Goal: Task Accomplishment & Management: Use online tool/utility

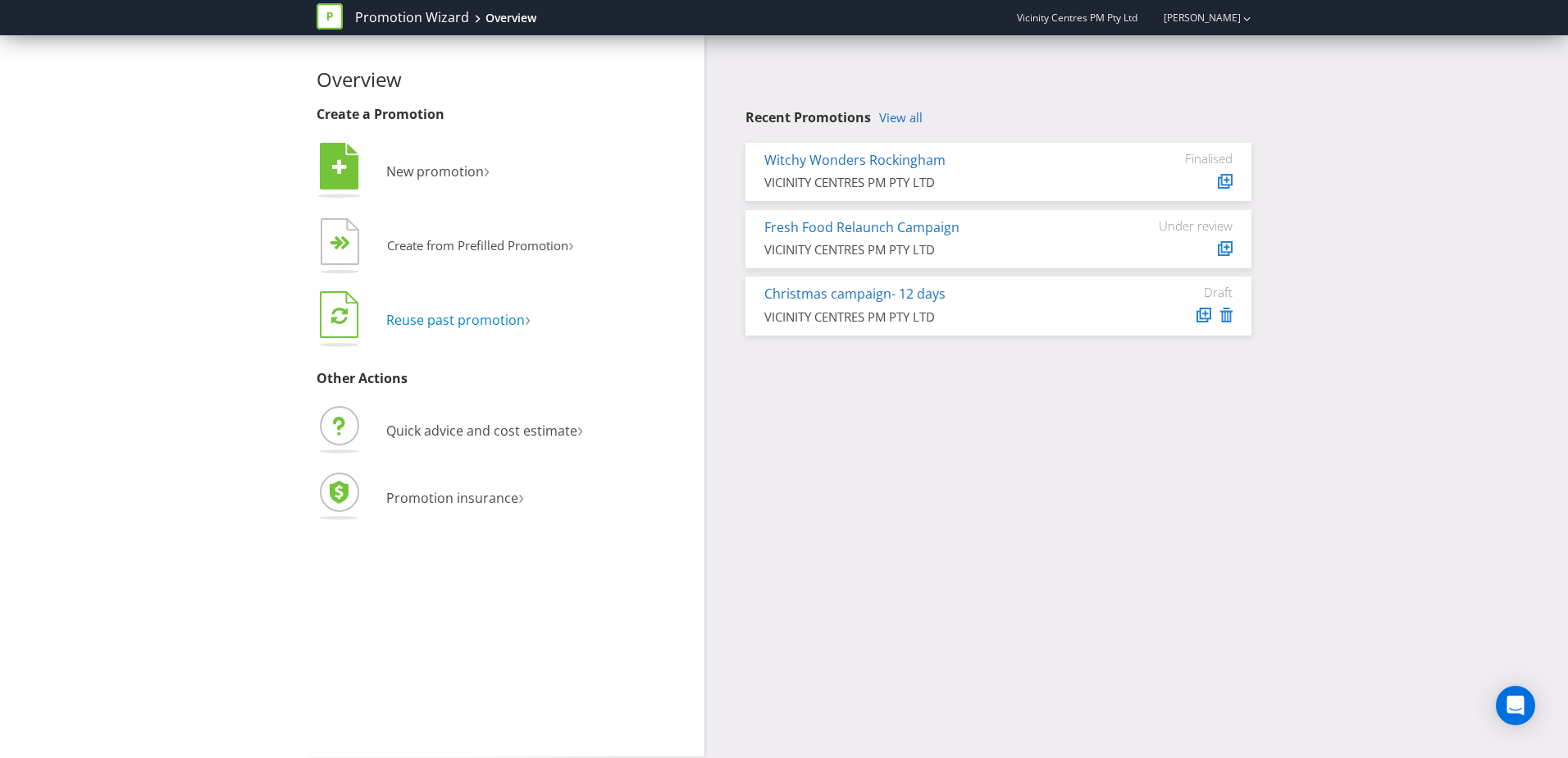
click at [506, 319] on span "Reuse past promotion" at bounding box center [455, 319] width 138 height 18
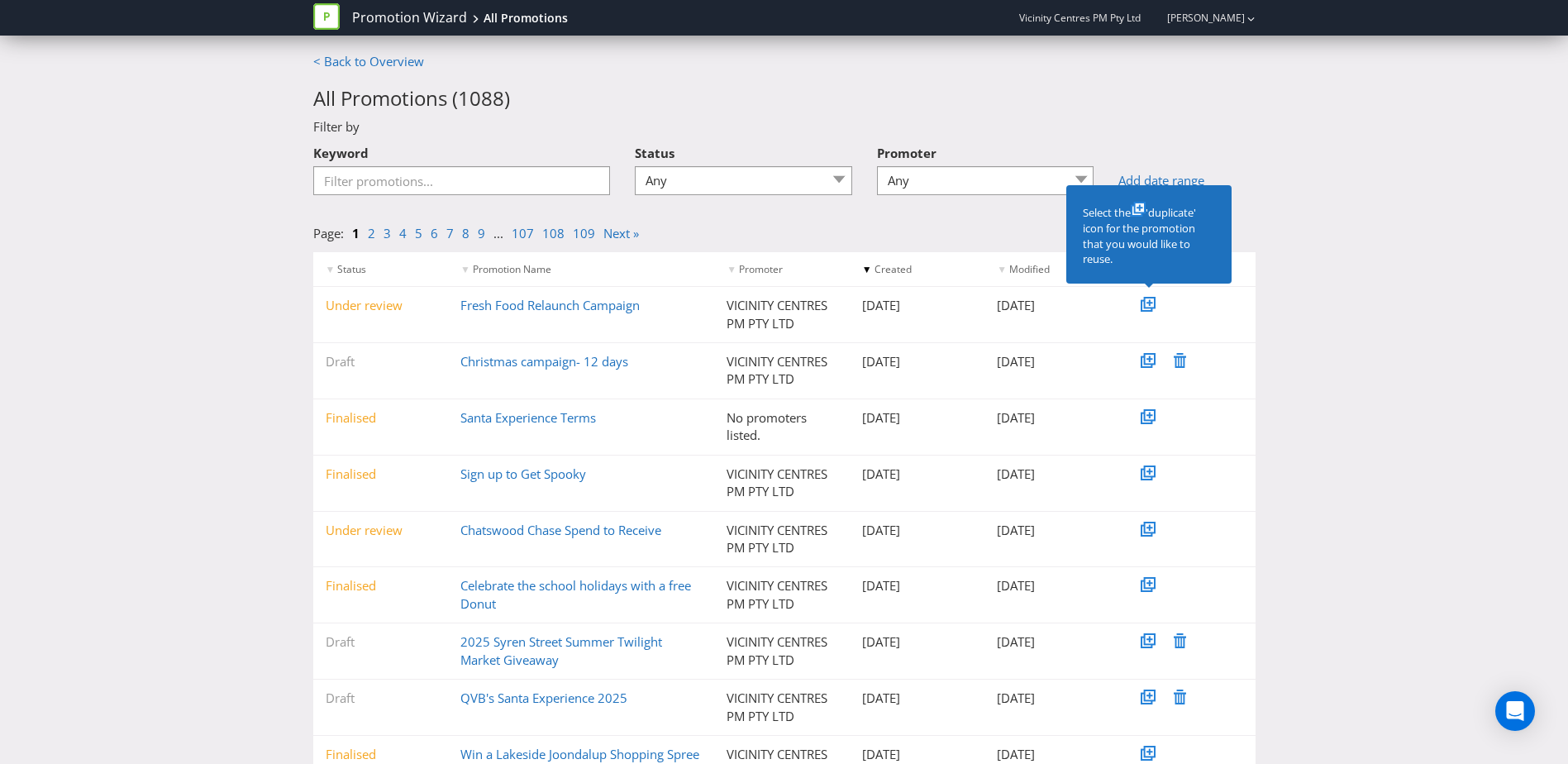
click at [200, 324] on div "< Back to Overview All Promotions ( 1088 ) Filter by Keyword Status Any Draft U…" at bounding box center [784, 472] width 1568 height 838
click at [1344, 241] on div "< Back to Overview All Promotions ( 1088 ) Filter by Keyword Status Any Draft U…" at bounding box center [784, 472] width 1568 height 838
click at [399, 194] on input "Keyword" at bounding box center [461, 180] width 297 height 29
type input "upt"
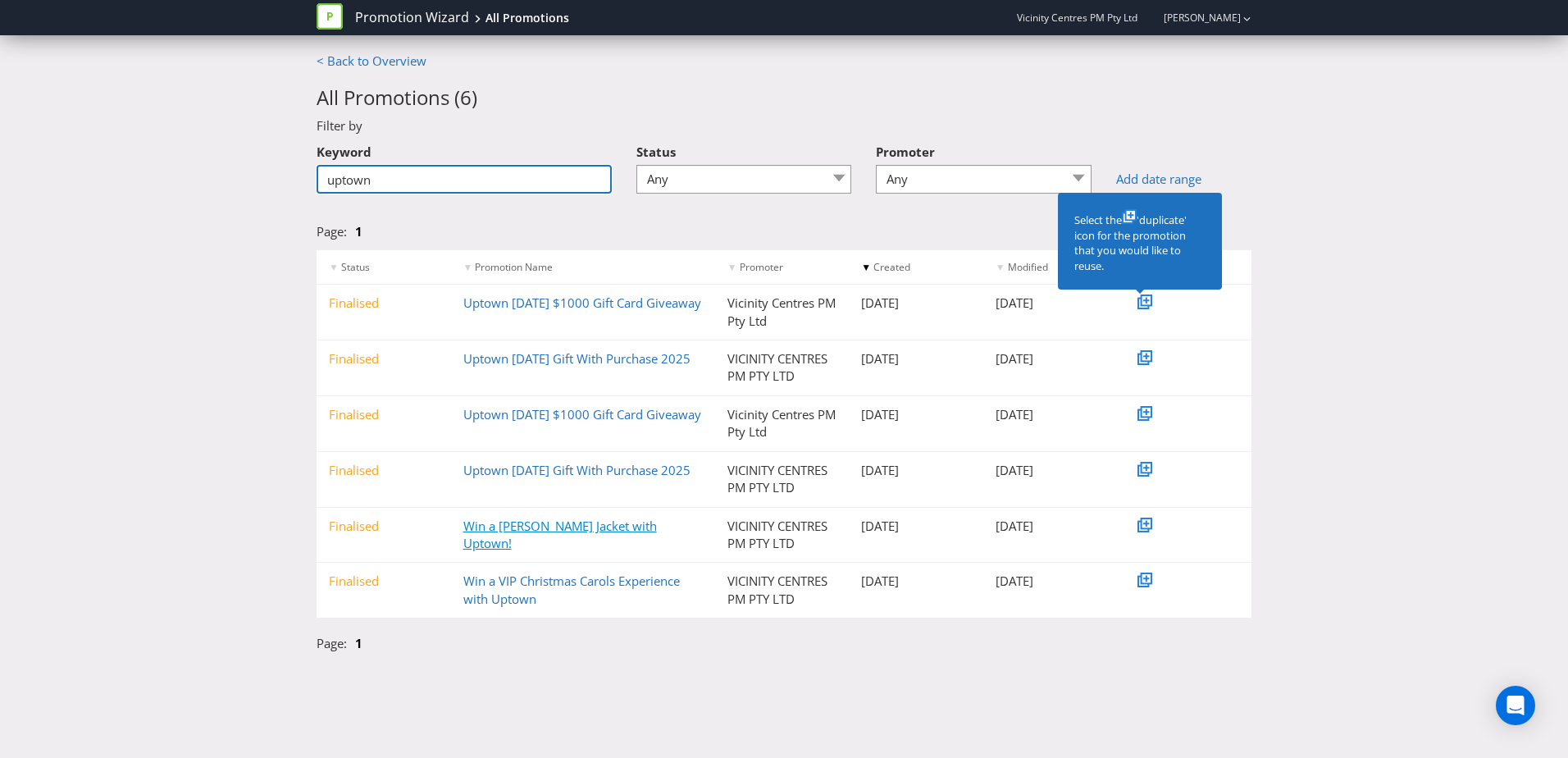
type input "uptown"
drag, startPoint x: 565, startPoint y: 527, endPoint x: 70, endPoint y: 486, distance: 496.7
click at [70, 486] on div "< Back to Overview All Promotions ( 6 ) Filter by Keyword uptown Status Any Dra…" at bounding box center [784, 356] width 1568 height 608
click at [506, 523] on link "Win a [PERSON_NAME] Jacket with Uptown!" at bounding box center [560, 534] width 193 height 34
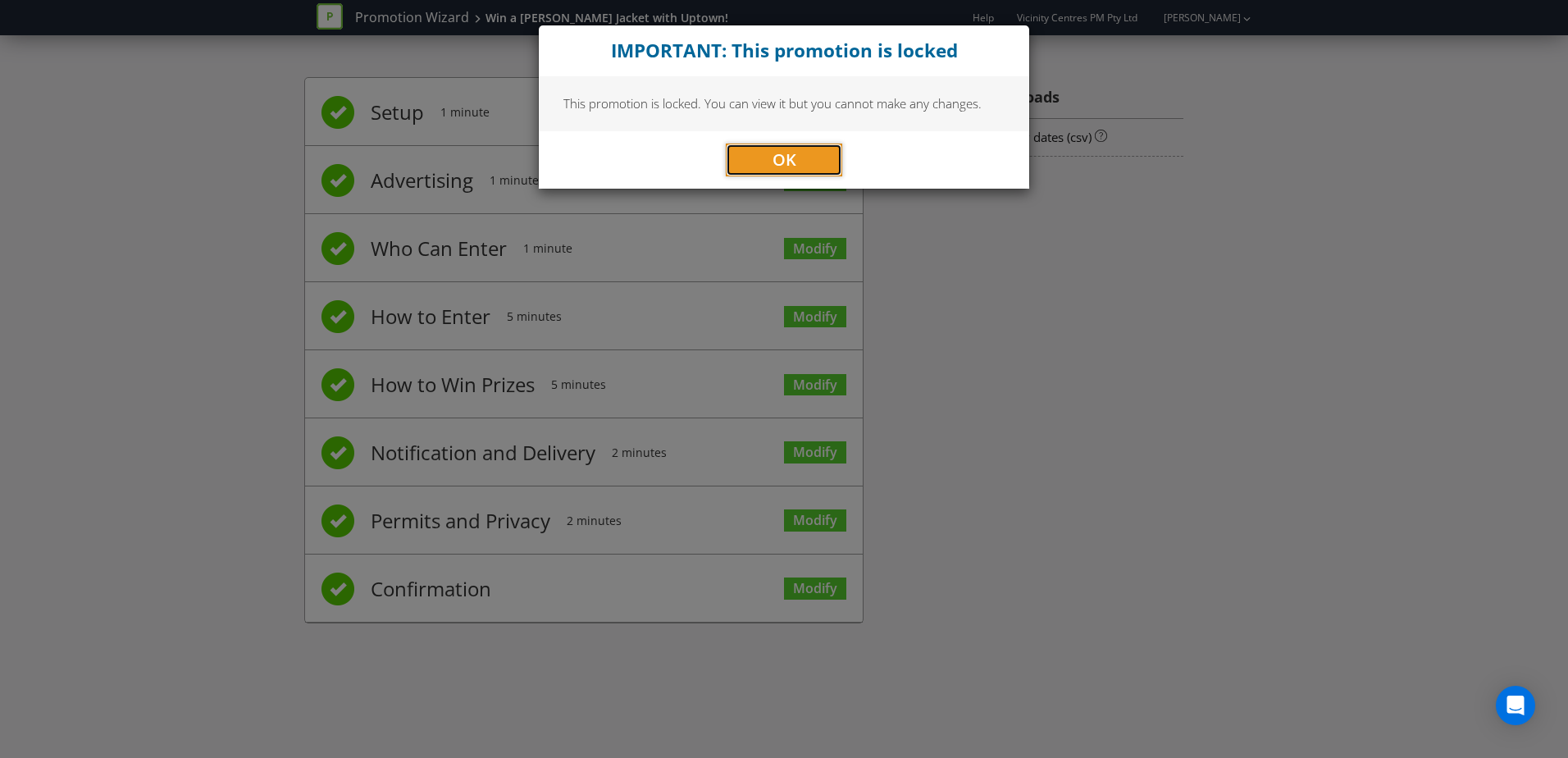
click at [769, 162] on button "OK" at bounding box center [784, 160] width 116 height 33
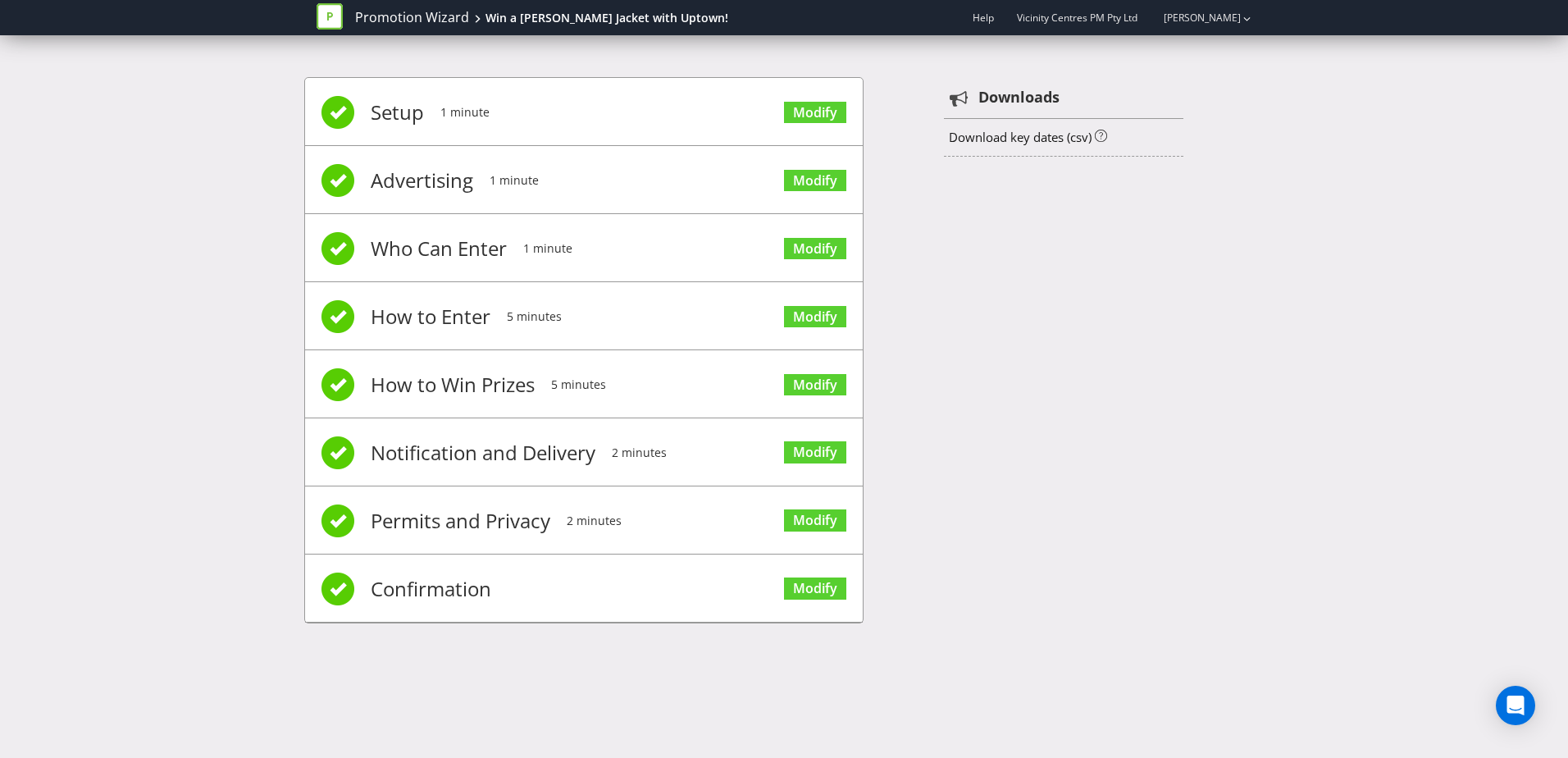
click at [413, 184] on span "Advertising" at bounding box center [421, 181] width 102 height 66
click at [808, 111] on link "Modify" at bounding box center [815, 112] width 62 height 22
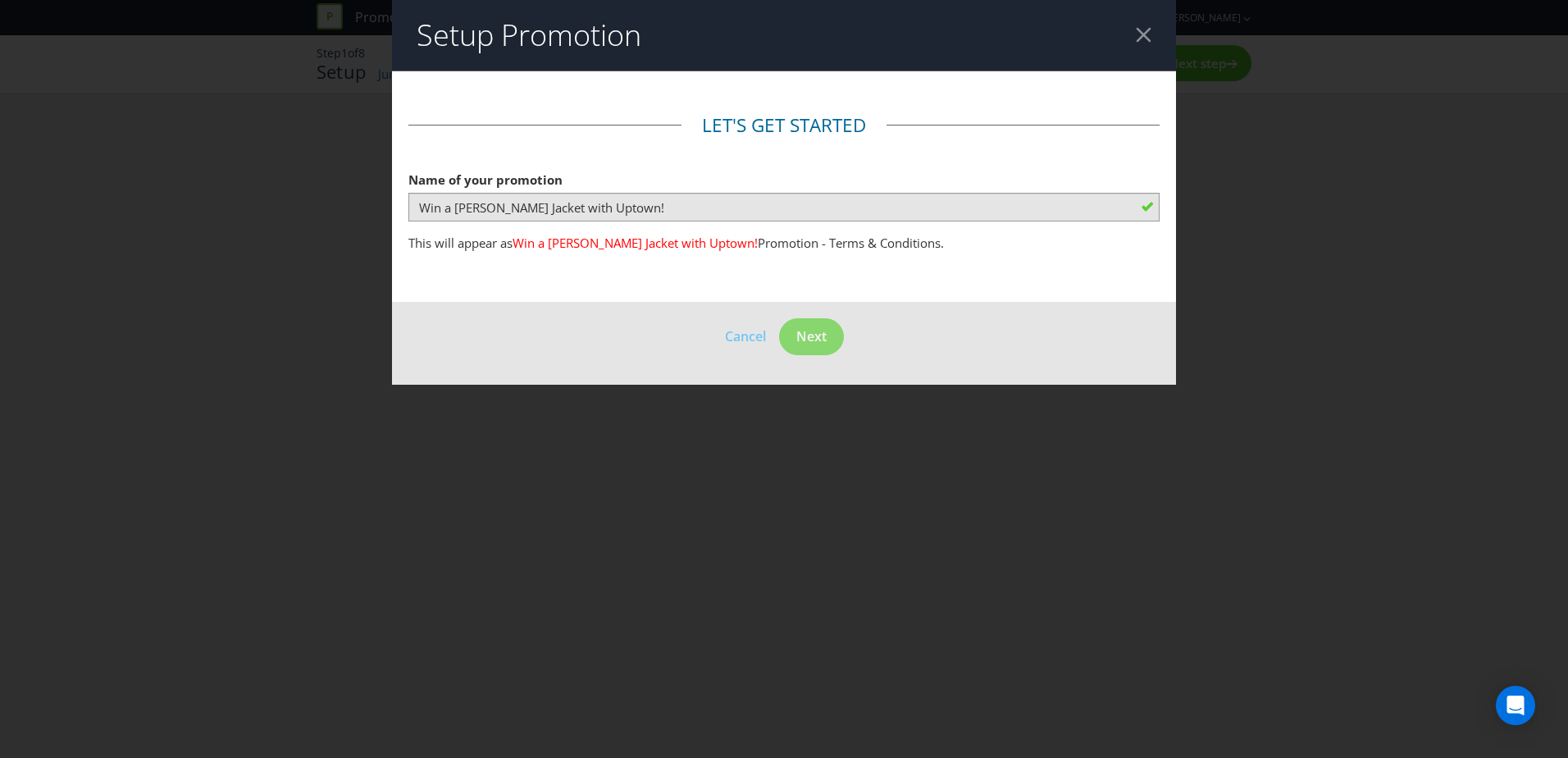
click at [1150, 38] on div at bounding box center [1144, 35] width 15 height 15
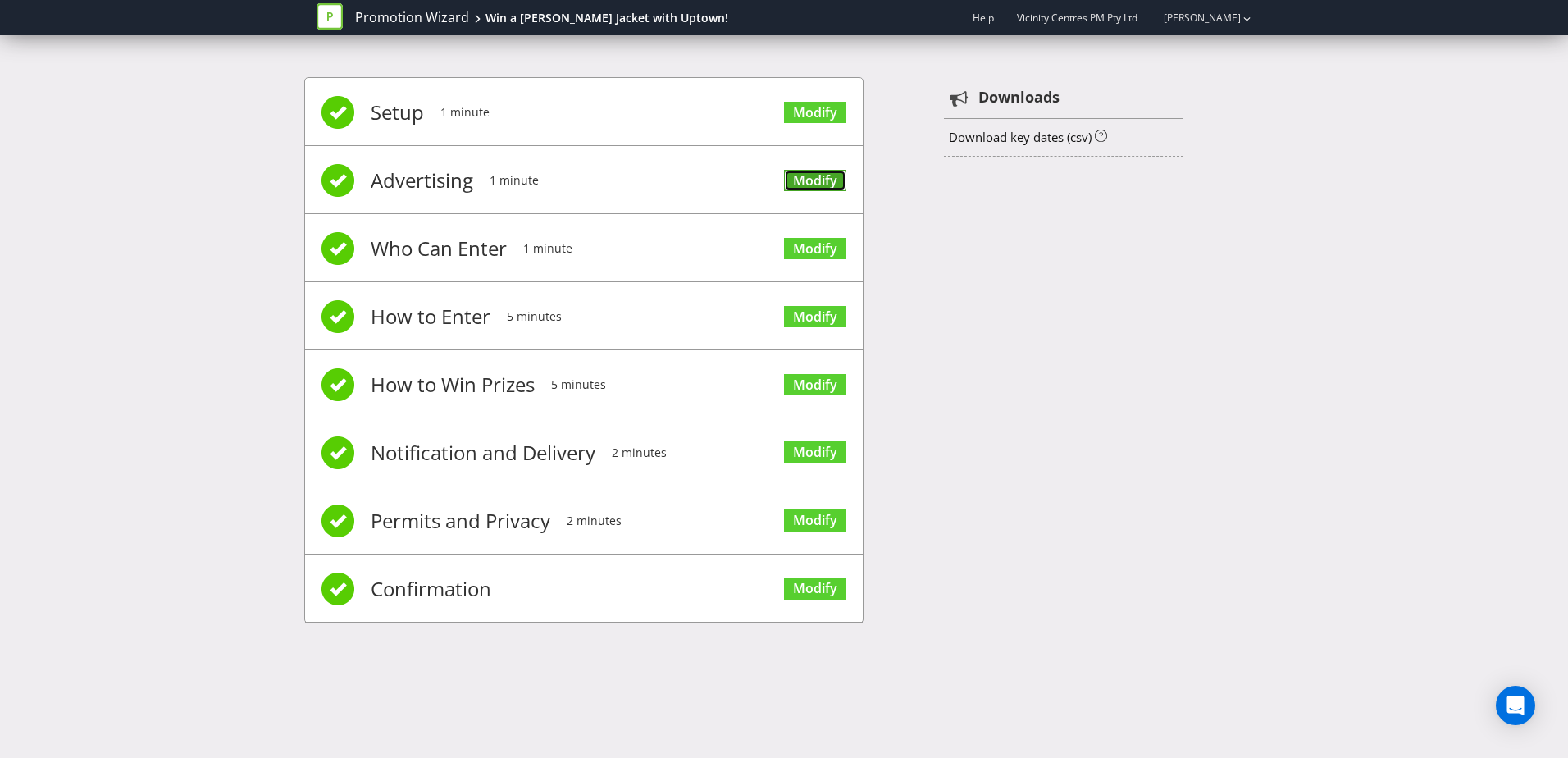
click at [817, 186] on link "Modify" at bounding box center [815, 181] width 62 height 22
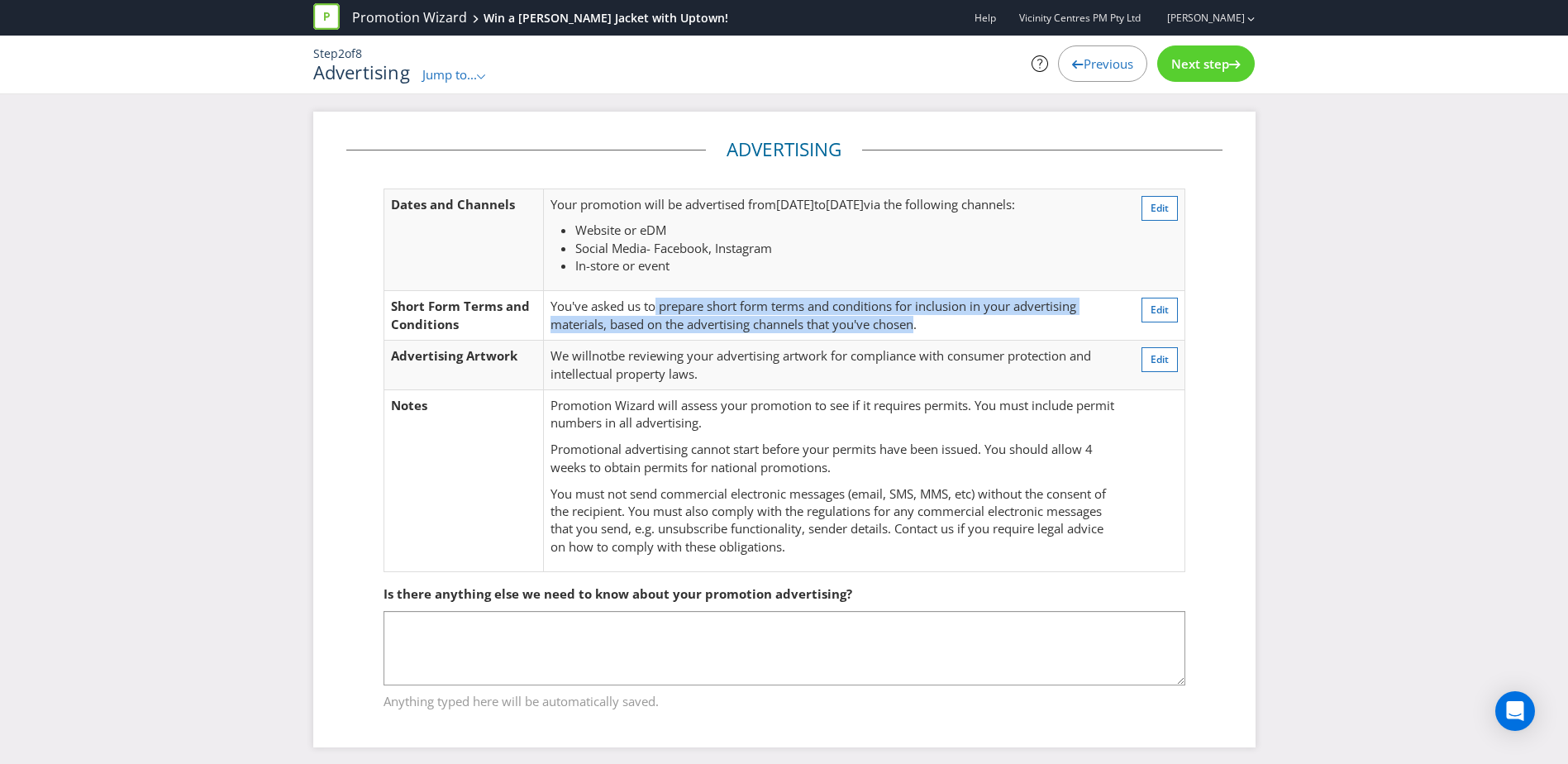
drag, startPoint x: 655, startPoint y: 308, endPoint x: 921, endPoint y: 323, distance: 266.4
click at [921, 323] on span "You've asked us to prepare short form terms and conditions for inclusion in you…" at bounding box center [813, 314] width 525 height 34
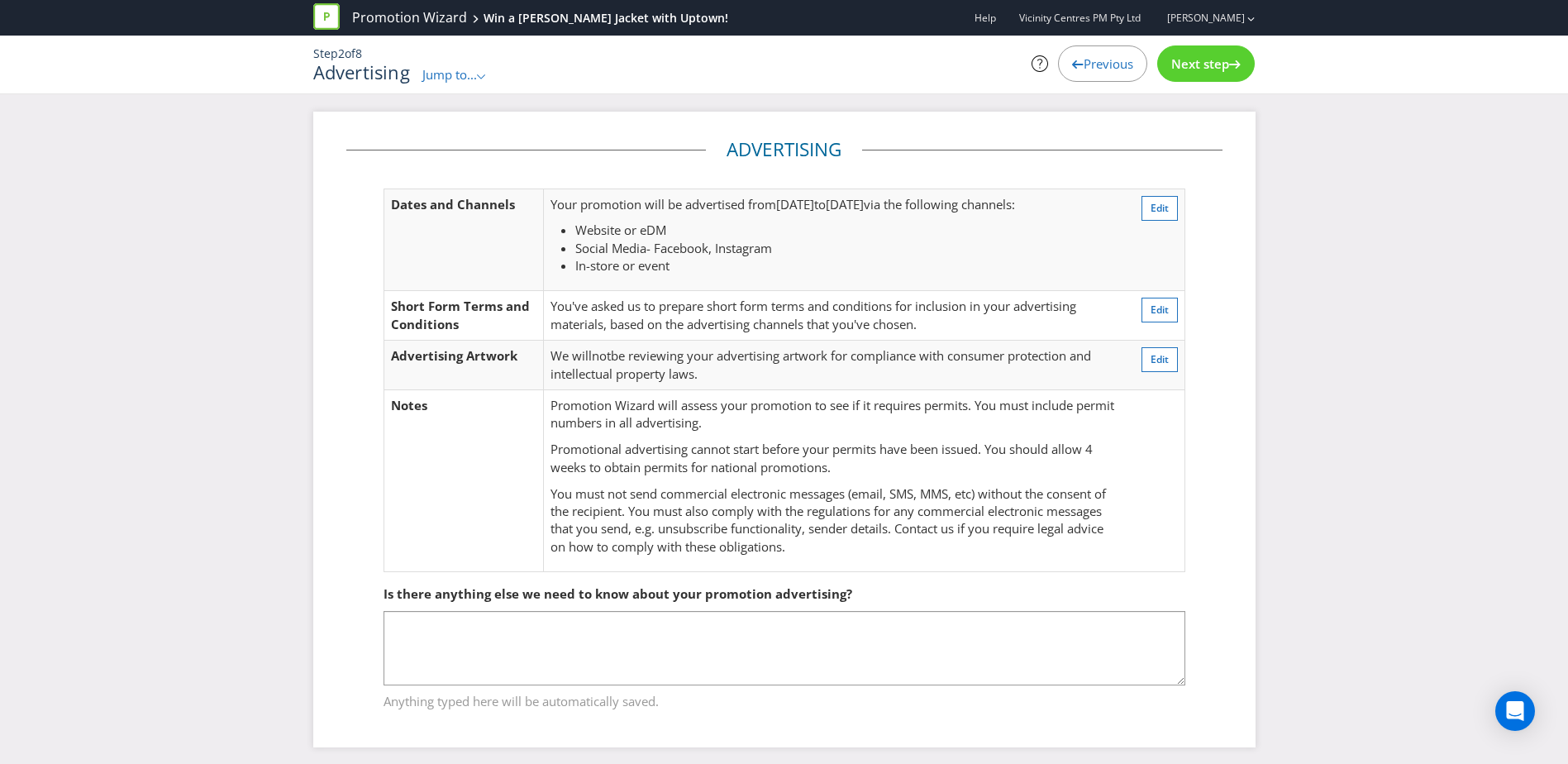
drag, startPoint x: 921, startPoint y: 323, endPoint x: 866, endPoint y: 410, distance: 102.9
click at [866, 410] on p "Promotion Wizard will assess your promotion to see if it requires permits. You …" at bounding box center [834, 414] width 567 height 35
click at [1206, 62] on span "Next step" at bounding box center [1200, 63] width 57 height 17
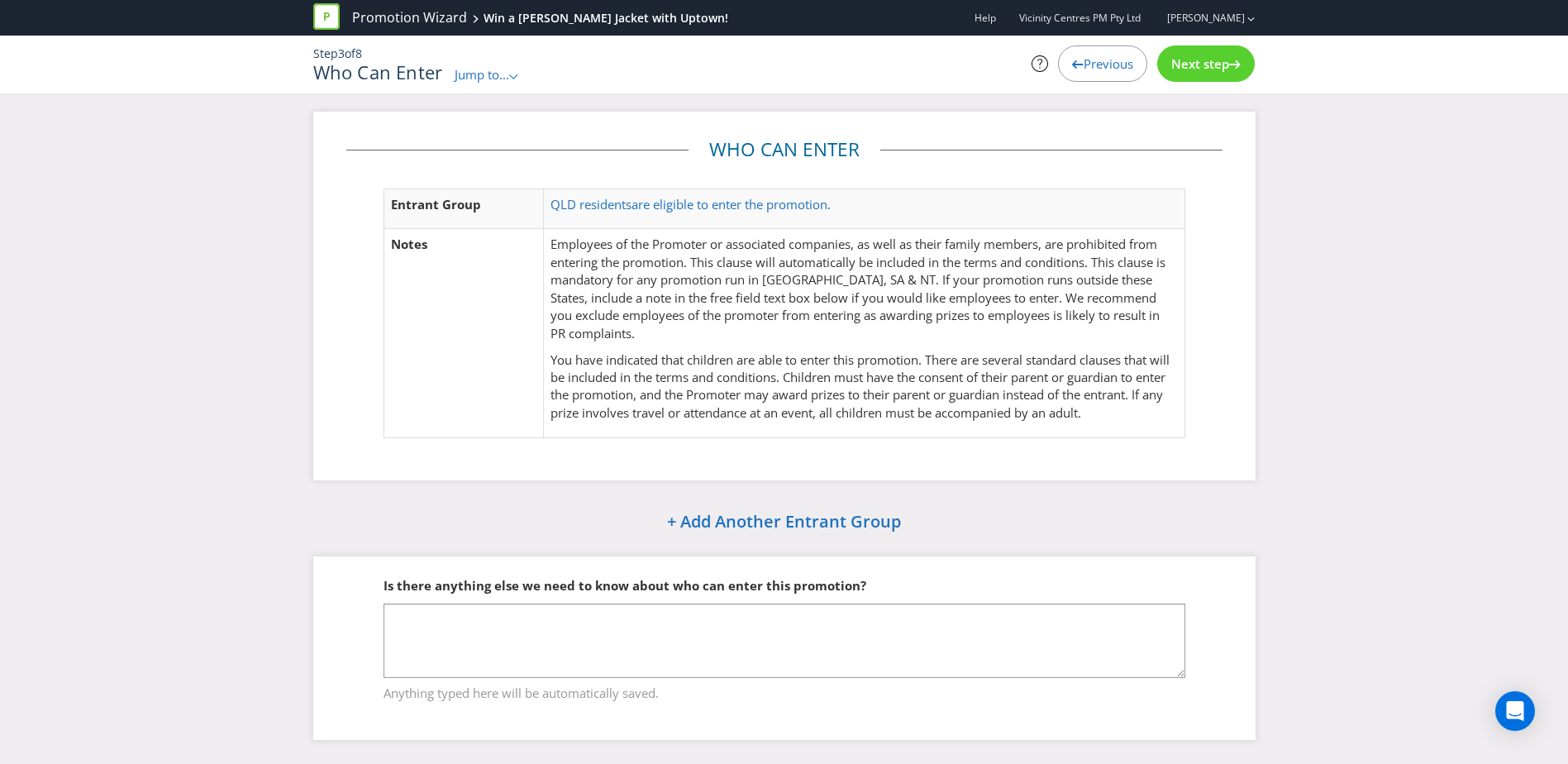
click at [1206, 62] on span "Next step" at bounding box center [1200, 63] width 57 height 17
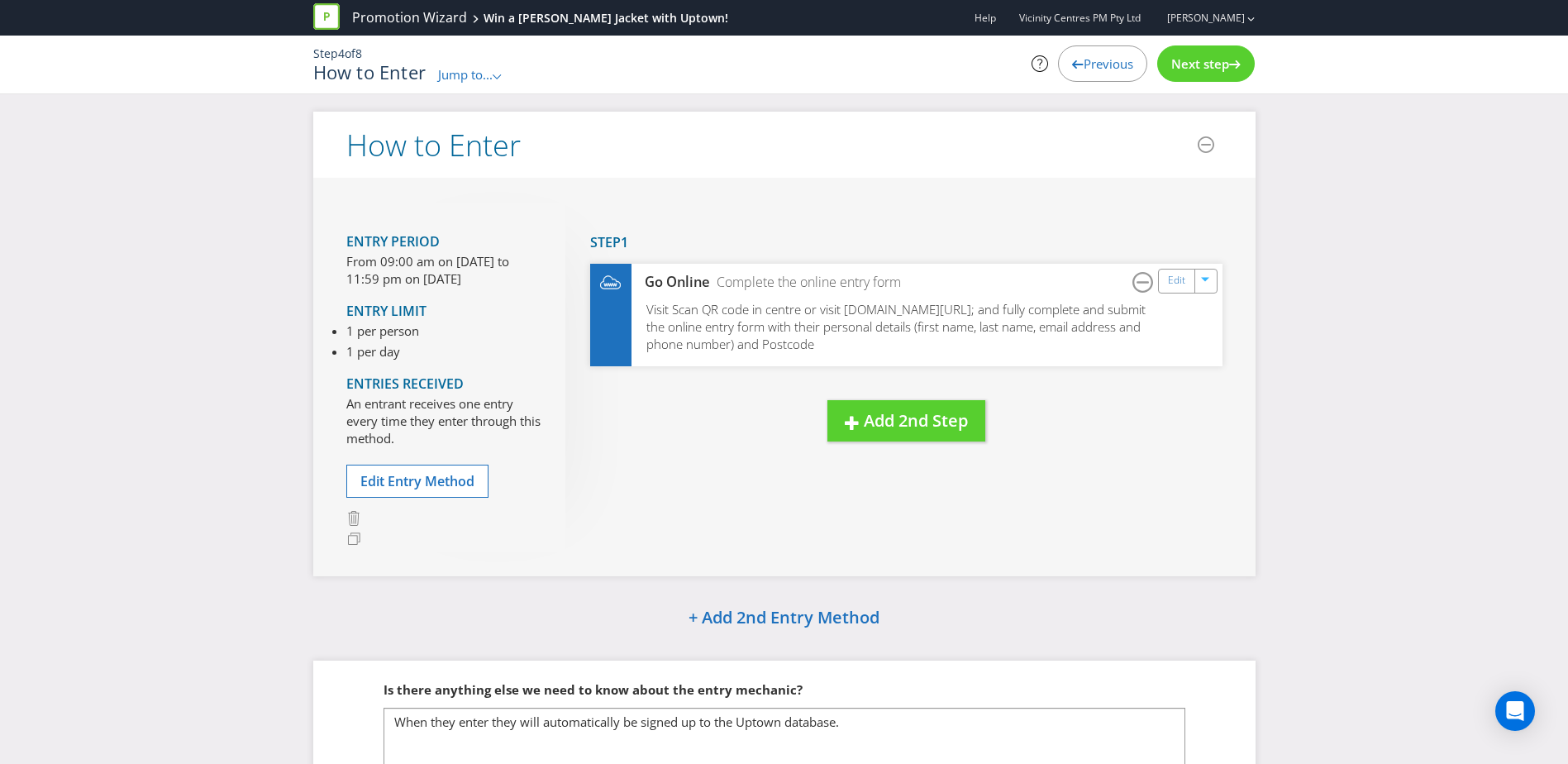
click at [1220, 65] on span "Next step" at bounding box center [1200, 63] width 57 height 17
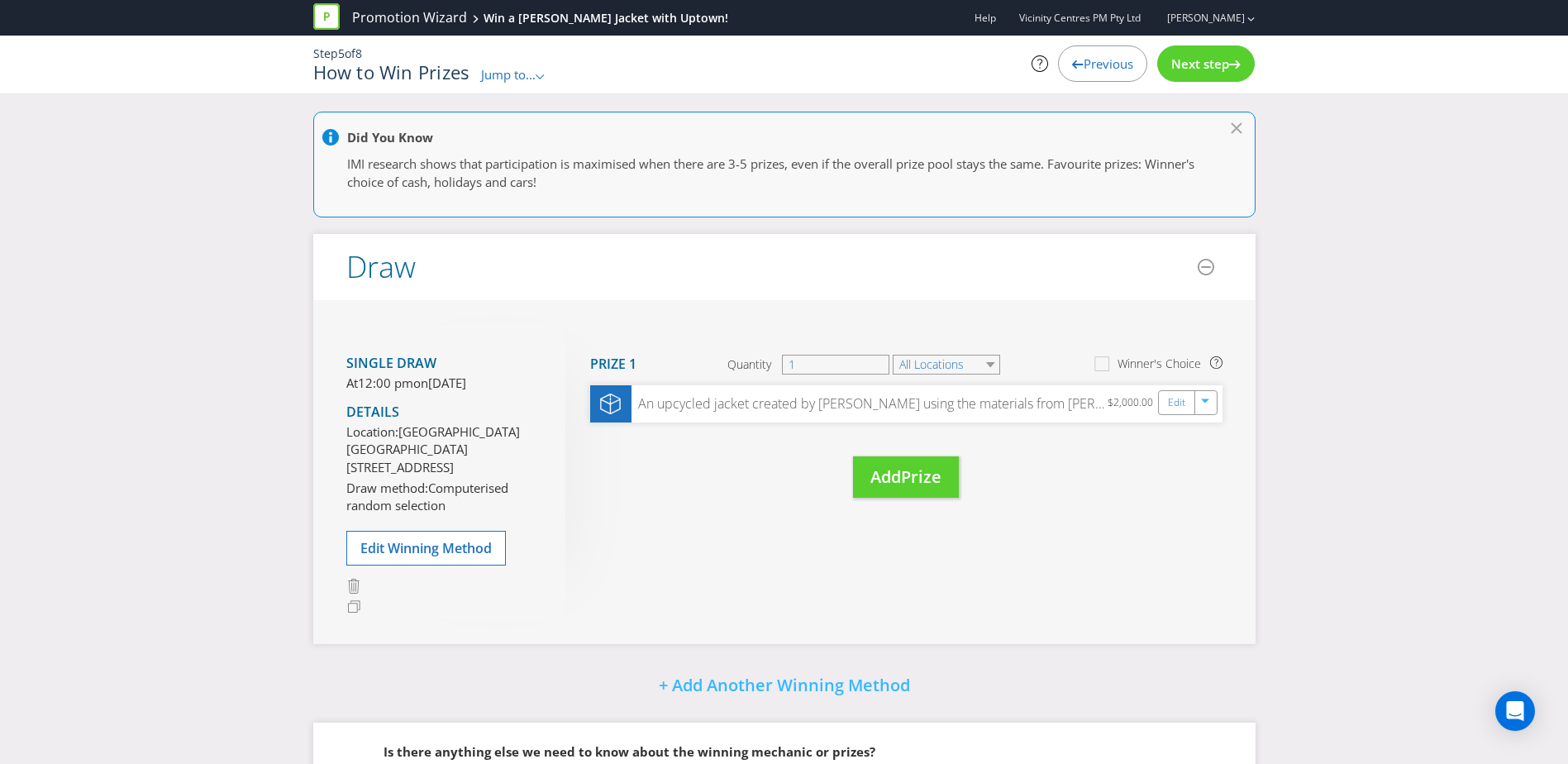
click at [1193, 63] on span "Next step" at bounding box center [1200, 63] width 57 height 17
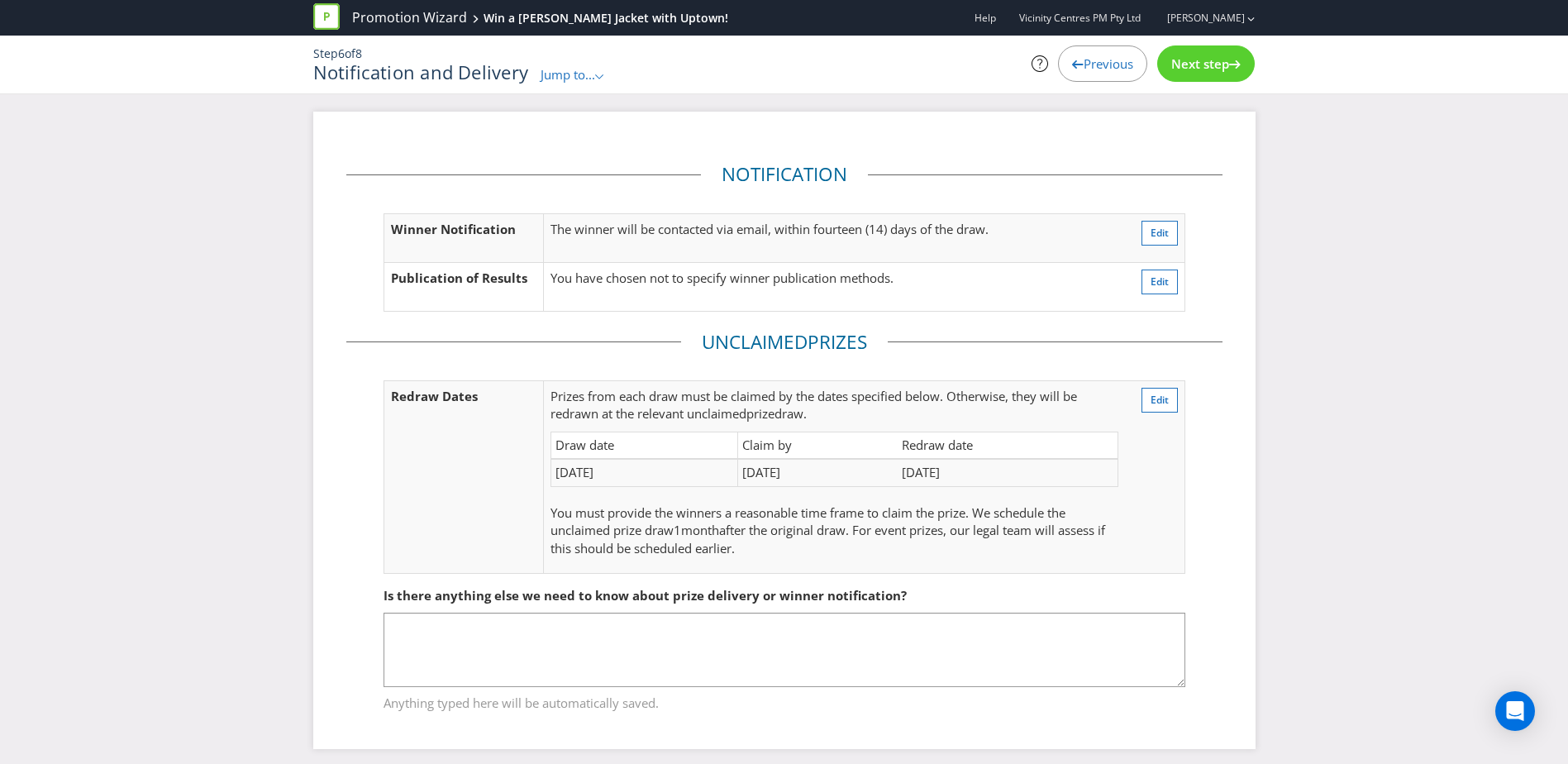
click at [1193, 63] on span "Next step" at bounding box center [1200, 63] width 57 height 17
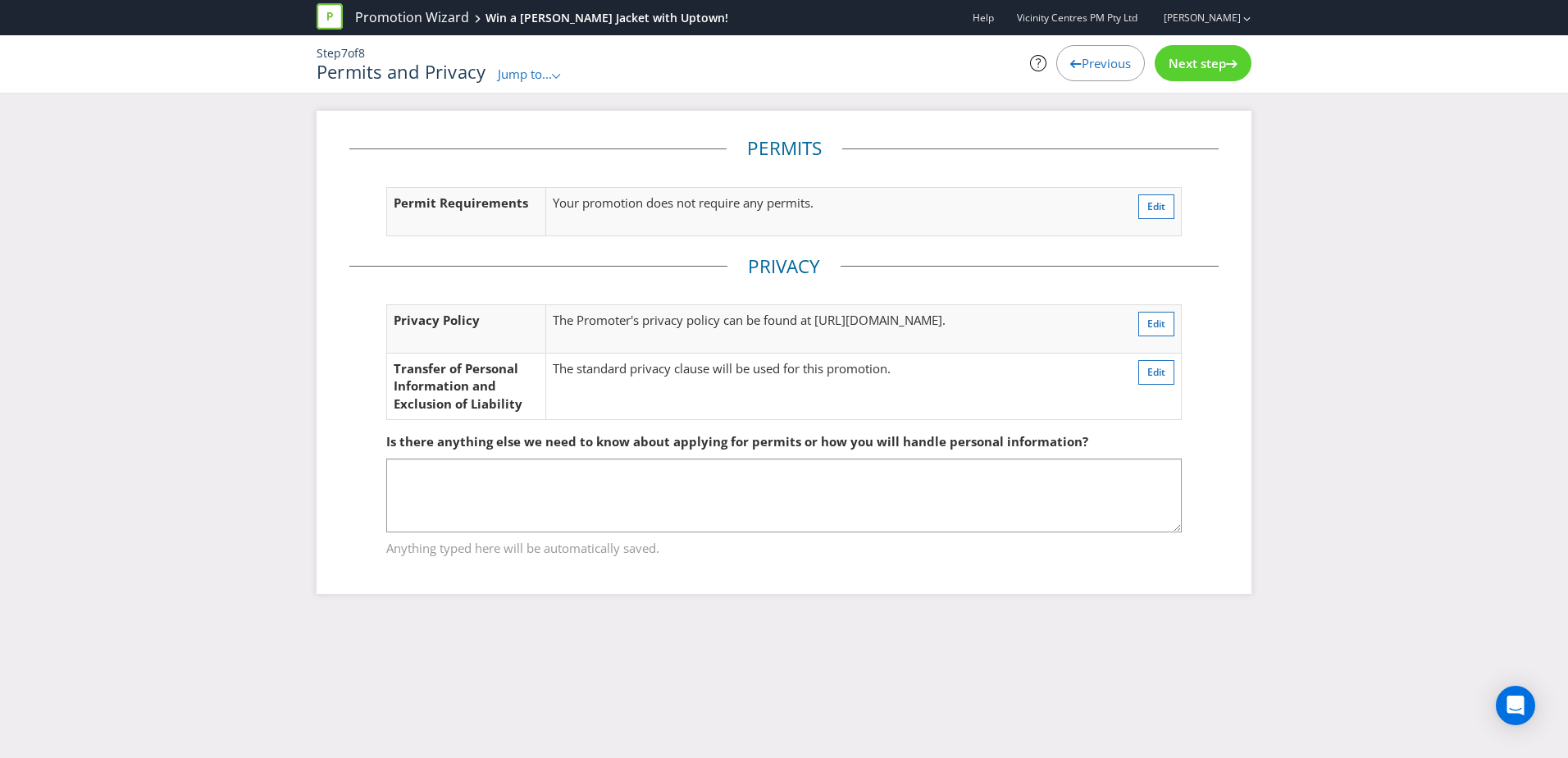
click at [1085, 89] on div "Step 7 of 8 Permits and Privacy Jump to... .st0{fill-rule:evenodd;clip-rule:eve…" at bounding box center [784, 63] width 959 height 57
click at [1084, 68] on span "Previous" at bounding box center [1106, 63] width 49 height 16
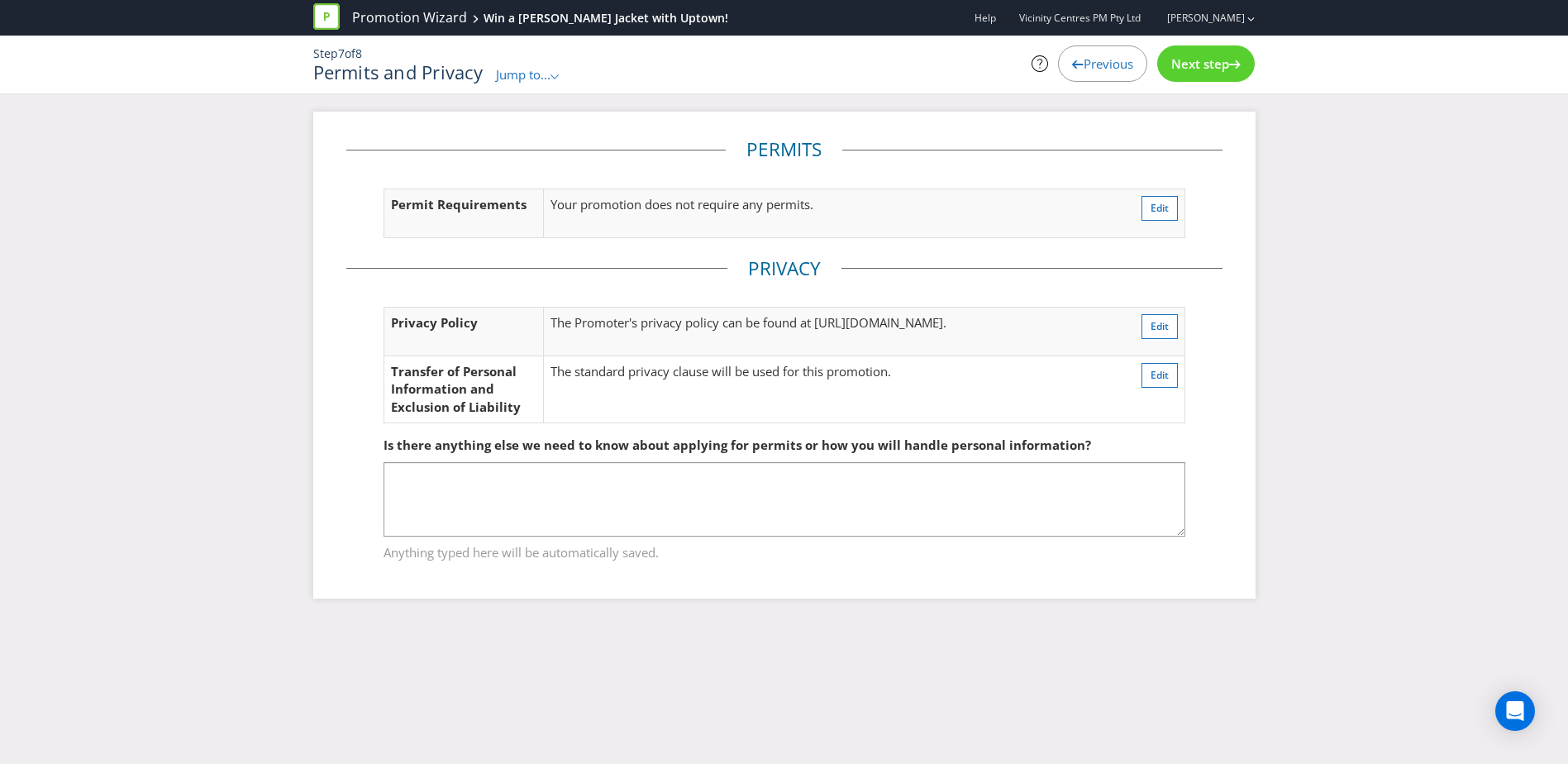
click at [1092, 68] on span "Previous" at bounding box center [1108, 63] width 50 height 17
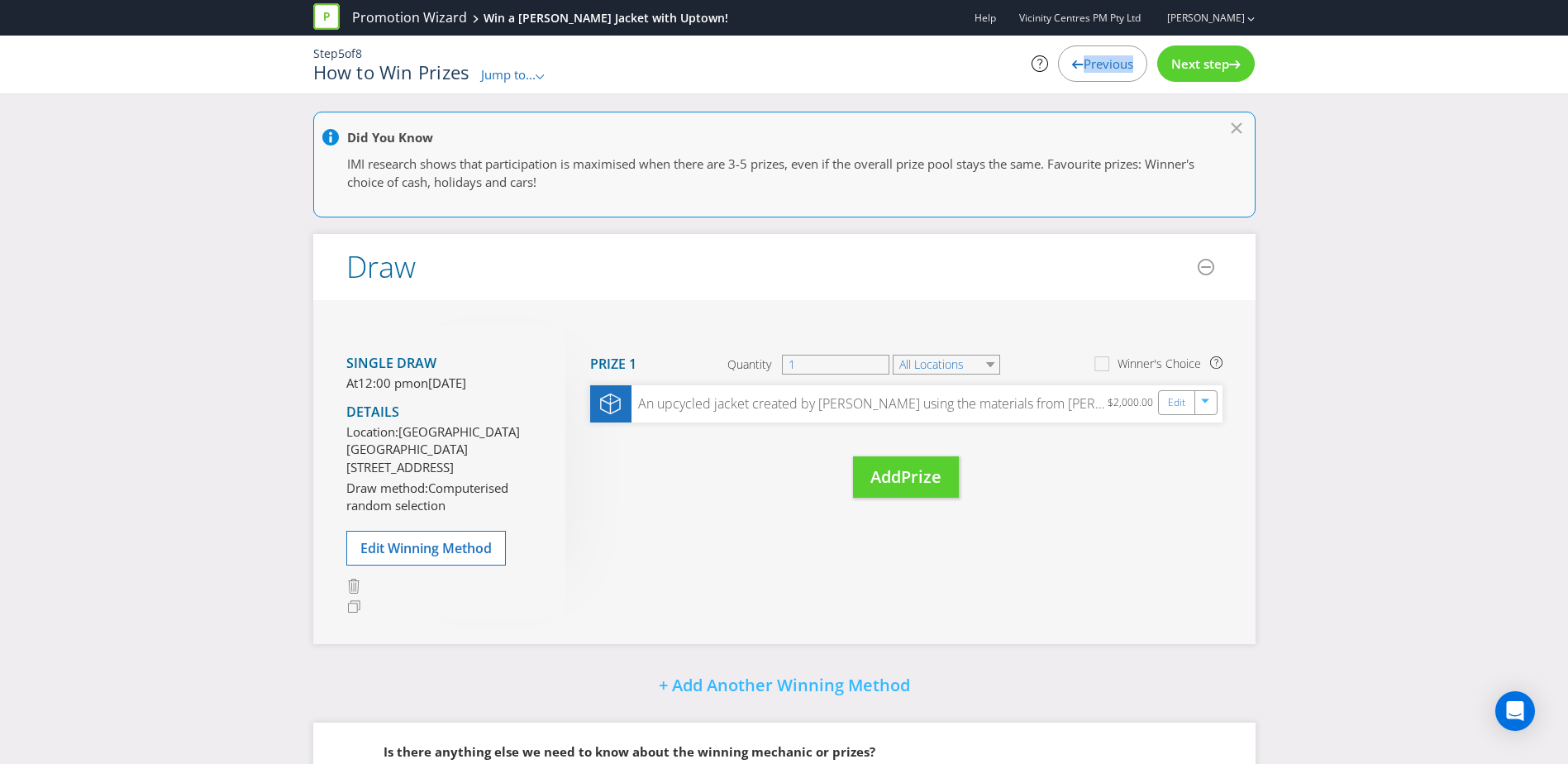
click at [1092, 68] on span "Previous" at bounding box center [1108, 63] width 50 height 17
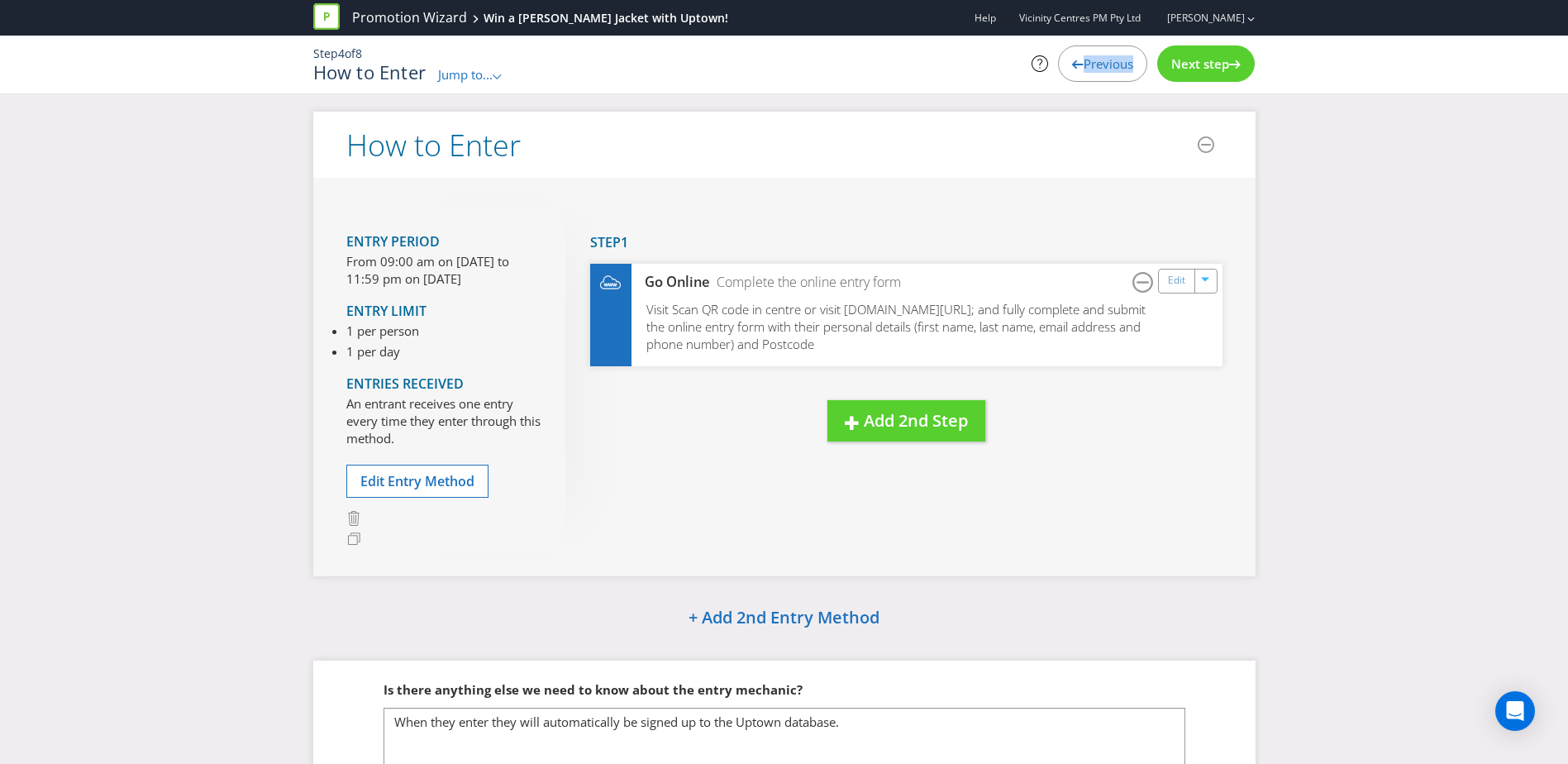
click at [1092, 68] on span "Previous" at bounding box center [1108, 63] width 50 height 17
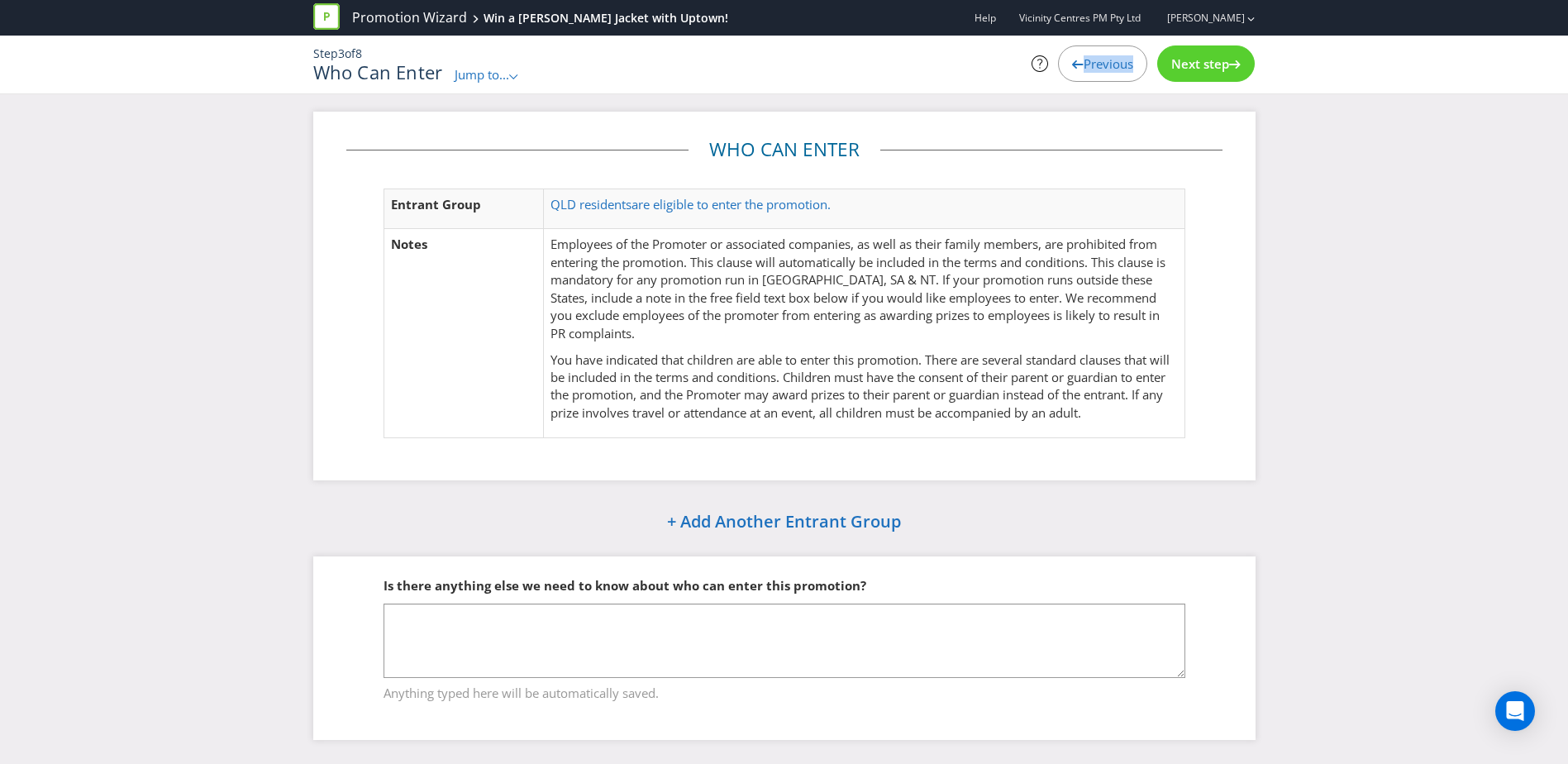
click at [1092, 68] on span "Previous" at bounding box center [1108, 63] width 50 height 17
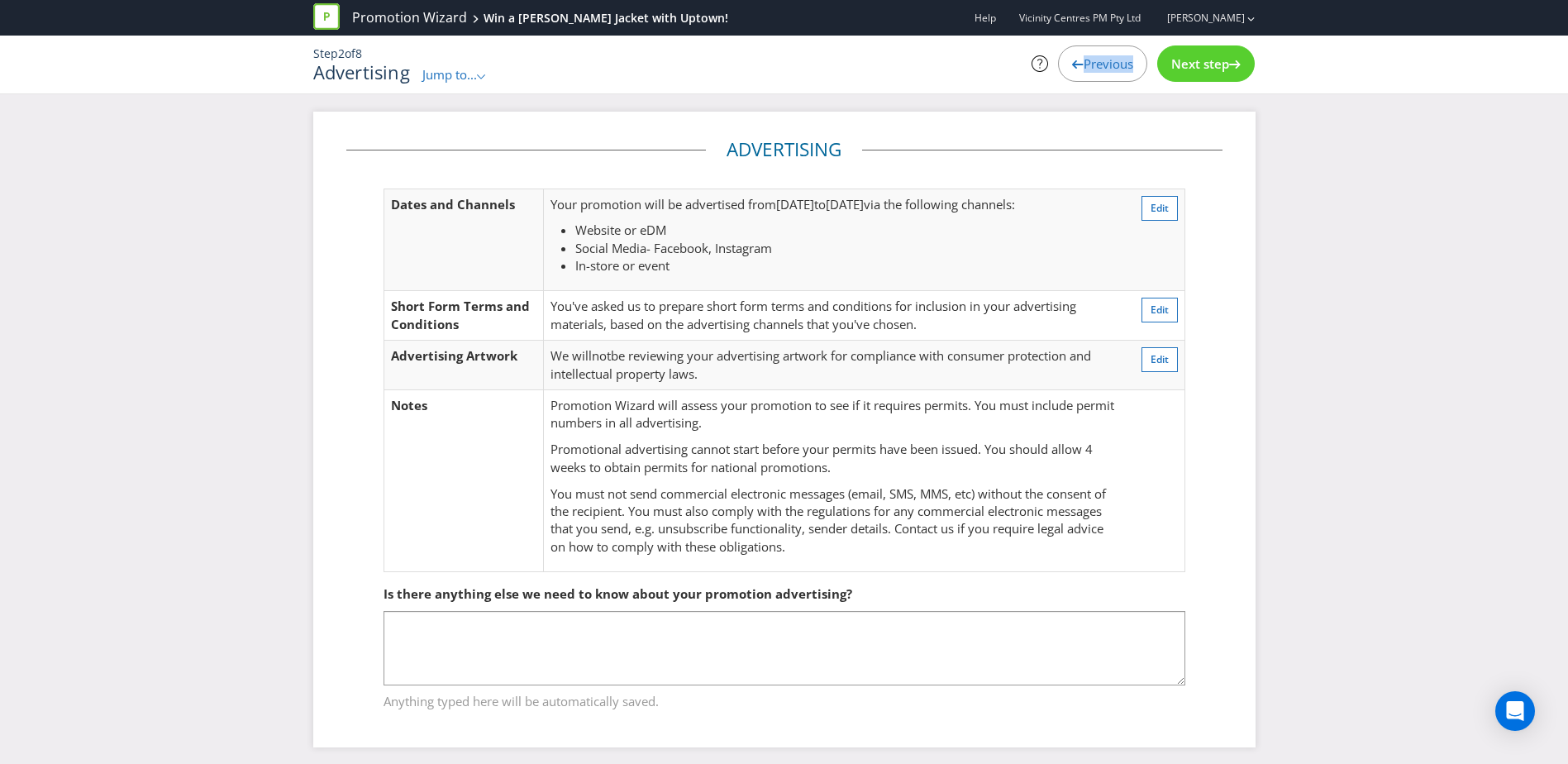
click at [1092, 68] on span "Previous" at bounding box center [1108, 63] width 50 height 17
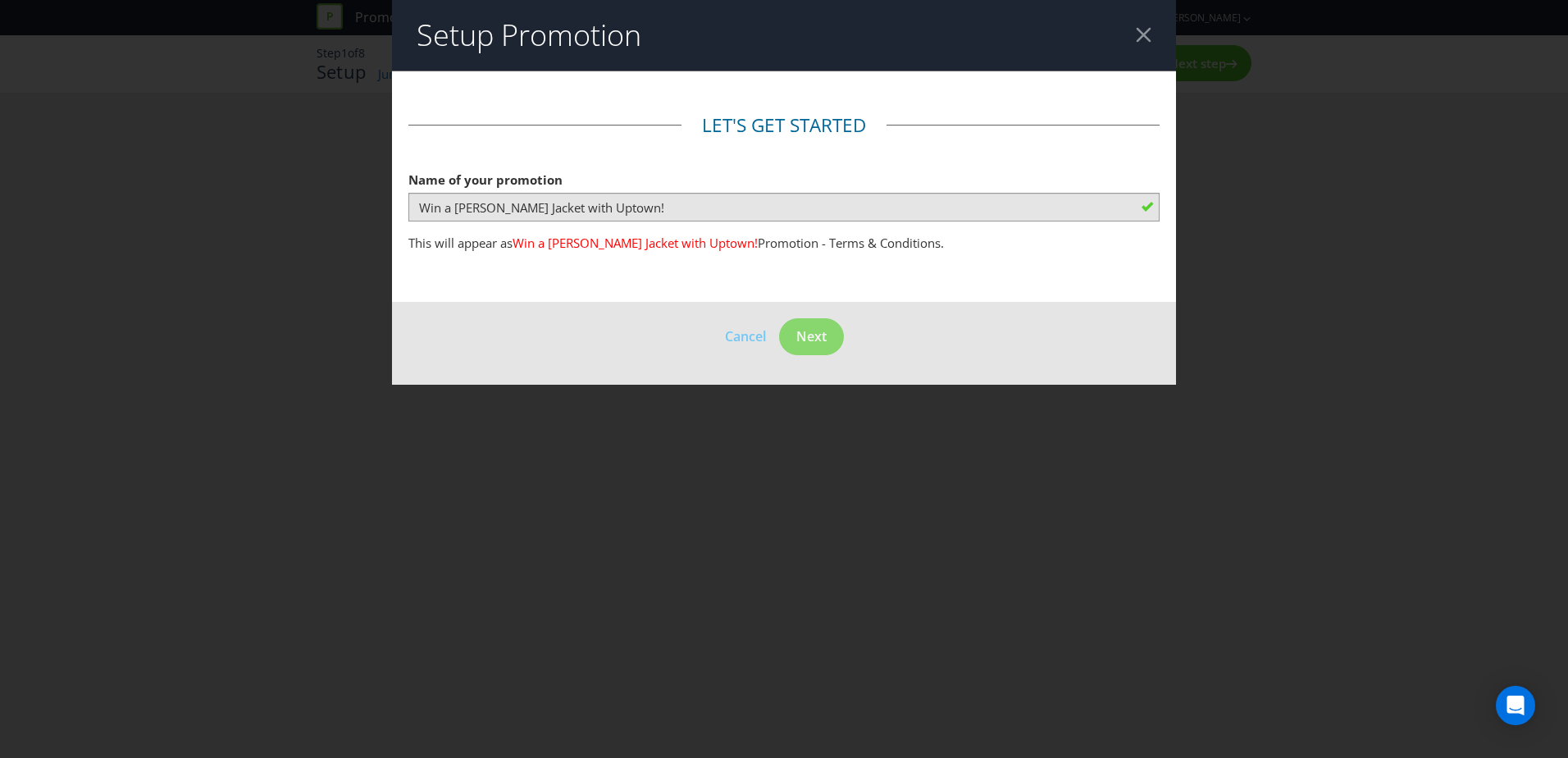
click at [1084, 68] on header "Setup Promotion" at bounding box center [783, 35] width 784 height 71
click at [1144, 36] on div at bounding box center [1144, 35] width 15 height 15
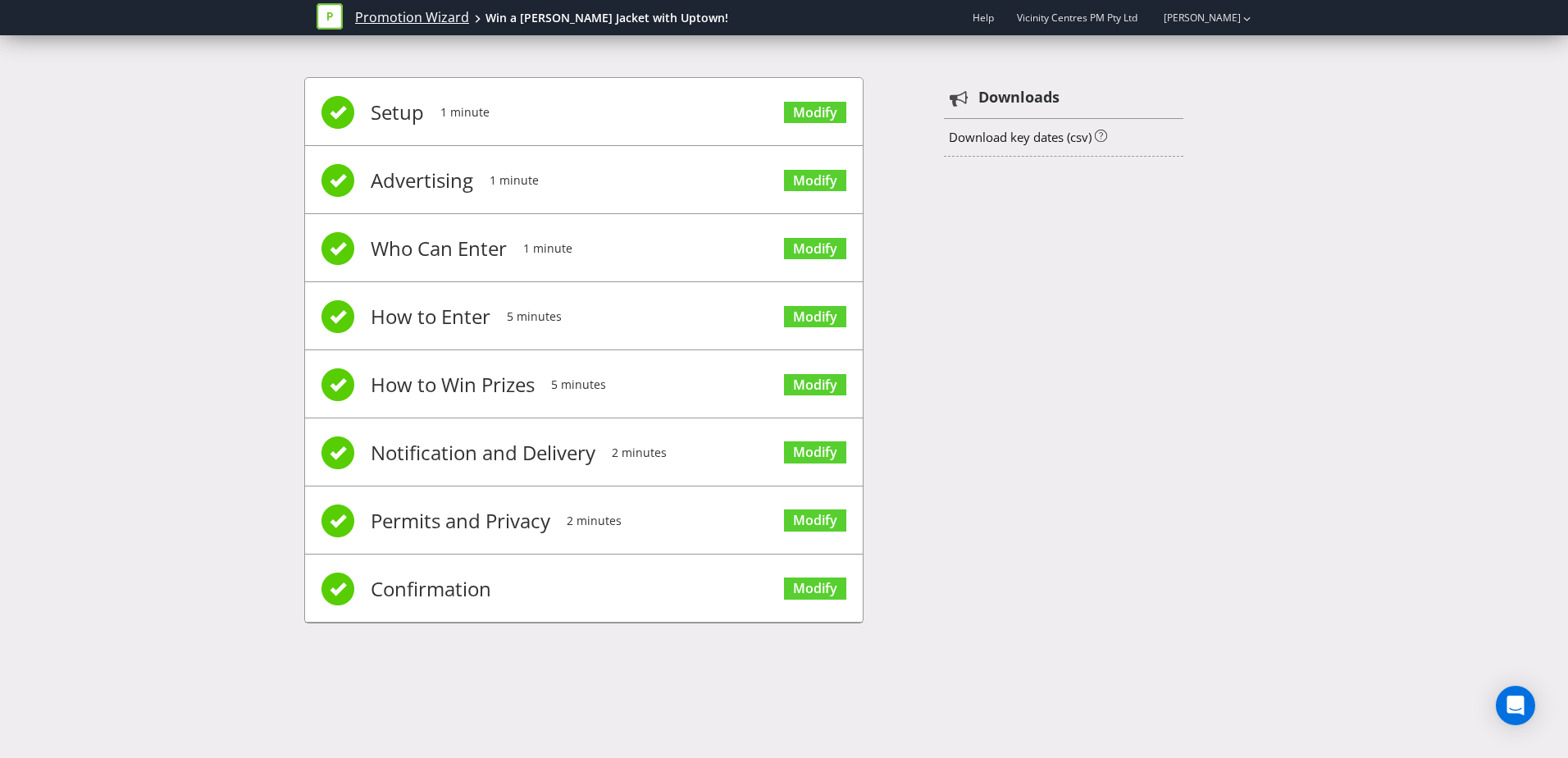
click at [392, 21] on link "Promotion Wizard" at bounding box center [412, 17] width 114 height 19
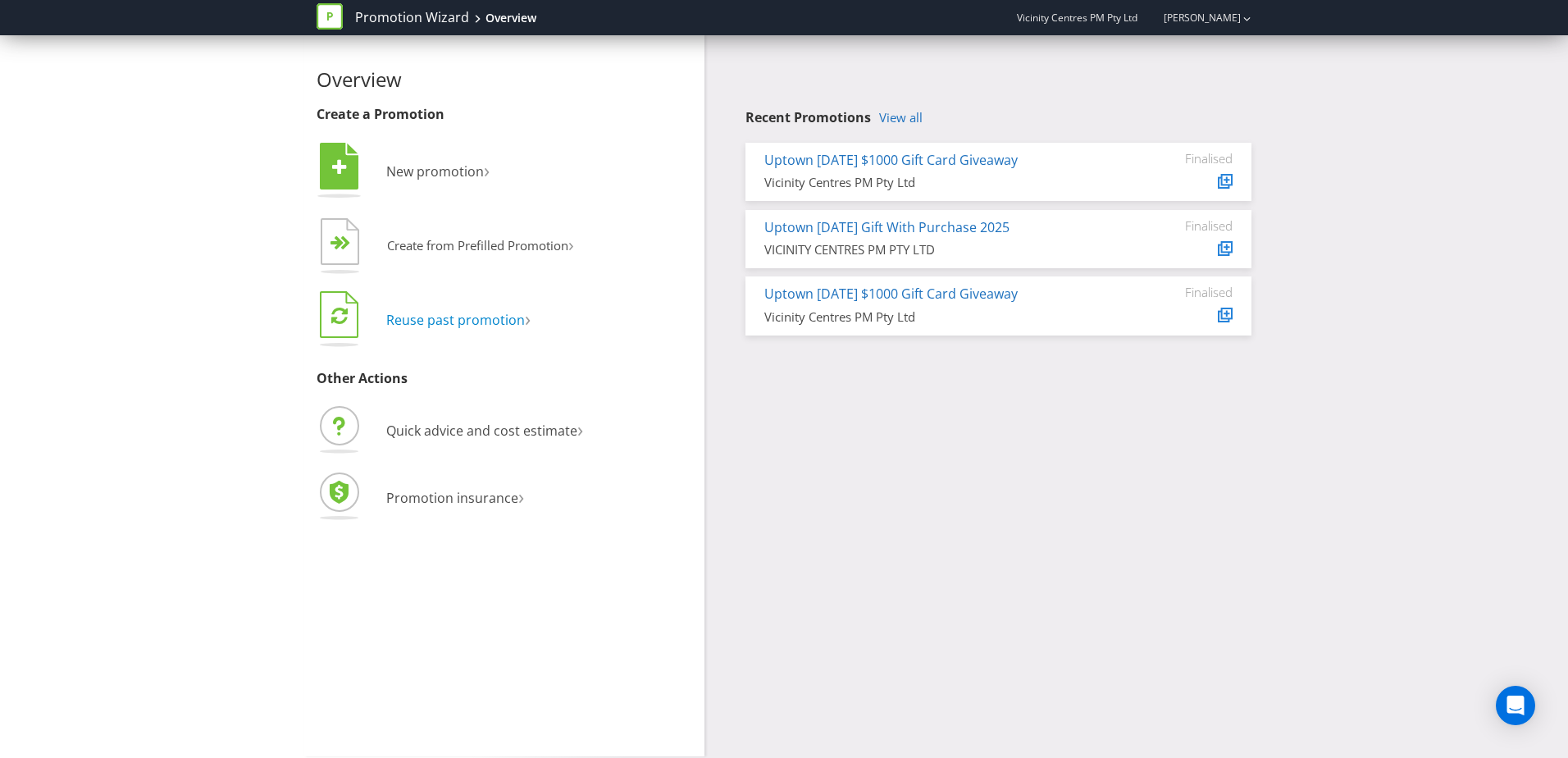
click at [435, 323] on span "Reuse past promotion" at bounding box center [455, 319] width 138 height 18
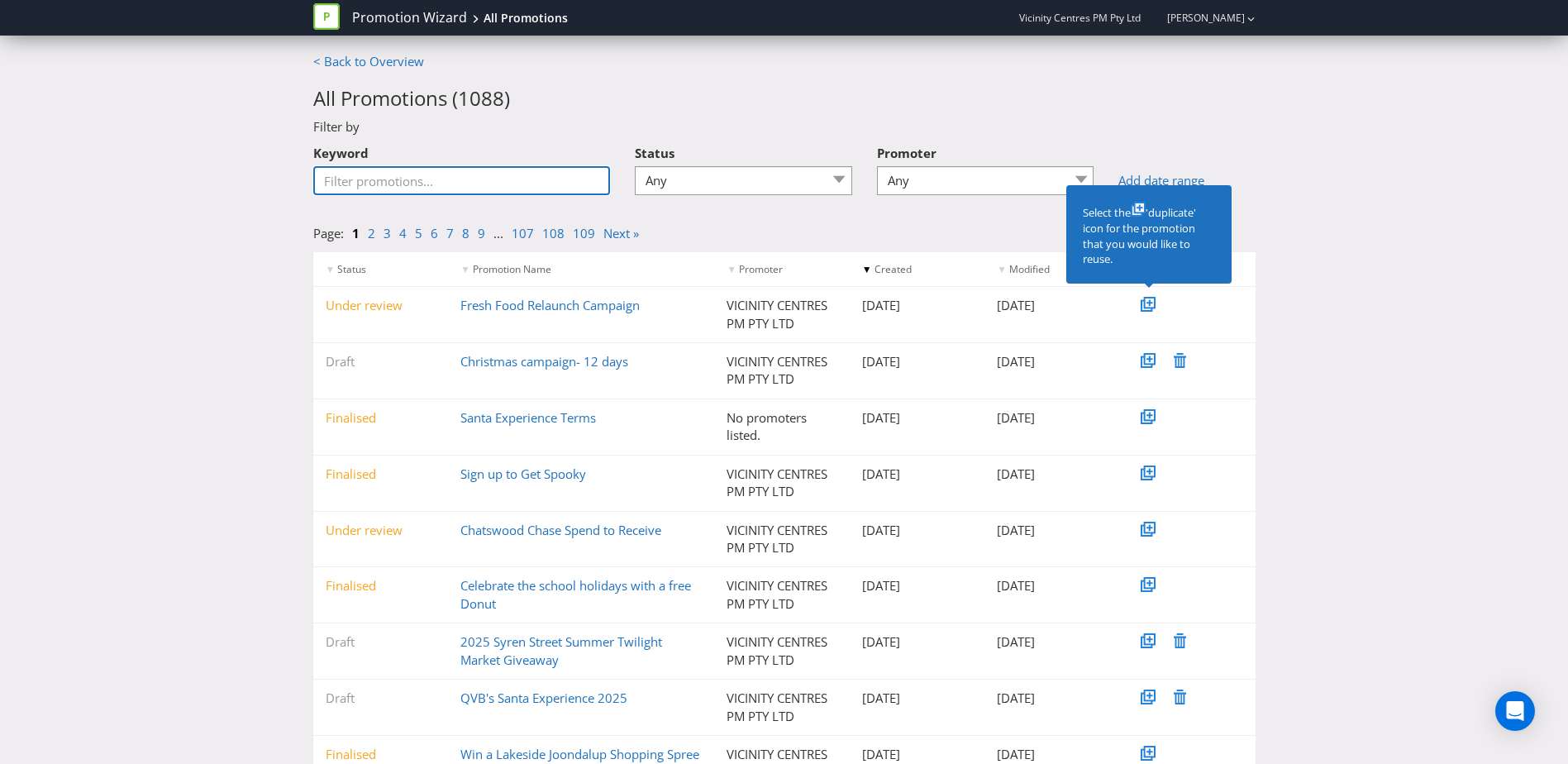
click at [428, 185] on input "Keyword" at bounding box center [461, 180] width 297 height 29
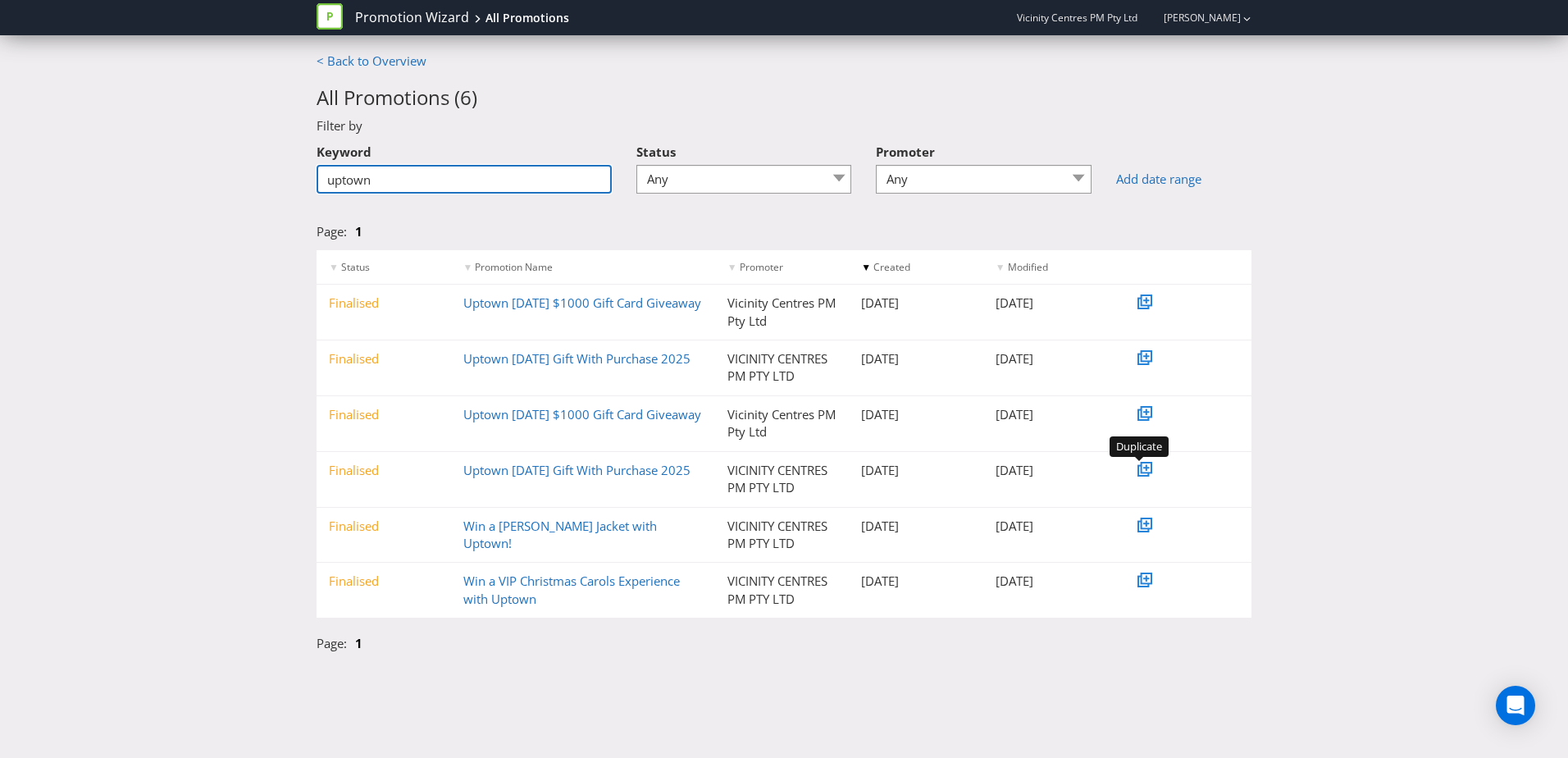
type input "uptown"
click at [1147, 473] on icon at bounding box center [1147, 468] width 12 height 12
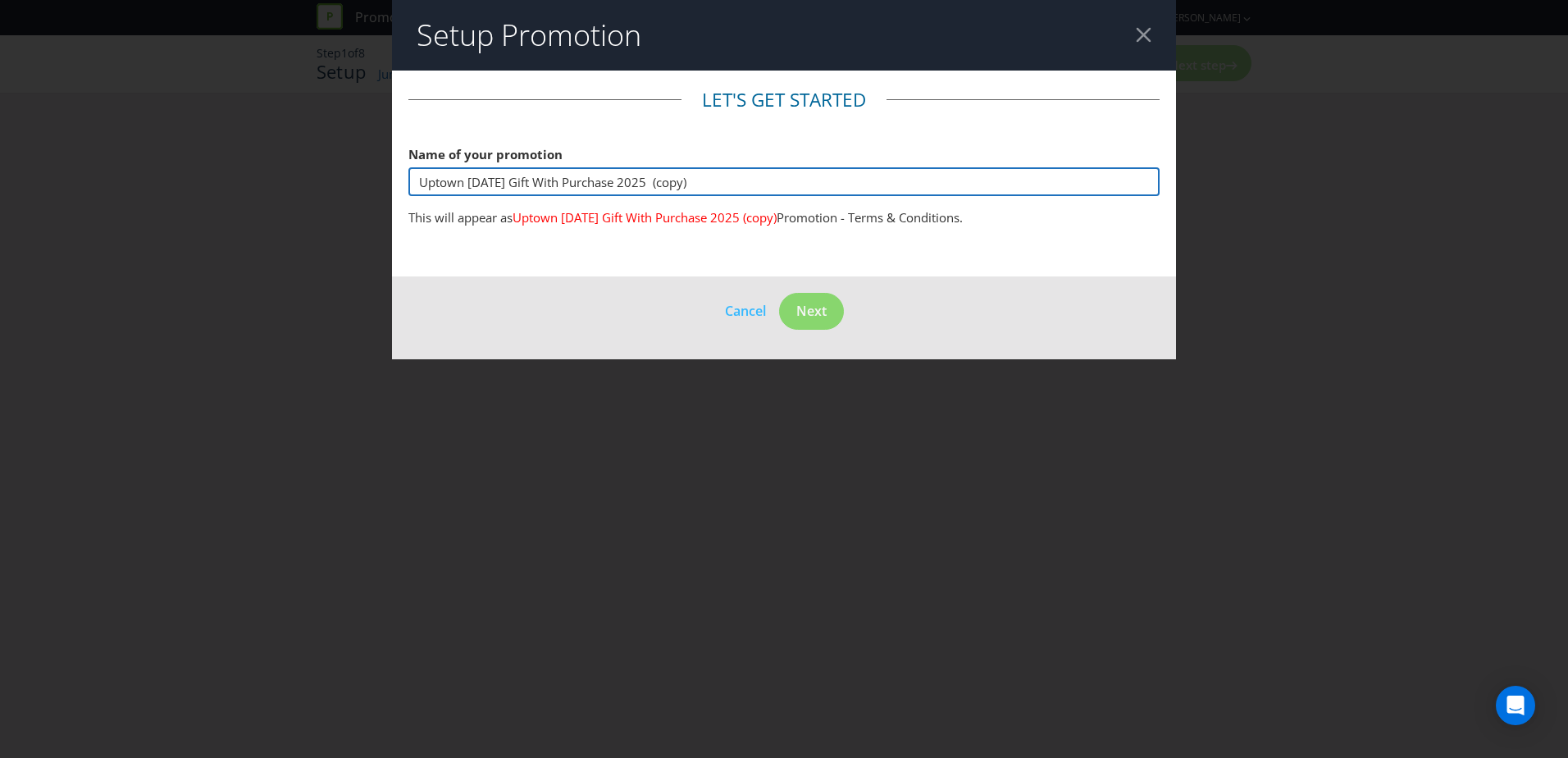
click at [712, 181] on input "Uptown [DATE] Gift With Purchase 2025 (copy)" at bounding box center [783, 182] width 751 height 29
click at [741, 181] on input "Uptown [DATE] Gift With Purchase 2025 (copy)" at bounding box center [783, 182] width 751 height 29
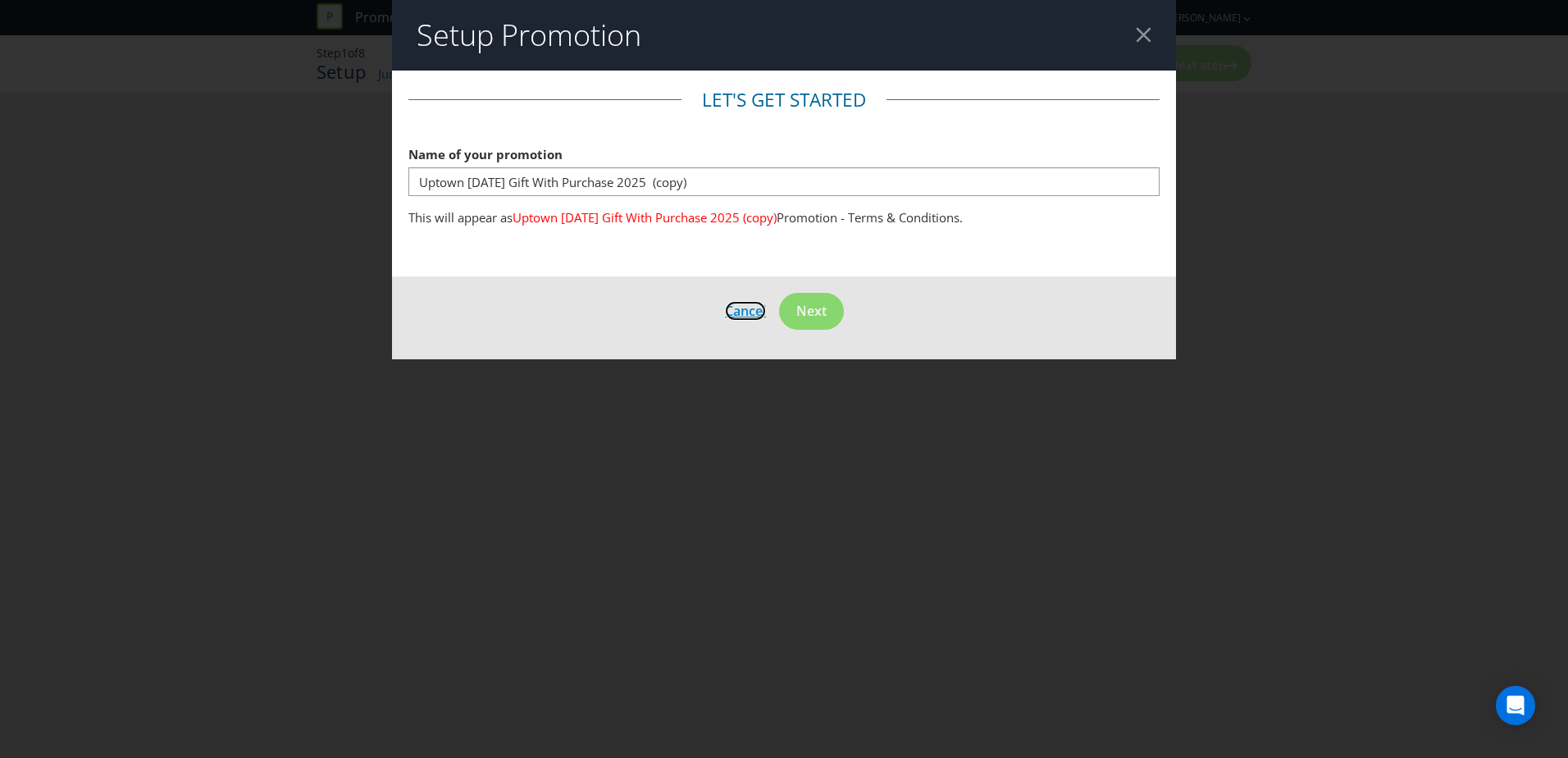
click at [735, 311] on footer "Cancel Next" at bounding box center [783, 318] width 784 height 83
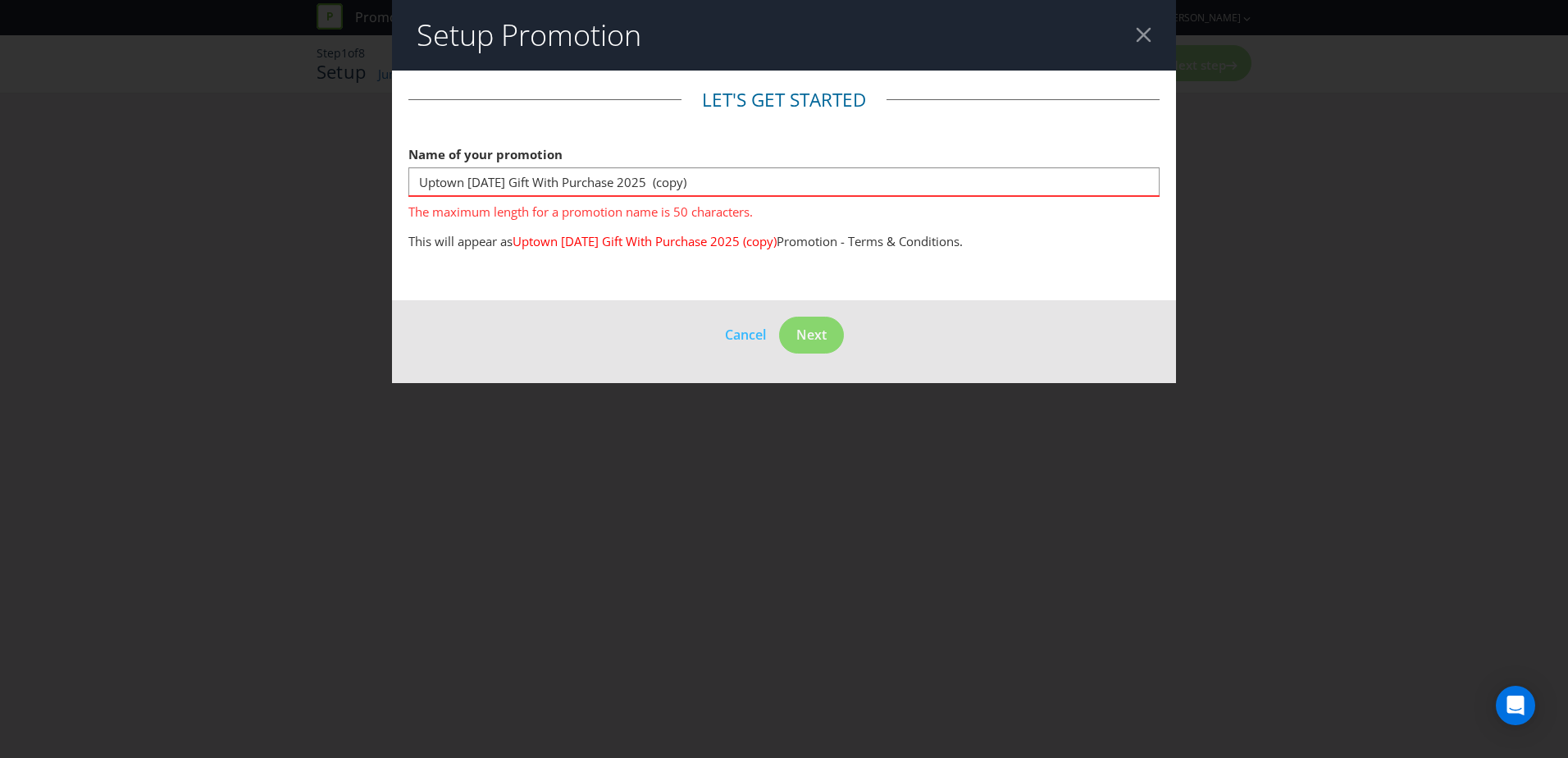
click at [1134, 43] on header "Setup Promotion" at bounding box center [783, 35] width 784 height 71
click at [1143, 34] on div at bounding box center [1144, 35] width 15 height 15
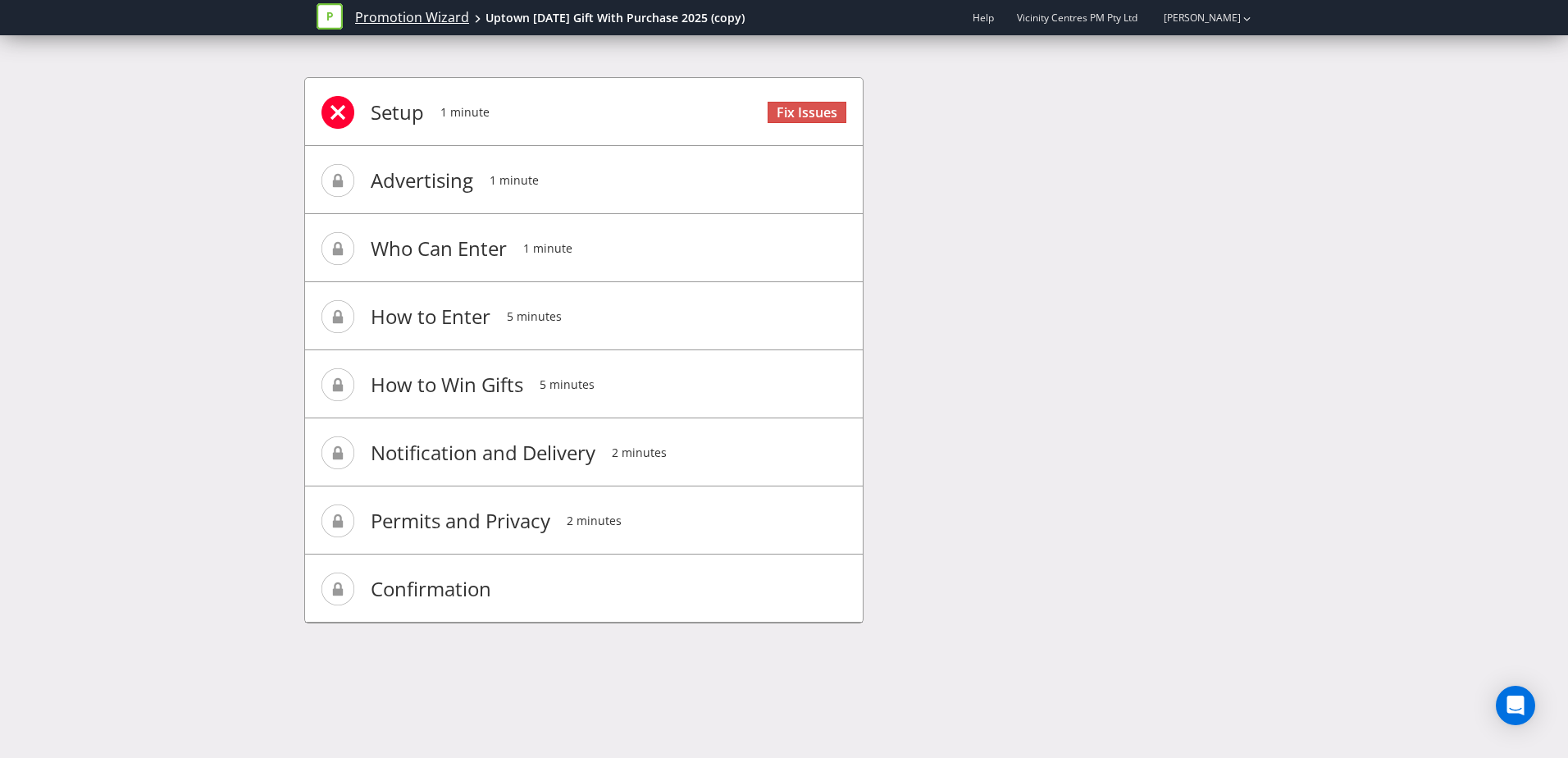
click at [428, 23] on link "Promotion Wizard" at bounding box center [412, 17] width 114 height 19
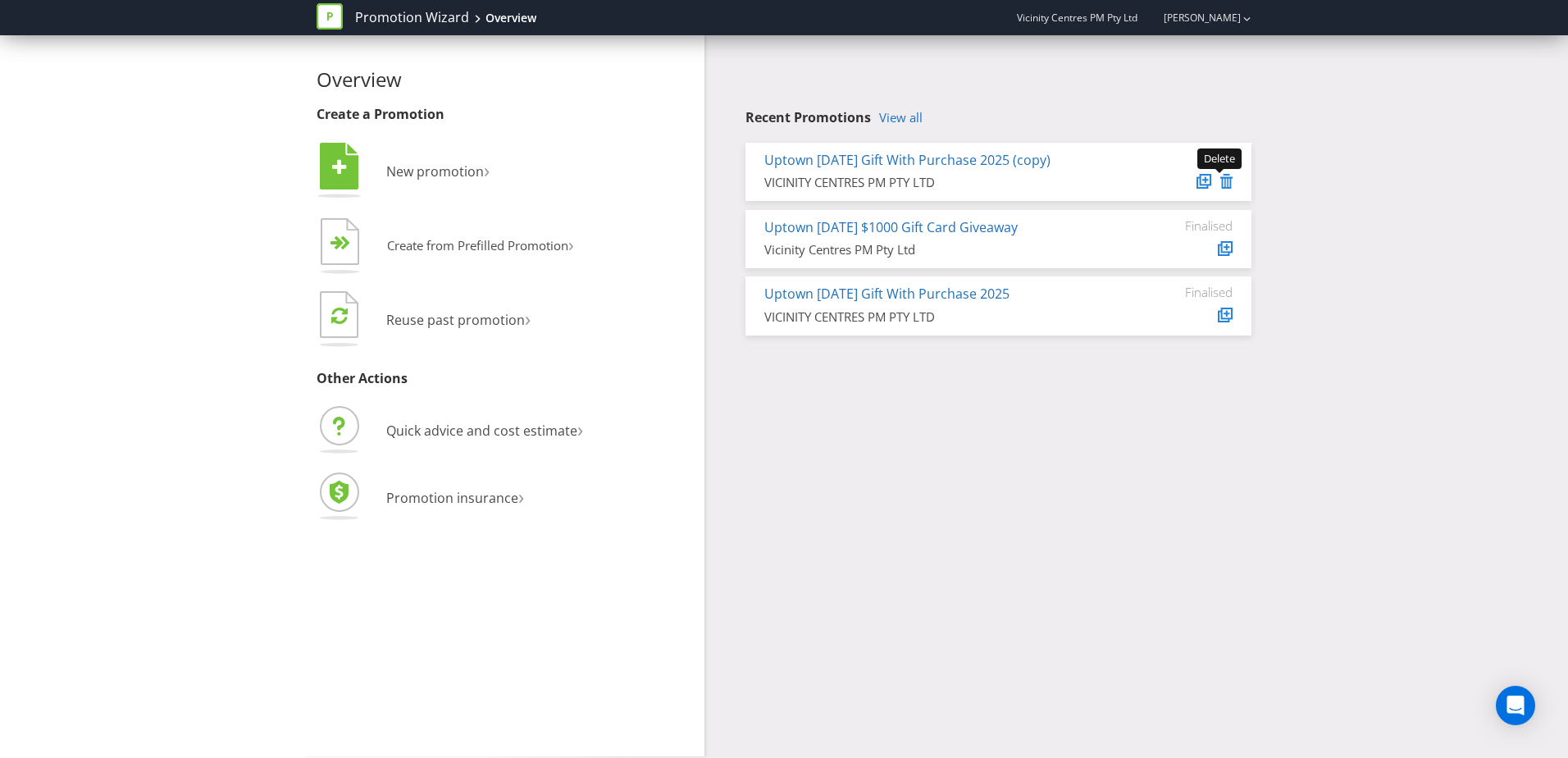
click at [1224, 183] on icon at bounding box center [1226, 181] width 13 height 15
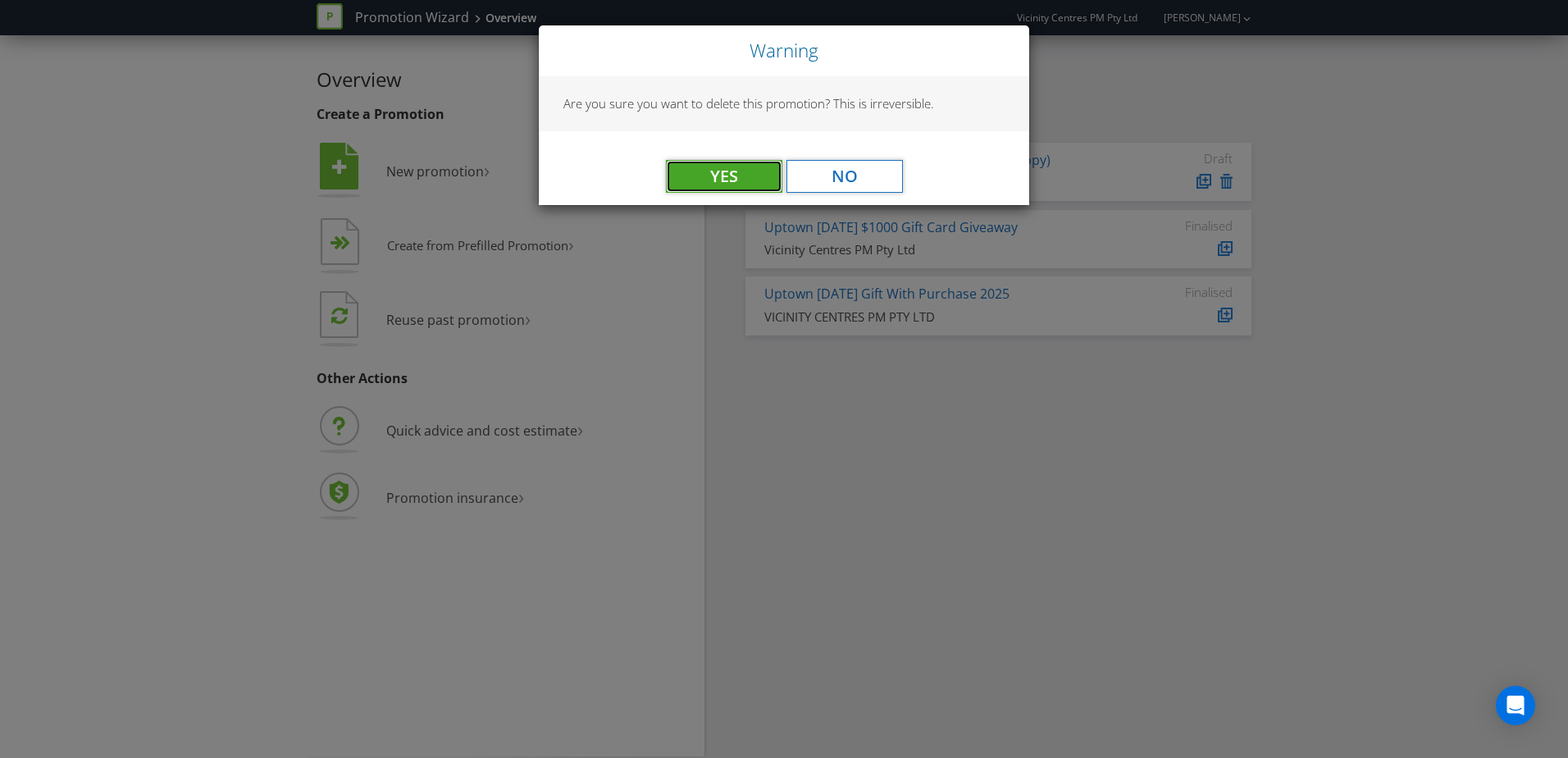
click at [715, 171] on button "Yes" at bounding box center [724, 176] width 116 height 33
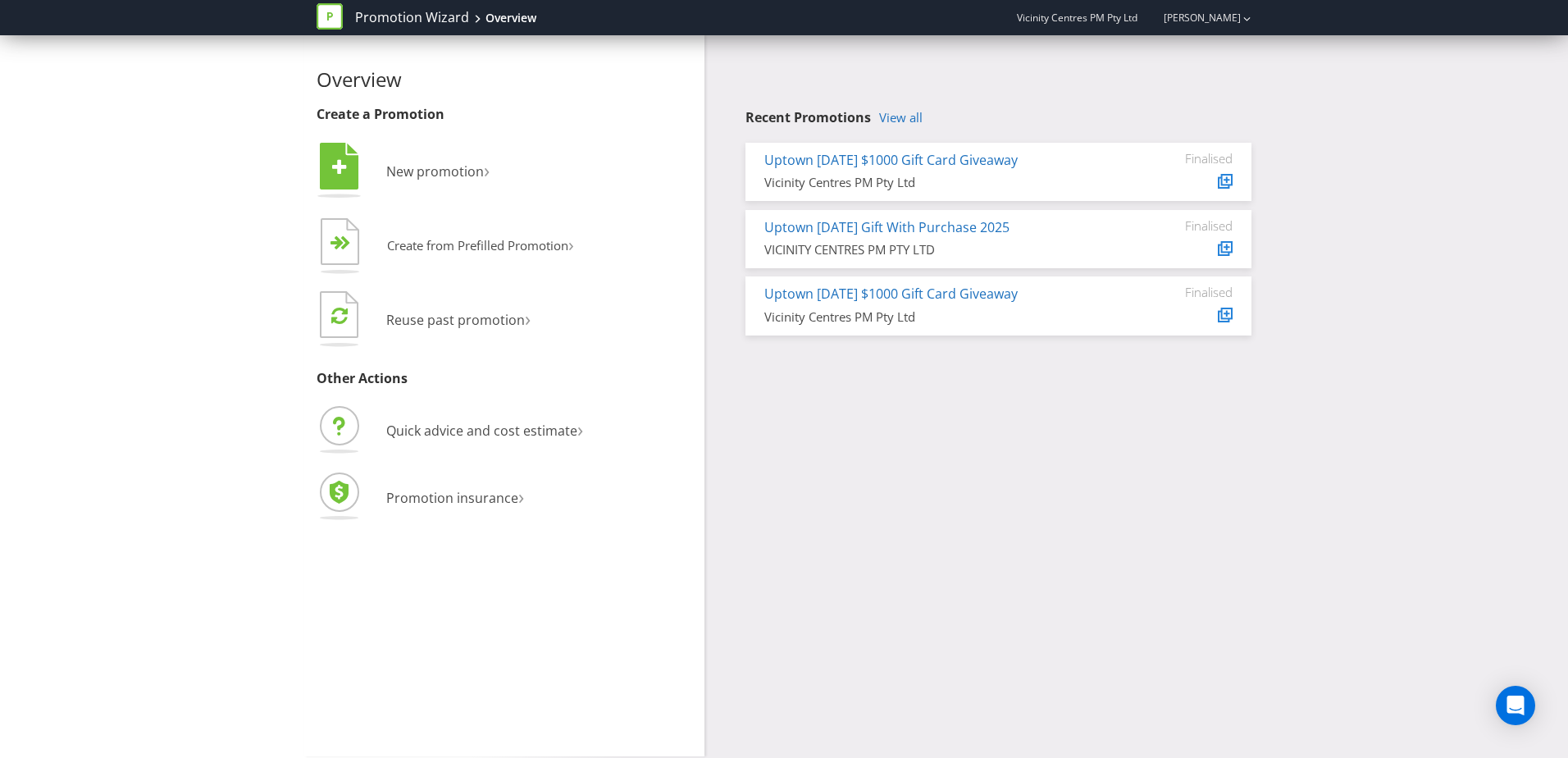
click at [1057, 460] on div "Overview Create a Promotion  New promotion ›   Create from Prefilled Promoti…" at bounding box center [784, 395] width 959 height 721
click at [445, 318] on span "Reuse past promotion" at bounding box center [455, 319] width 138 height 18
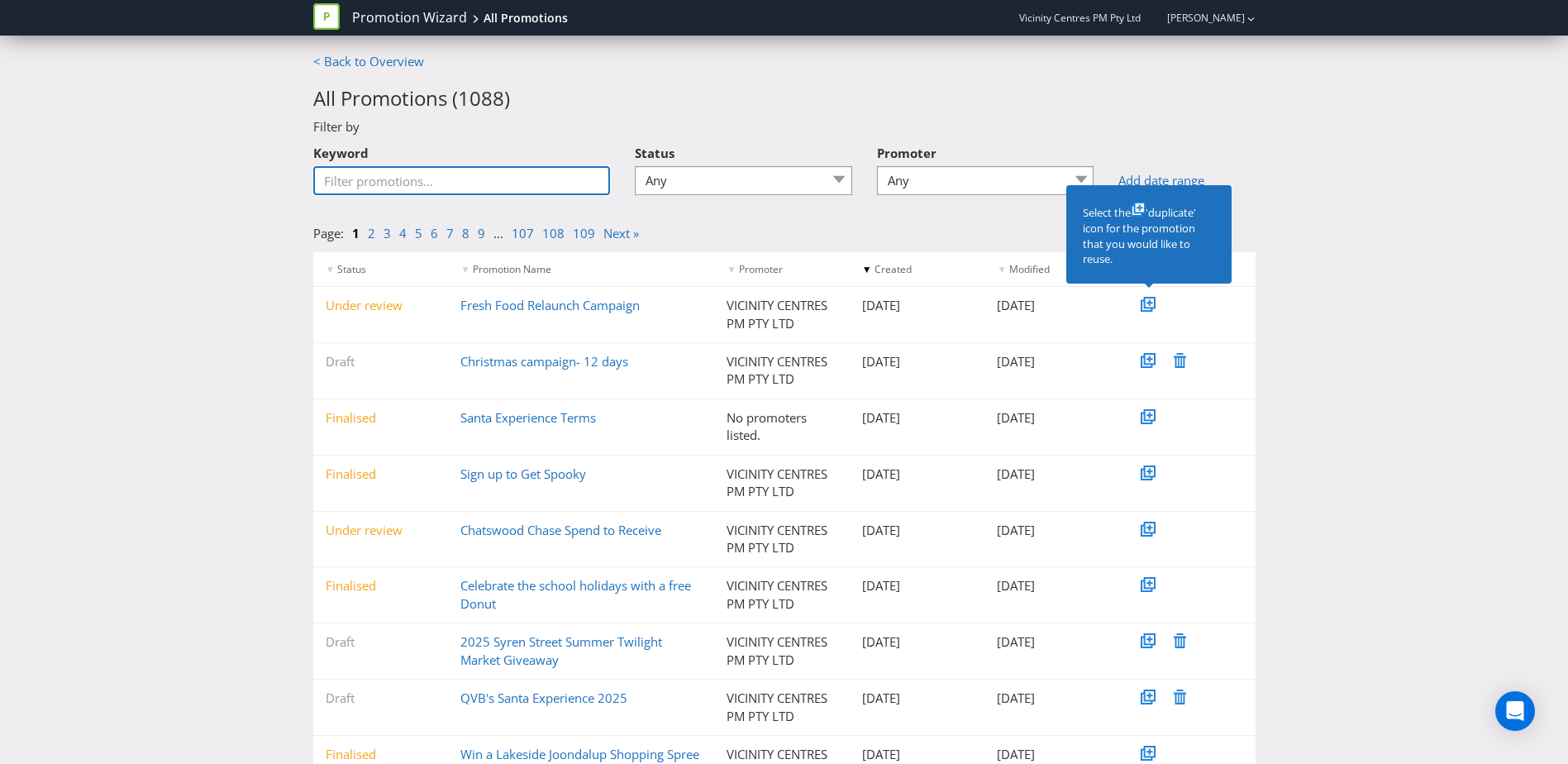
click at [381, 176] on input "Keyword" at bounding box center [461, 180] width 297 height 29
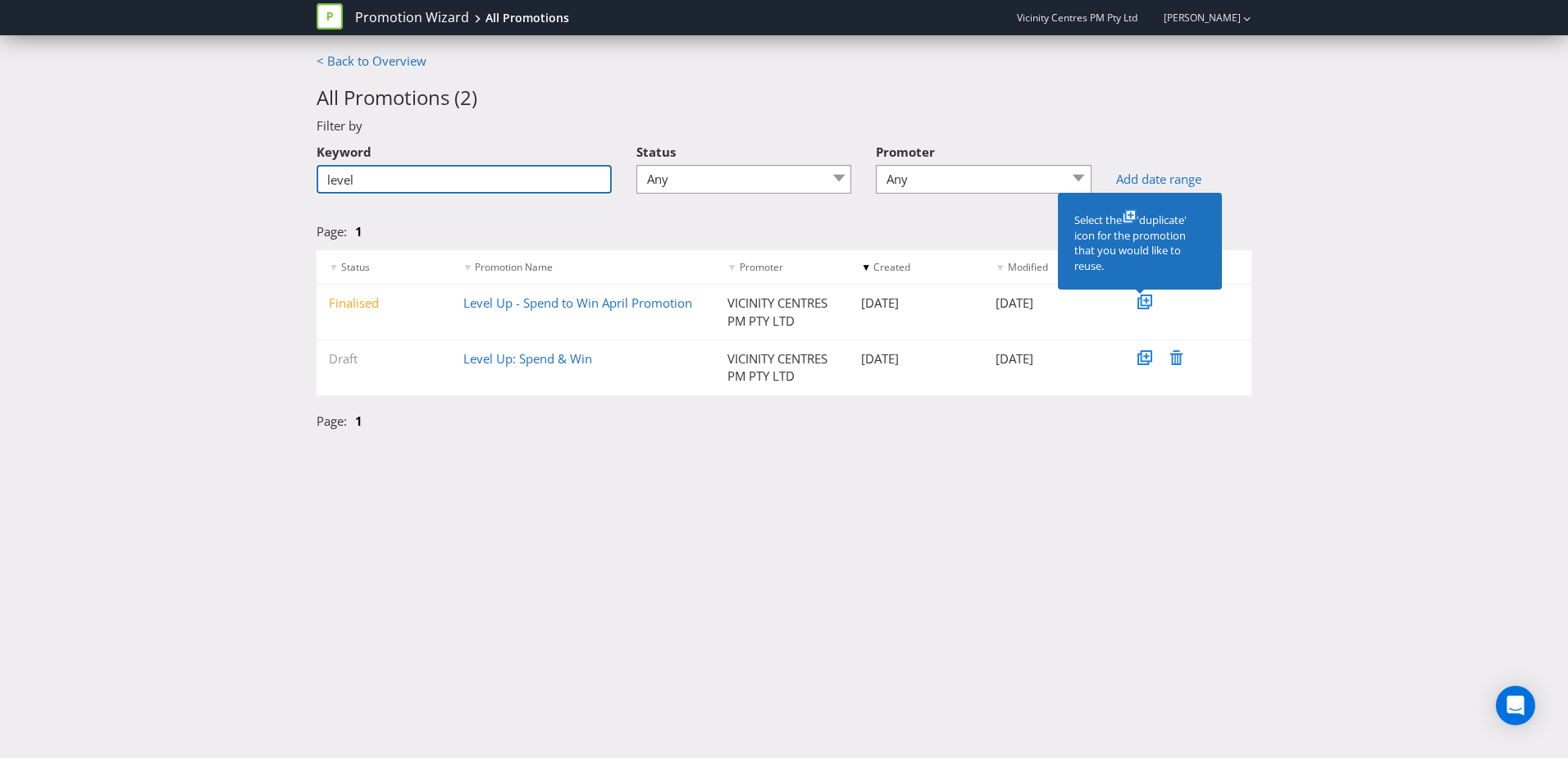
type input "level"
click at [1142, 300] on icon at bounding box center [1147, 301] width 12 height 12
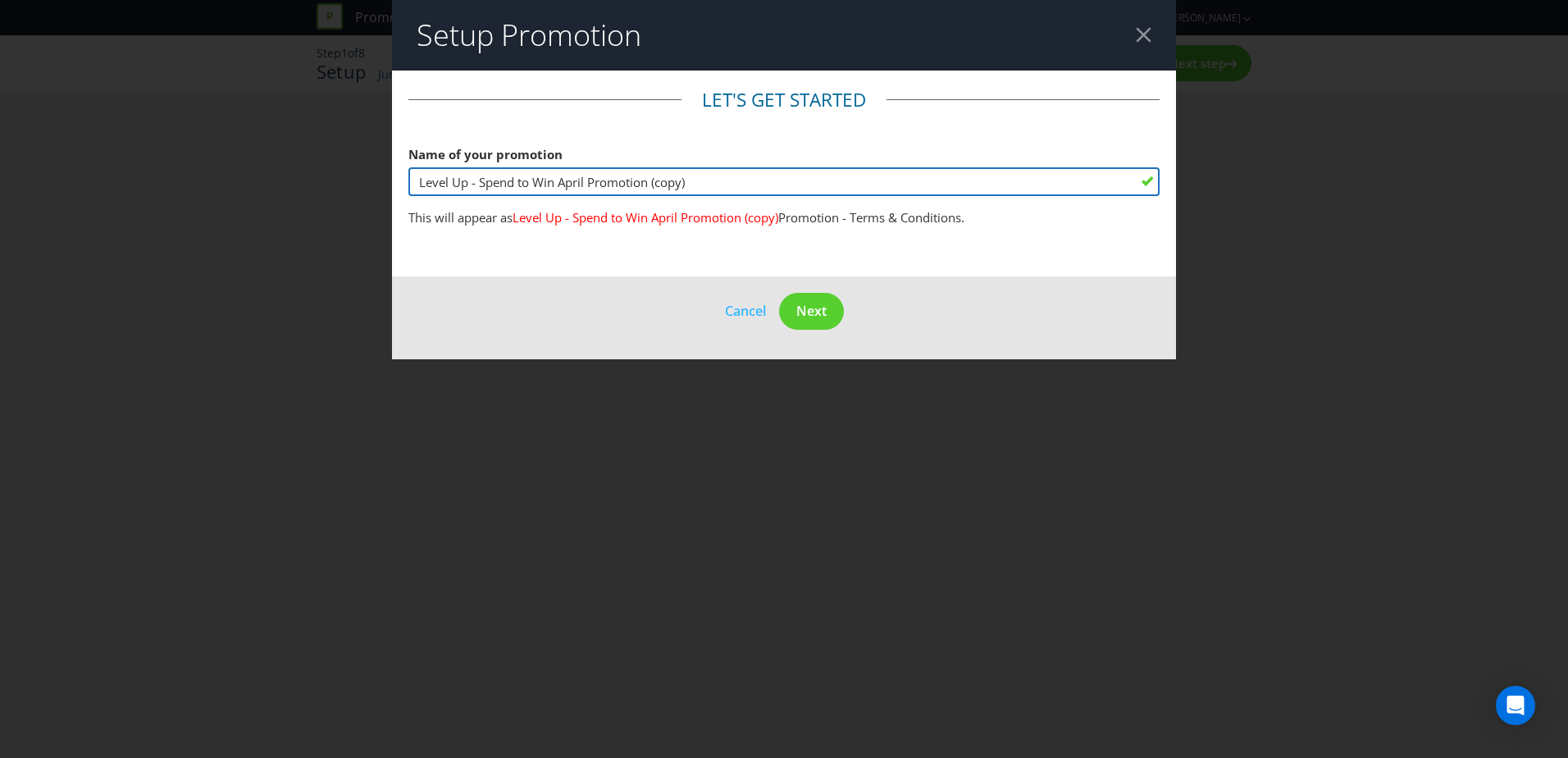
click at [716, 181] on input "Level Up - Spend to Win April Promotion (copy)" at bounding box center [783, 182] width 751 height 29
drag, startPoint x: 710, startPoint y: 178, endPoint x: 501, endPoint y: 176, distance: 209.0
click at [506, 176] on input "Level Up - Spend to Win April Promotion (copy)" at bounding box center [783, 182] width 751 height 29
click at [495, 176] on input "Level Up - Spend to Win April Promotion (copy)" at bounding box center [783, 182] width 751 height 29
click at [665, 187] on input "Level Up - Spend to Win April Promotion (copy)" at bounding box center [783, 182] width 751 height 29
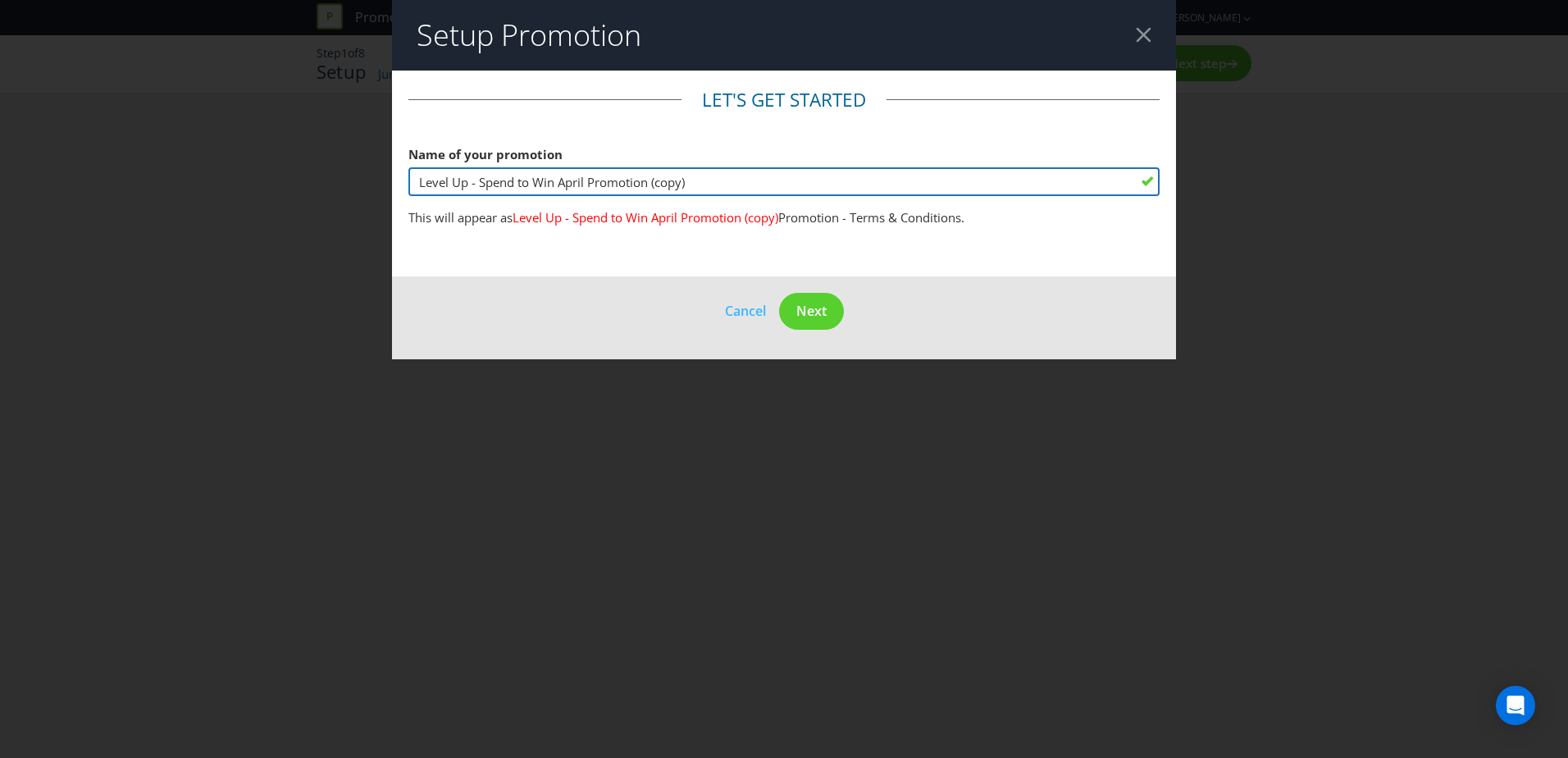
drag, startPoint x: 707, startPoint y: 180, endPoint x: 507, endPoint y: 190, distance: 200.2
click at [507, 190] on input "Level Up - Spend to Win April Promotion (copy)" at bounding box center [783, 182] width 751 height 29
click at [463, 191] on input "Level Up - Spend to Win April Promotion (copy)" at bounding box center [783, 182] width 751 height 29
drag, startPoint x: 467, startPoint y: 184, endPoint x: 389, endPoint y: 185, distance: 78.0
click at [389, 185] on div "Setup Promotion Let's get started Name of your promotion Level Up - Spend to Wi…" at bounding box center [784, 379] width 1568 height 758
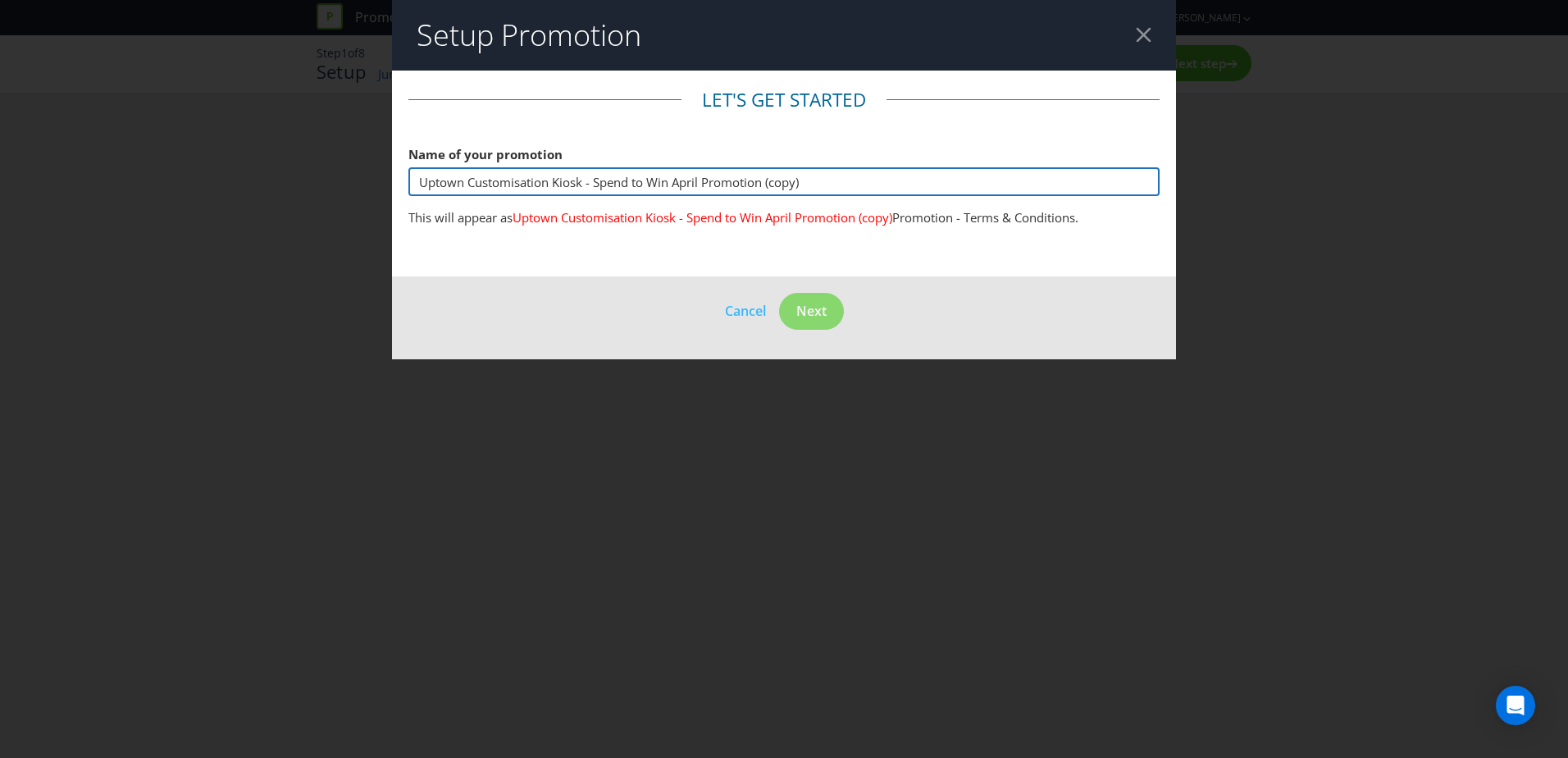
click at [470, 181] on input "Uptown Customisation Kiosk - Spend to Win April Promotion (copy)" at bounding box center [783, 182] width 751 height 29
drag, startPoint x: 727, startPoint y: 180, endPoint x: 867, endPoint y: 179, distance: 140.0
click at [867, 179] on input "Uptown Tote Bag Customisation Kiosk - Spend to Win April Promotion (copy)" at bounding box center [783, 182] width 751 height 29
type input "Uptown Tote Bag Customisation Kiosk - Spend to Win"
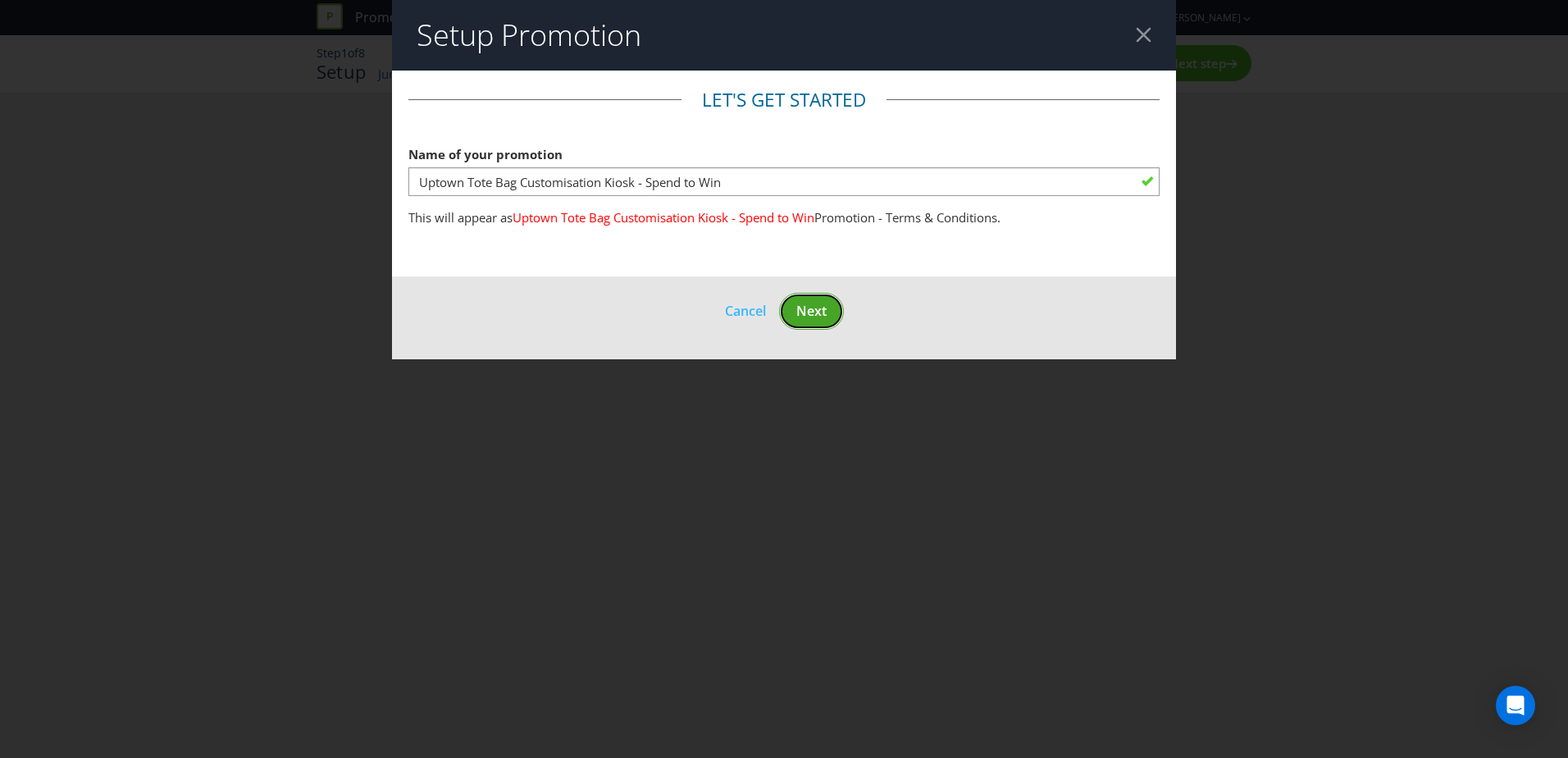
click at [816, 314] on span "Next" at bounding box center [811, 310] width 30 height 18
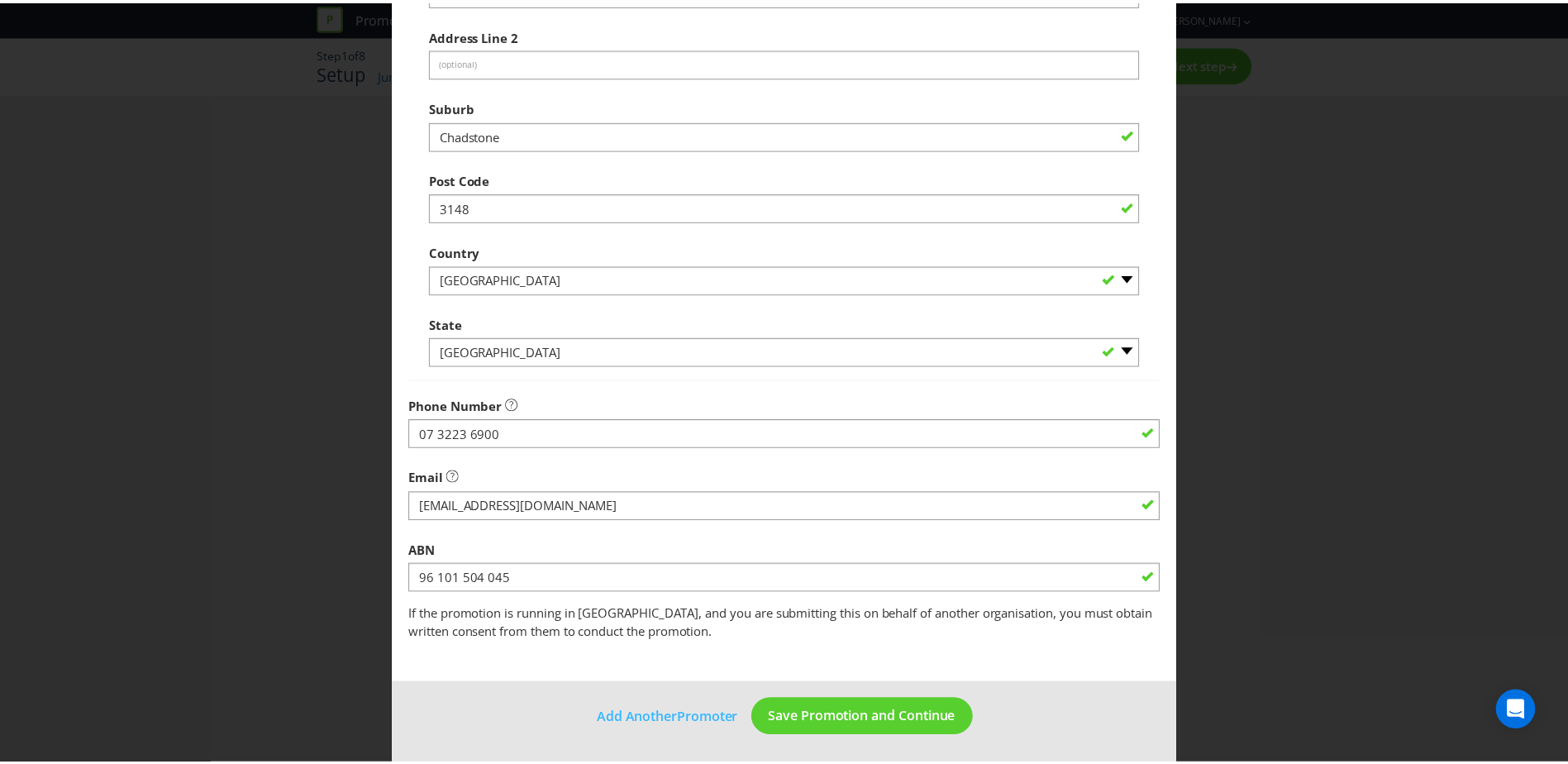
scroll to position [315, 0]
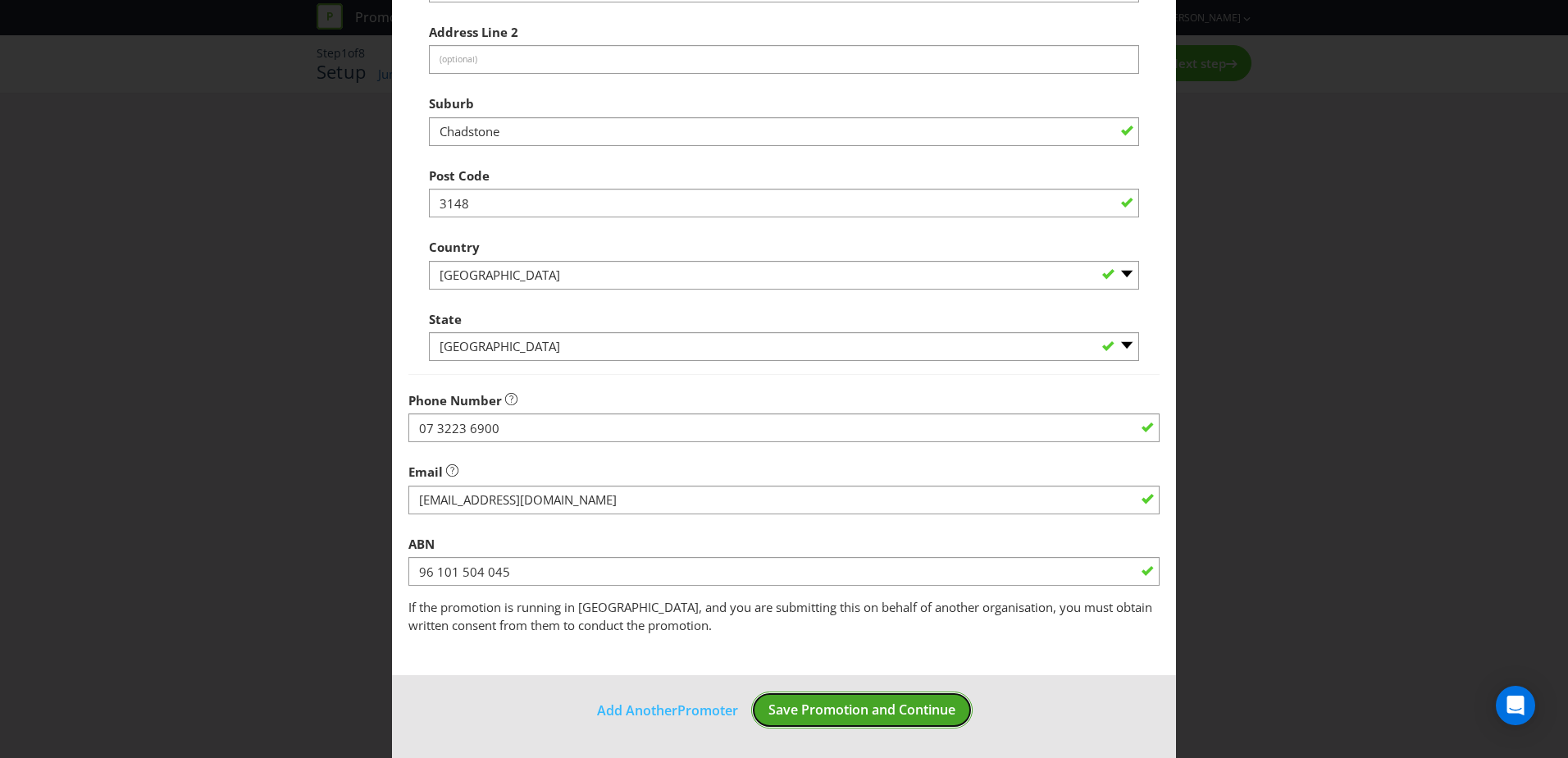
click at [891, 705] on span "Save Promotion and Continue" at bounding box center [861, 709] width 187 height 18
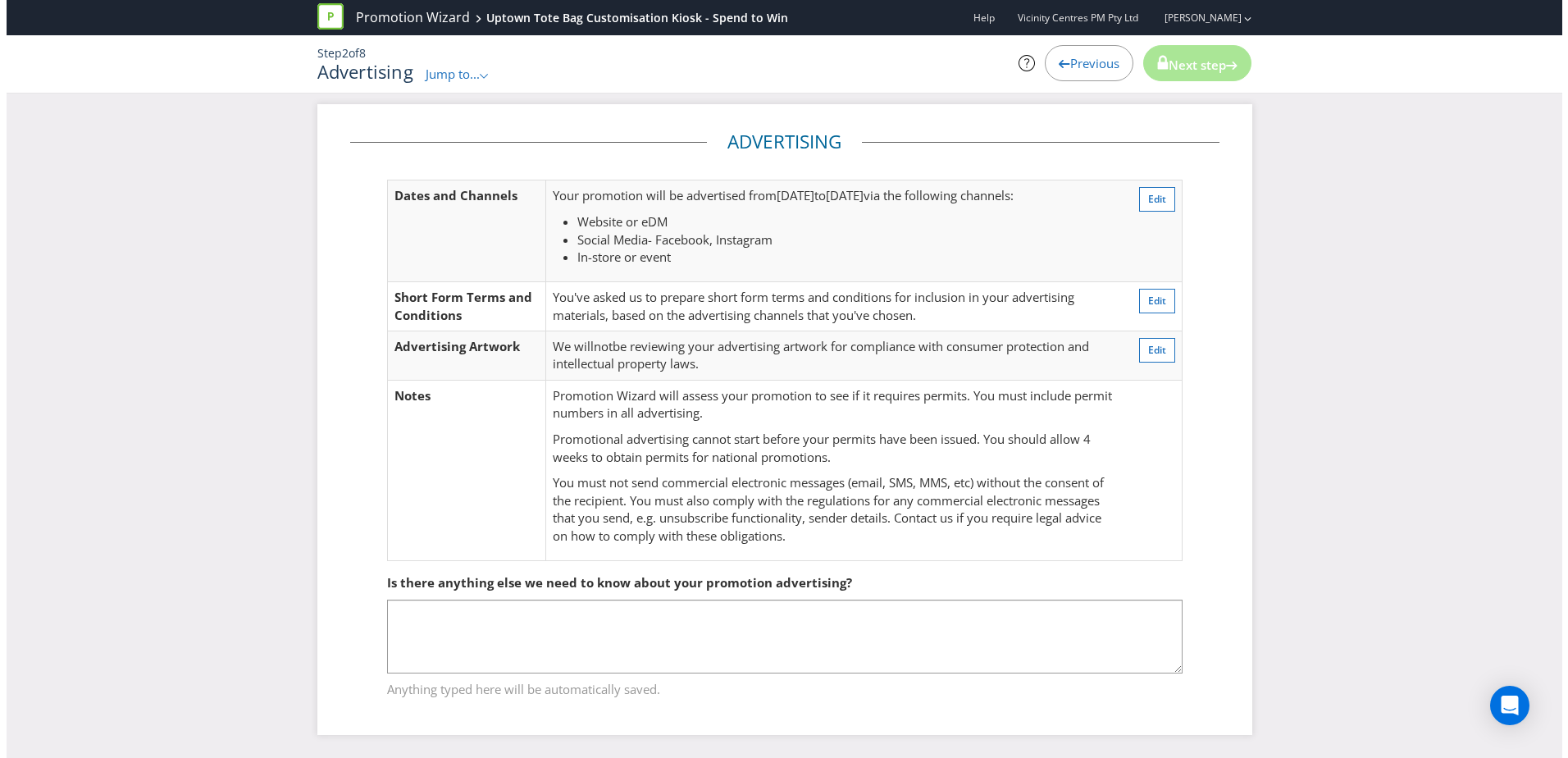
scroll to position [85, 0]
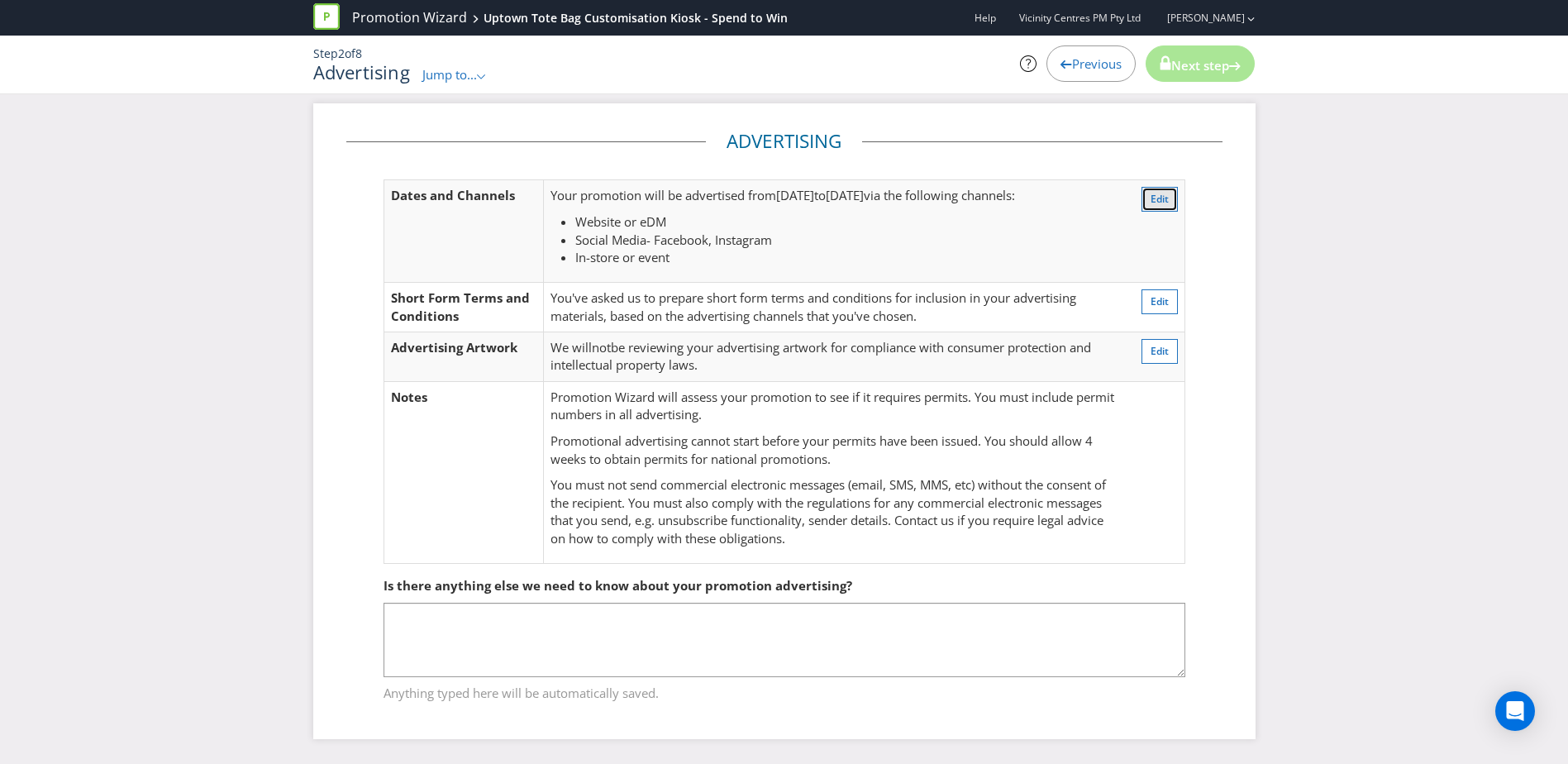
click at [1166, 198] on span "Edit" at bounding box center [1160, 199] width 19 height 14
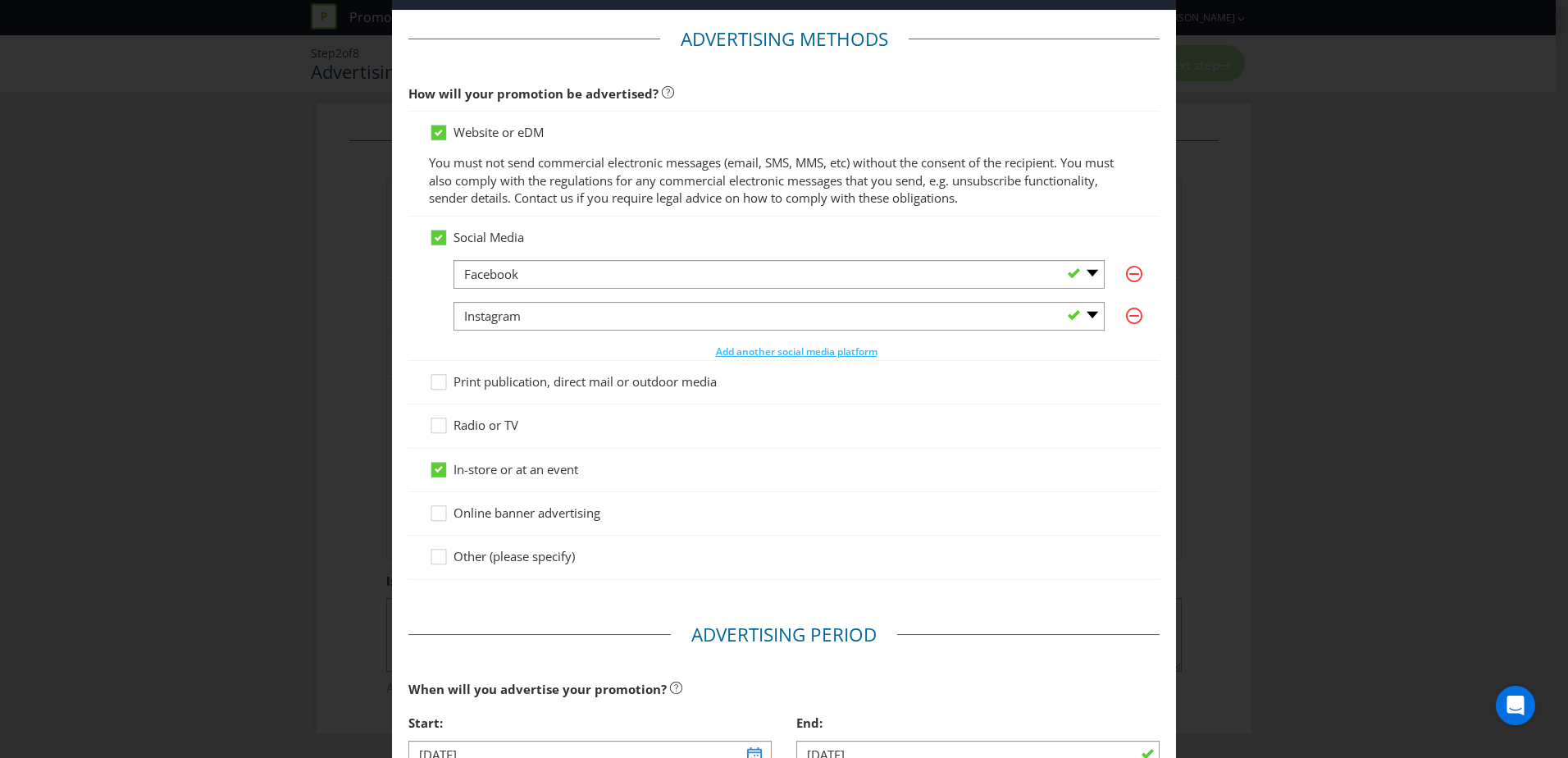
scroll to position [164, 0]
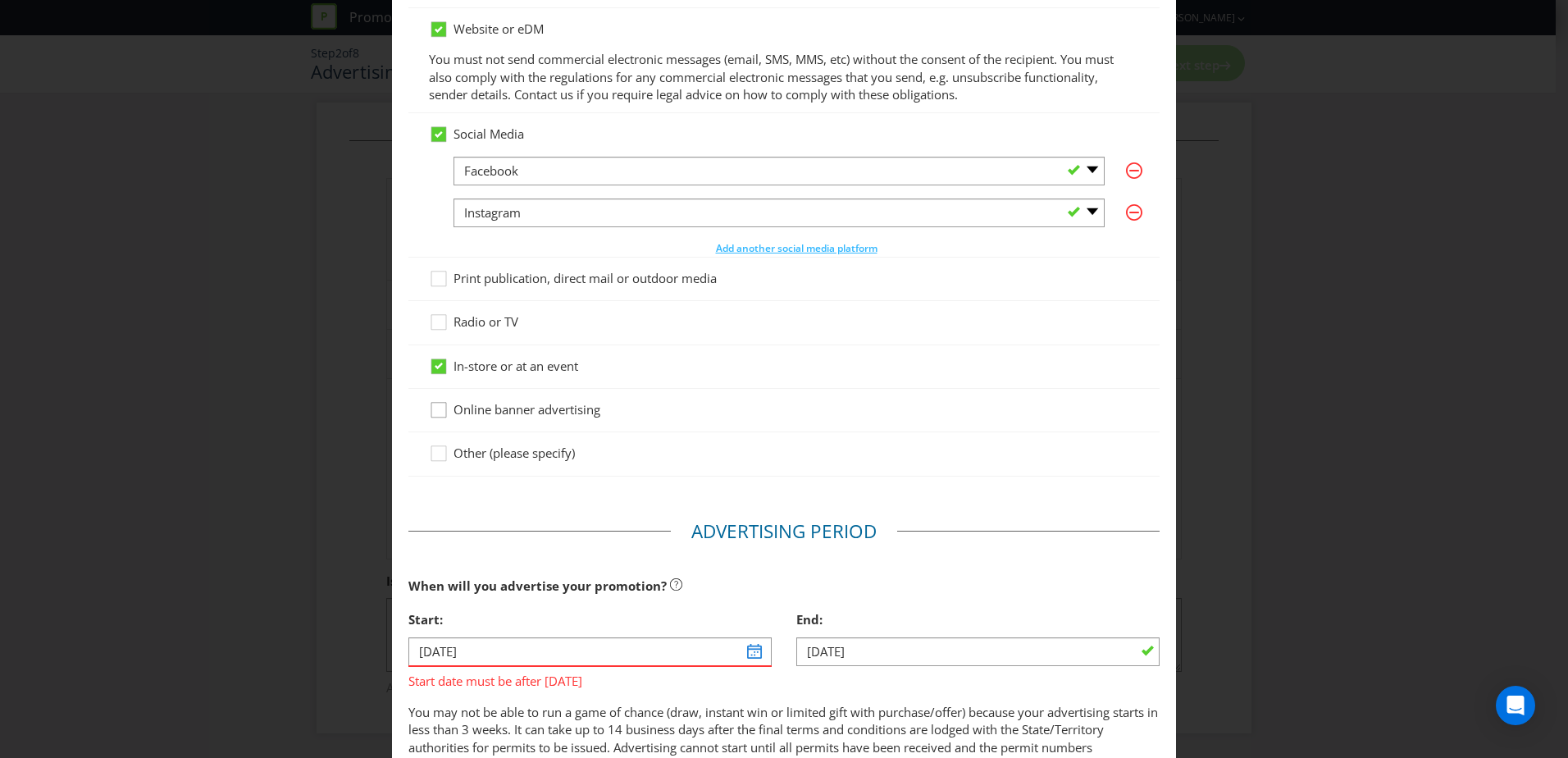
click at [435, 408] on div at bounding box center [439, 404] width 8 height 8
click at [0, 0] on input "Online banner advertising" at bounding box center [0, 0] width 0 height 0
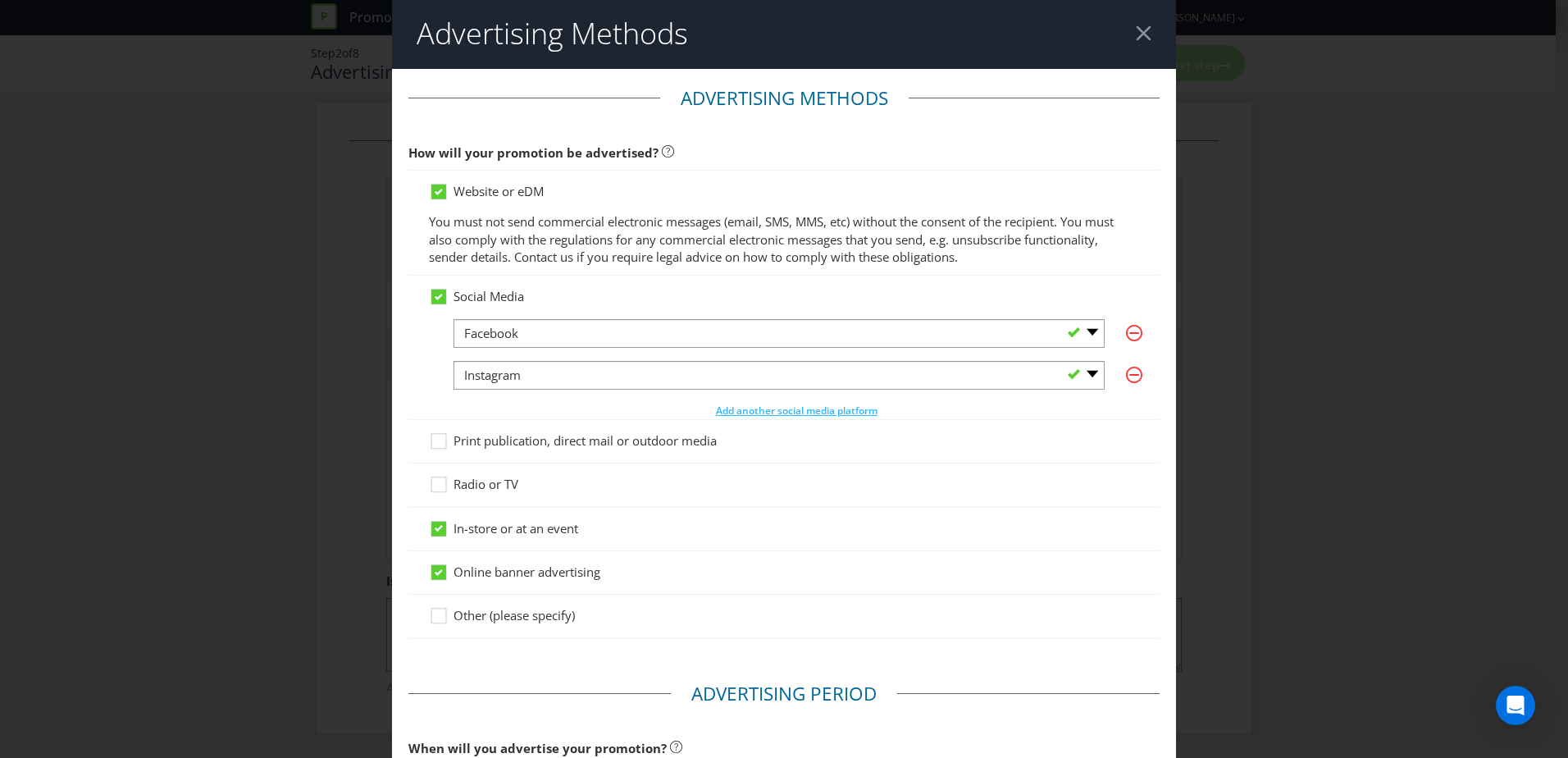
scroll to position [0, 0]
click at [441, 437] on icon at bounding box center [441, 446] width 24 height 24
click at [0, 0] on input "Print publication, direct mail or outdoor media" at bounding box center [0, 0] width 0 height 0
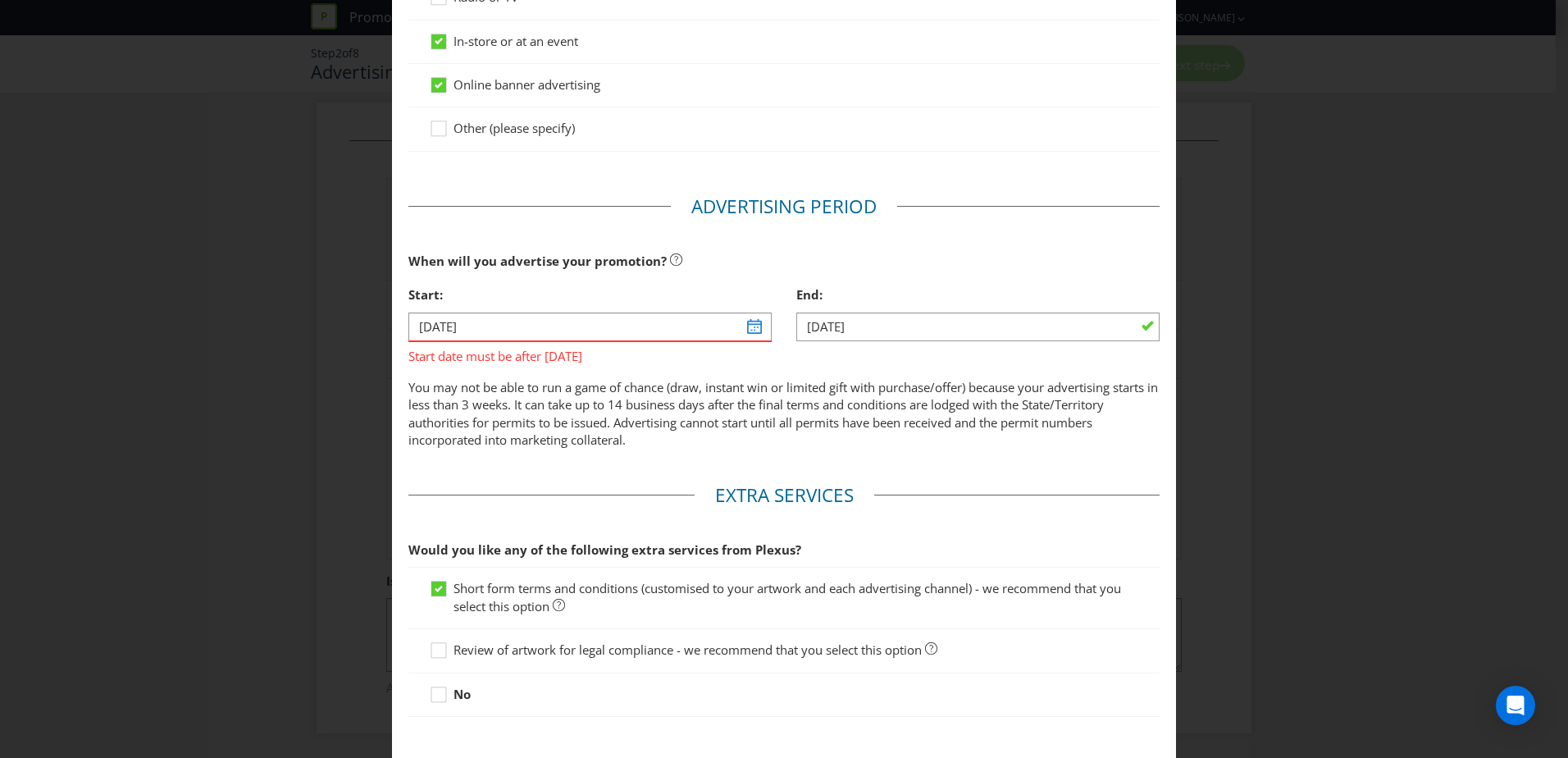
scroll to position [574, 0]
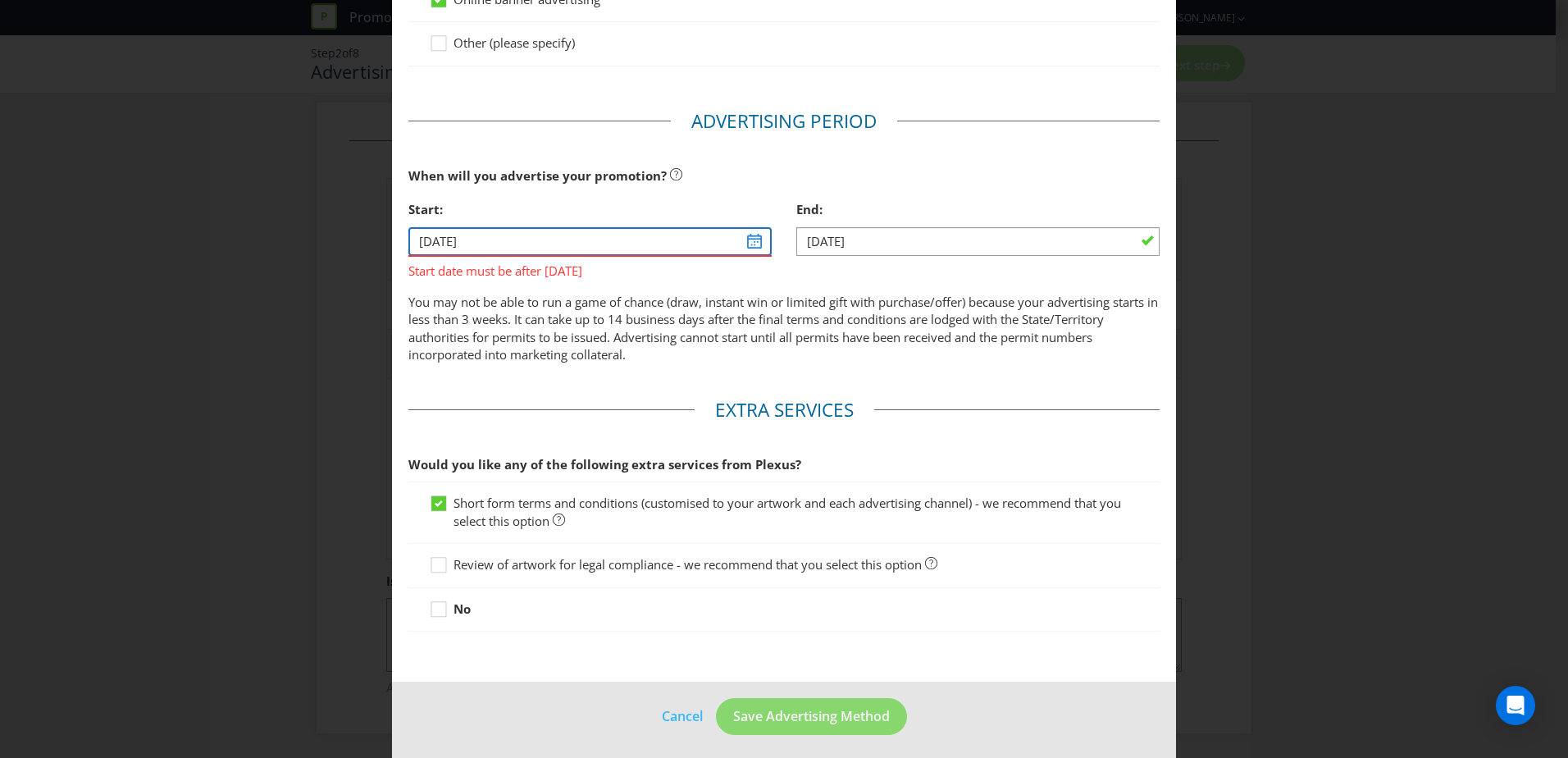
click at [746, 246] on input "[DATE]" at bounding box center [590, 242] width 363 height 29
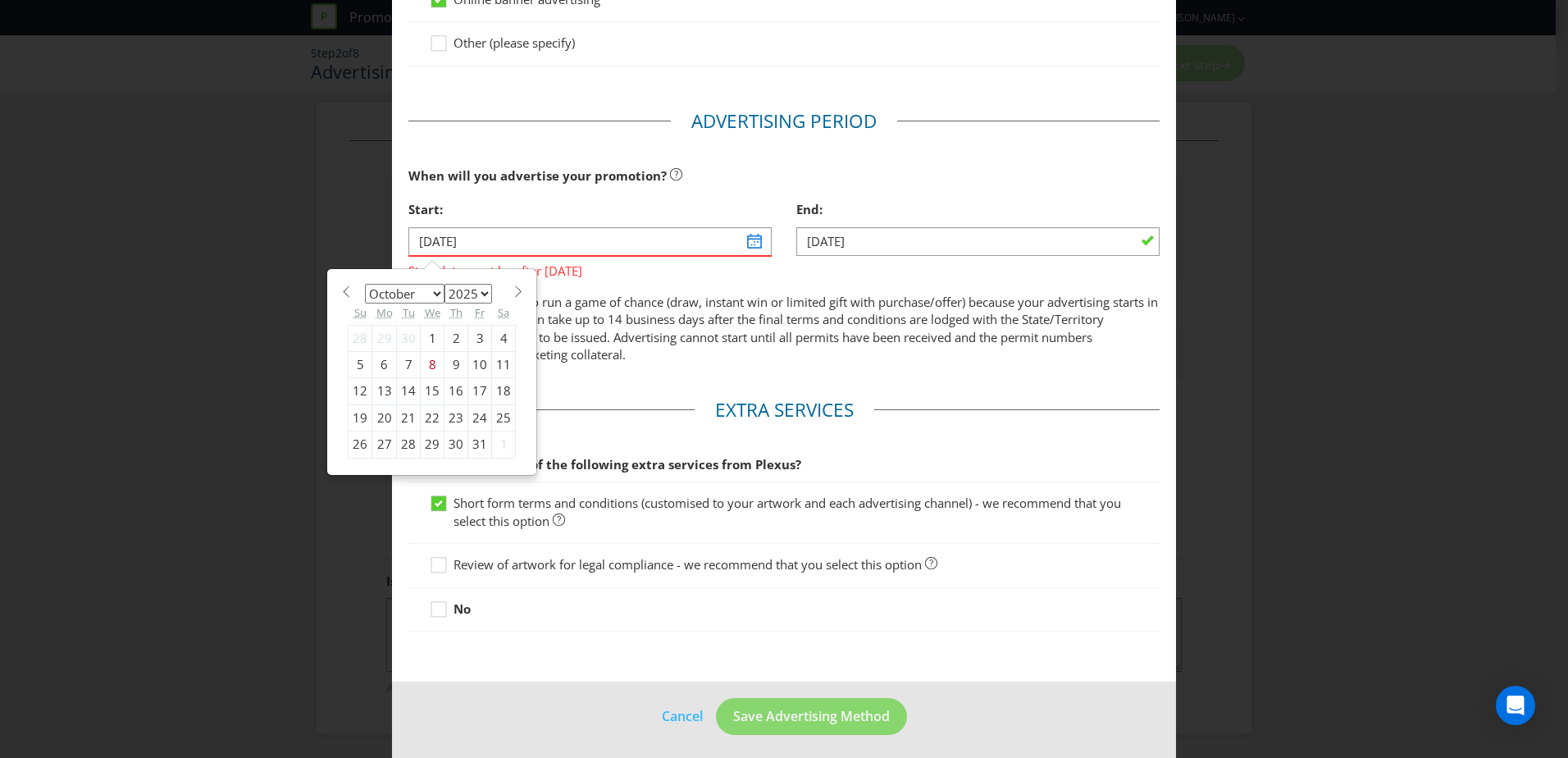
click at [516, 295] on span at bounding box center [517, 291] width 13 height 13
select select "11"
click at [377, 338] on div "1" at bounding box center [384, 337] width 24 height 26
type input "[DATE]"
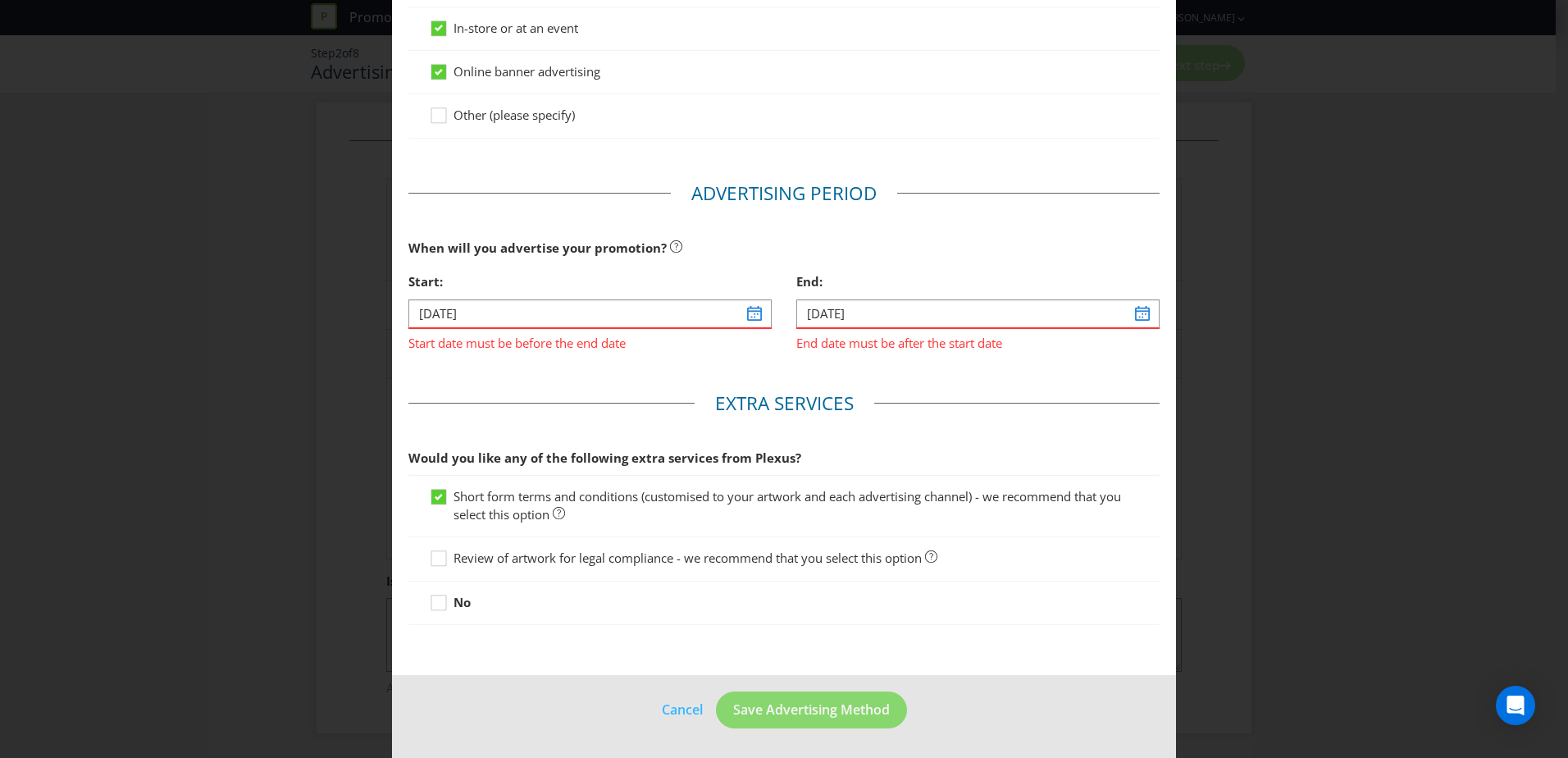
scroll to position [502, 0]
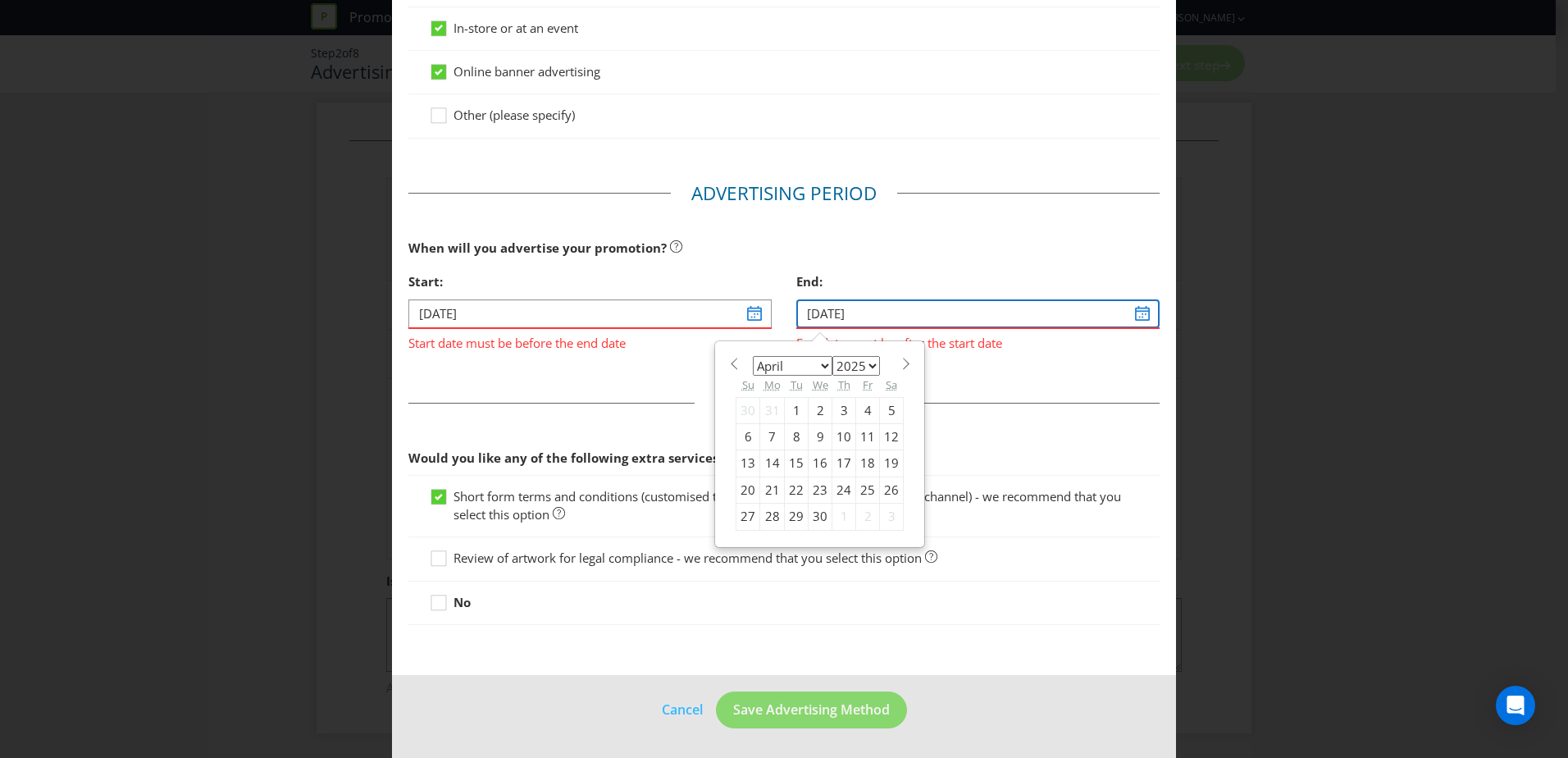
click at [1137, 310] on input "[DATE]" at bounding box center [978, 314] width 363 height 29
click at [887, 365] on section "January February March April May June July August September October November [D…" at bounding box center [820, 362] width 168 height 13
click at [900, 361] on span at bounding box center [906, 364] width 13 height 13
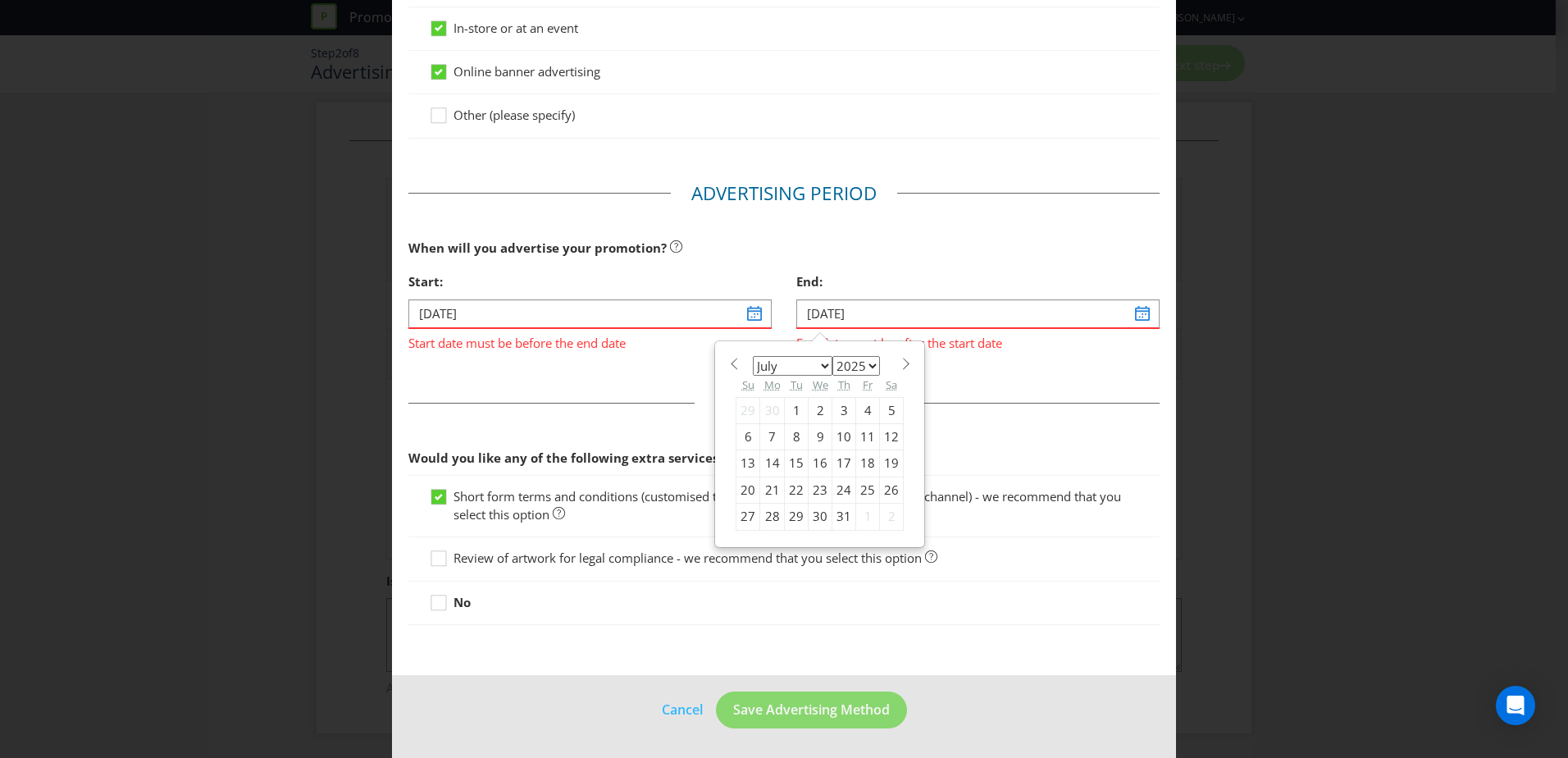
click at [900, 361] on span at bounding box center [906, 364] width 13 height 13
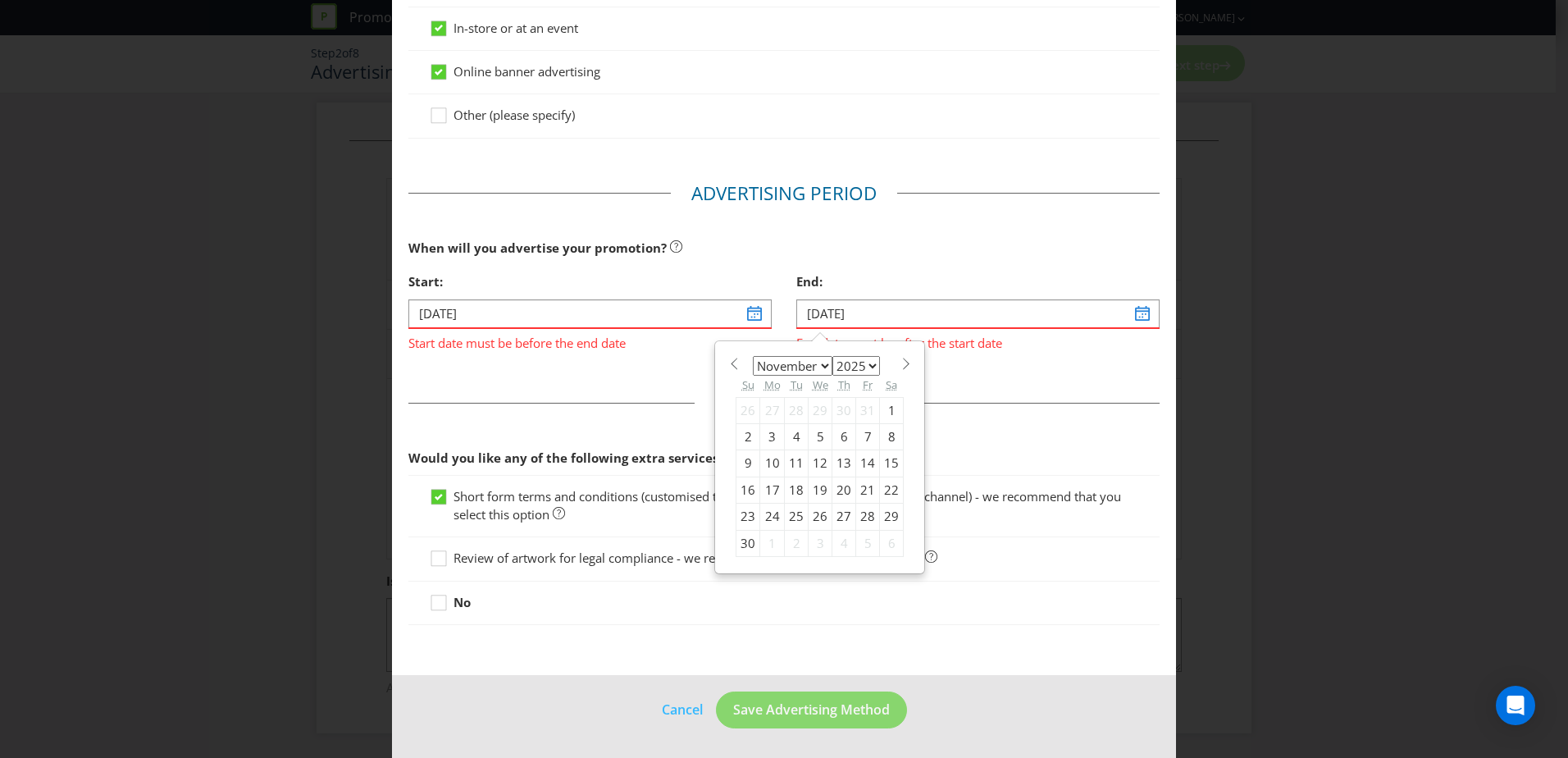
select select "11"
click at [813, 487] on div "24" at bounding box center [820, 489] width 24 height 26
type input "[DATE]"
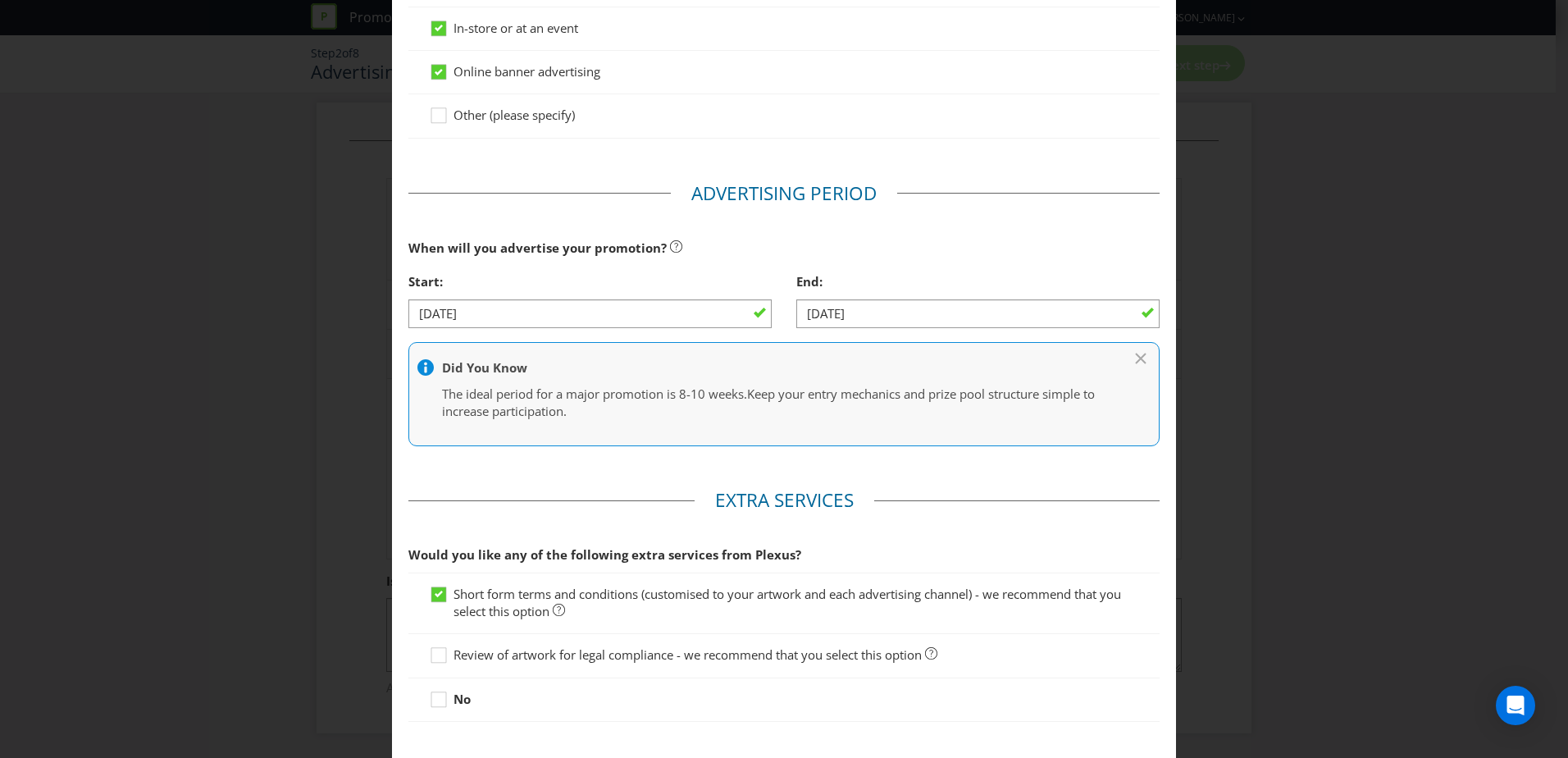
click at [595, 472] on main "Advertising Methods How will your promotion be advertised? Website or eDM You m…" at bounding box center [783, 170] width 784 height 1204
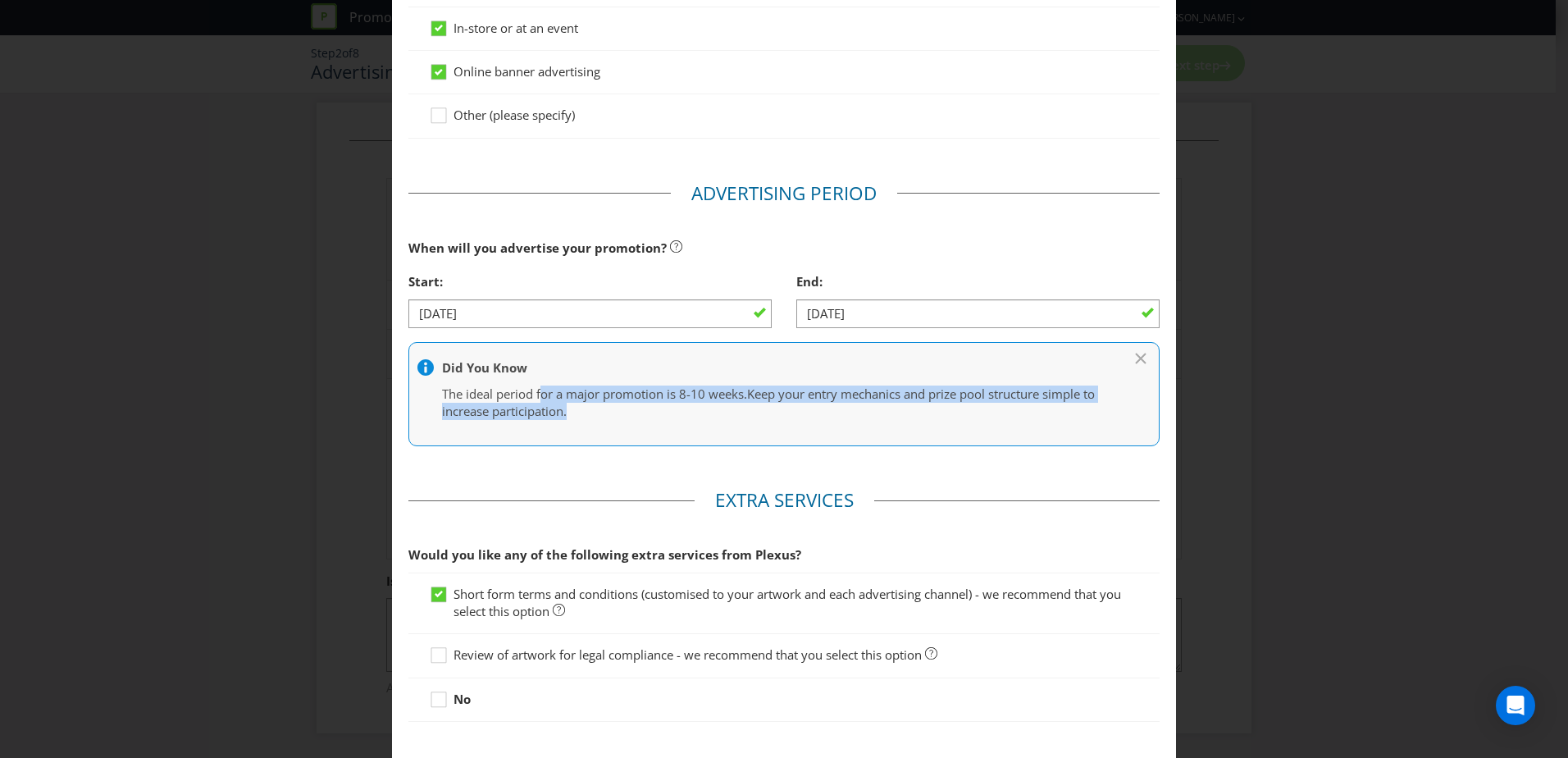
drag, startPoint x: 537, startPoint y: 391, endPoint x: 692, endPoint y: 408, distance: 155.9
click at [692, 408] on p "The ideal period for a major promotion is 8-10 weeks. Keep your entry mechanics…" at bounding box center [775, 403] width 667 height 35
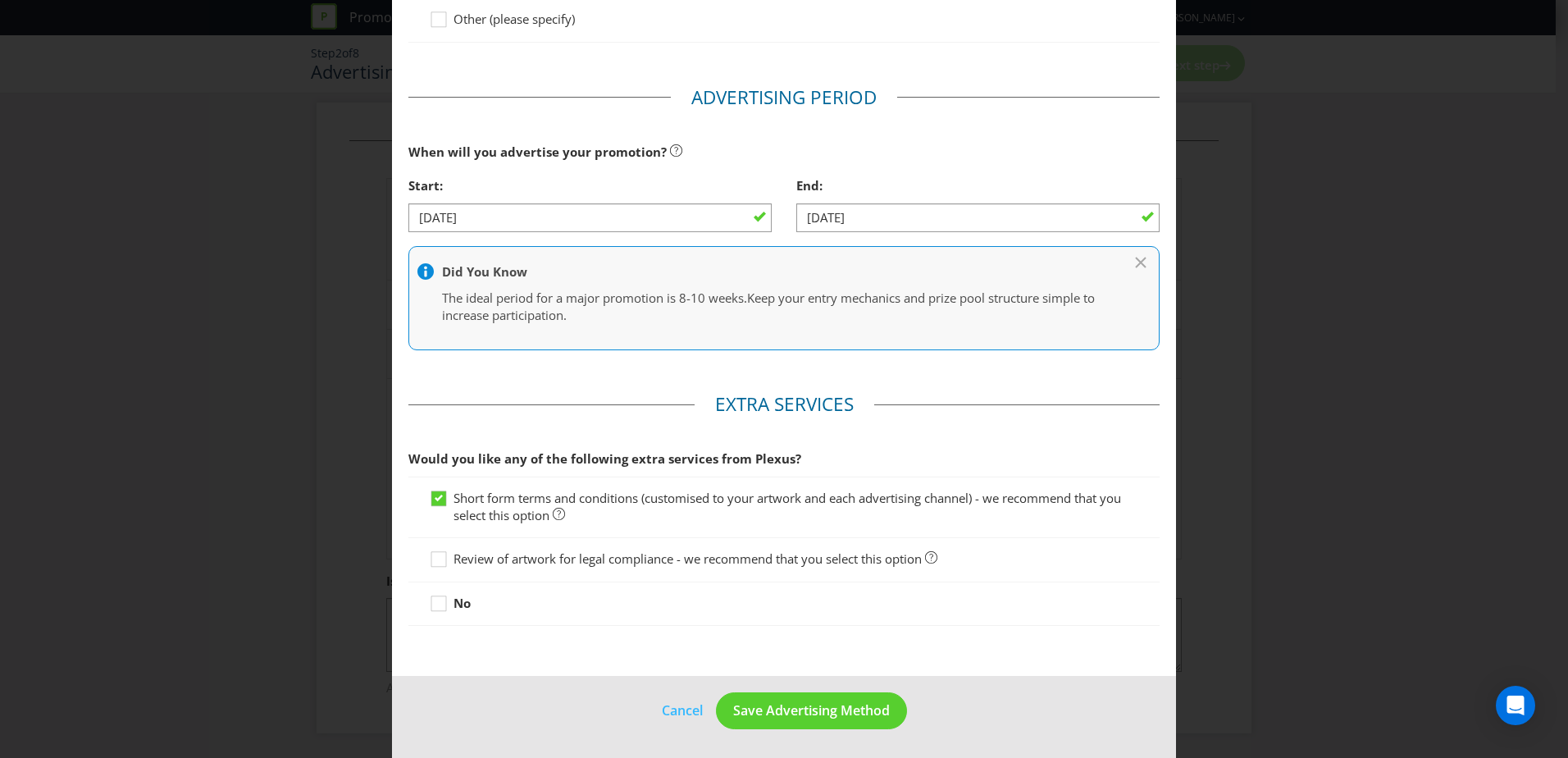
scroll to position [598, 0]
click at [824, 715] on span "Save Advertising Method" at bounding box center [811, 709] width 157 height 18
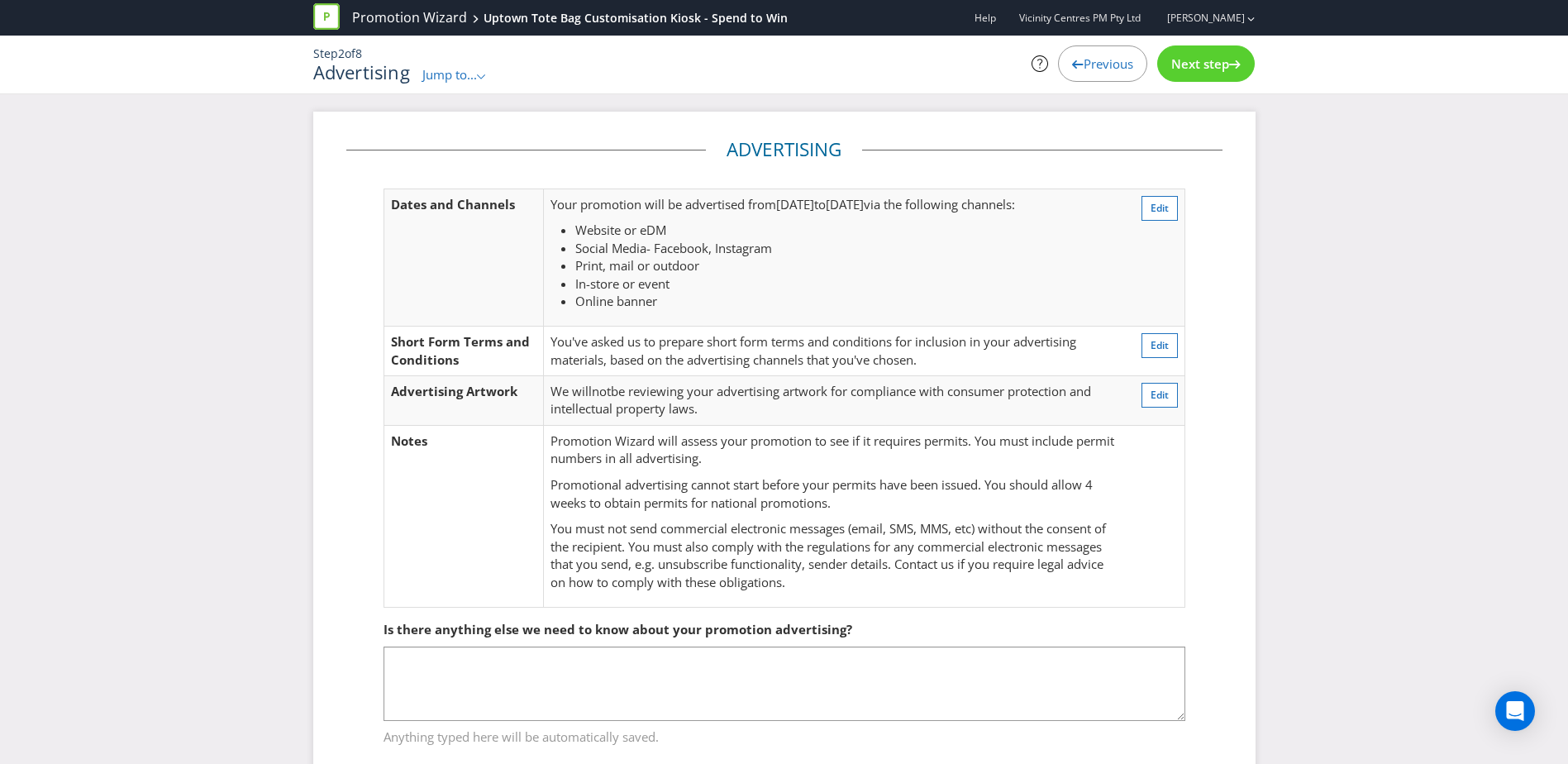
scroll to position [44, 0]
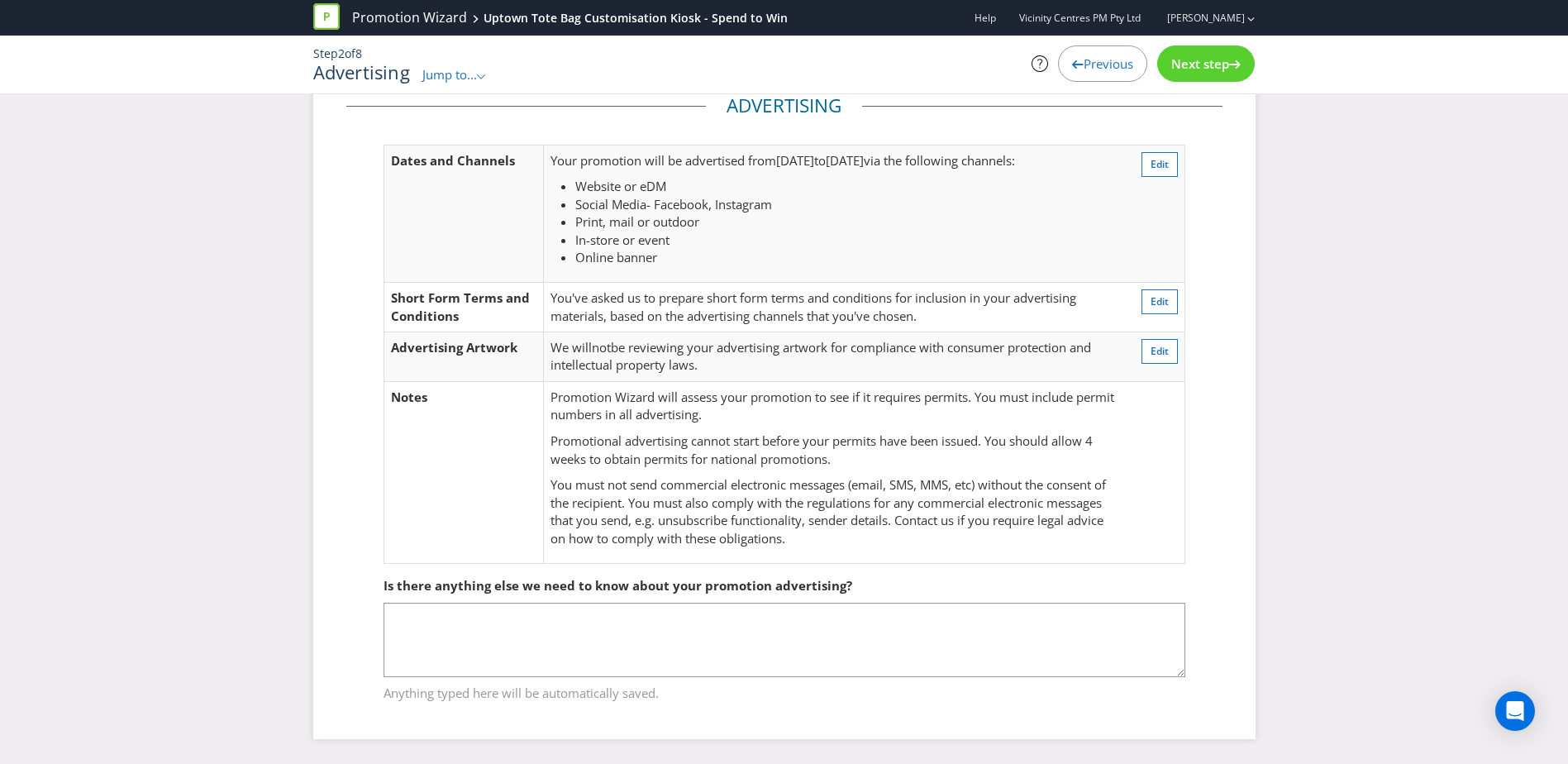
click at [1208, 73] on div "Next step" at bounding box center [1206, 63] width 97 height 36
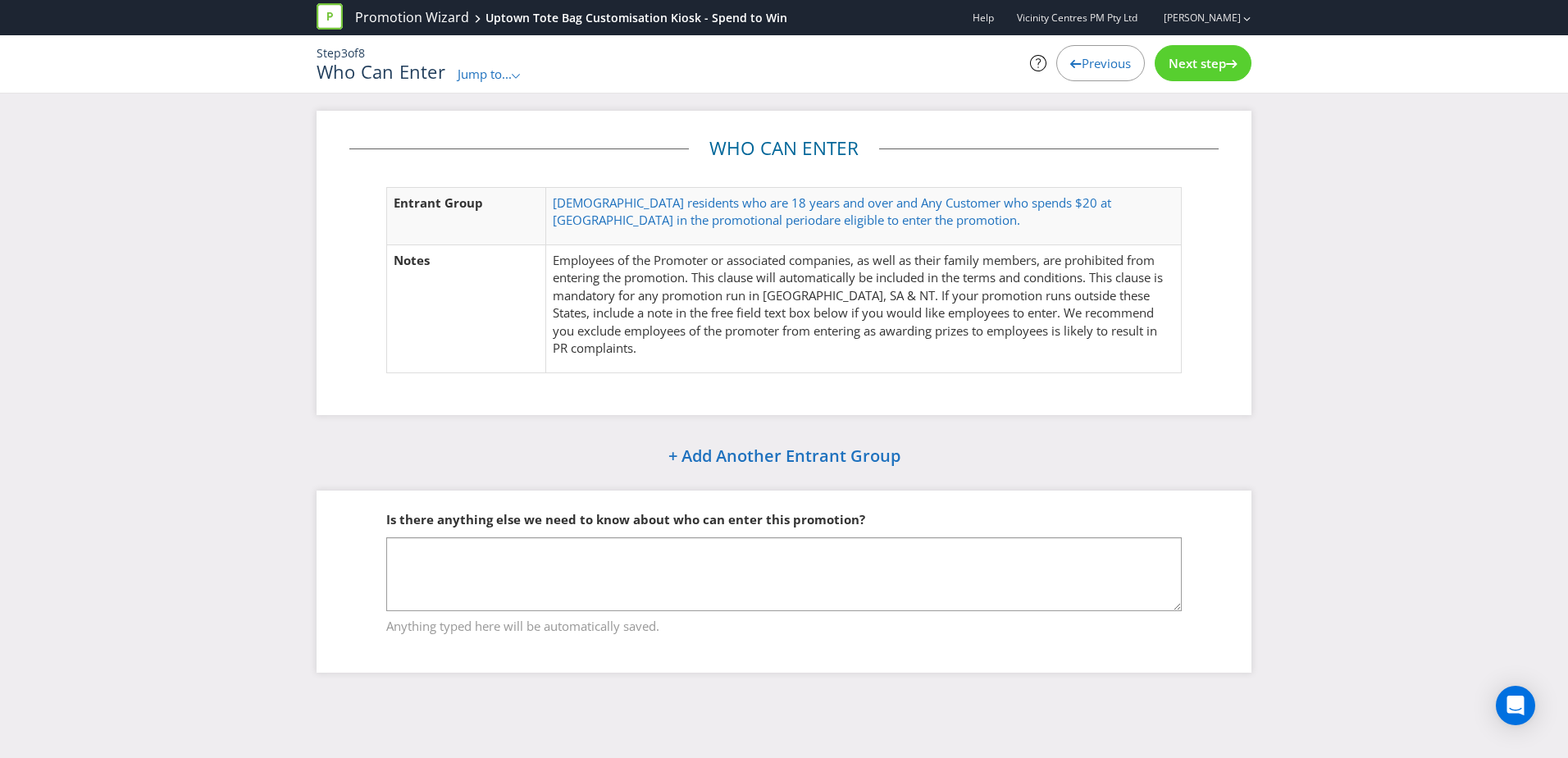
click at [1200, 72] on div "Next step" at bounding box center [1203, 63] width 97 height 36
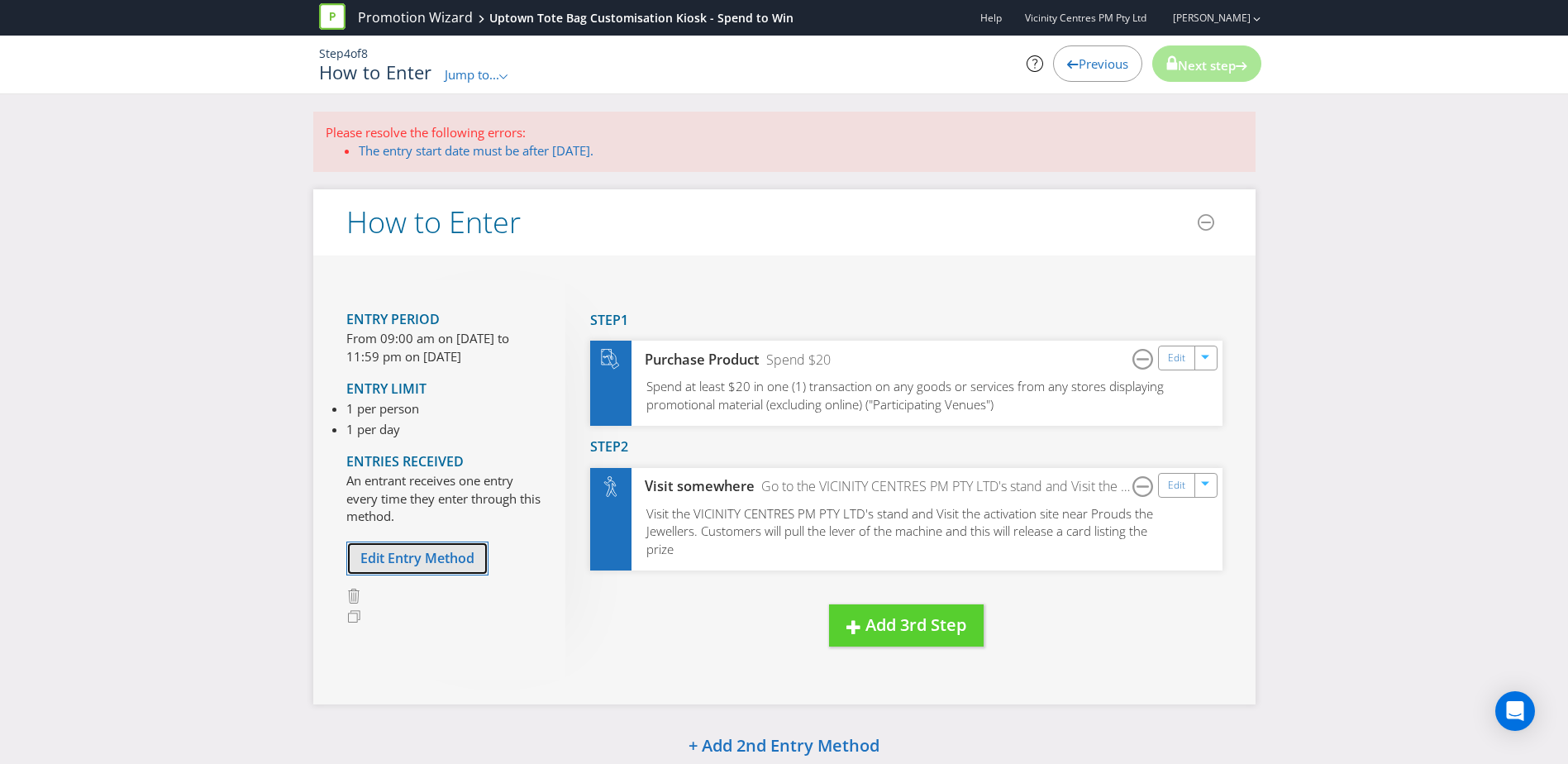
click at [390, 550] on span "Edit Entry Method" at bounding box center [417, 557] width 114 height 19
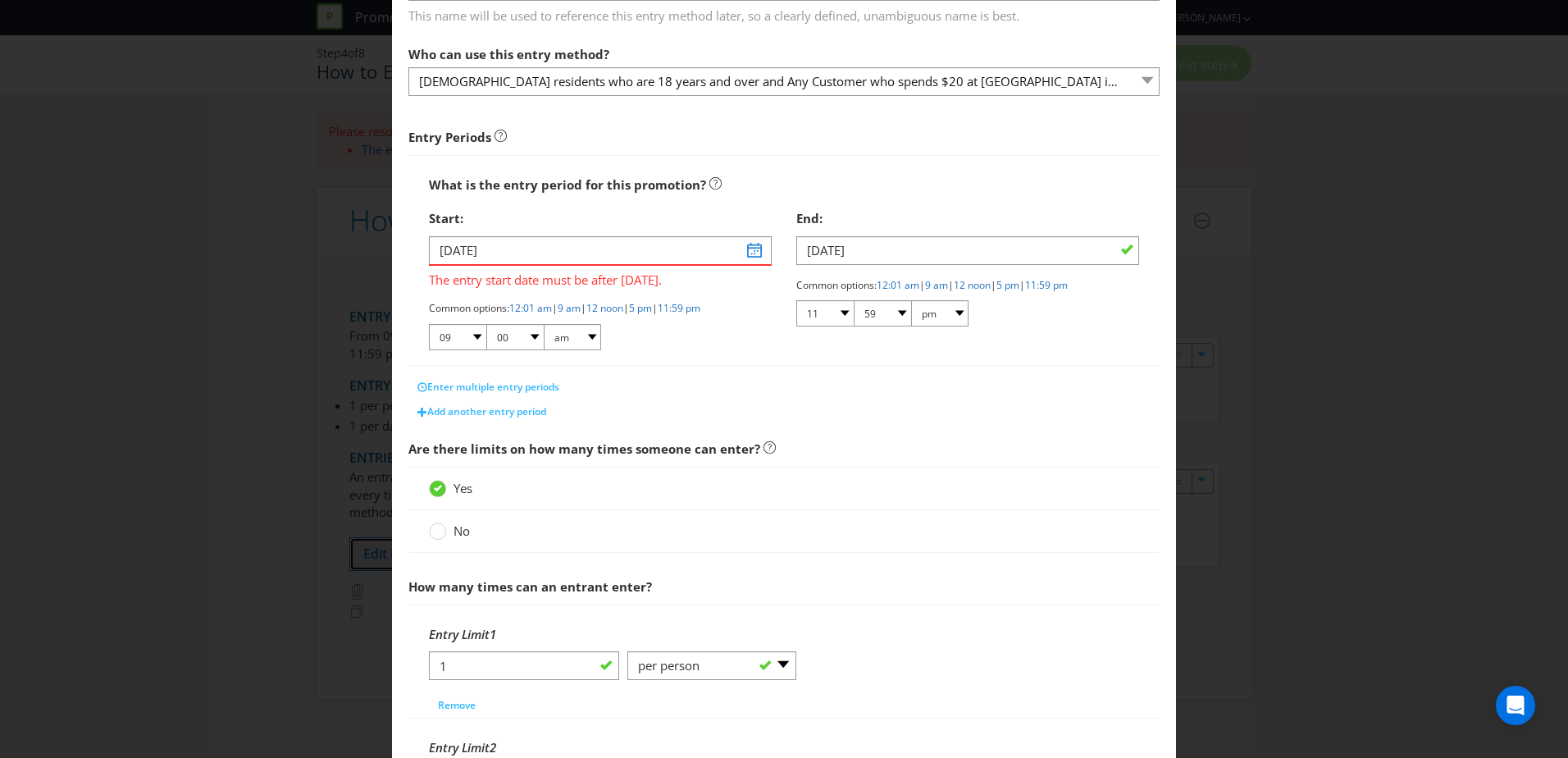
scroll to position [52, 0]
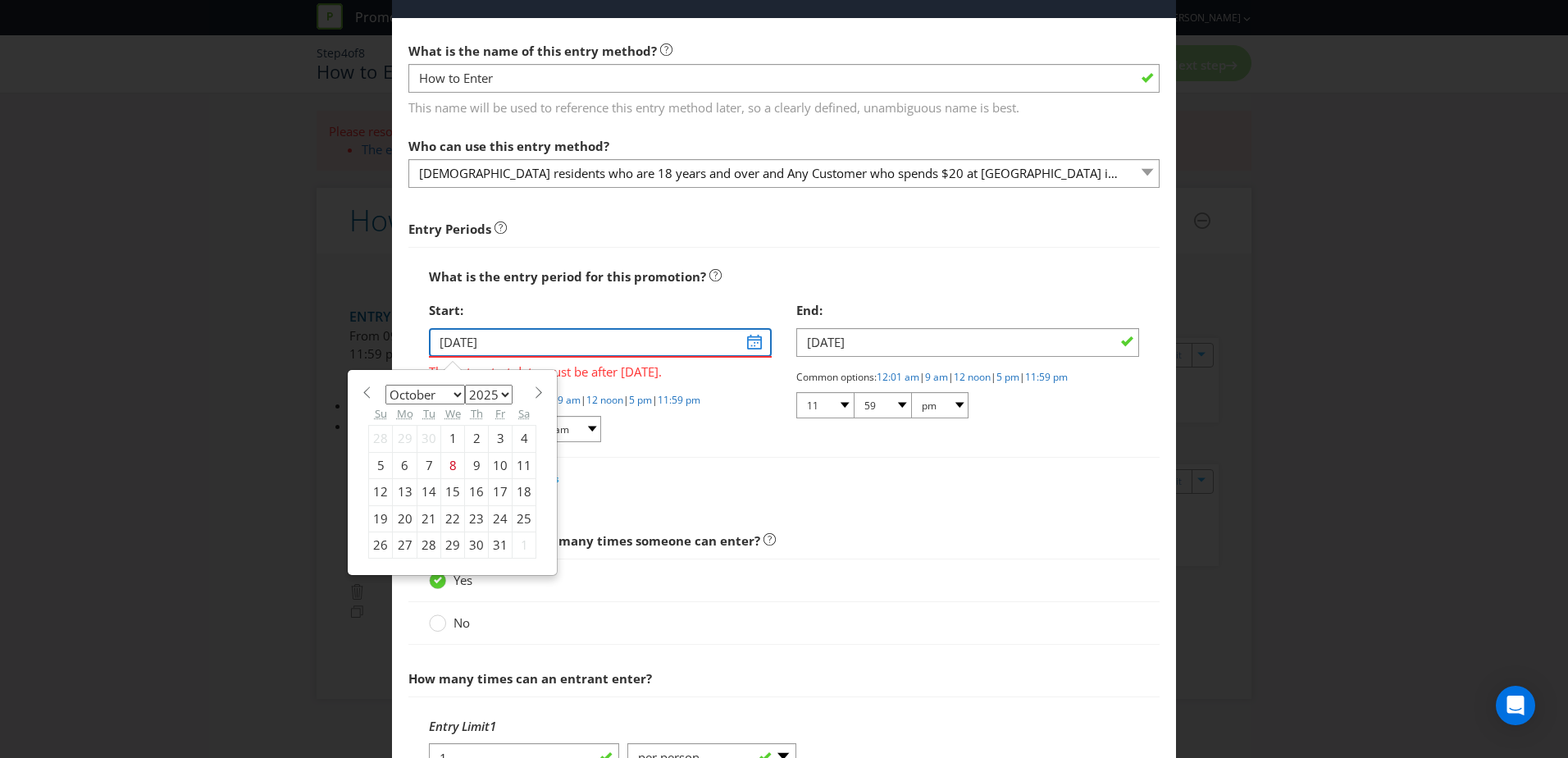
click at [753, 337] on input "[DATE]" at bounding box center [600, 342] width 343 height 29
click at [535, 392] on span at bounding box center [538, 393] width 13 height 13
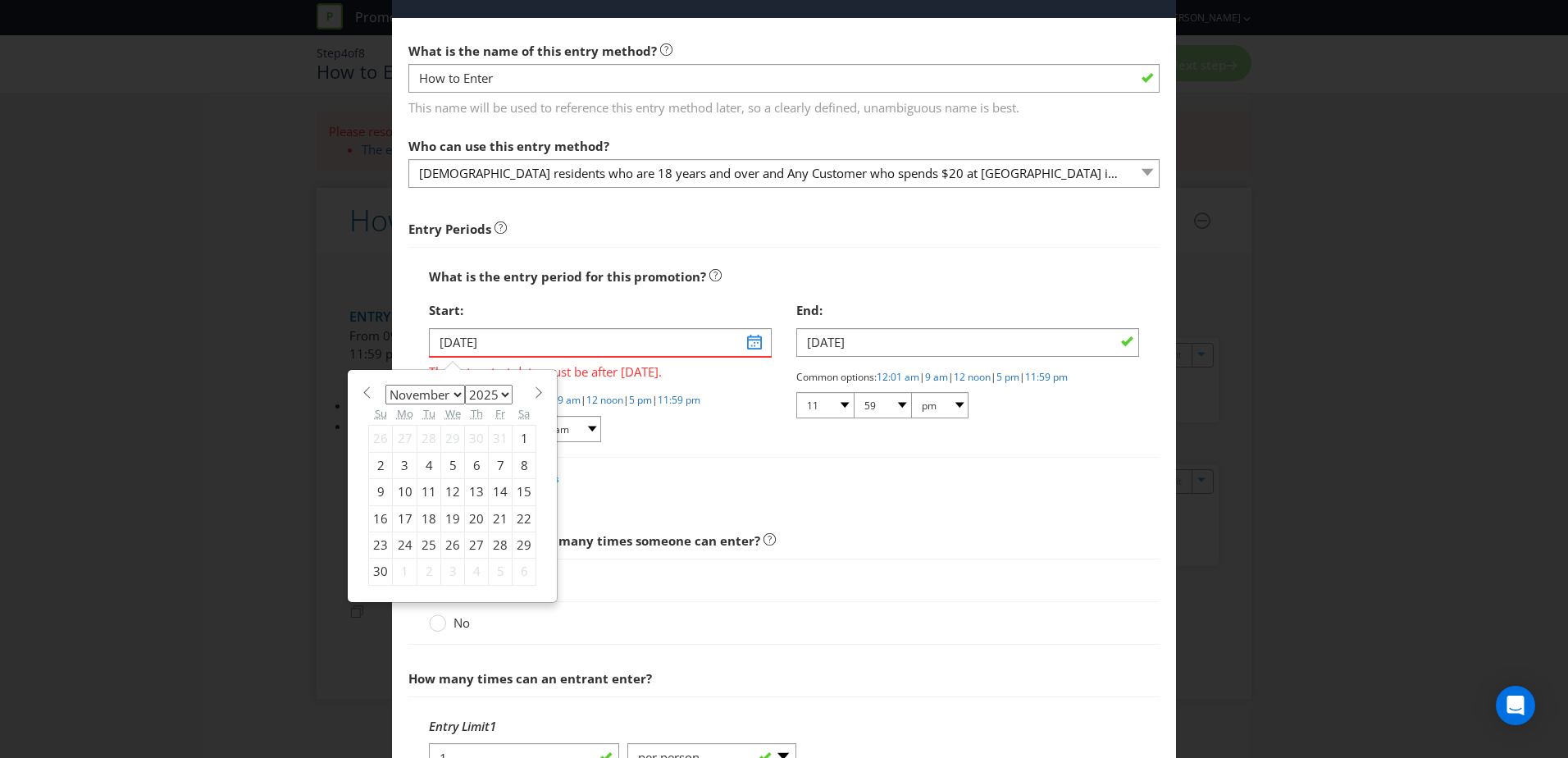
click at [535, 392] on span at bounding box center [538, 393] width 13 height 13
select select "11"
click at [396, 436] on div "1" at bounding box center [404, 438] width 24 height 26
type input "[DATE]"
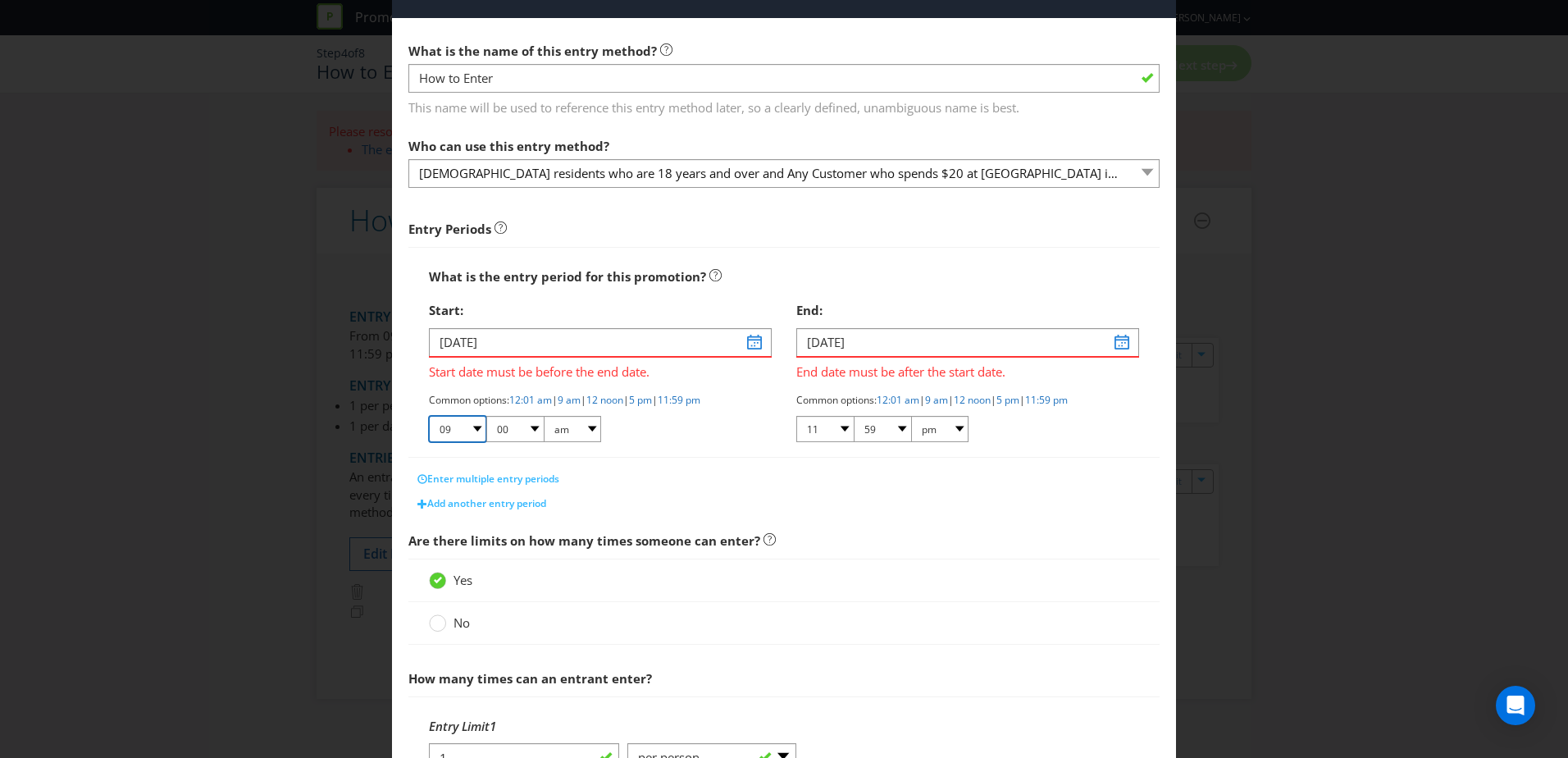
click at [468, 425] on select "01 02 03 04 05 06 07 08 09 10 11 12" at bounding box center [457, 428] width 57 height 26
select select "10"
click at [429, 416] on select "01 02 03 04 05 06 07 08 09 10 11 12" at bounding box center [457, 428] width 57 height 26
click at [840, 422] on select "01 02 03 04 05 06 07 08 09 10 11 12" at bounding box center [825, 428] width 57 height 26
select select "05"
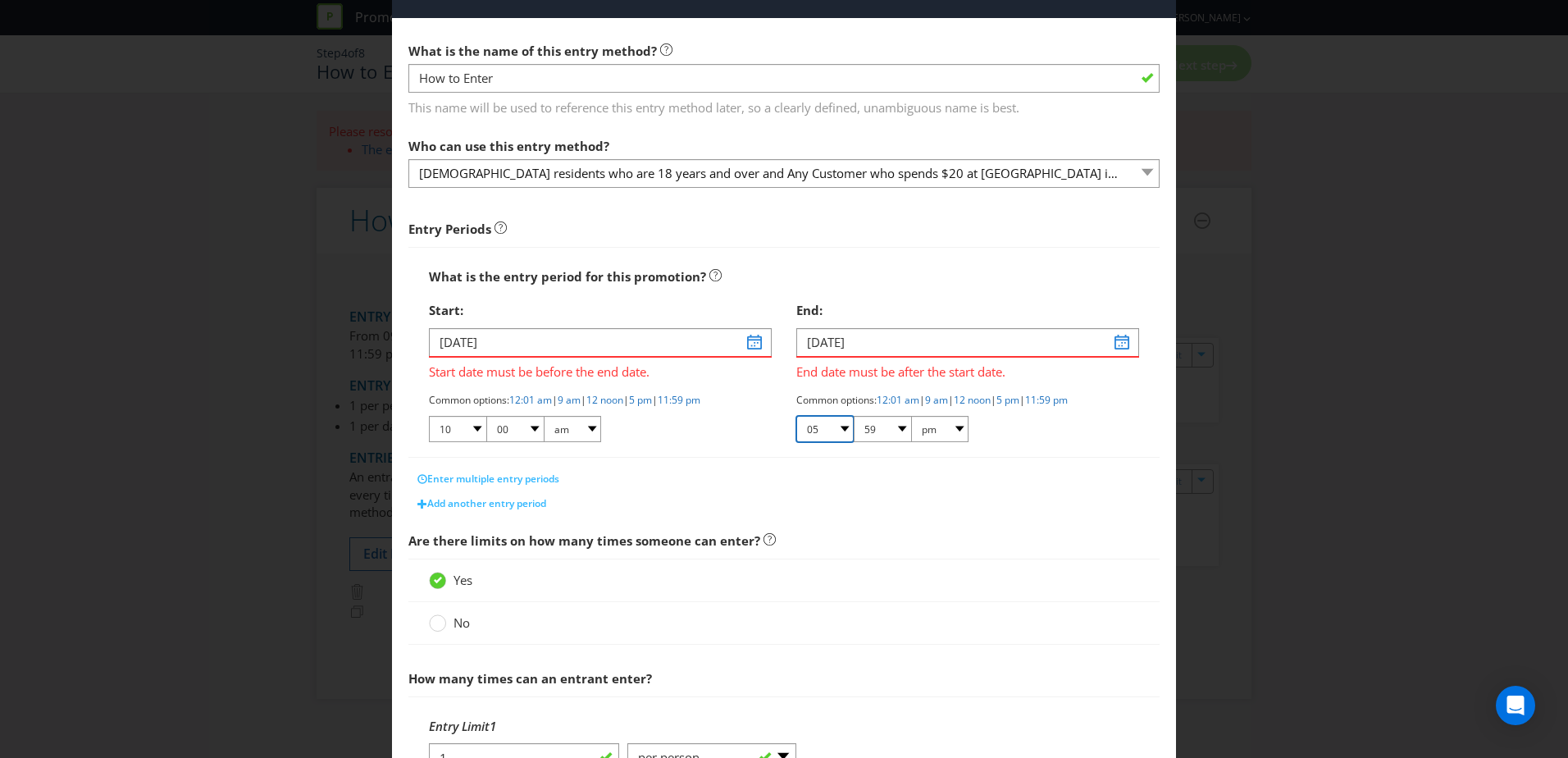
click at [797, 416] on select "01 02 03 04 05 06 07 08 09 10 11 12" at bounding box center [825, 428] width 57 height 26
click at [900, 425] on select "00 01 05 10 15 20 25 29 30 35 40 45 50 55 59" at bounding box center [882, 428] width 57 height 26
select select "00"
click at [854, 416] on select "00 01 05 10 15 20 25 29 30 35 40 45 50 55 59" at bounding box center [882, 428] width 57 height 26
click at [769, 454] on div "Start: [DATE] Start date must be before the end date. Common options: 12:01 am …" at bounding box center [600, 375] width 367 height 162
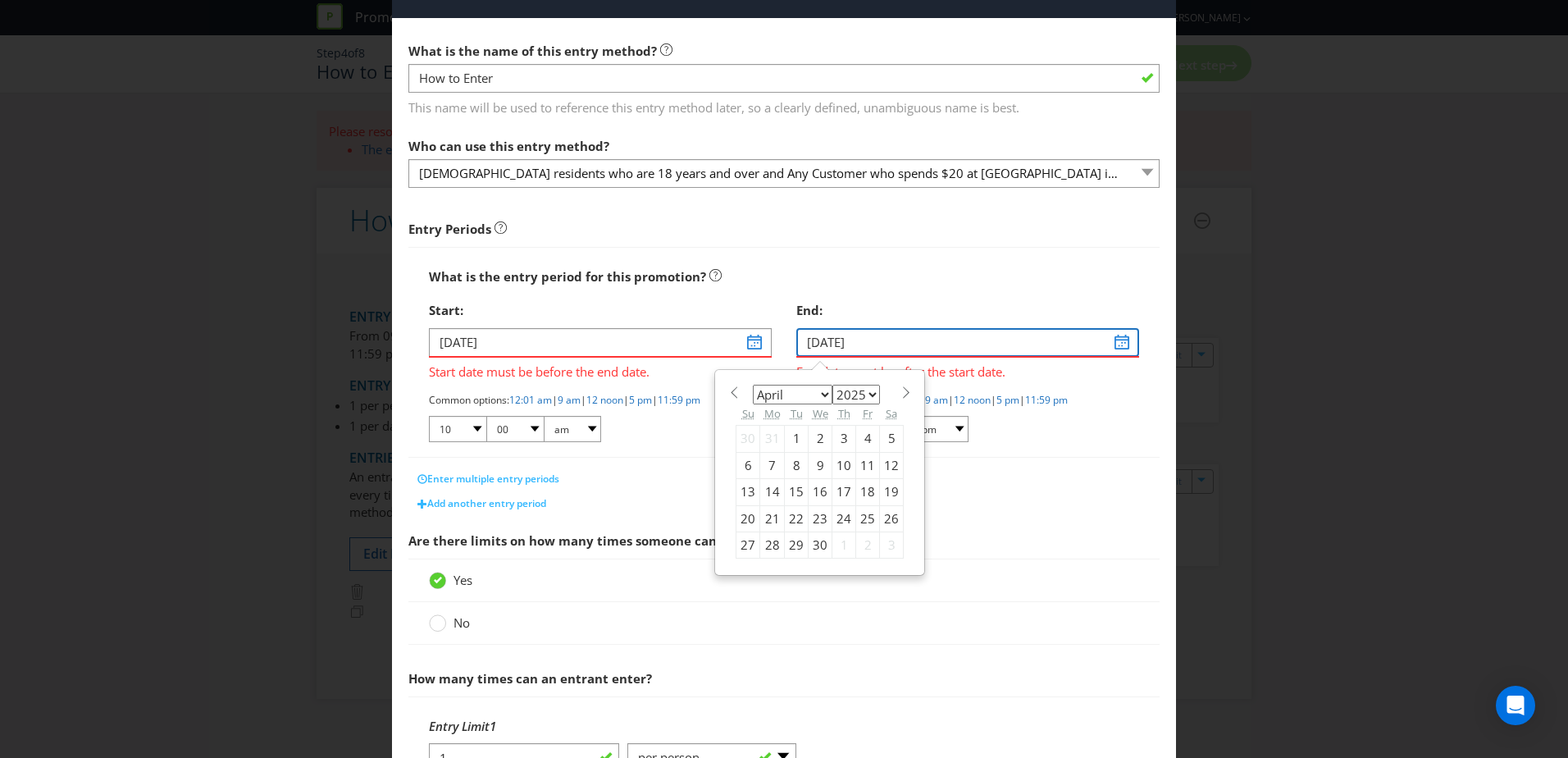
click at [1103, 337] on input "[DATE]" at bounding box center [968, 342] width 343 height 29
click at [900, 388] on span at bounding box center [906, 393] width 13 height 13
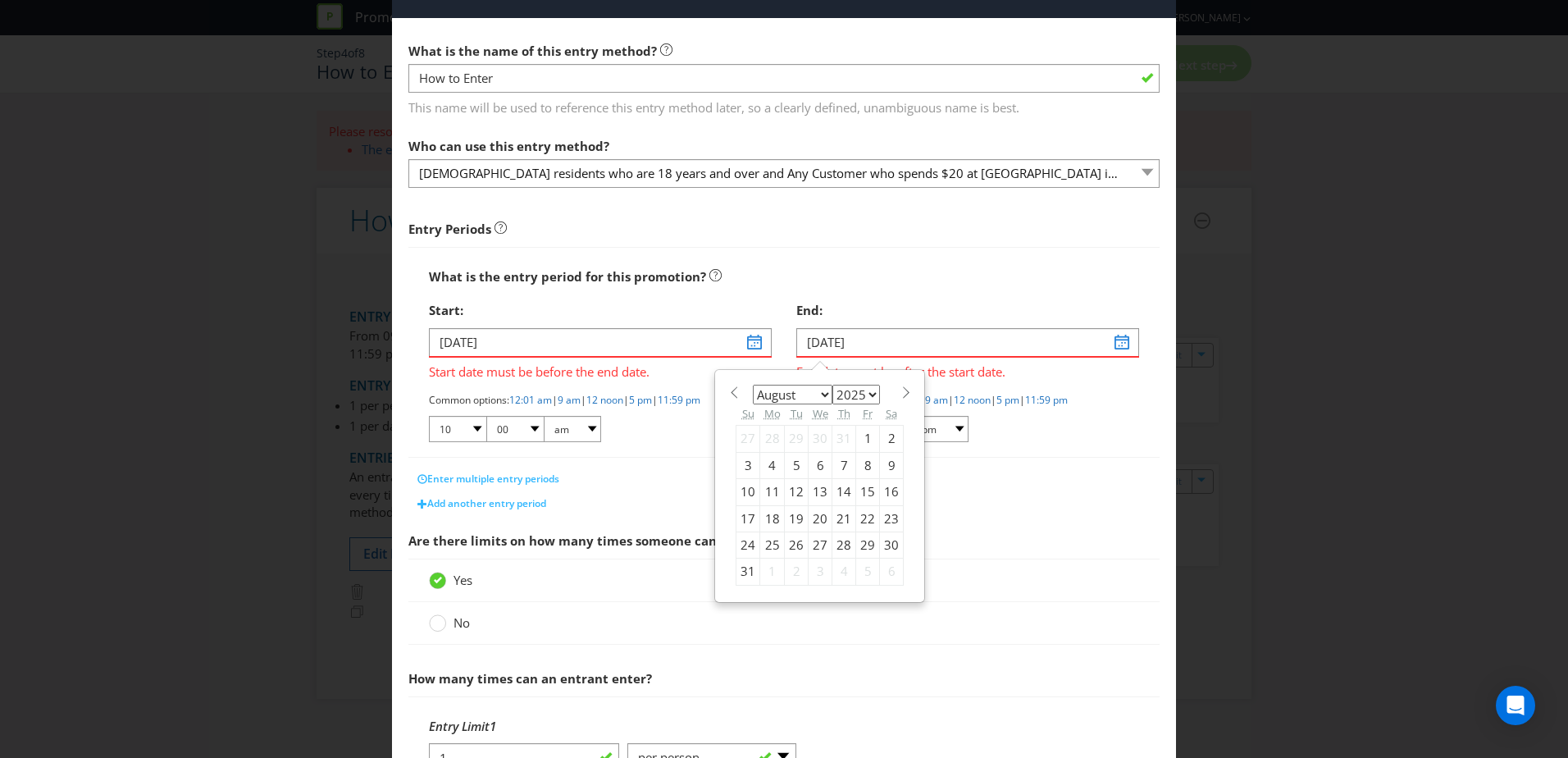
click at [900, 388] on span at bounding box center [906, 393] width 13 height 13
select select "11"
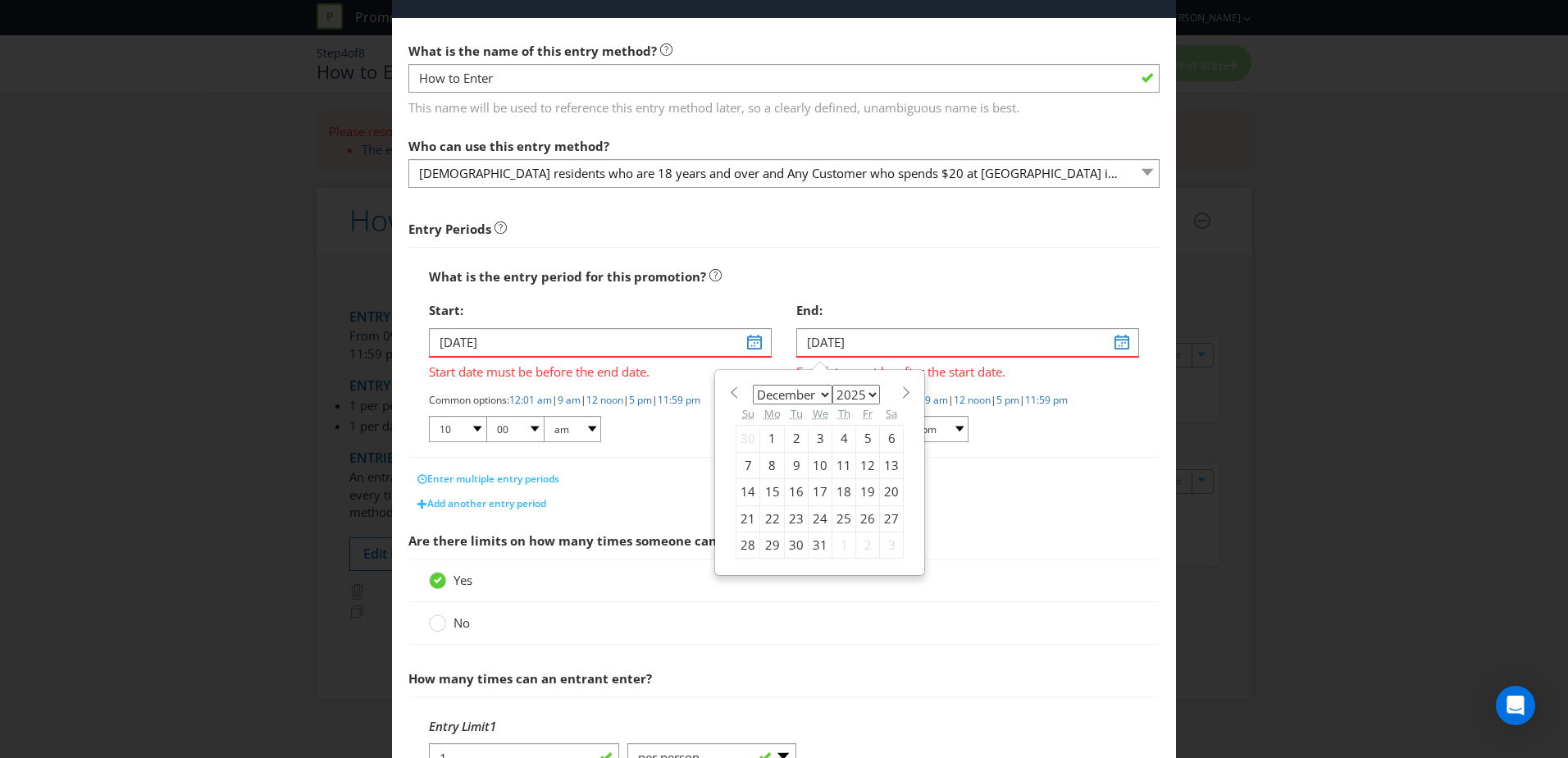
click at [813, 517] on div "24" at bounding box center [820, 518] width 24 height 26
type input "[DATE]"
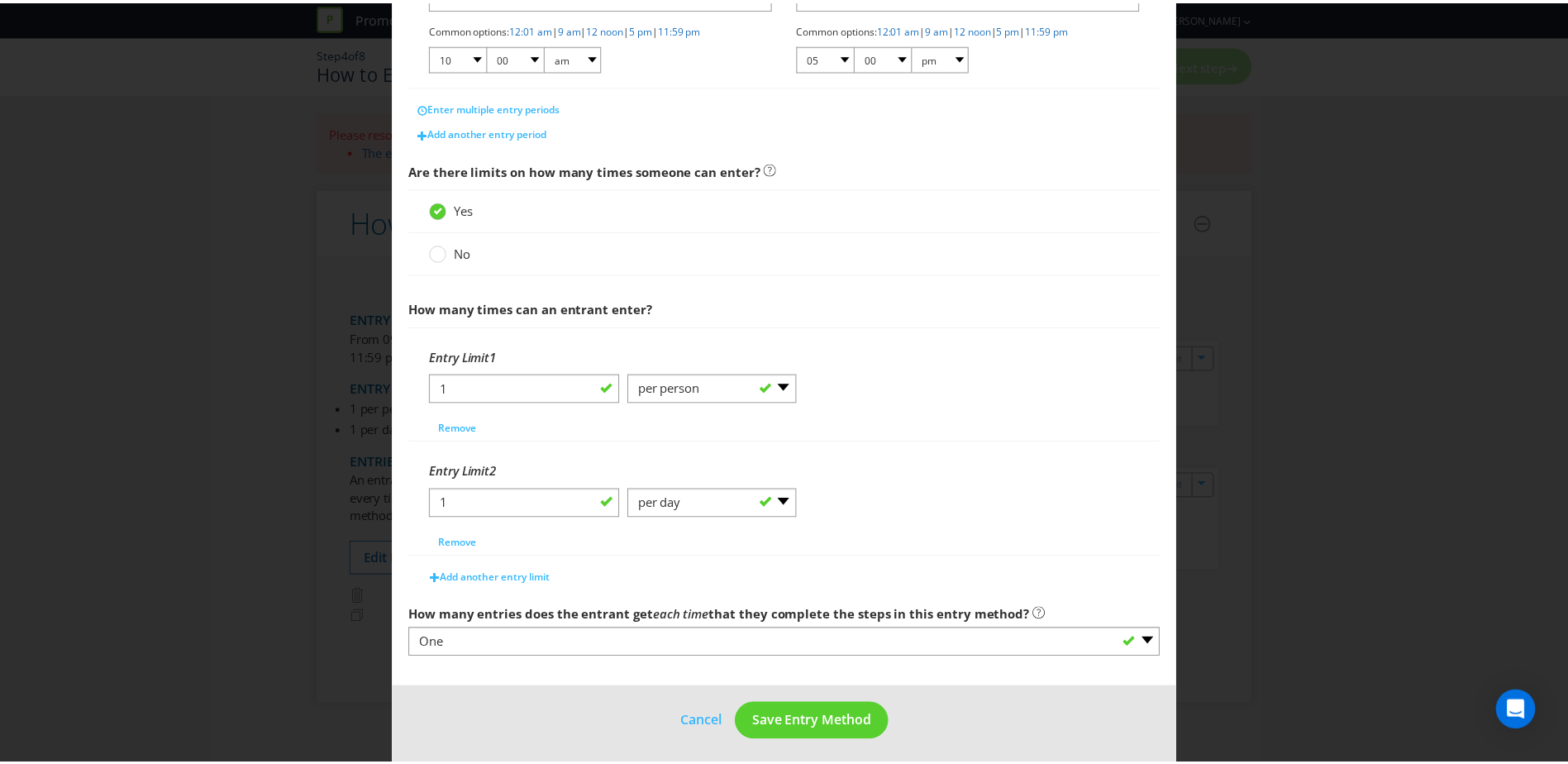
scroll to position [411, 0]
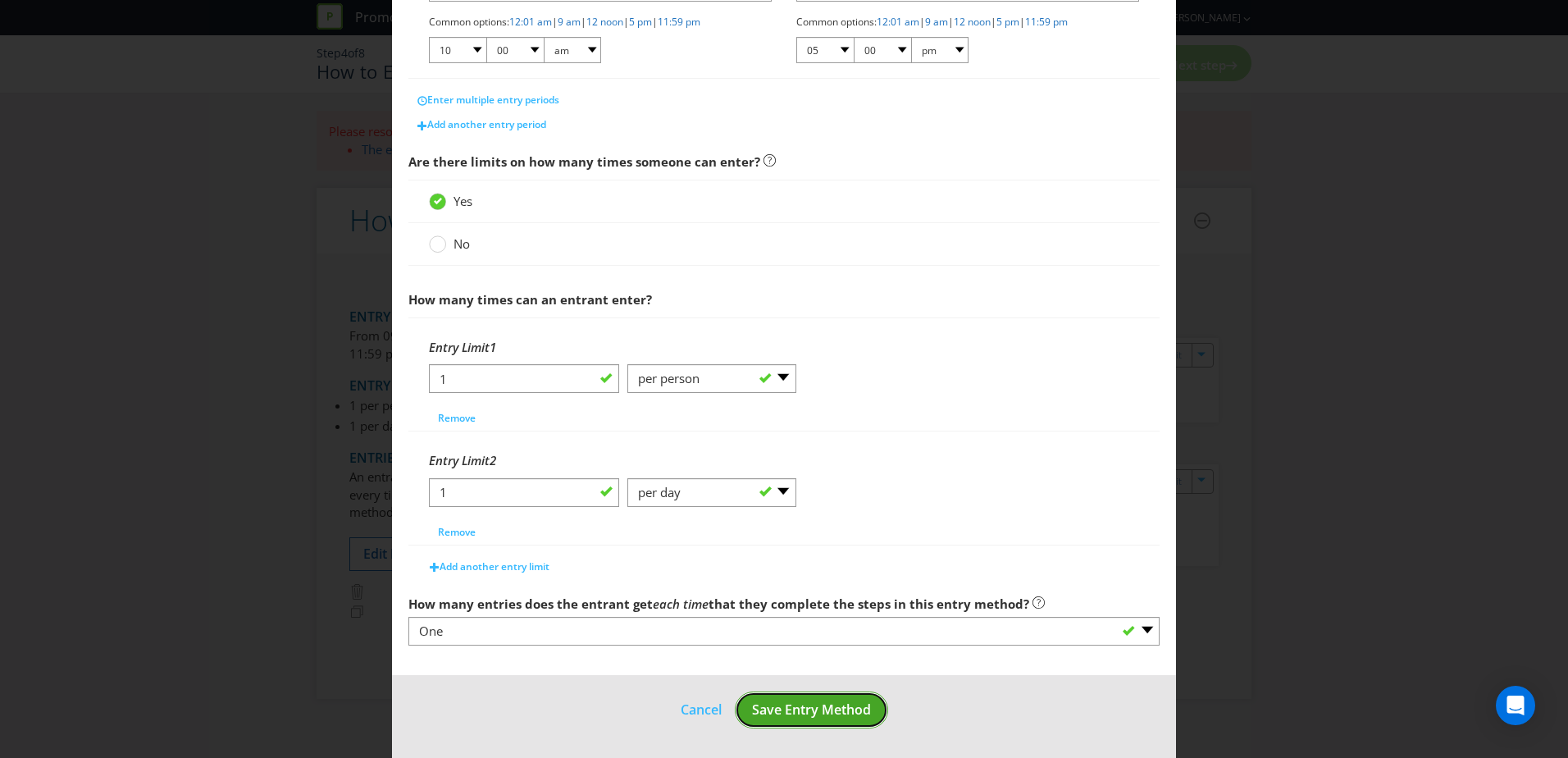
click at [792, 707] on span "Save Entry Method" at bounding box center [811, 709] width 119 height 18
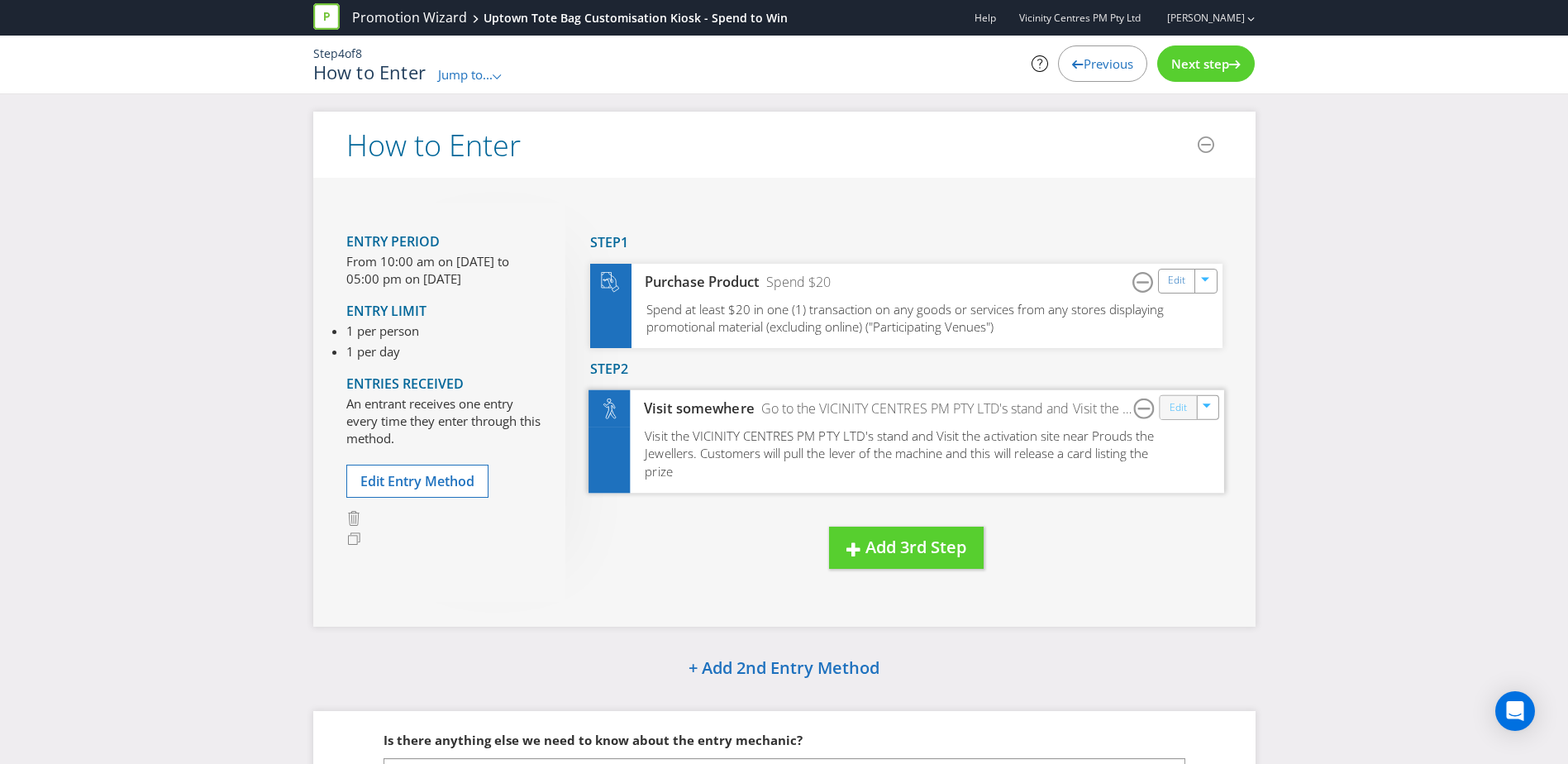
click at [1180, 410] on link "Edit" at bounding box center [1177, 407] width 18 height 19
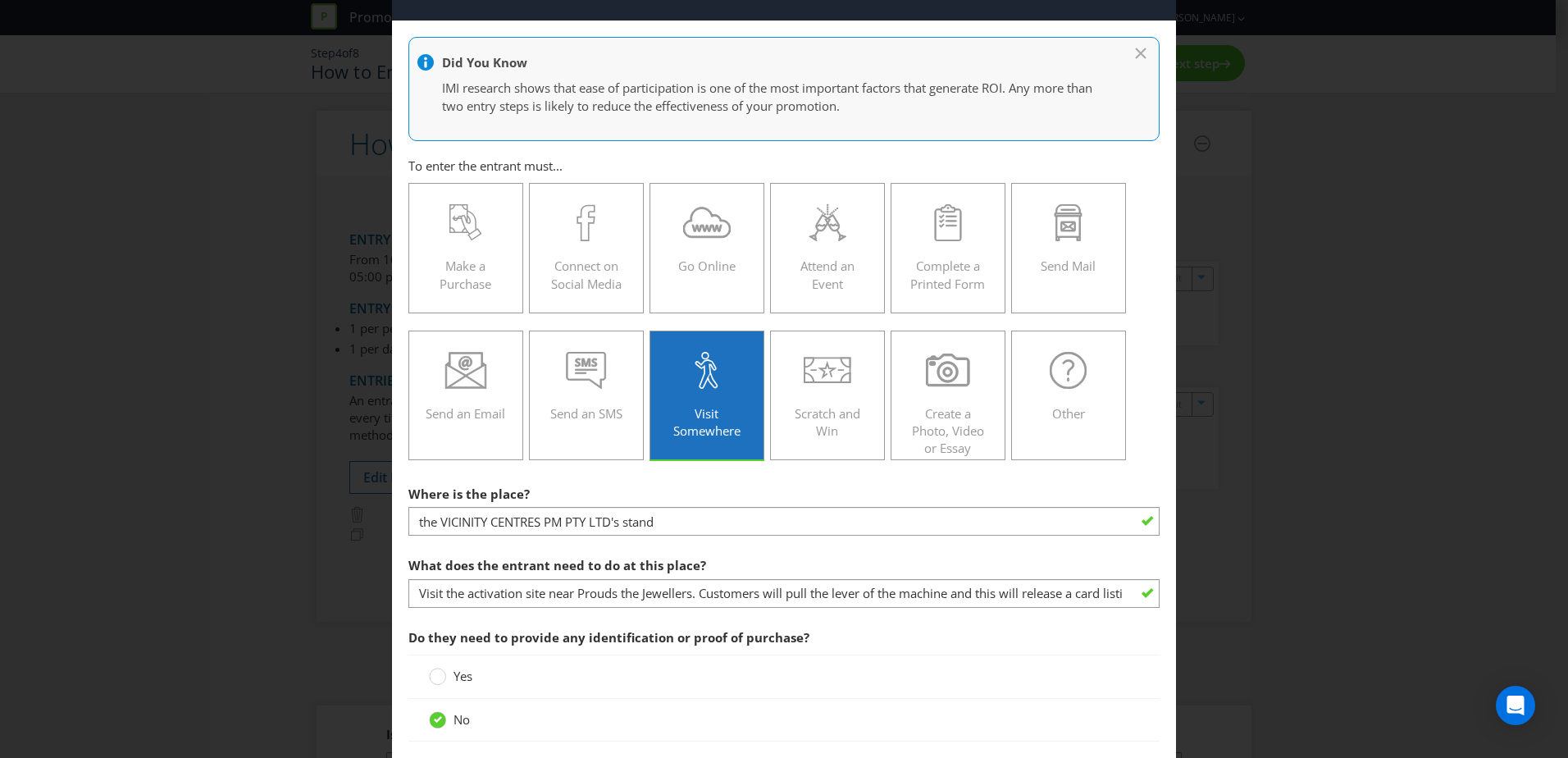
scroll to position [246, 0]
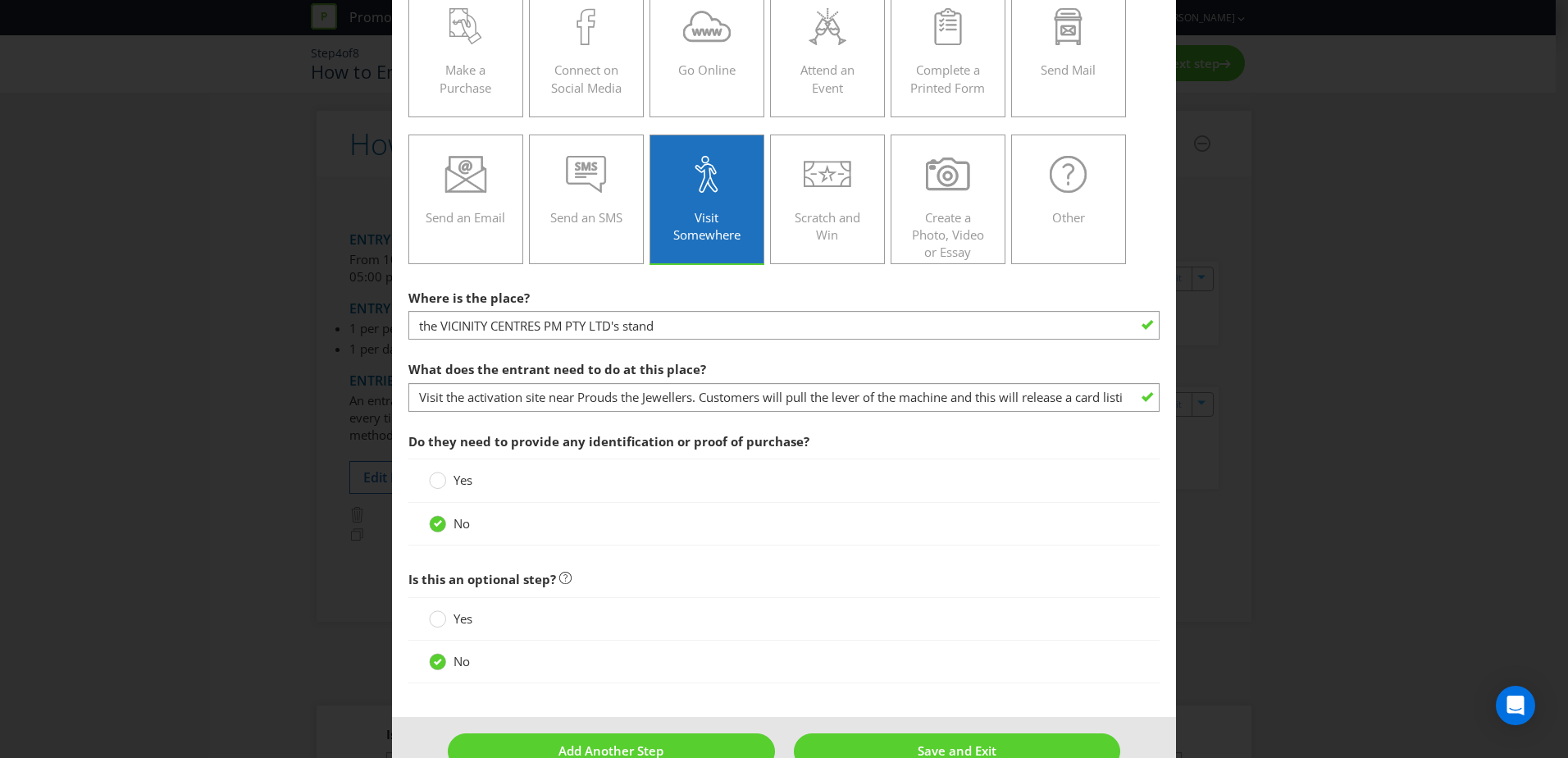
click at [761, 339] on div at bounding box center [783, 339] width 751 height 2
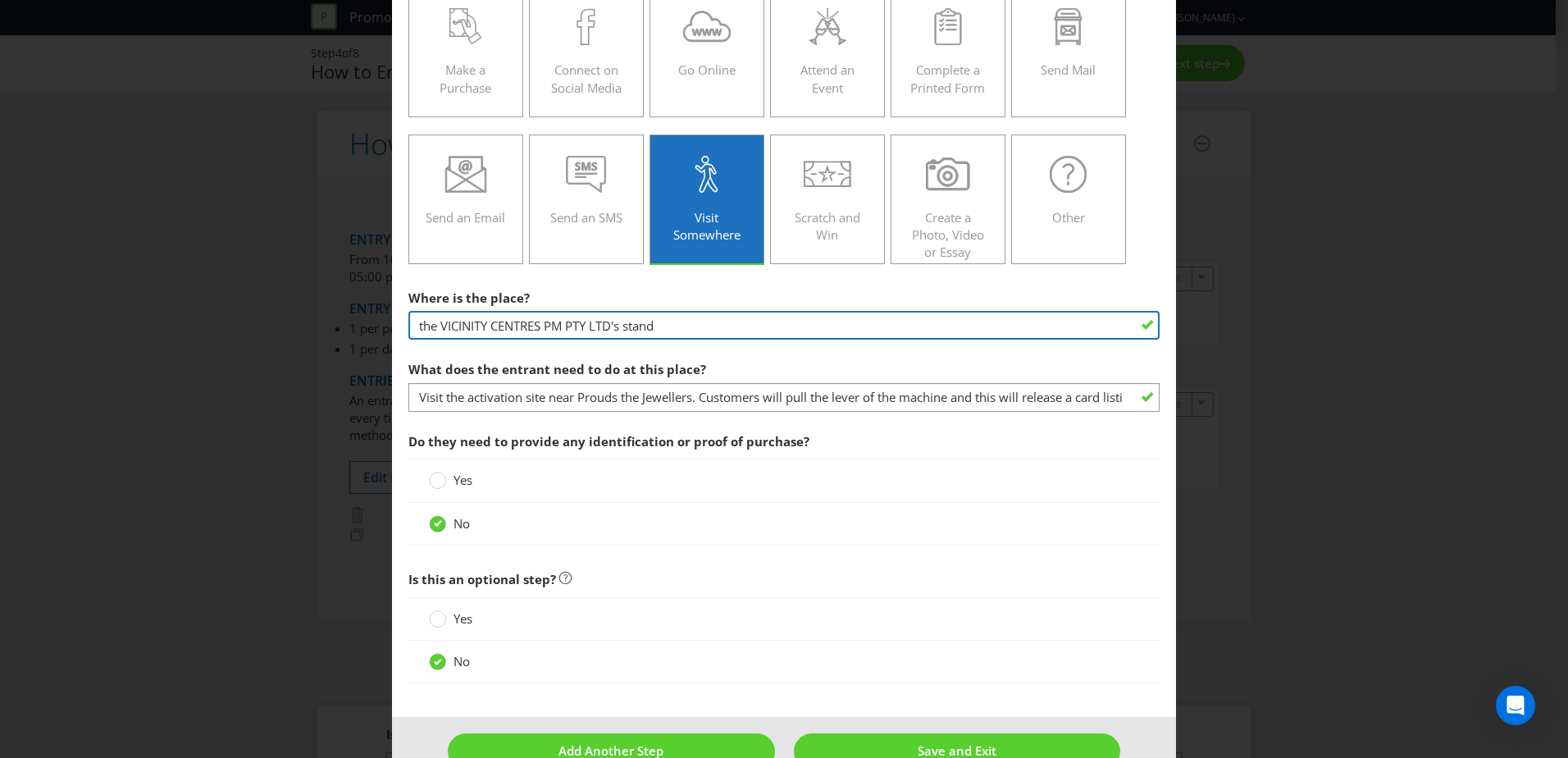
click at [757, 328] on input "the VICINITY CENTRES PM PTY LTD's stand" at bounding box center [783, 325] width 751 height 29
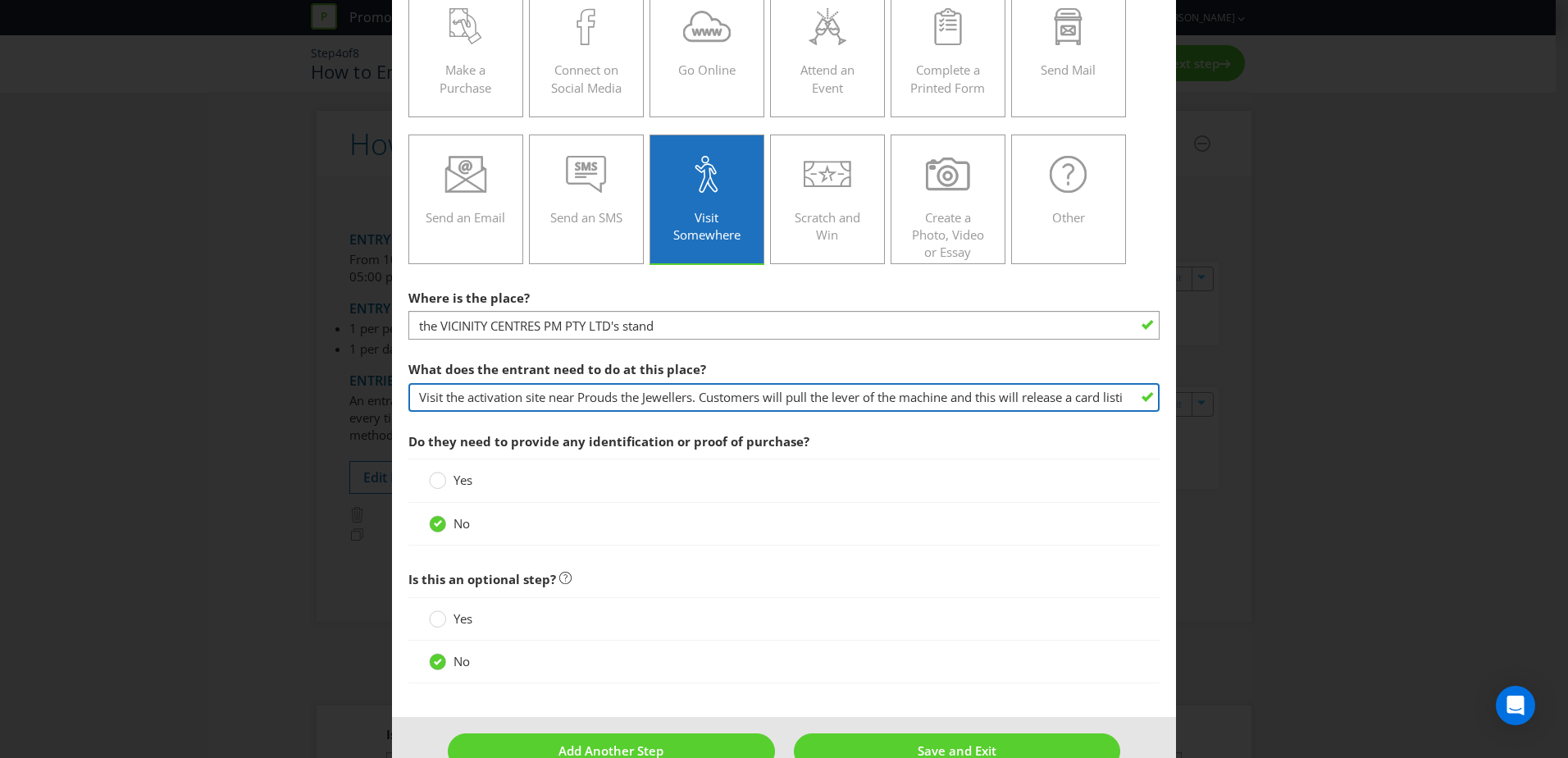
drag, startPoint x: 578, startPoint y: 394, endPoint x: 694, endPoint y: 394, distance: 116.0
click at [694, 394] on input "Visit the activation site near Prouds the Jewellers. Customers will pull the le…" at bounding box center [783, 397] width 751 height 29
click at [749, 397] on input "Visit the activation site near Prouds the Jewellers. Customers will pull the le…" at bounding box center [783, 397] width 751 height 29
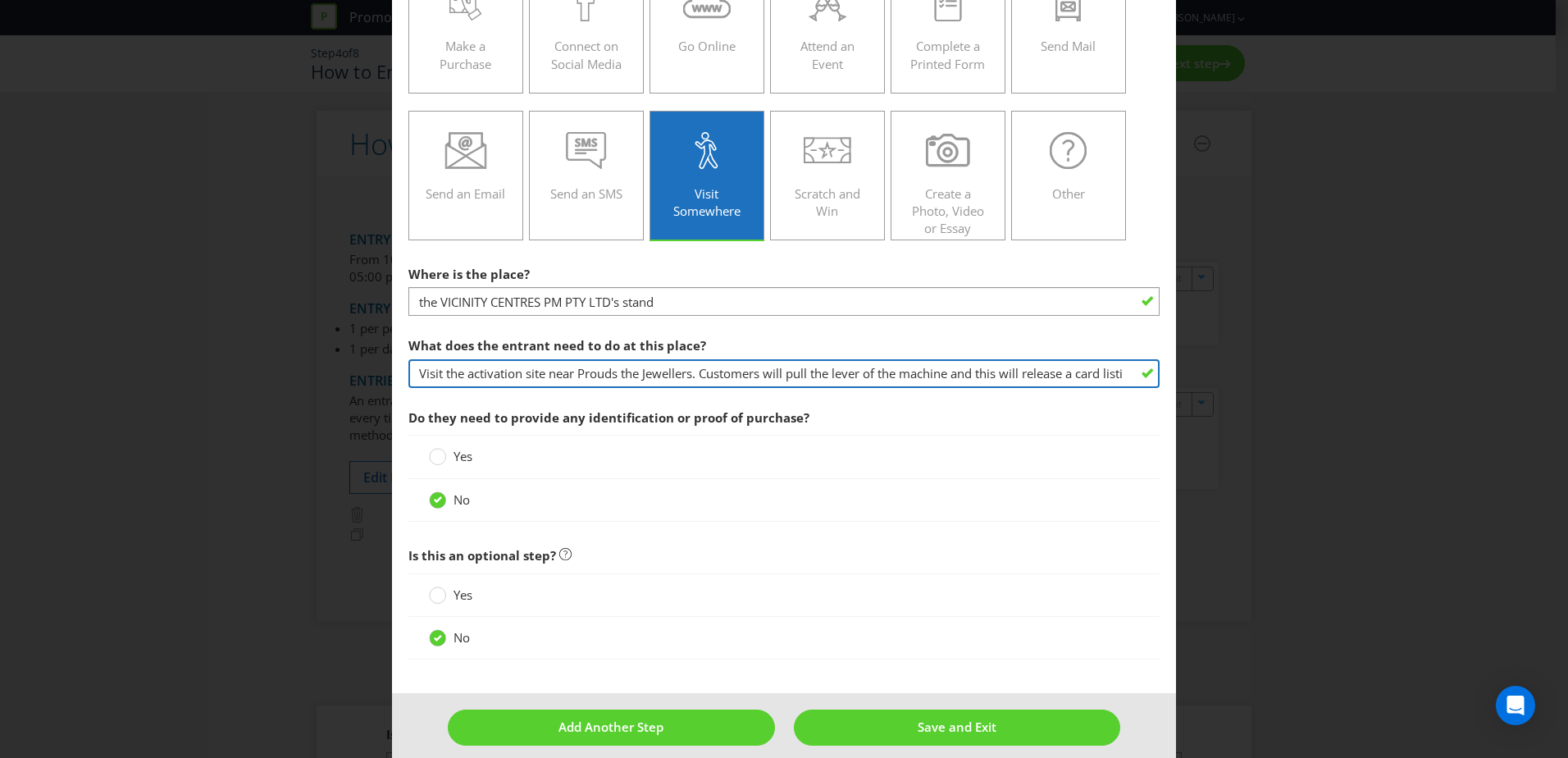
scroll to position [286, 0]
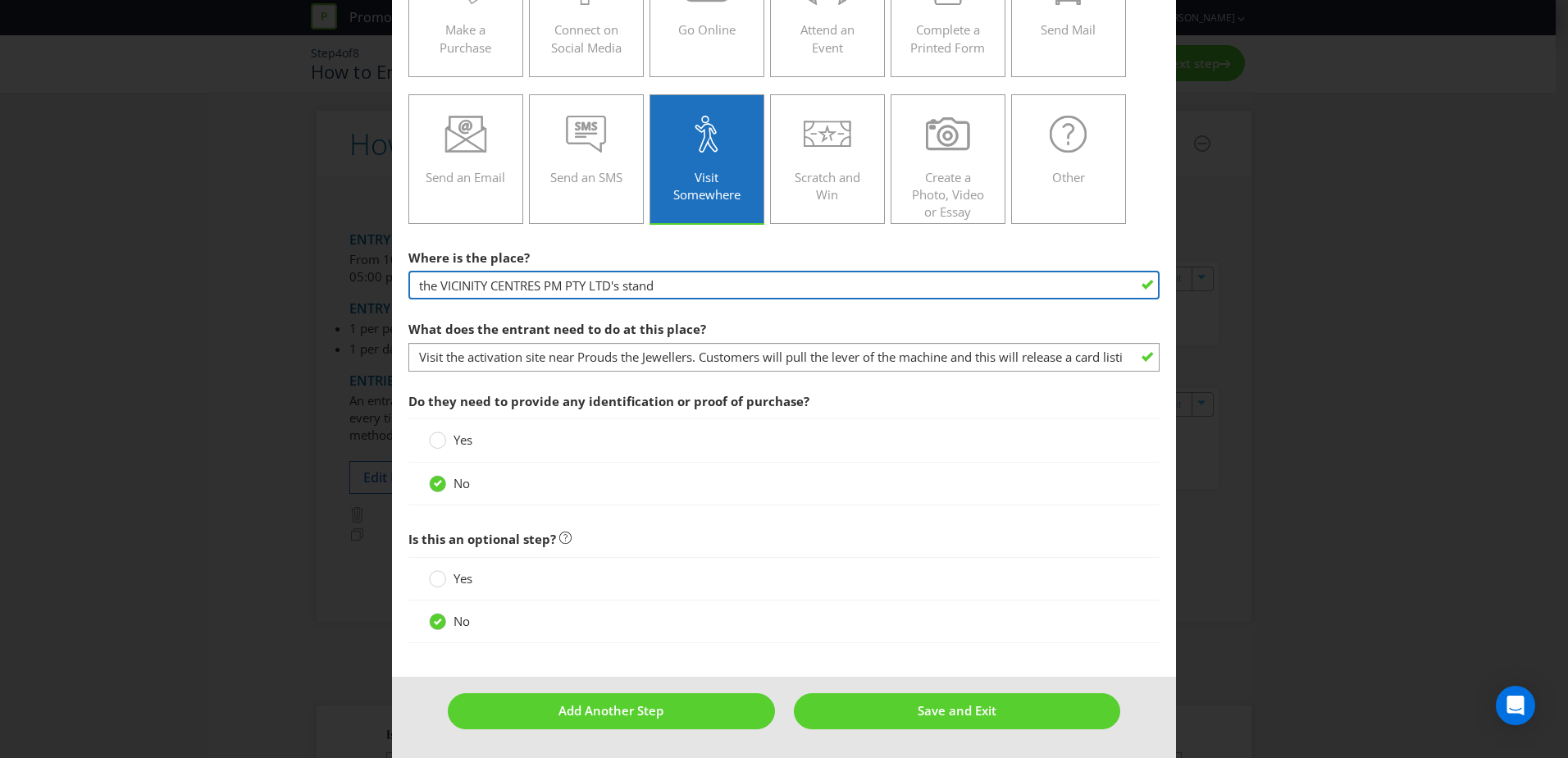
click at [656, 283] on input "the VICINITY CENTRES PM PTY LTD's stand" at bounding box center [783, 285] width 751 height 29
drag, startPoint x: 697, startPoint y: 283, endPoint x: 404, endPoint y: 289, distance: 293.1
click at [404, 289] on main "Did You Know IMI research shows that ease of participation is one of the most i…" at bounding box center [783, 231] width 784 height 893
click at [494, 284] on input "the VICINITY CENTRES PM PTY LTD's stand" at bounding box center [783, 285] width 751 height 29
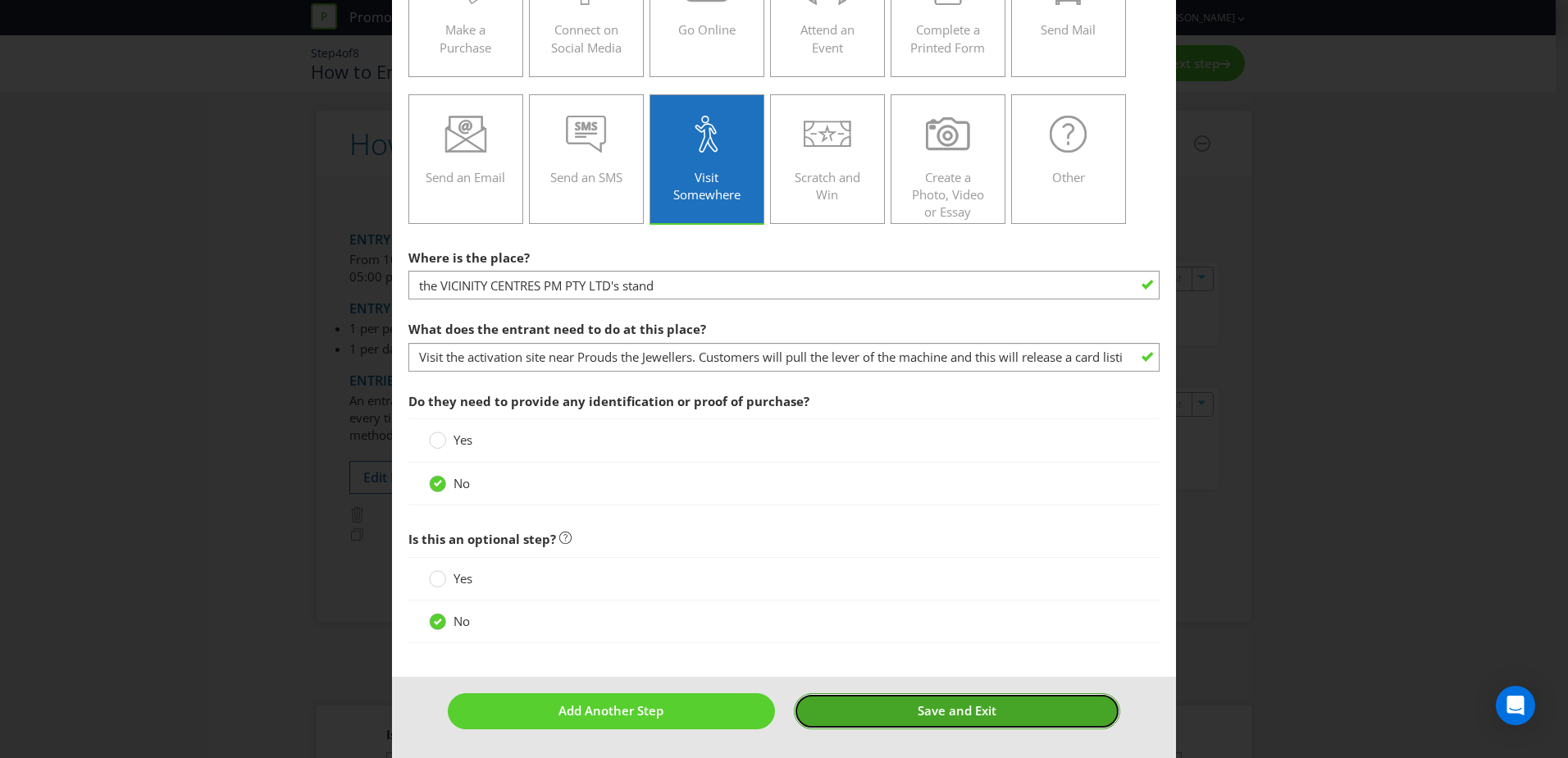
click at [901, 705] on button "Save and Exit" at bounding box center [957, 711] width 327 height 35
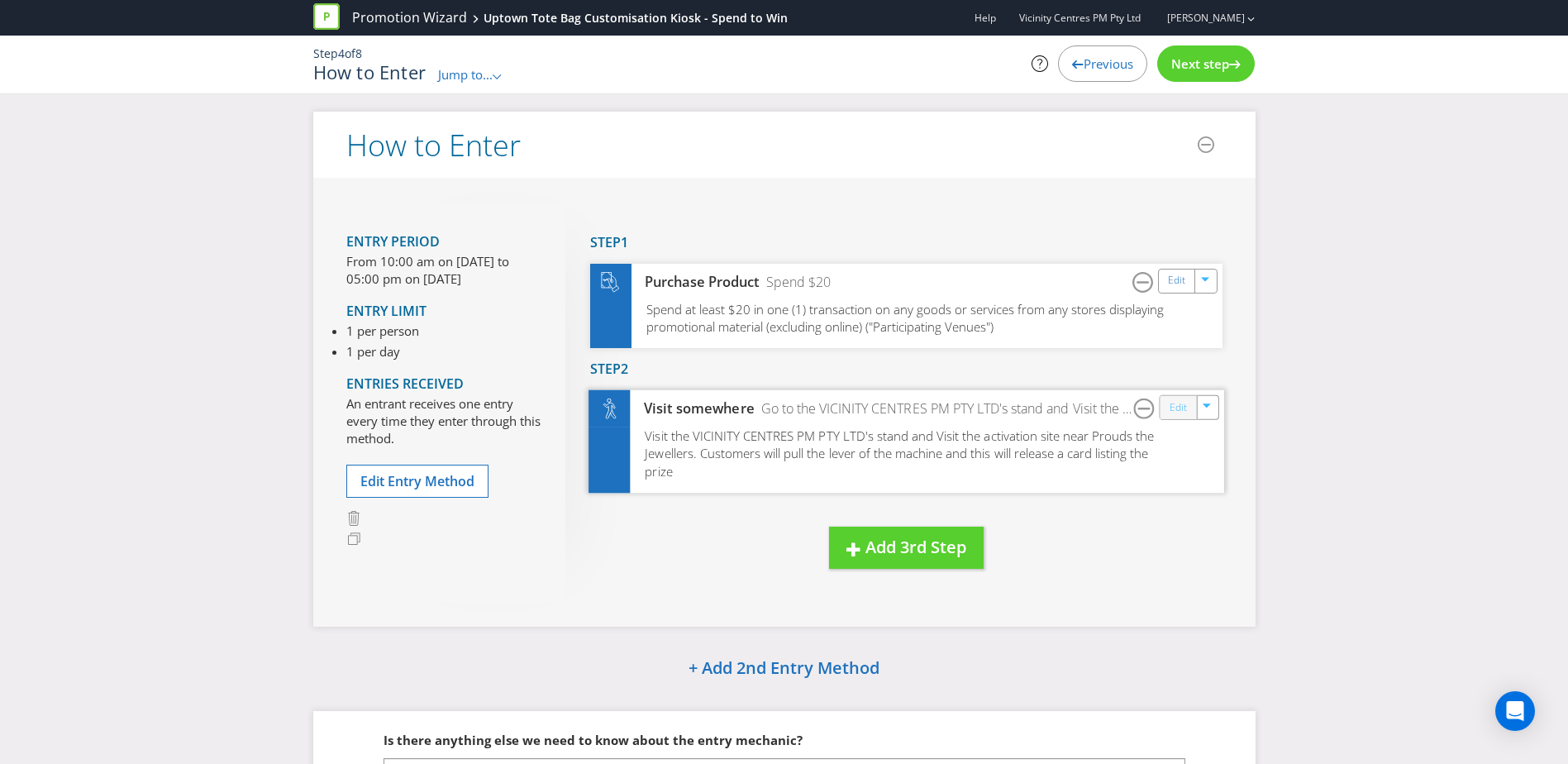
click at [1175, 401] on link "Edit" at bounding box center [1177, 407] width 18 height 19
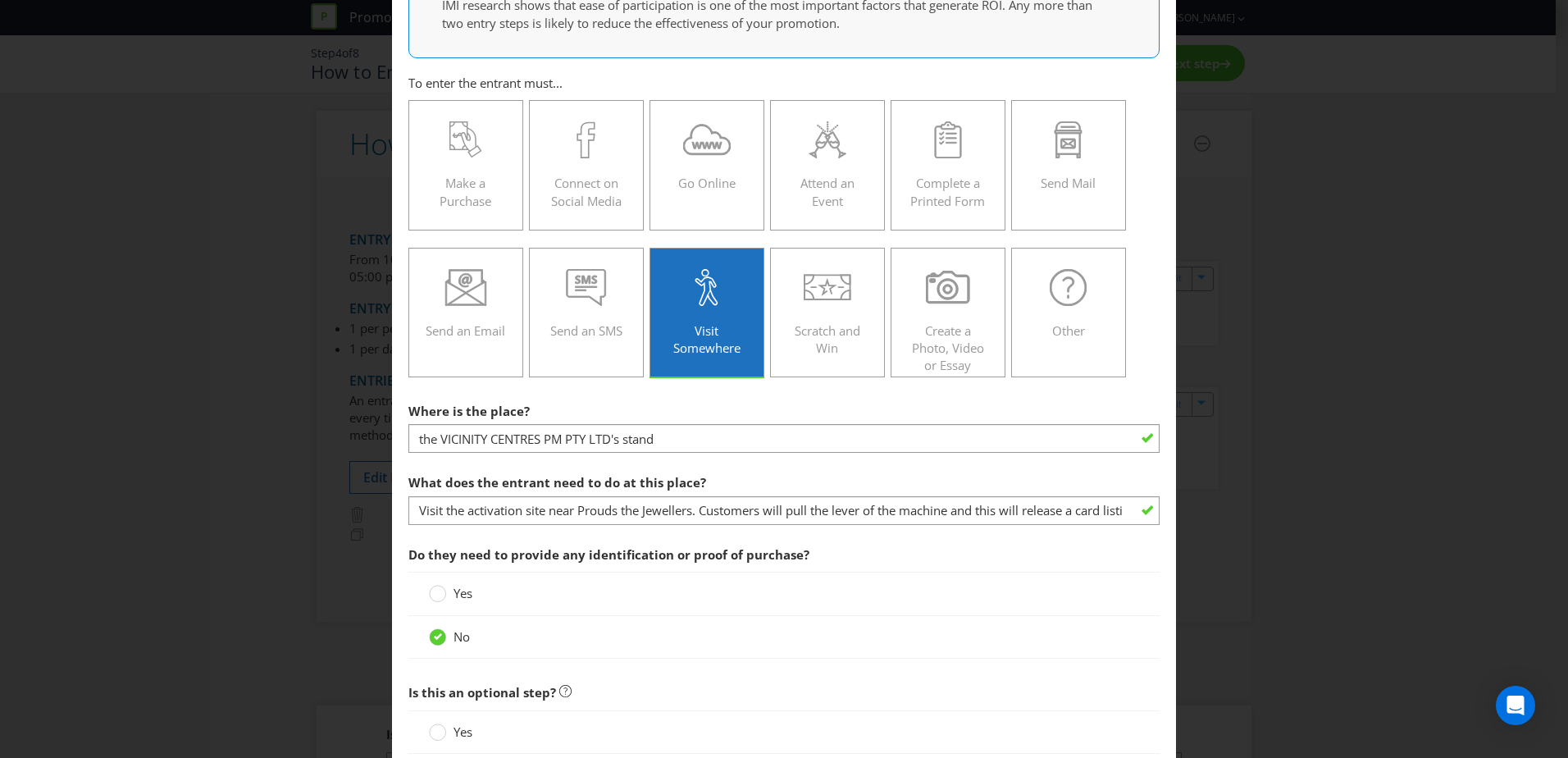
scroll to position [164, 0]
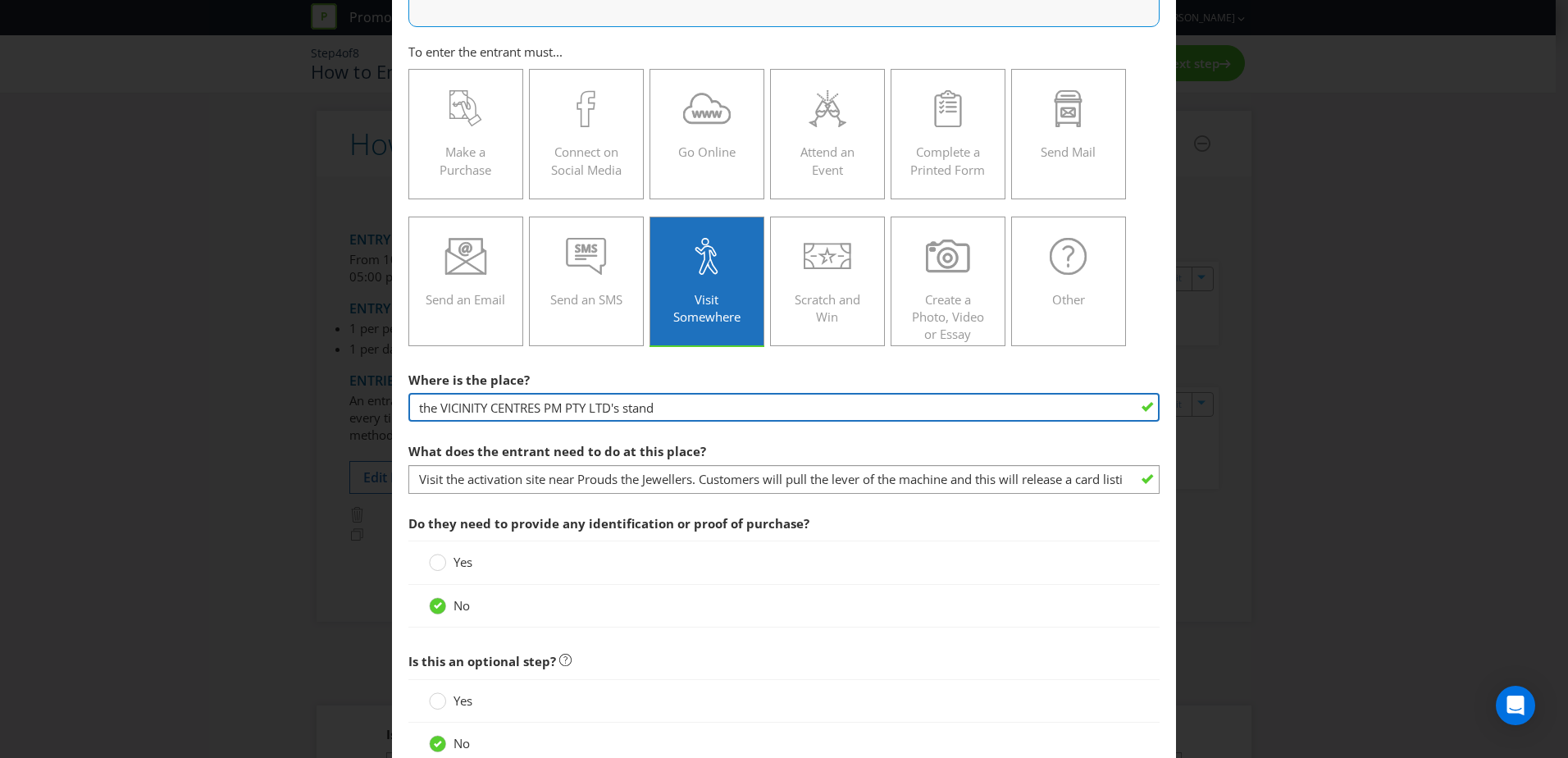
drag, startPoint x: 747, startPoint y: 411, endPoint x: 406, endPoint y: 408, distance: 341.0
click at [408, 408] on input "the VICINITY CENTRES PM PTY LTD's stand" at bounding box center [783, 407] width 751 height 29
type input "Level 1 next to Wake Up Coffee"
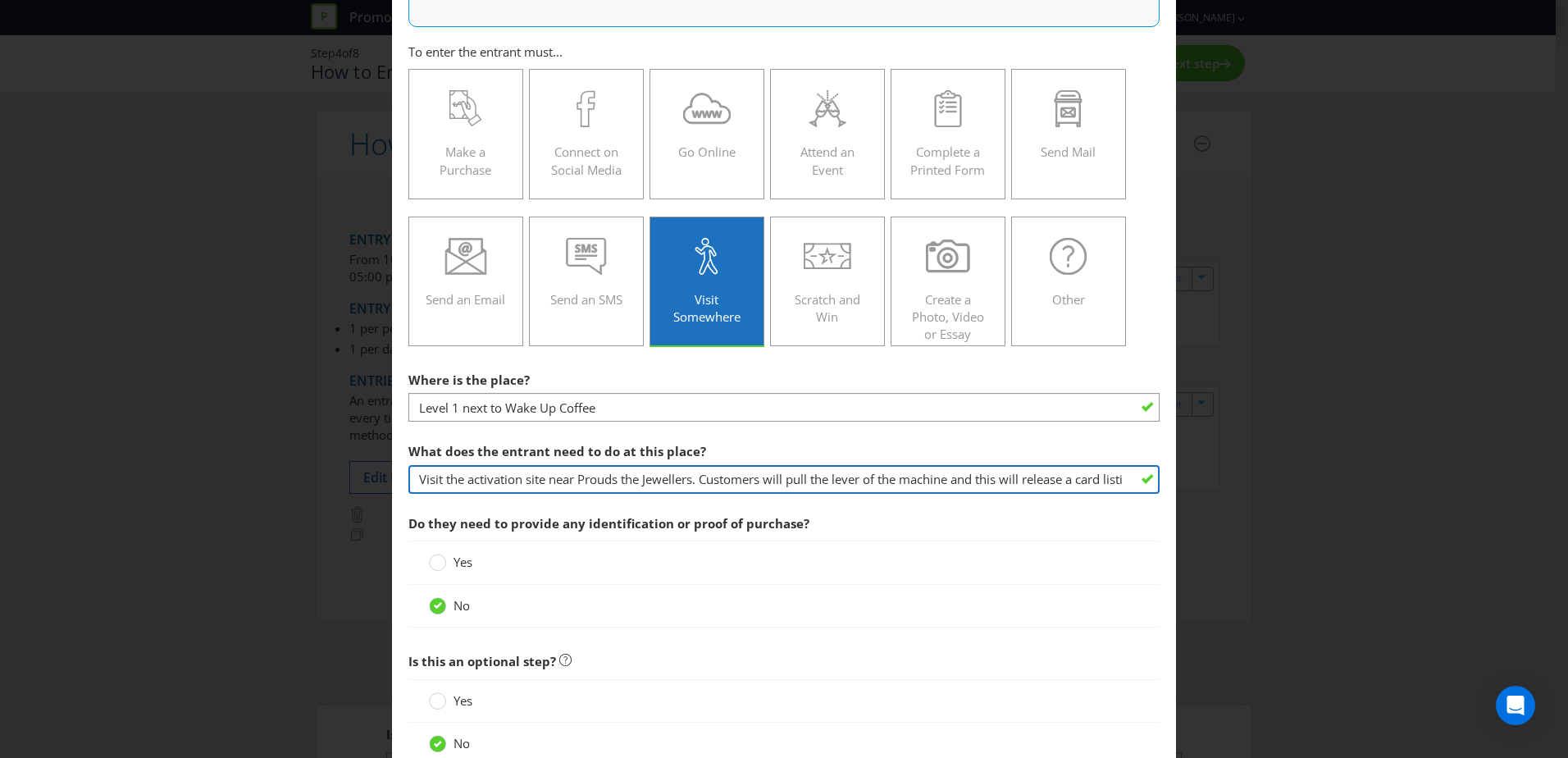
drag, startPoint x: 759, startPoint y: 481, endPoint x: 448, endPoint y: 472, distance: 311.1
click at [448, 472] on input "Visit the activation site near Prouds the Jewellers. Customers will pull the le…" at bounding box center [783, 480] width 751 height 29
type input "Visit ts will pull the lever of the machine and this will release a card listin…"
drag, startPoint x: 862, startPoint y: 483, endPoint x: 376, endPoint y: 471, distance: 486.1
click at [376, 471] on div "How to Enter Did You Know IMI research shows that ease of participation is one …" at bounding box center [784, 379] width 1568 height 758
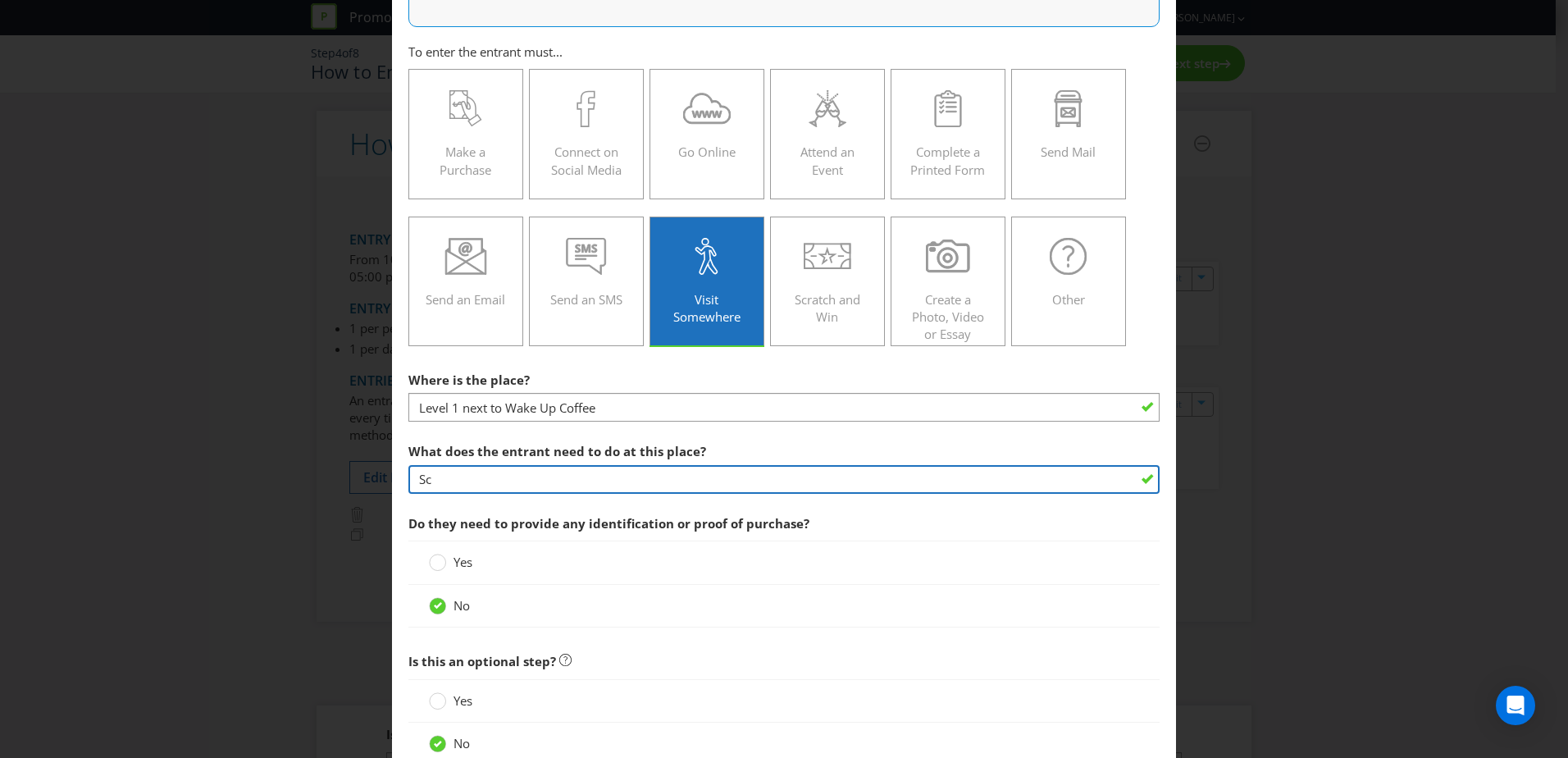
type input "S"
type input "scan a QR code and fill out a claimant form to receive a customised tote bag."
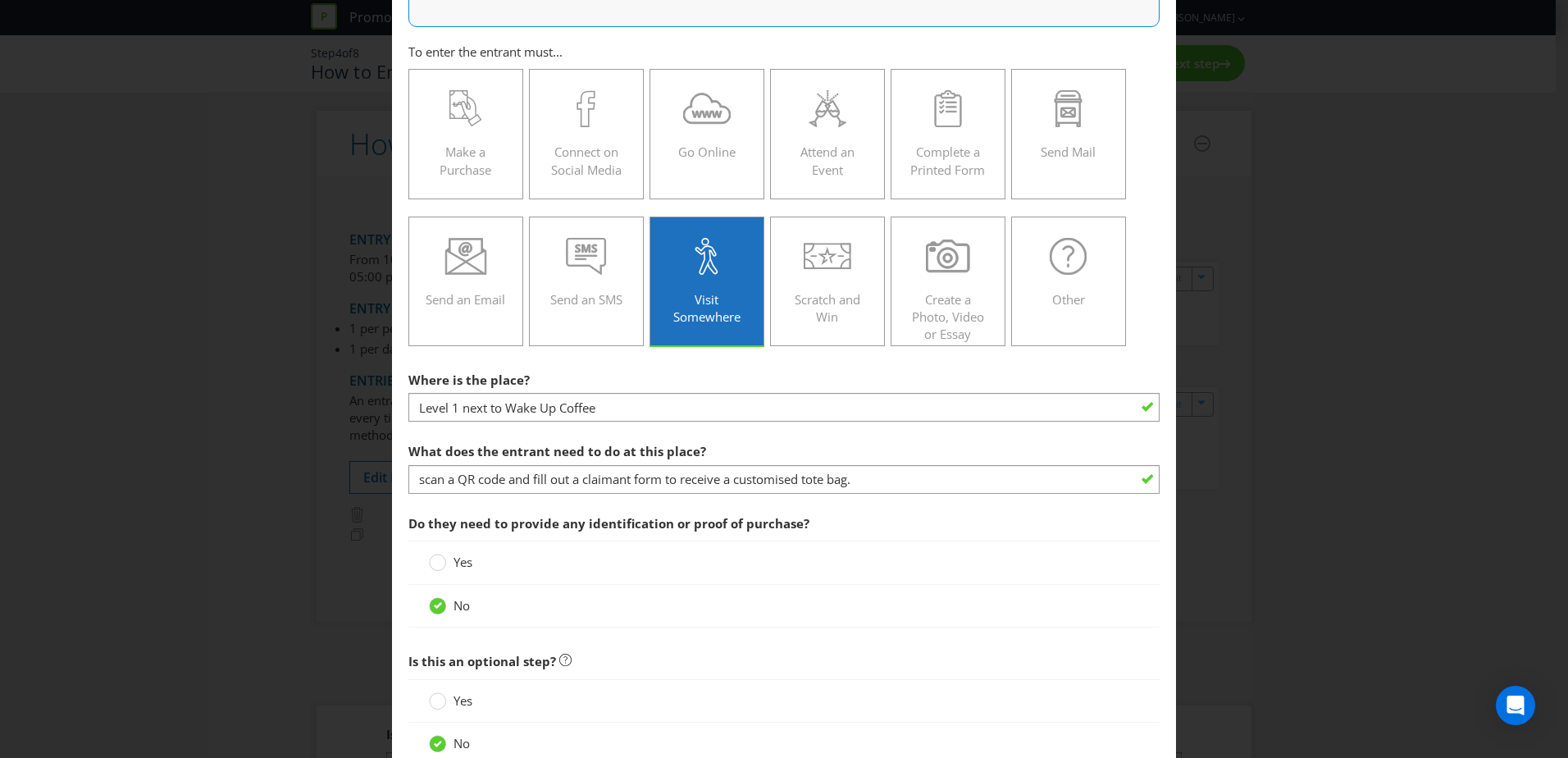
click at [723, 455] on div "What does the entrant need to do at this place? scan a QR code and fill out a c…" at bounding box center [783, 464] width 751 height 59
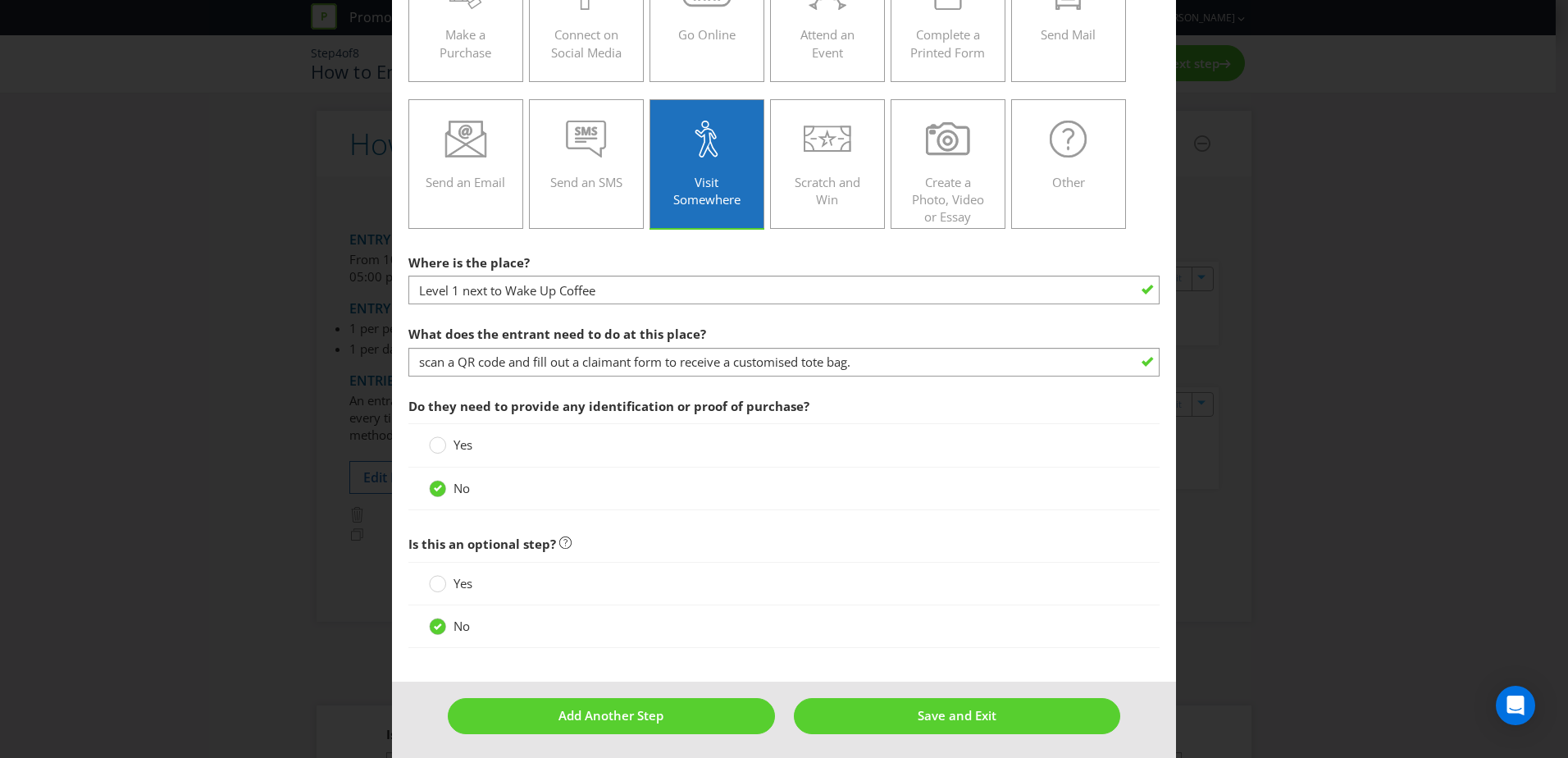
scroll to position [286, 0]
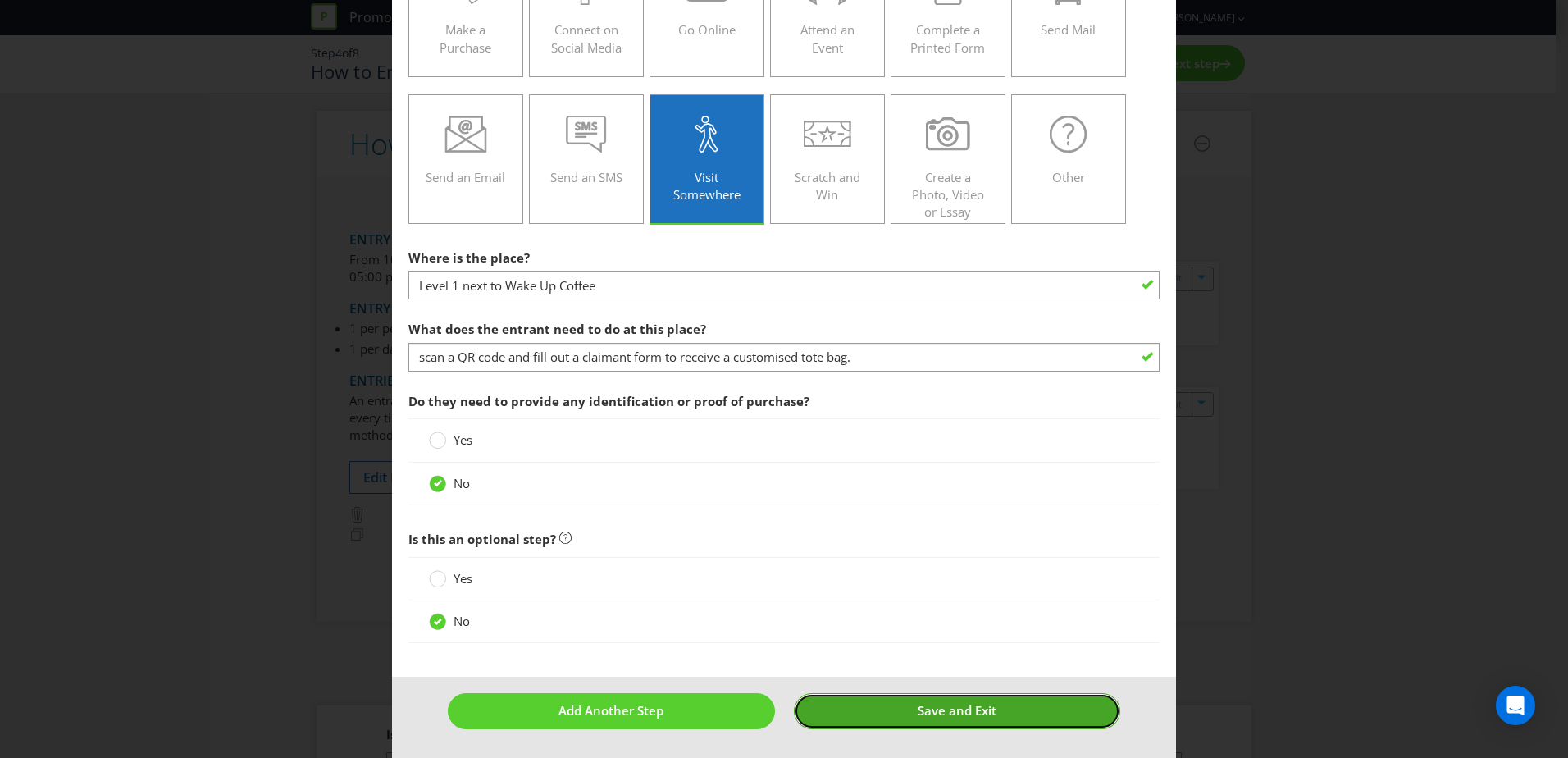
click at [932, 705] on span "Save and Exit" at bounding box center [956, 710] width 78 height 16
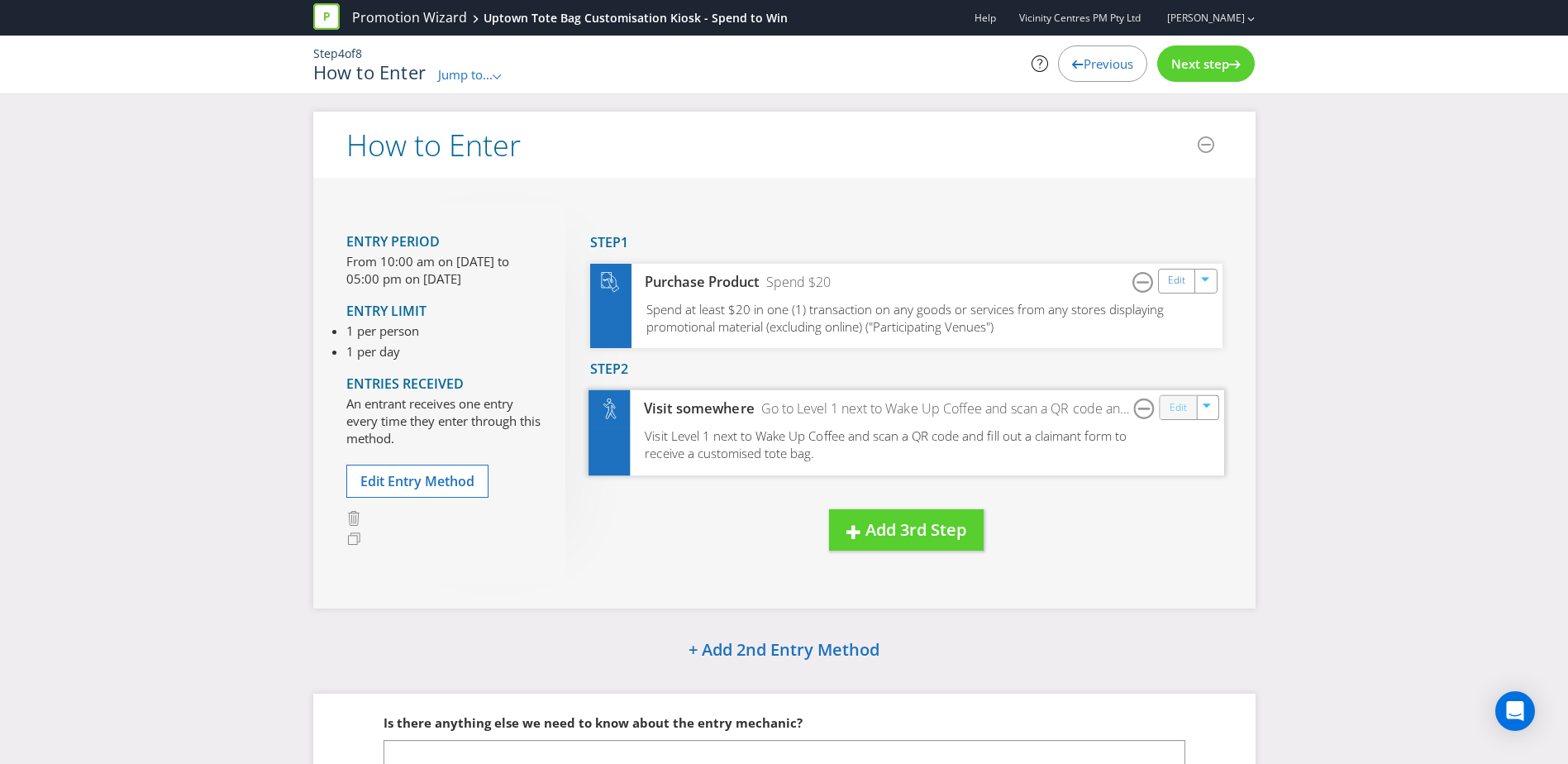
click at [1183, 406] on link "Edit" at bounding box center [1177, 407] width 18 height 19
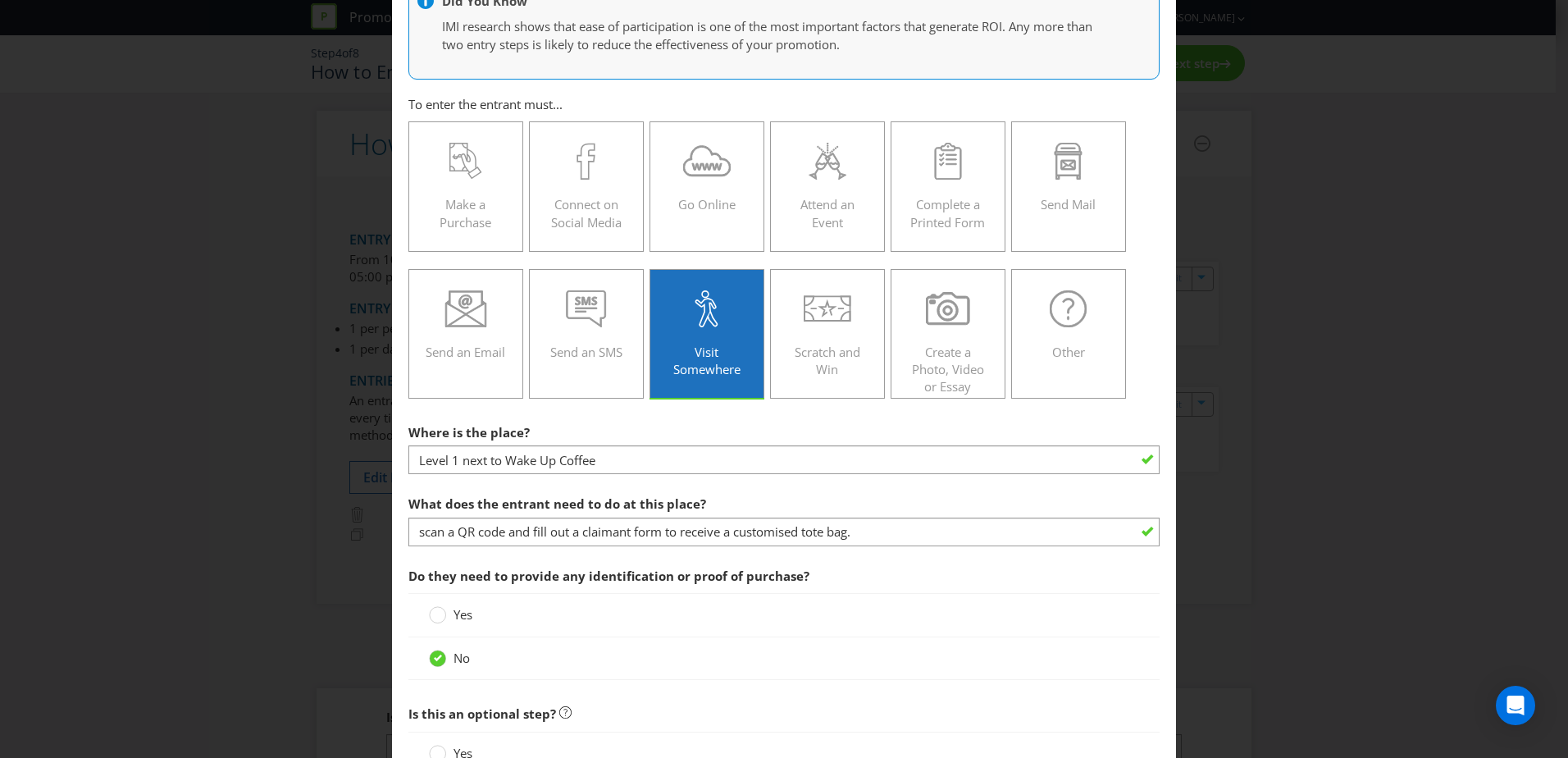
scroll to position [246, 0]
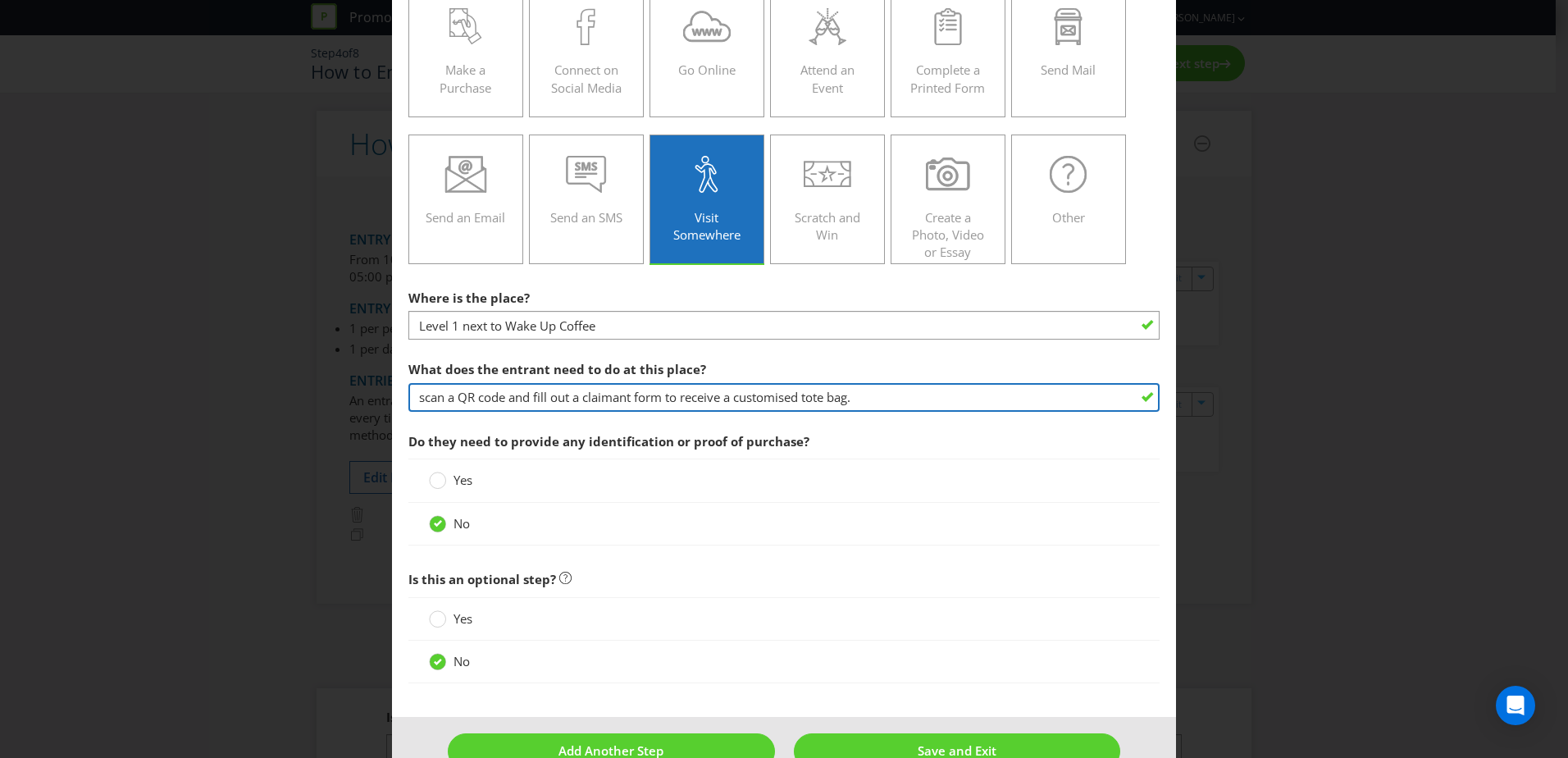
click at [521, 398] on input "scan a QR code and fill out a claimant form to receive a customised tote bag." at bounding box center [783, 397] width 751 height 29
click at [659, 397] on input "scan a QR code to fill out a claimant form to receive a customised tote bag." at bounding box center [783, 397] width 751 height 29
click at [523, 392] on input "scan a QR code to fill out a claimant form receive a customised tote bag." at bounding box center [783, 397] width 751 height 29
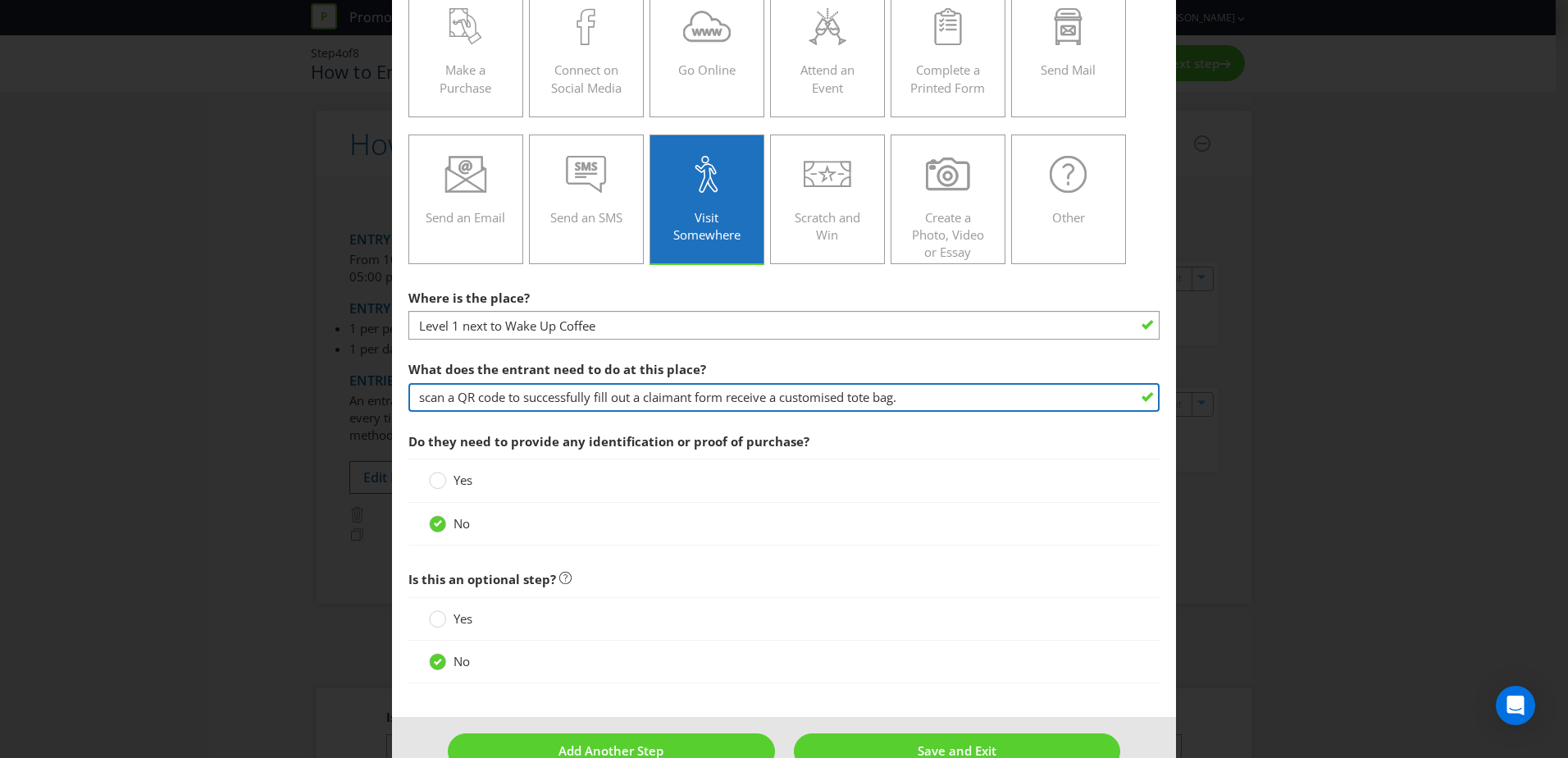
click at [724, 393] on input "scan a QR code to successfully fill out a claimant form receive a customised to…" at bounding box center [783, 397] width 751 height 29
click at [597, 397] on input "scan a QR code to successfully fill out a claimant form to receive a customised…" at bounding box center [783, 397] width 751 height 29
click at [941, 397] on input "scan a QR code to successfully complete a claimant form to receive a customised…" at bounding box center [783, 397] width 751 height 29
type input "scan a QR code to successfully complete a claimant form to receive a customised…"
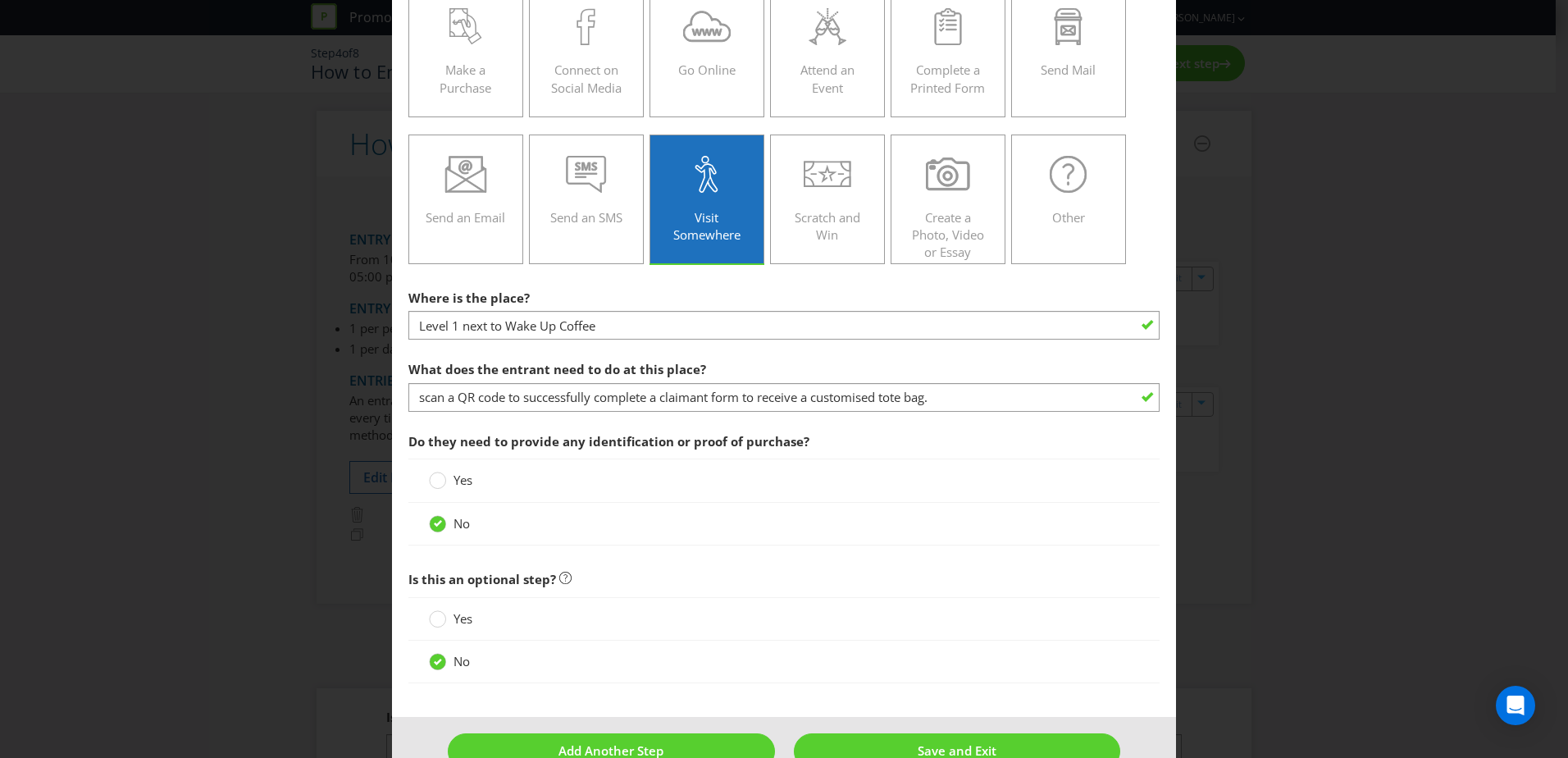
click at [950, 442] on span "Do they need to provide any identification or proof of purchase?" at bounding box center [783, 441] width 751 height 34
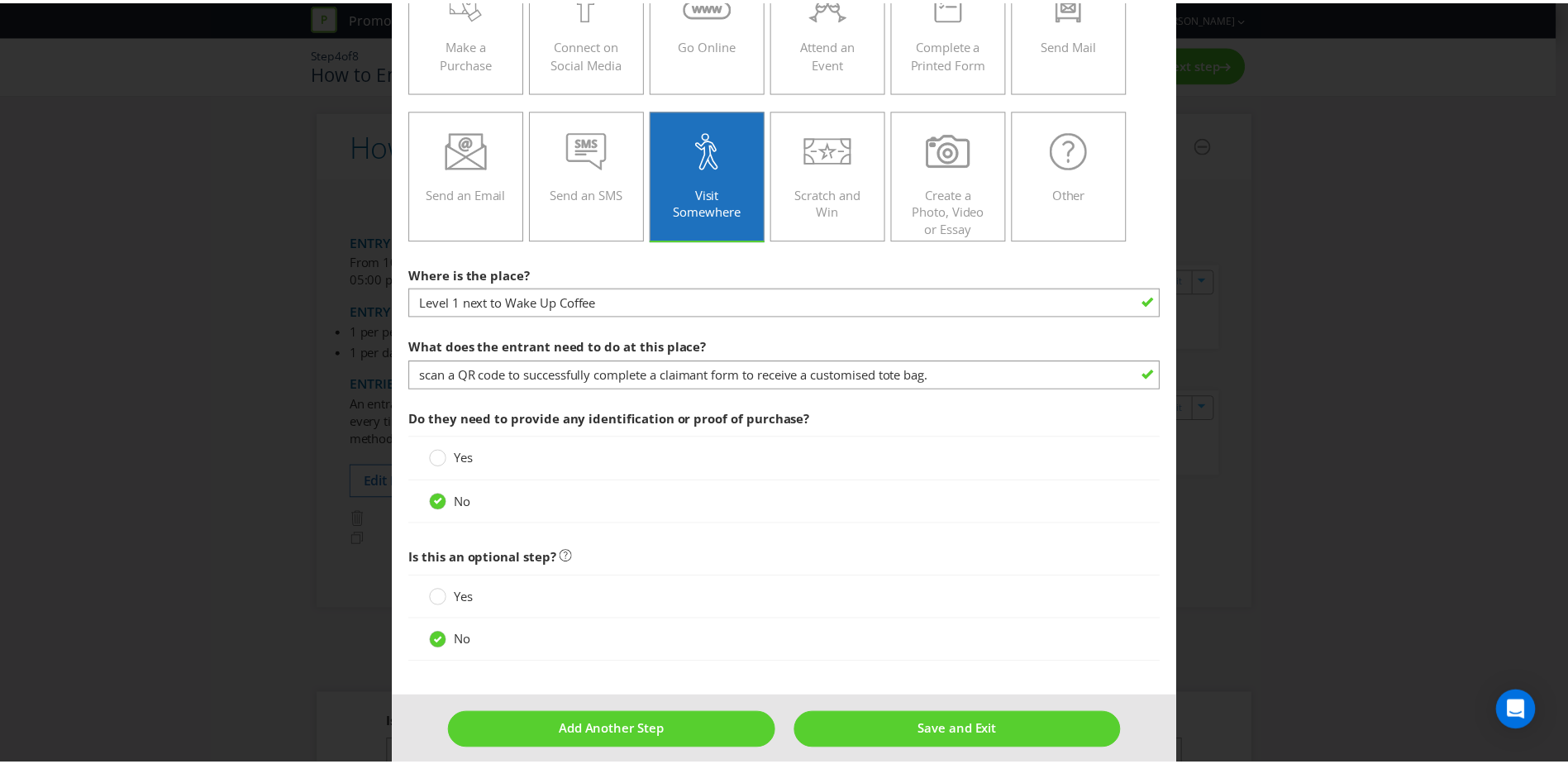
scroll to position [288, 0]
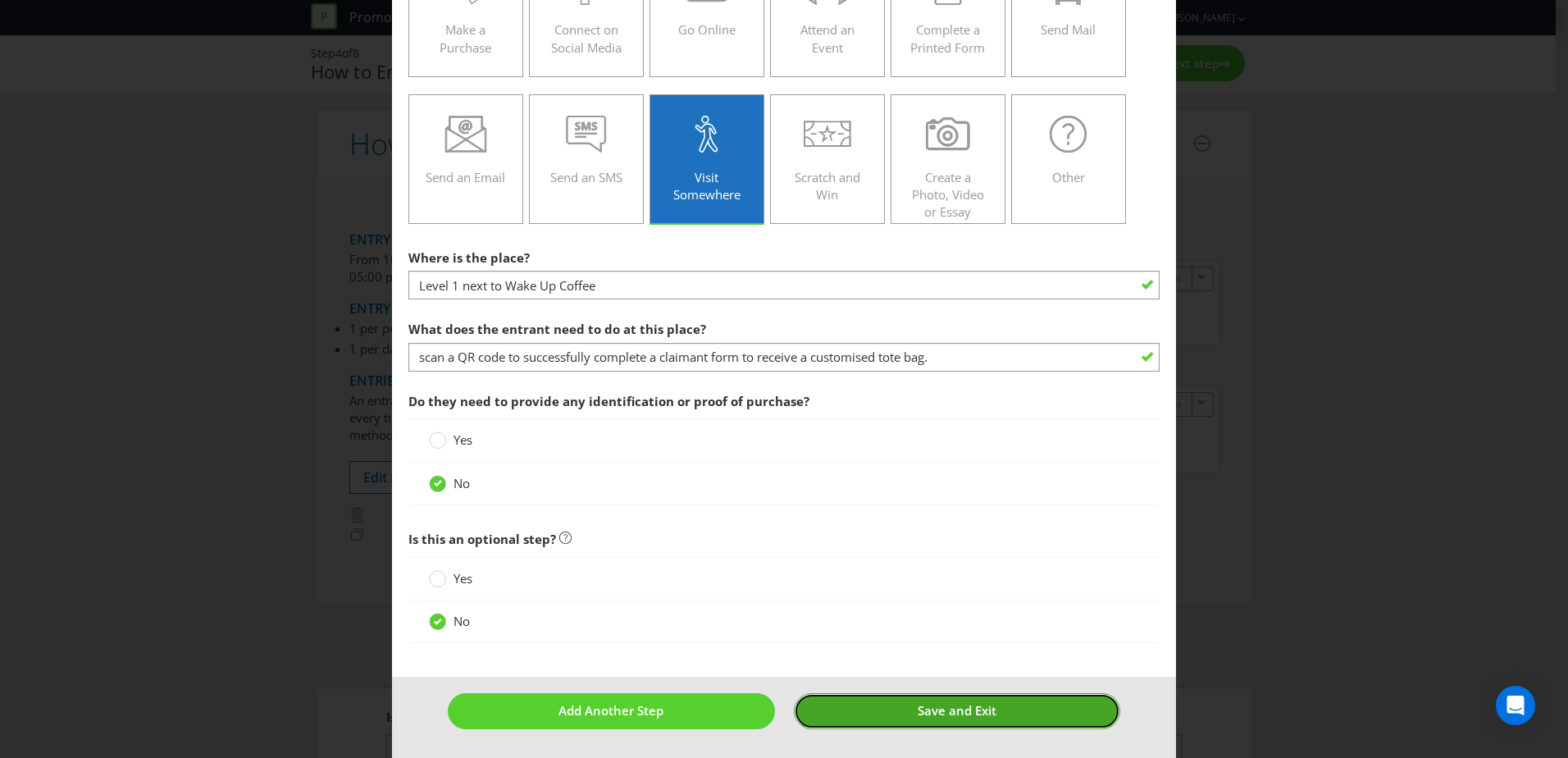
click at [949, 705] on span "Save and Exit" at bounding box center [956, 710] width 78 height 16
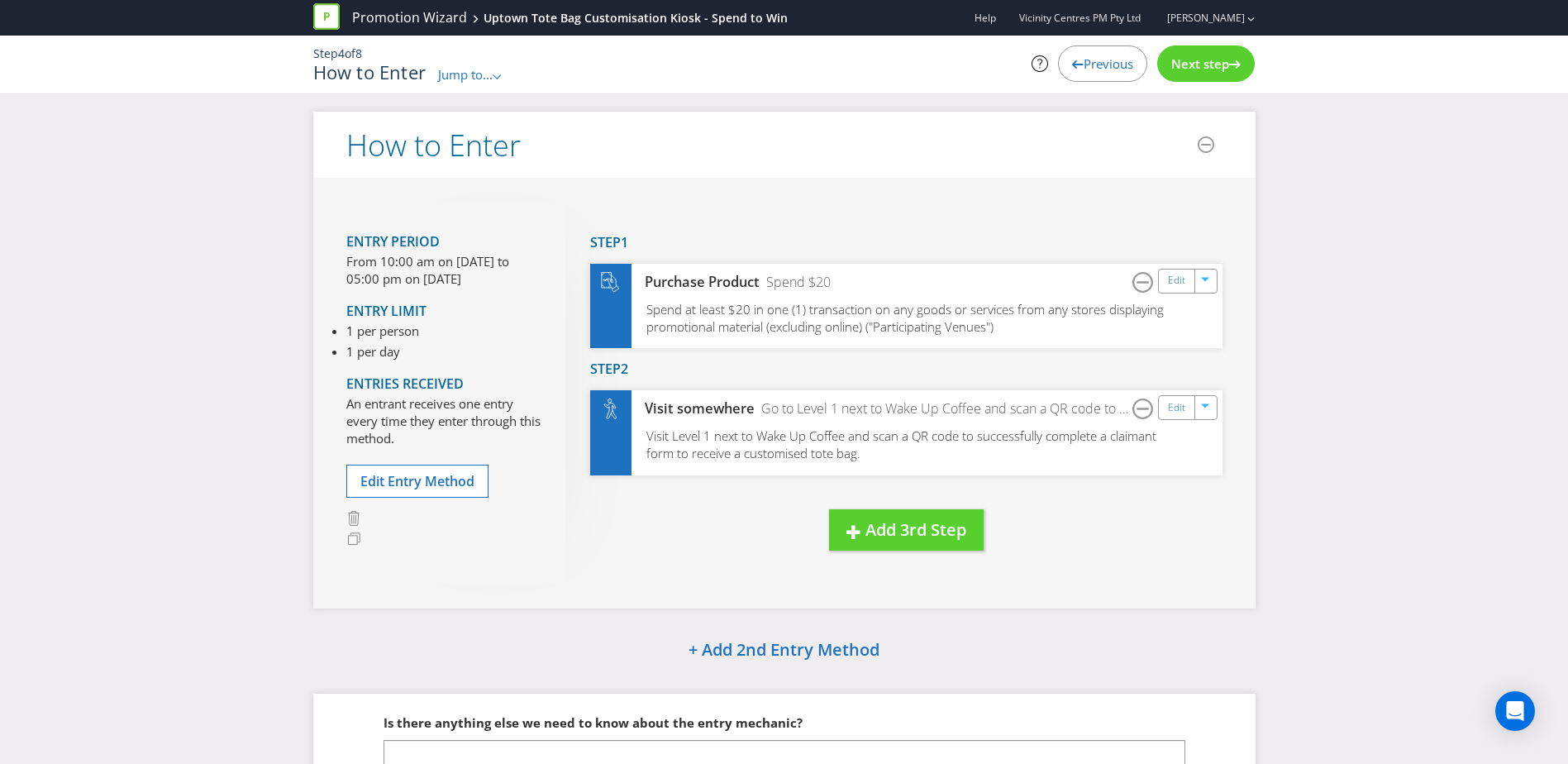
click at [607, 548] on h3 "Drag here to move step" at bounding box center [608, 549] width 35 height 73
click at [1221, 63] on span "Next step" at bounding box center [1200, 63] width 57 height 17
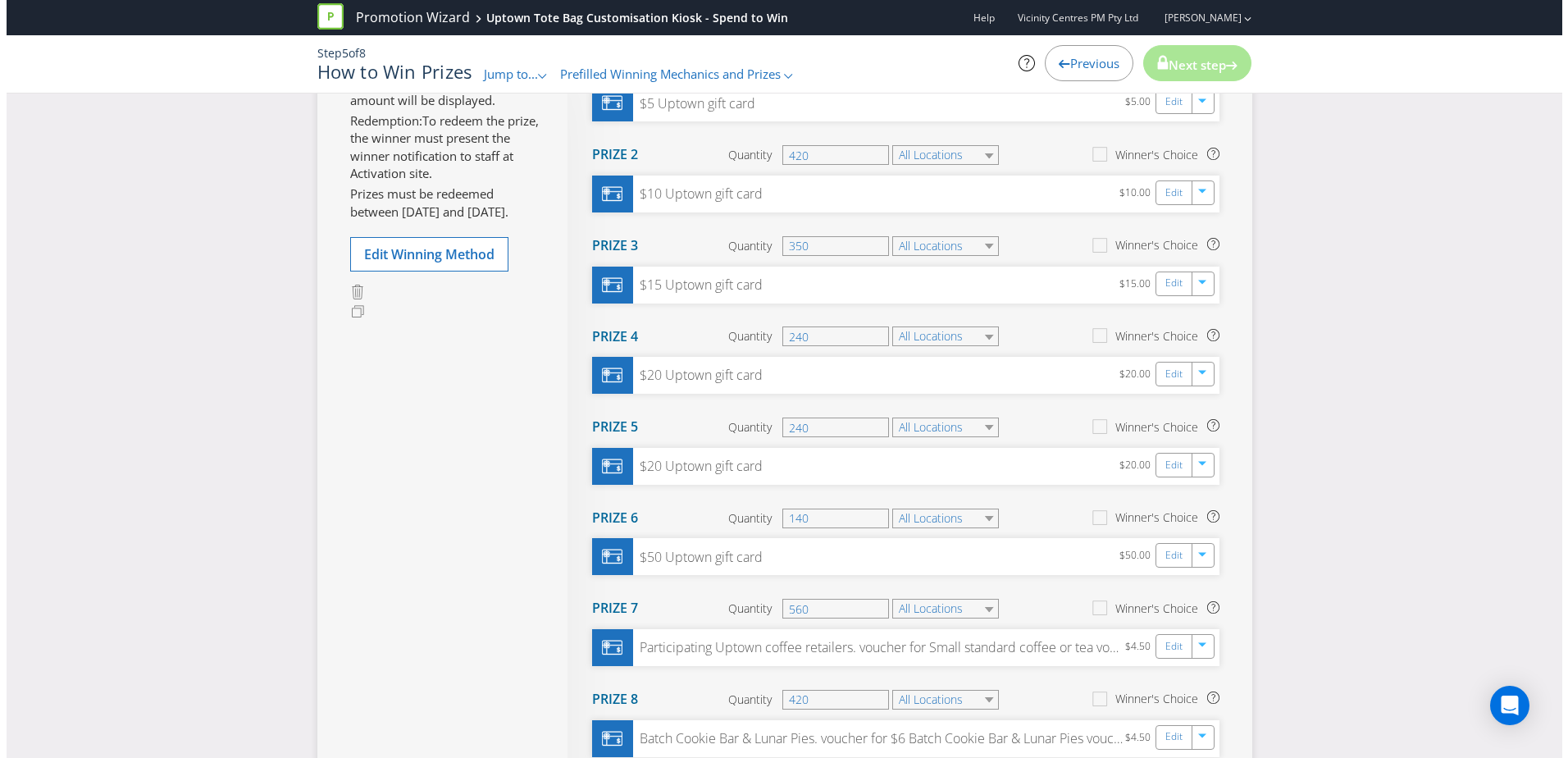
scroll to position [410, 0]
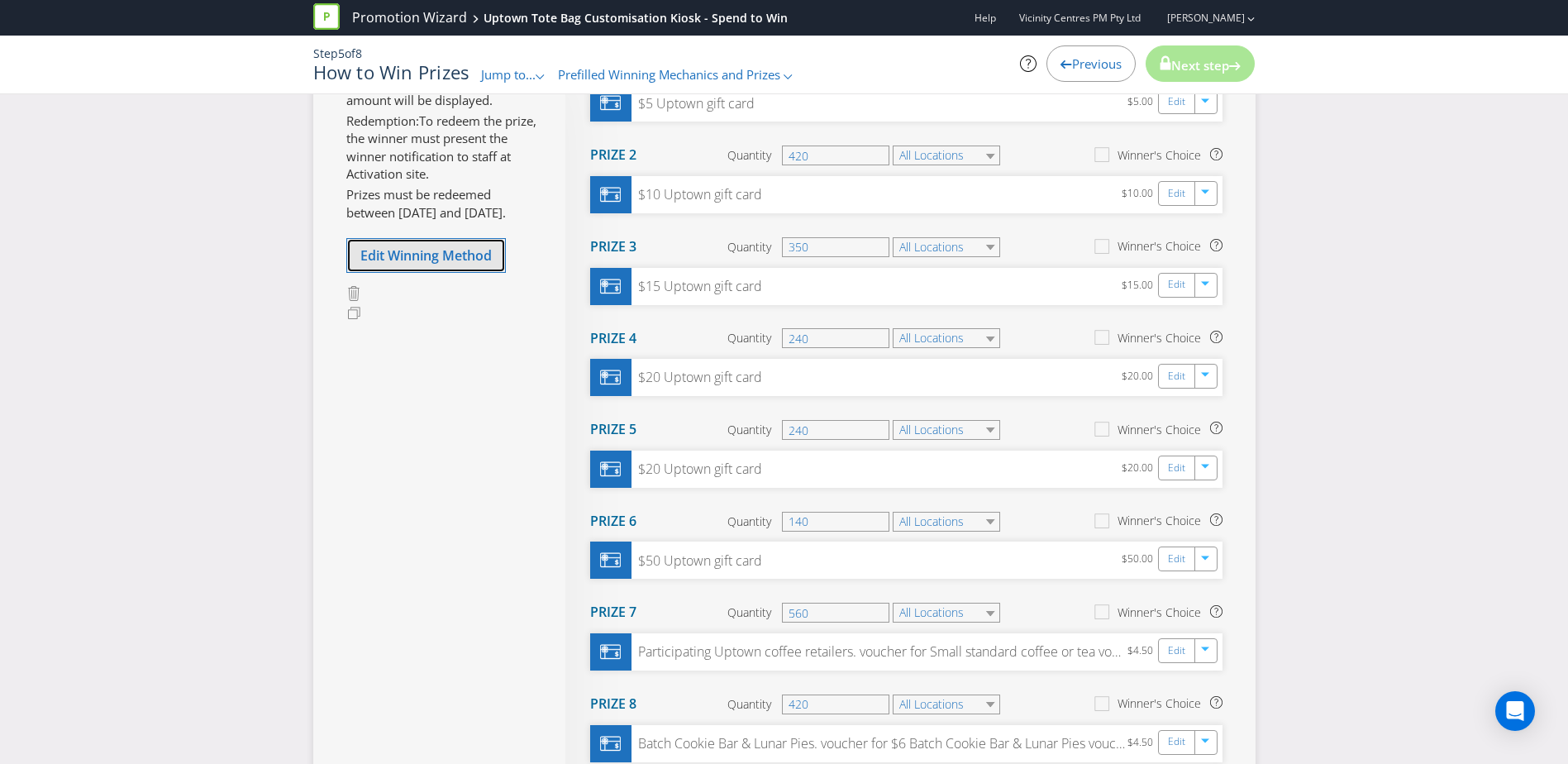
click at [461, 273] on button "Edit Winning Method" at bounding box center [426, 255] width 160 height 35
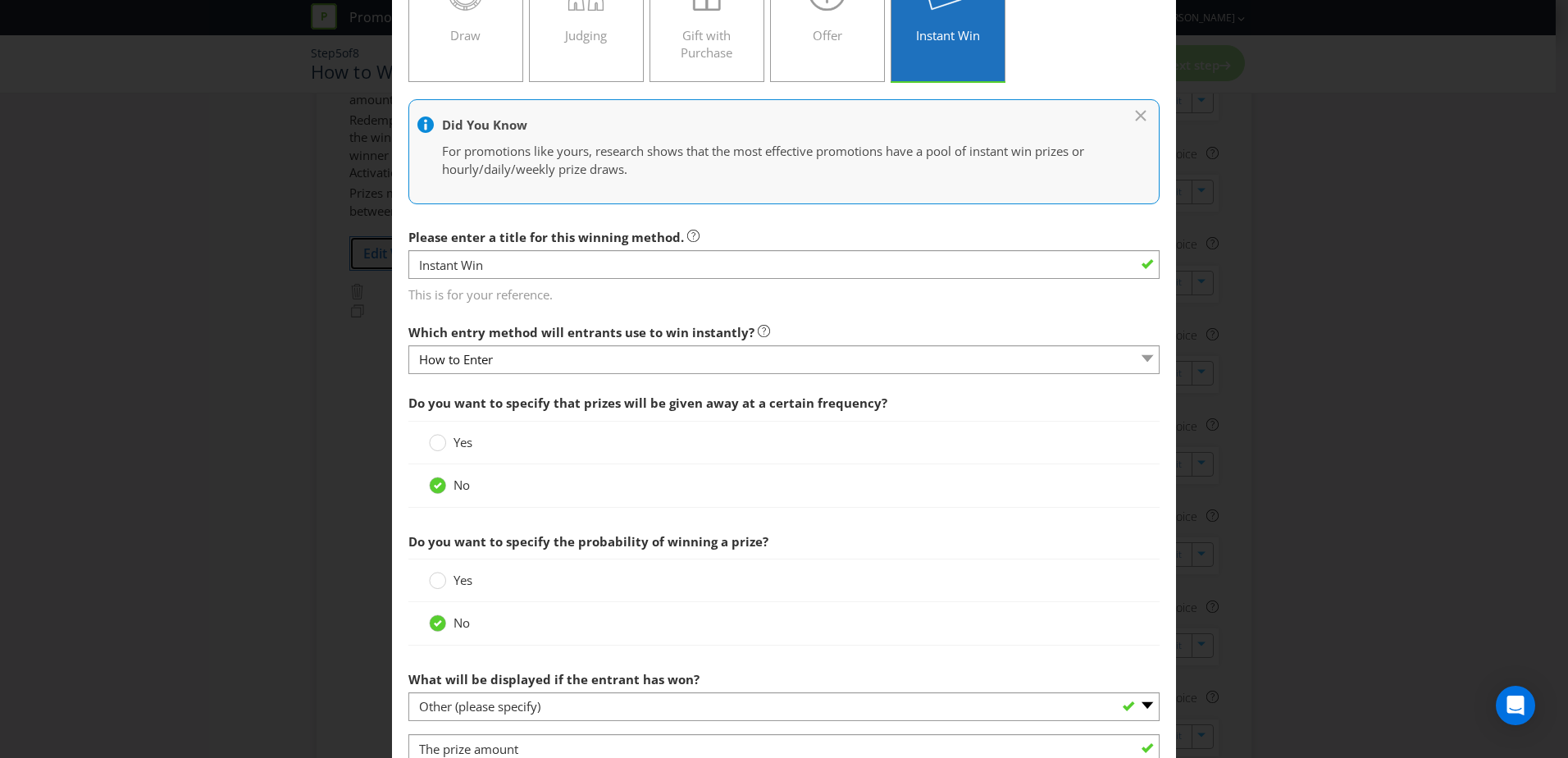
scroll to position [164, 0]
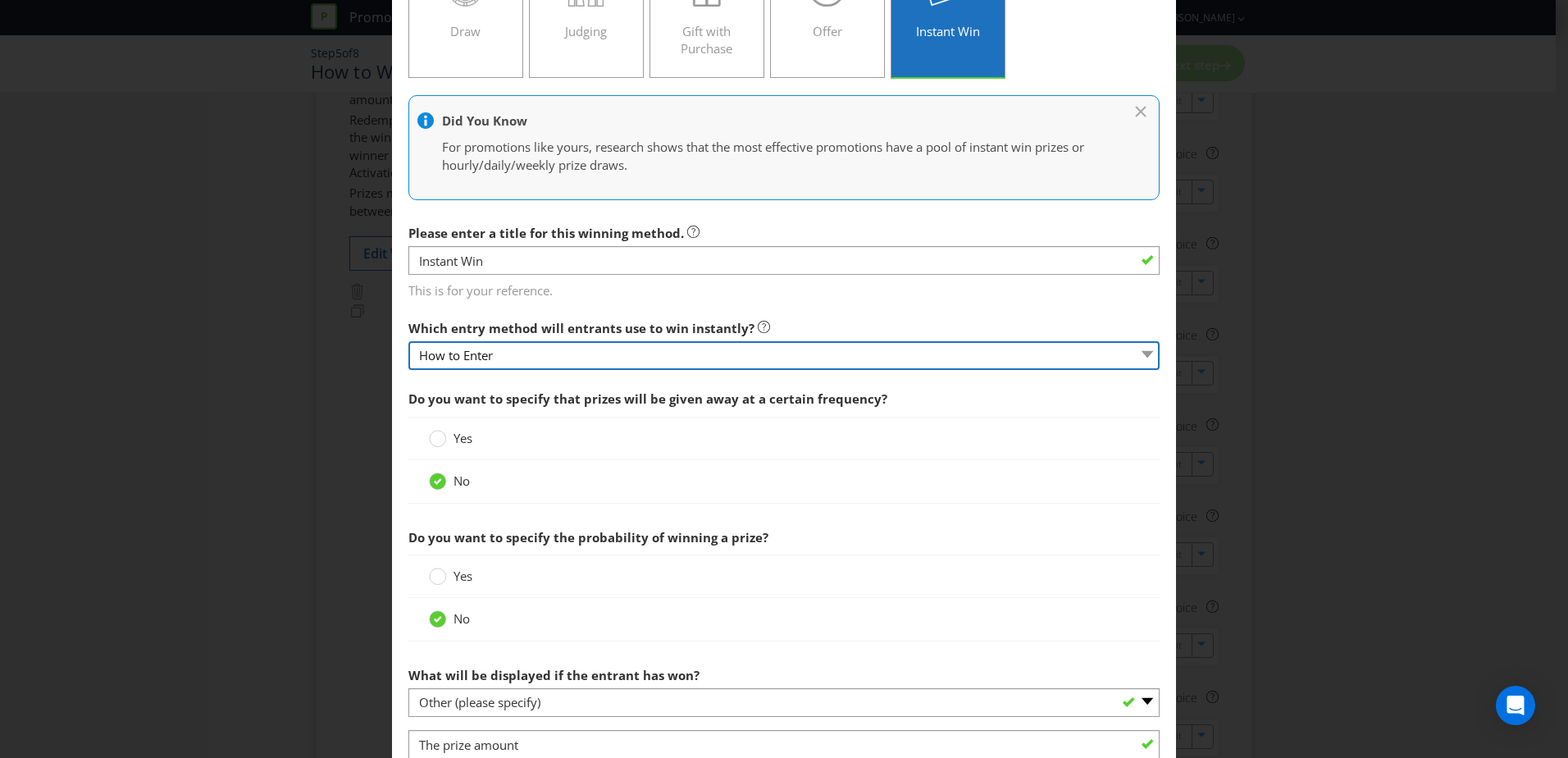
click at [571, 356] on select "How to Enter" at bounding box center [783, 356] width 751 height 29
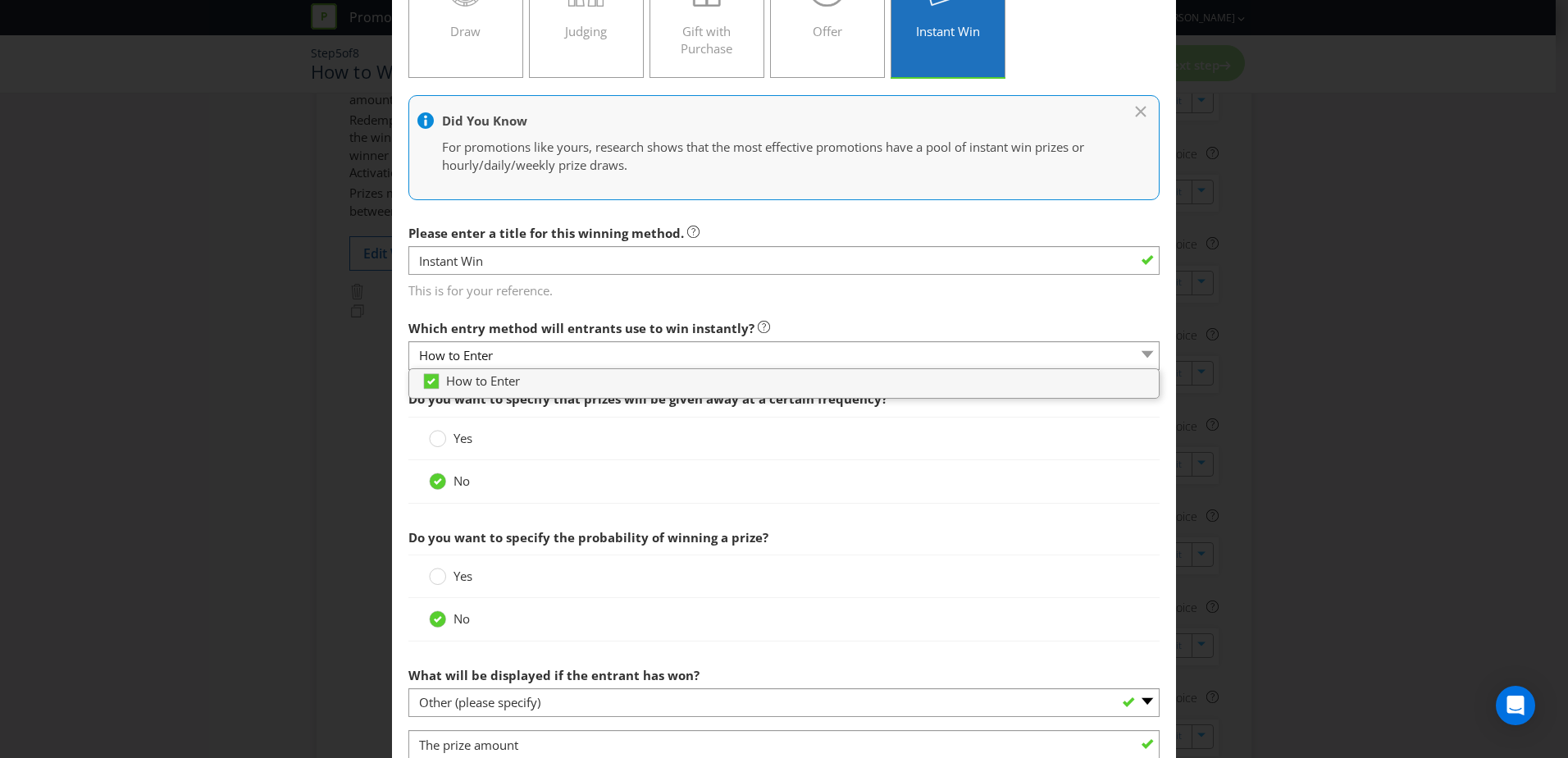
click at [571, 326] on span "Which entry method will entrants use to win instantly?" at bounding box center [581, 328] width 346 height 16
click at [556, 315] on label "Which entry method will entrants use to win instantly?" at bounding box center [589, 324] width 362 height 25
click at [670, 419] on div "Yes" at bounding box center [783, 438] width 751 height 44
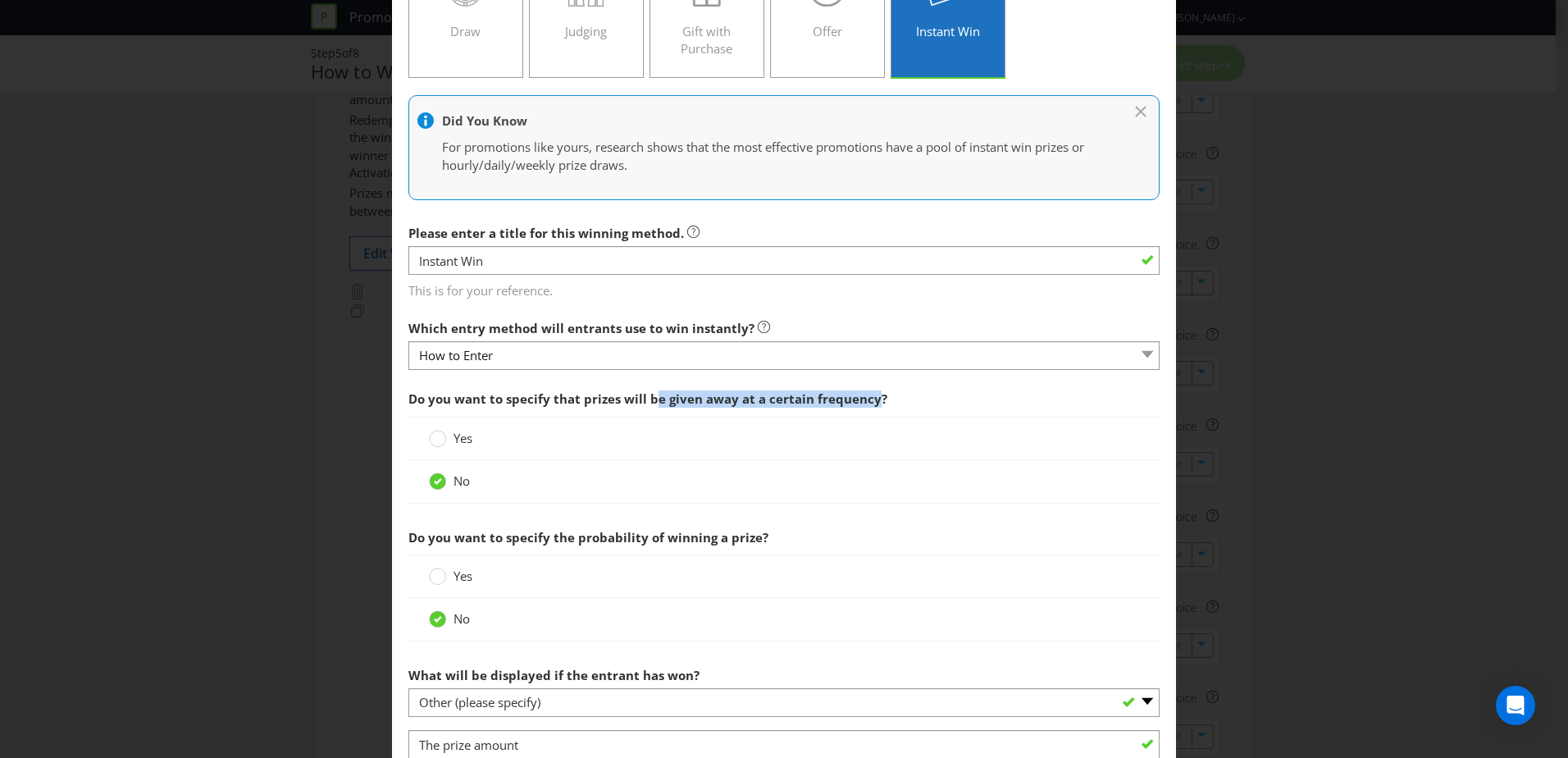
drag, startPoint x: 652, startPoint y: 406, endPoint x: 868, endPoint y: 399, distance: 216.1
click at [868, 399] on span "Do you want to specify that prizes will be given away at a certain frequency?" at bounding box center [647, 398] width 479 height 16
click at [869, 399] on span "Do you want to specify that prizes will be given away at a certain frequency?" at bounding box center [647, 398] width 479 height 16
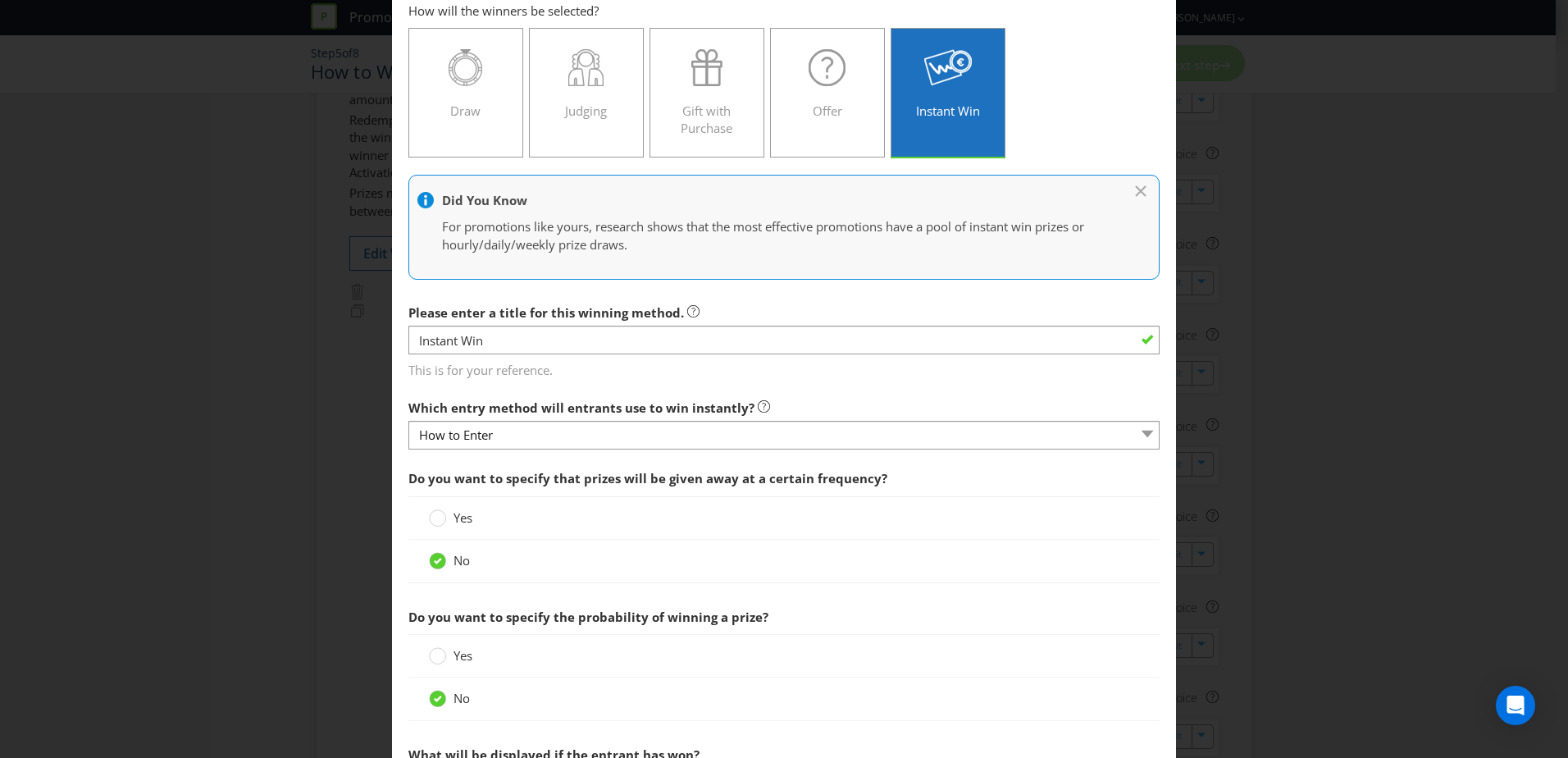
scroll to position [82, 0]
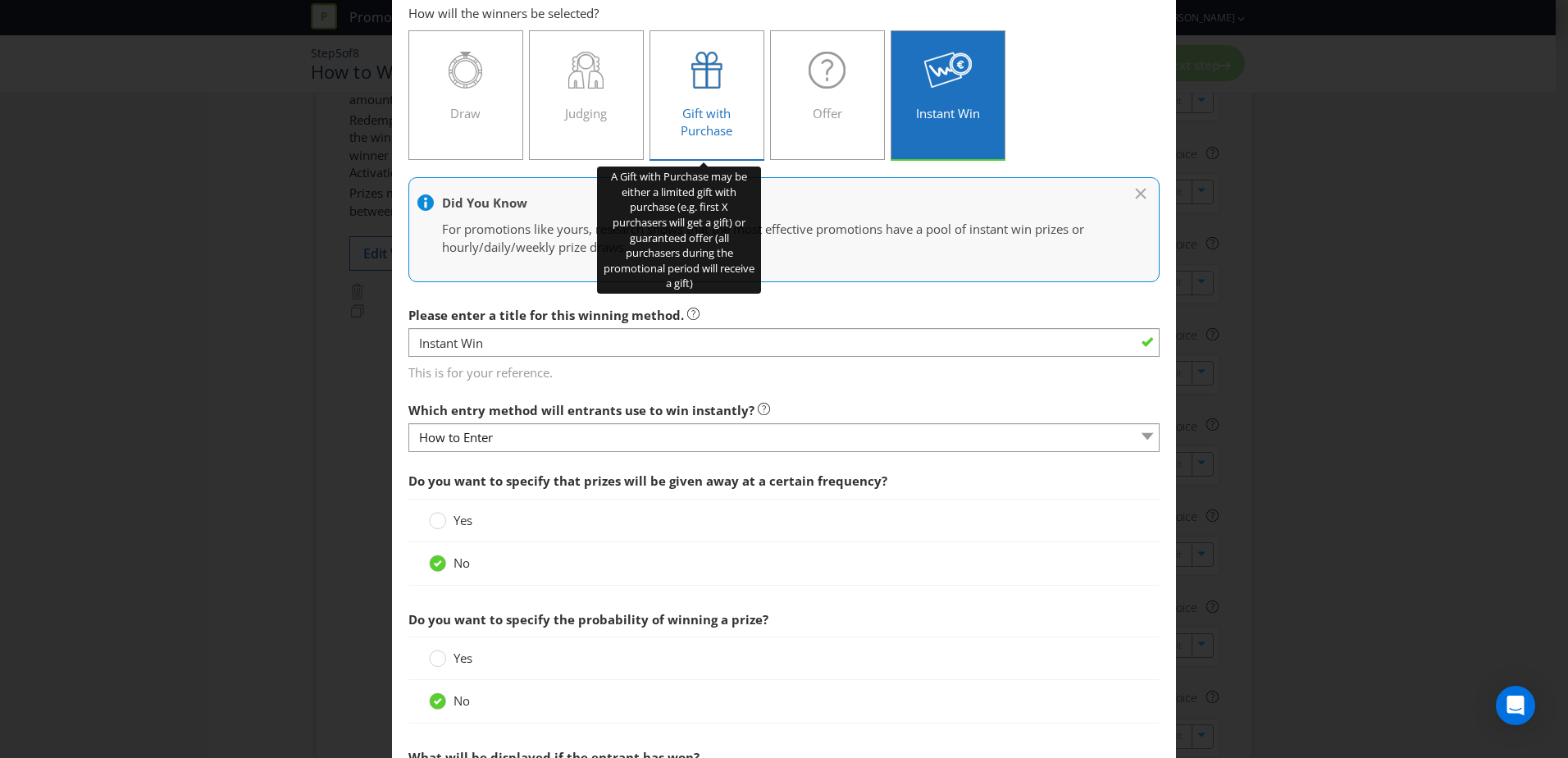
click at [682, 122] on span "Gift with Purchase" at bounding box center [706, 122] width 51 height 34
click at [0, 0] on input "Gift with Purchase" at bounding box center [0, 0] width 0 height 0
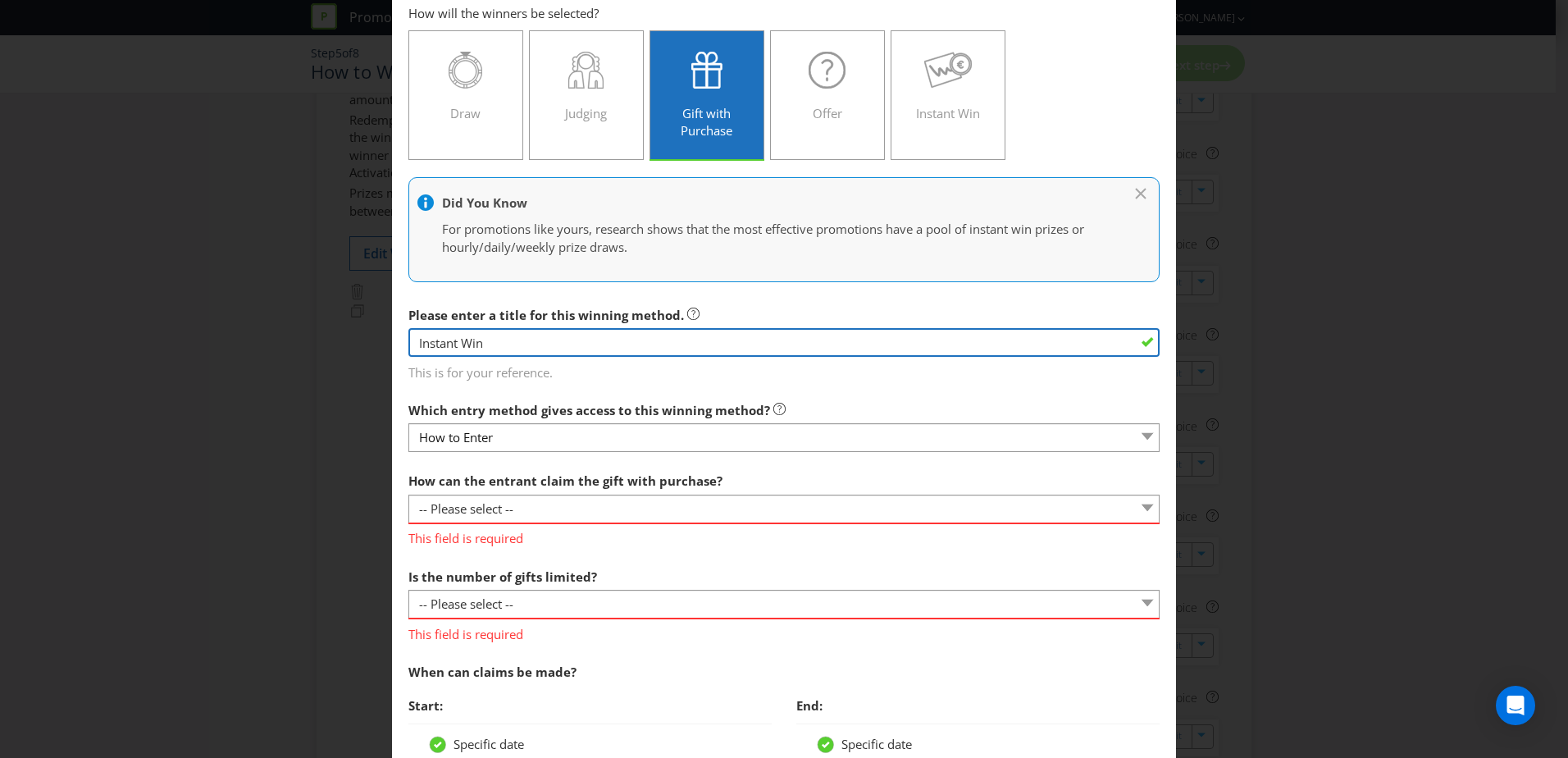
click at [598, 345] on input "Instant Win" at bounding box center [783, 342] width 751 height 29
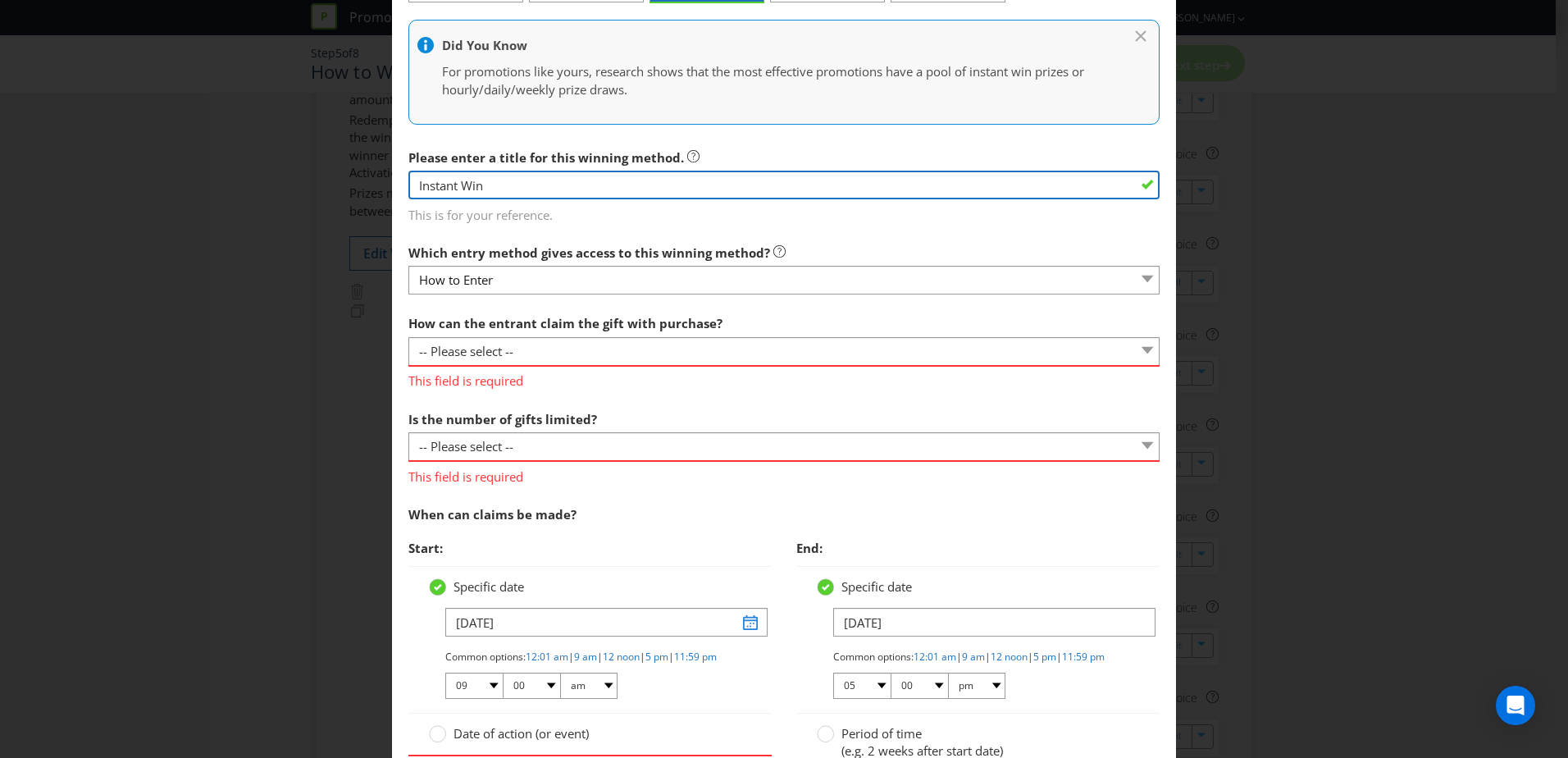
scroll to position [246, 0]
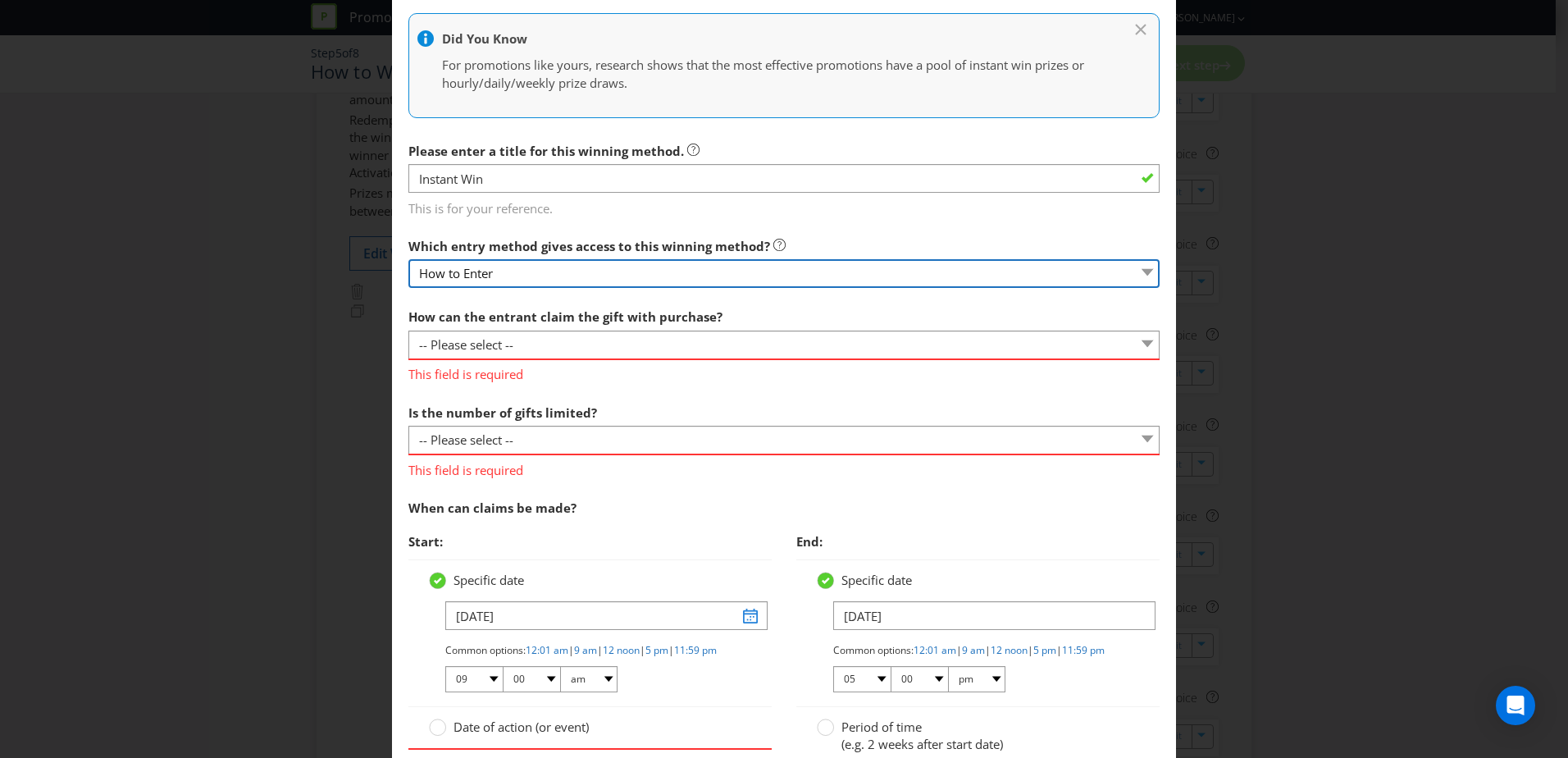
click at [572, 278] on select "How to Enter" at bounding box center [783, 274] width 751 height 29
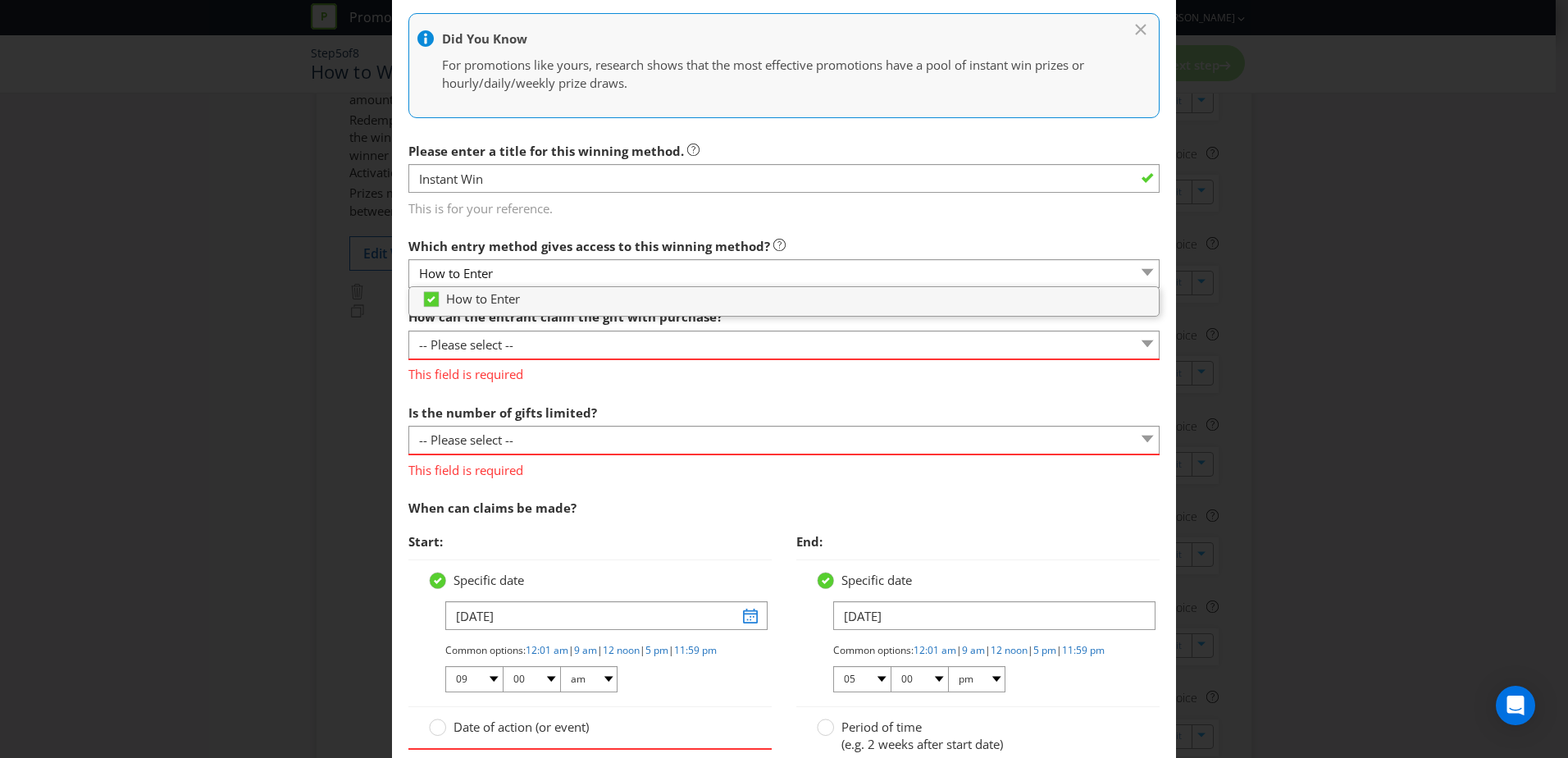
click at [769, 360] on span "This field is required" at bounding box center [783, 371] width 751 height 24
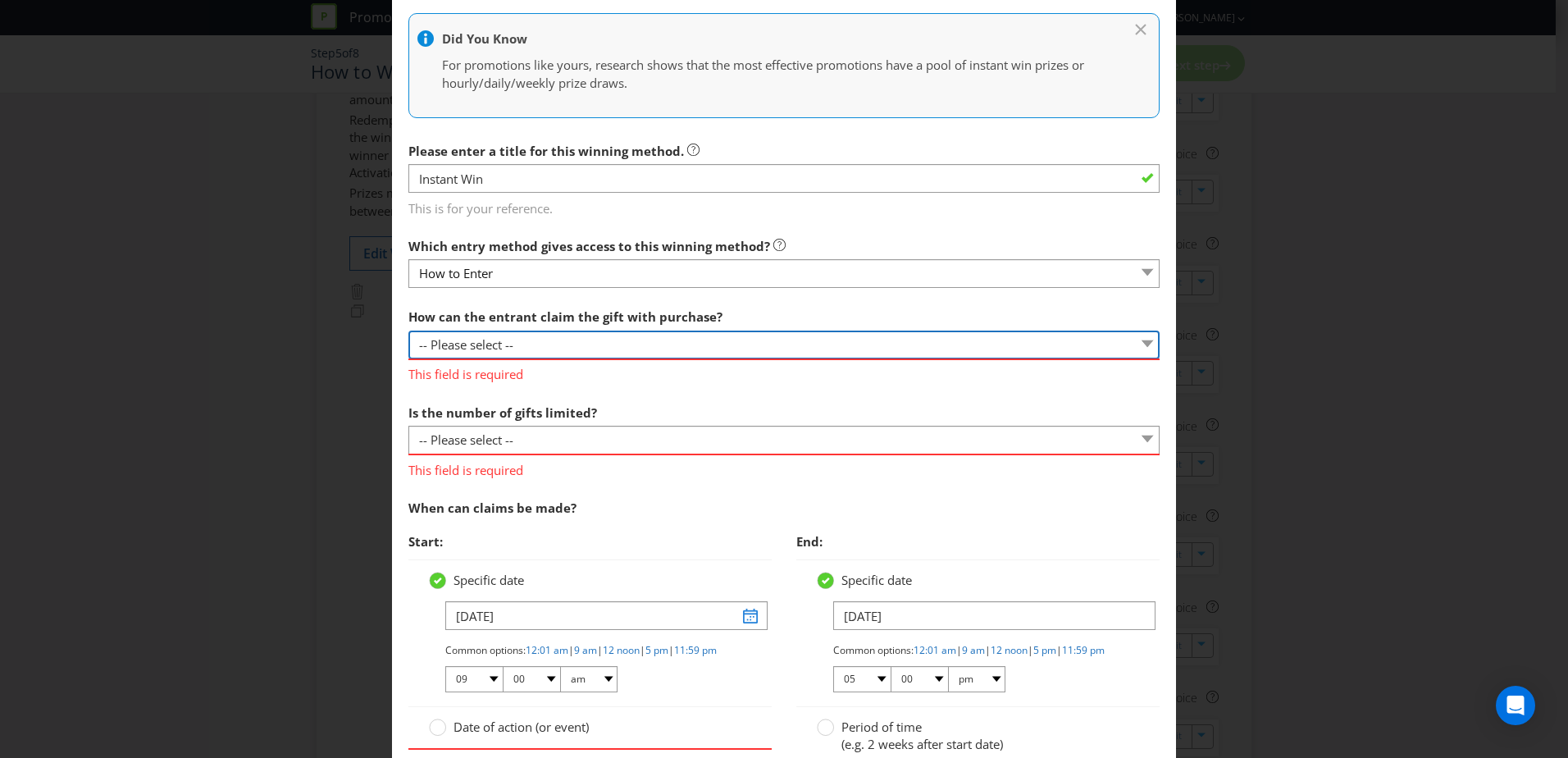
click at [783, 349] on select "-- Please select -- Already covered by entry mechanic Automatically sent to cla…" at bounding box center [783, 345] width 751 height 29
select select "COLLECT"
click at [408, 331] on select "-- Please select -- Already covered by entry mechanic Automatically sent to cla…" at bounding box center [783, 345] width 751 height 29
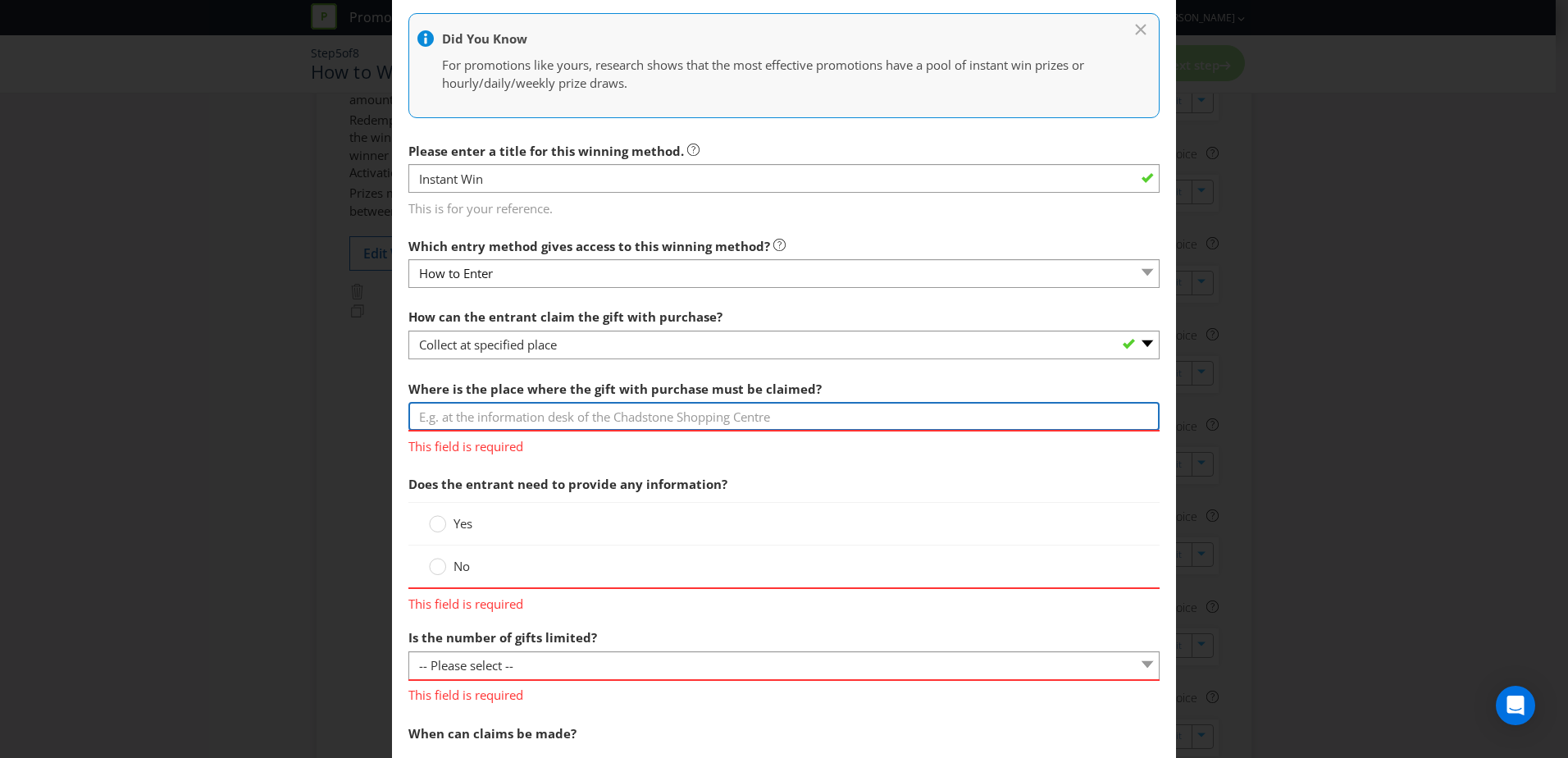
click at [495, 409] on input "text" at bounding box center [783, 417] width 751 height 29
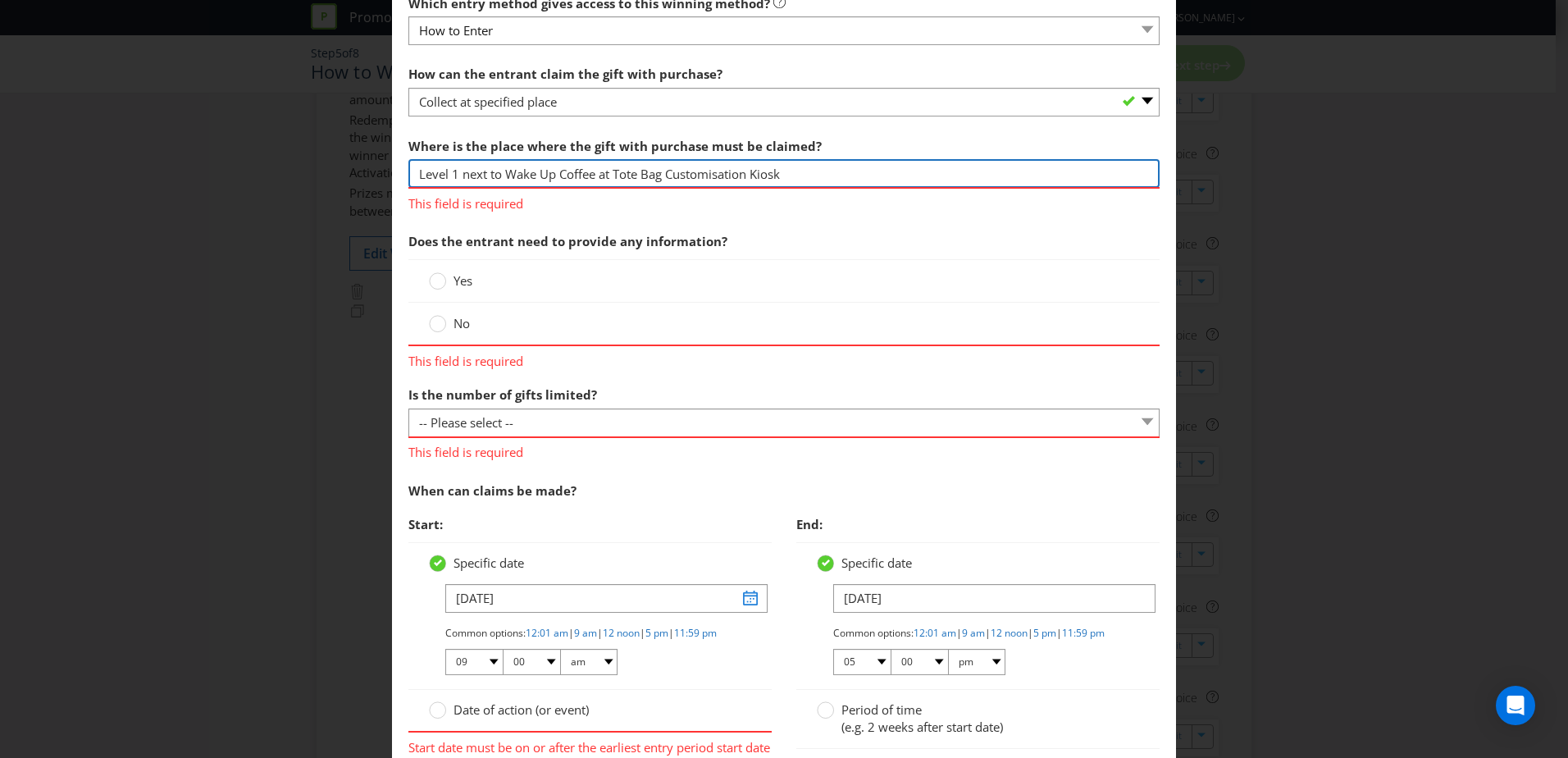
scroll to position [492, 0]
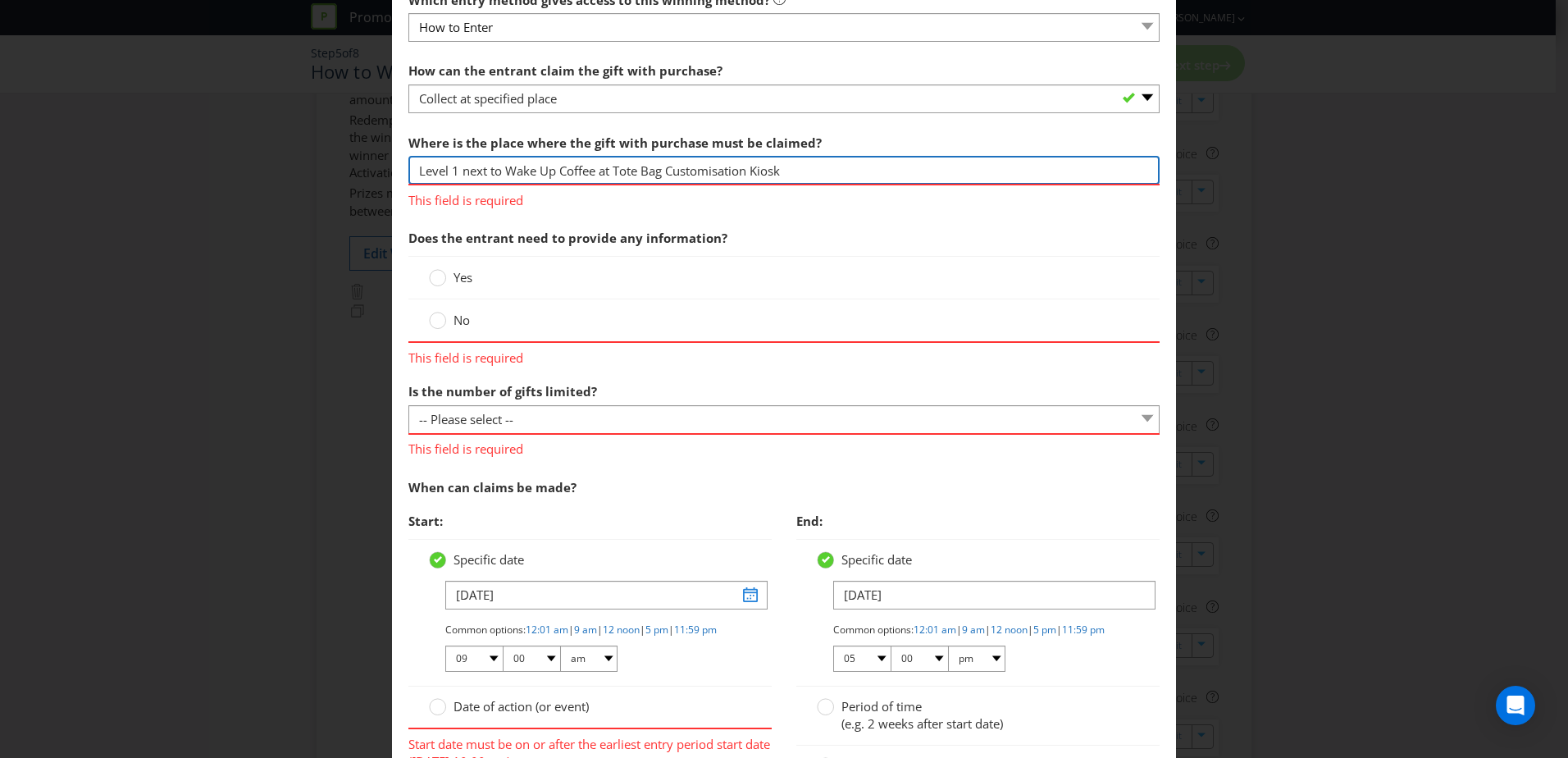
type input "Level 1 next to Wake Up Coffee at Tote Bag Customisation Kiosk"
click at [444, 276] on div "Yes No" at bounding box center [783, 300] width 751 height 87
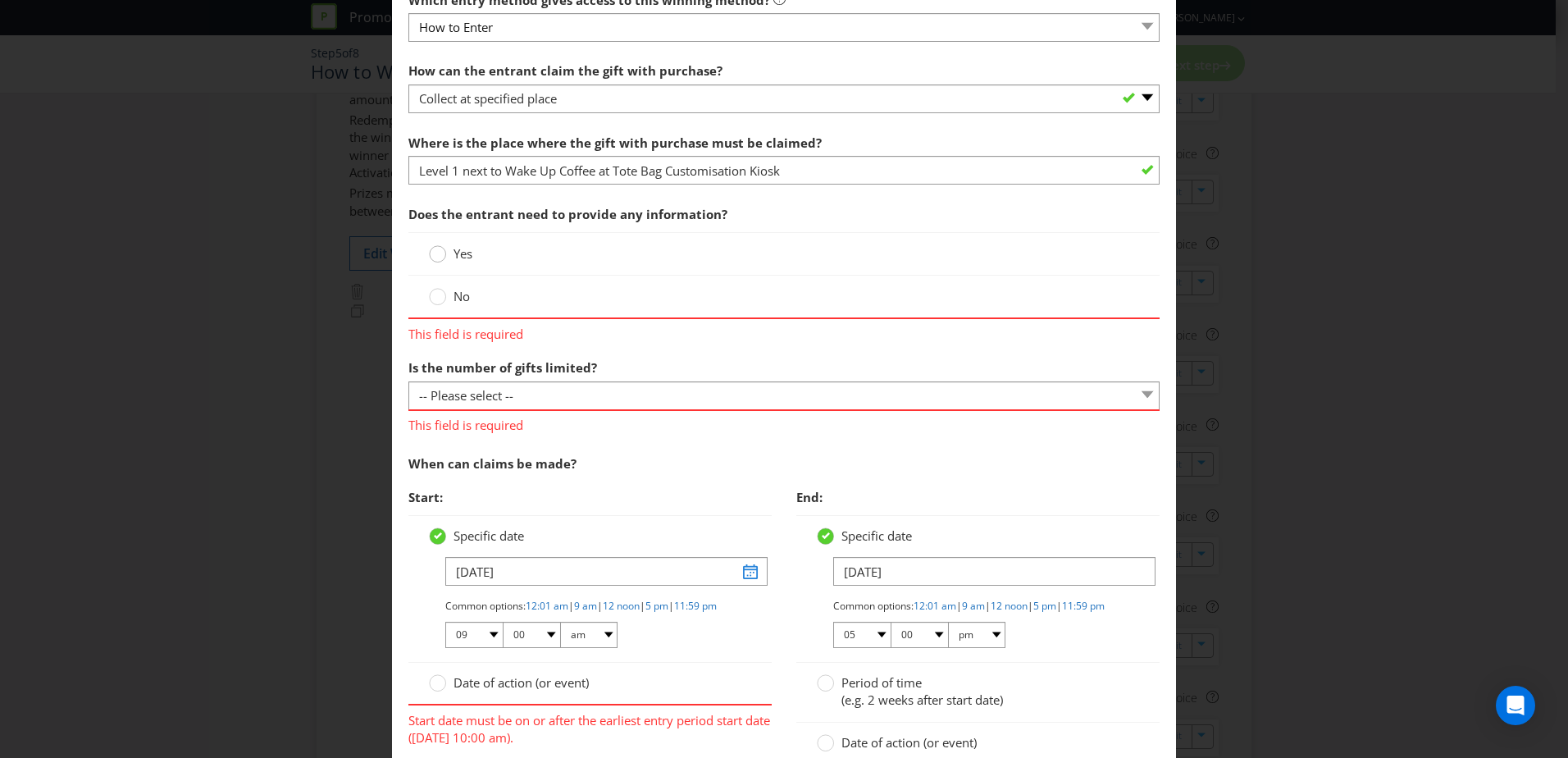
click at [434, 250] on div at bounding box center [438, 248] width 8 height 8
click at [0, 0] on input "Yes" at bounding box center [0, 0] width 0 height 0
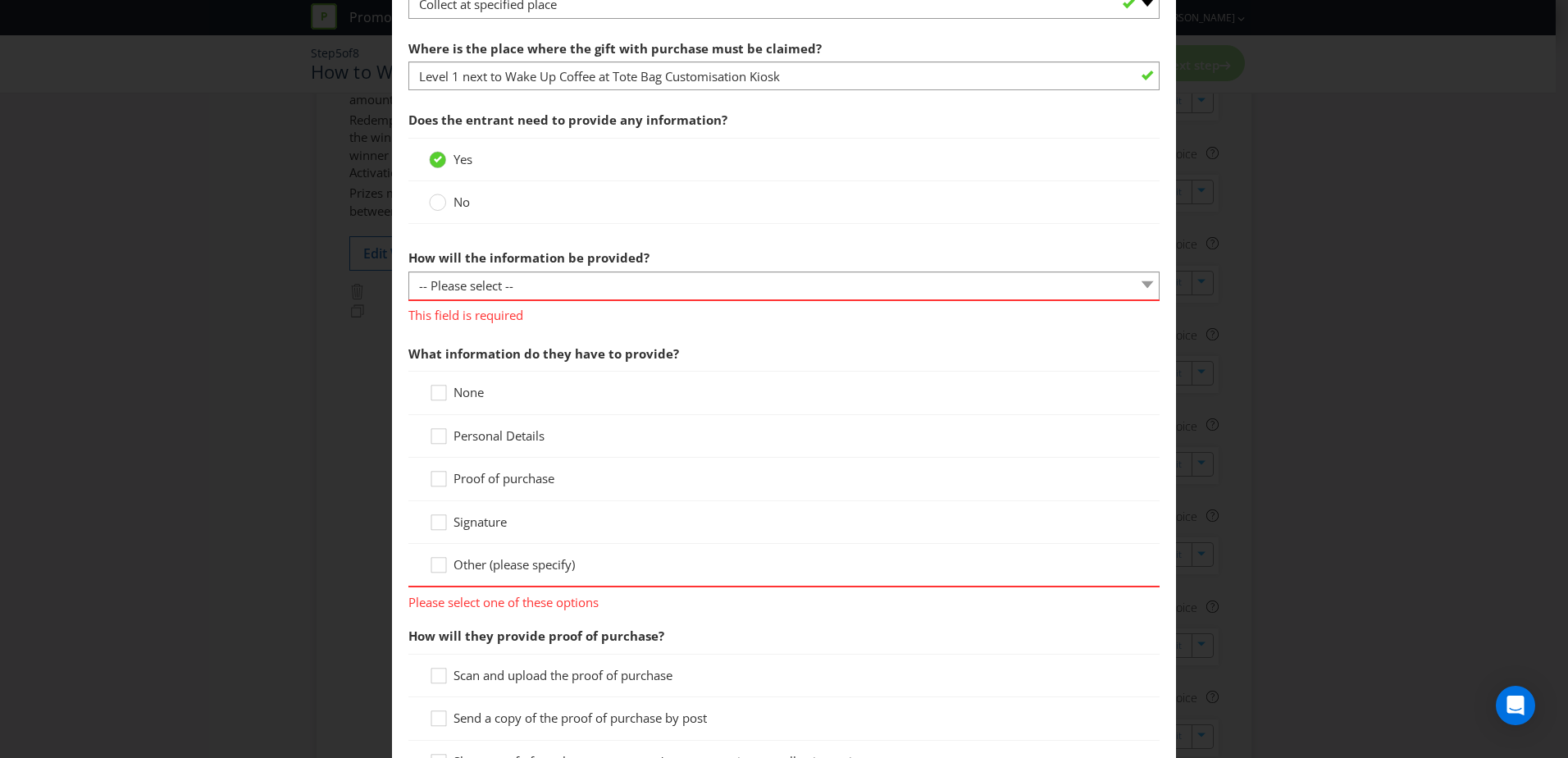
scroll to position [656, 0]
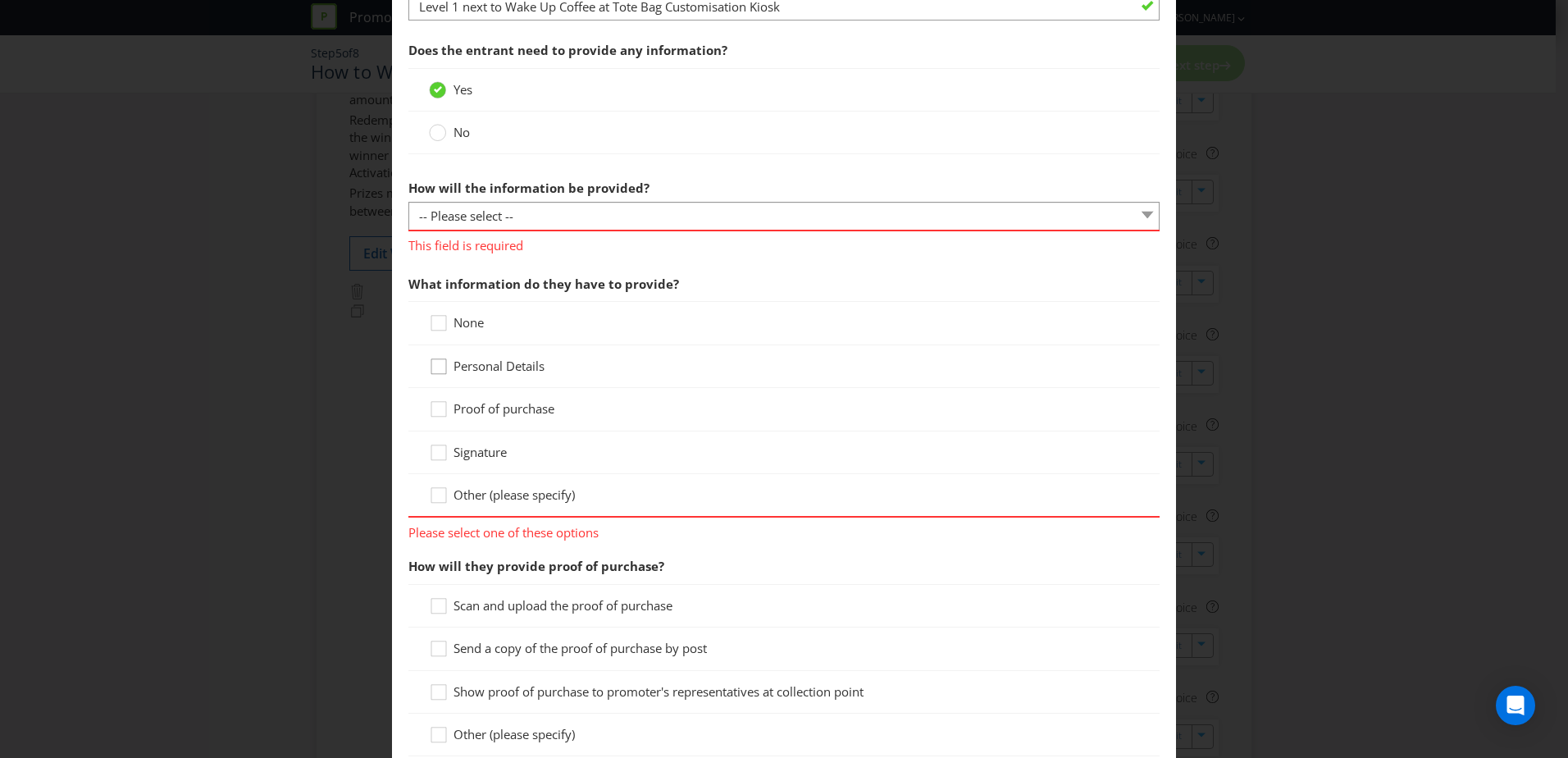
click at [437, 372] on icon at bounding box center [441, 369] width 24 height 24
click at [0, 0] on input "Personal Details" at bounding box center [0, 0] width 0 height 0
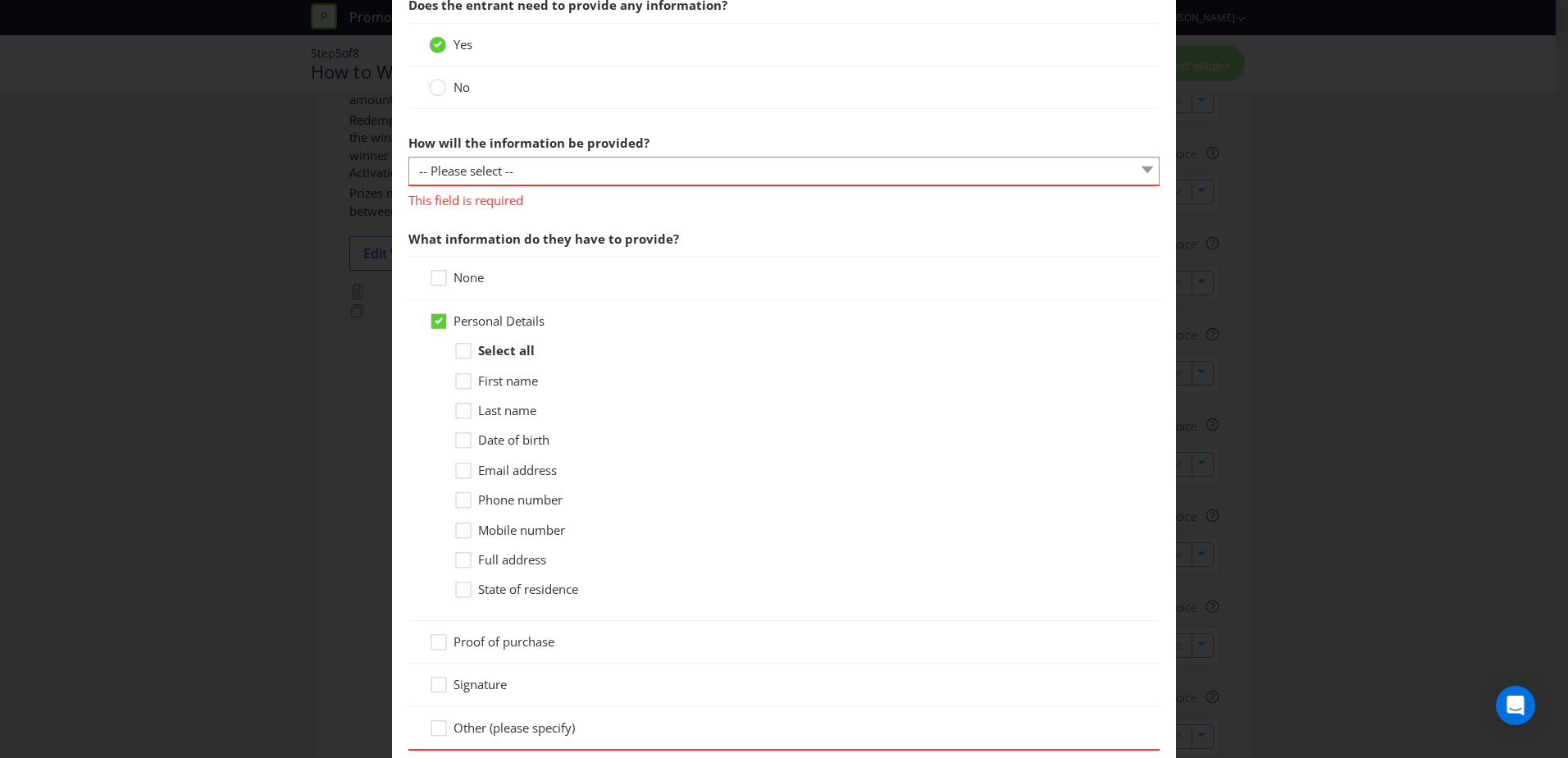
scroll to position [738, 0]
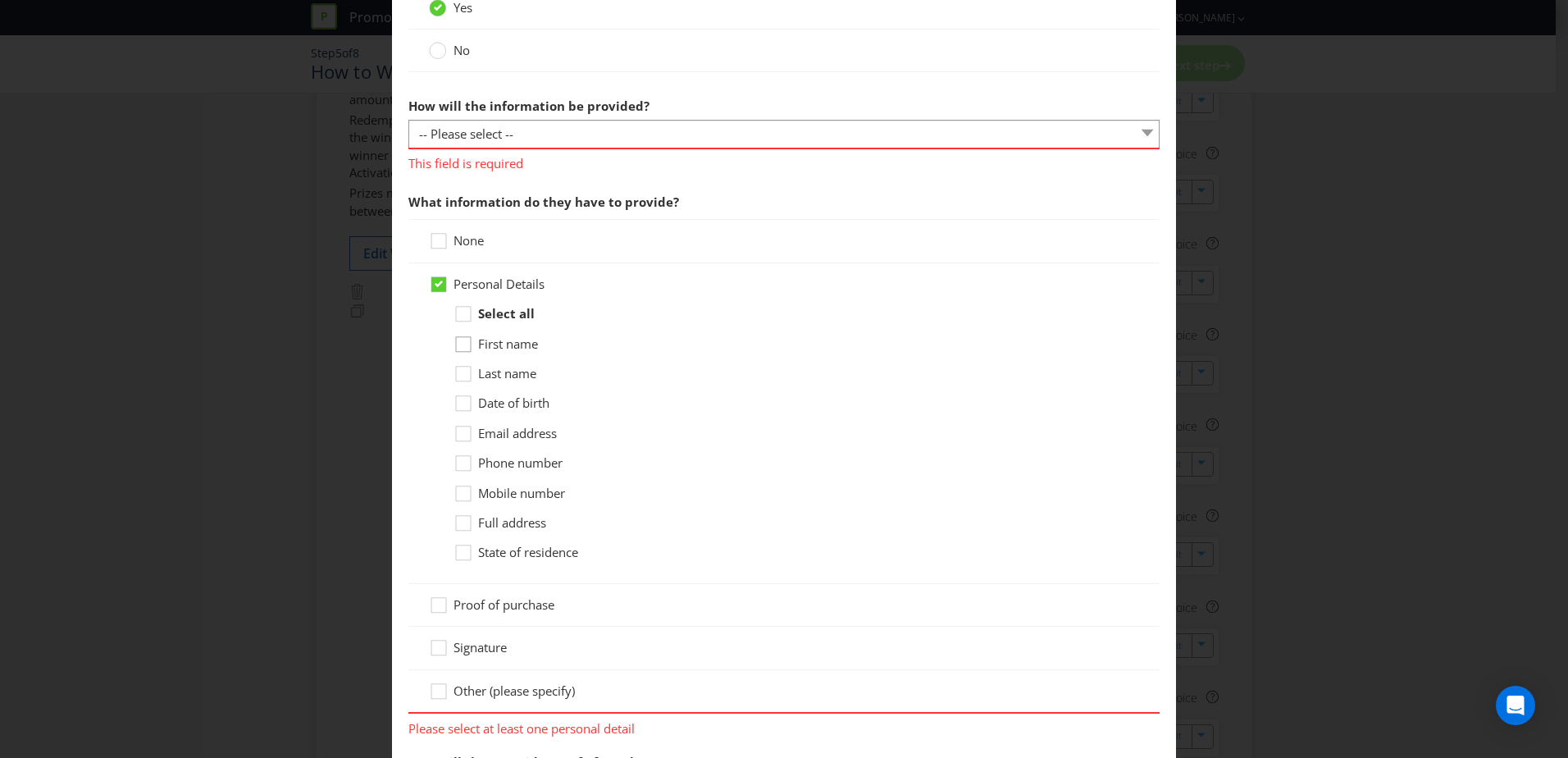
click at [462, 335] on div at bounding box center [463, 338] width 8 height 8
click at [0, 0] on input "First name" at bounding box center [0, 0] width 0 height 0
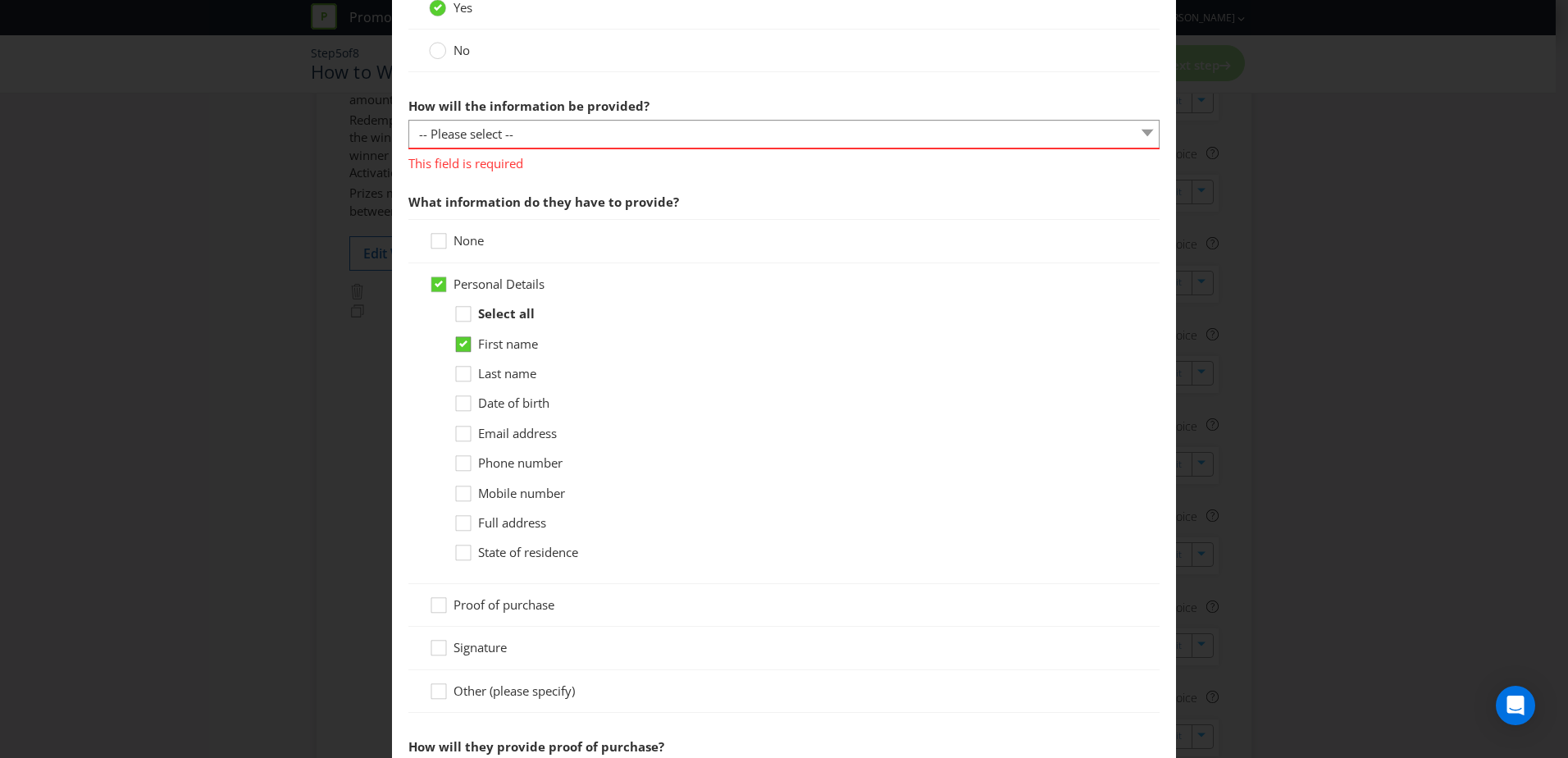
click at [460, 362] on div at bounding box center [461, 350] width 16 height 29
click at [0, 0] on input "First name" at bounding box center [0, 0] width 0 height 0
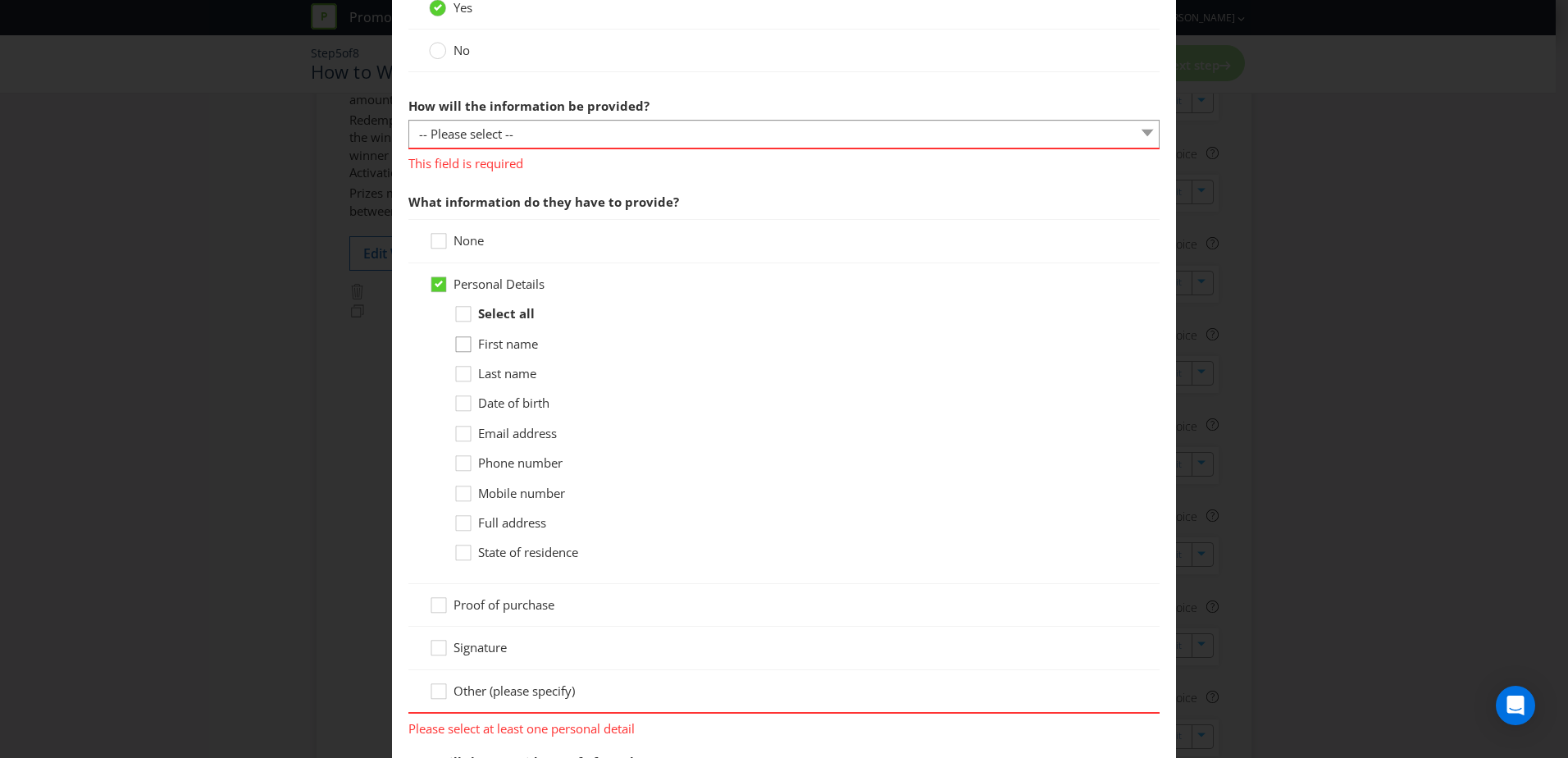
click at [459, 360] on div at bounding box center [461, 350] width 16 height 29
click at [0, 0] on input "First name" at bounding box center [0, 0] width 0 height 0
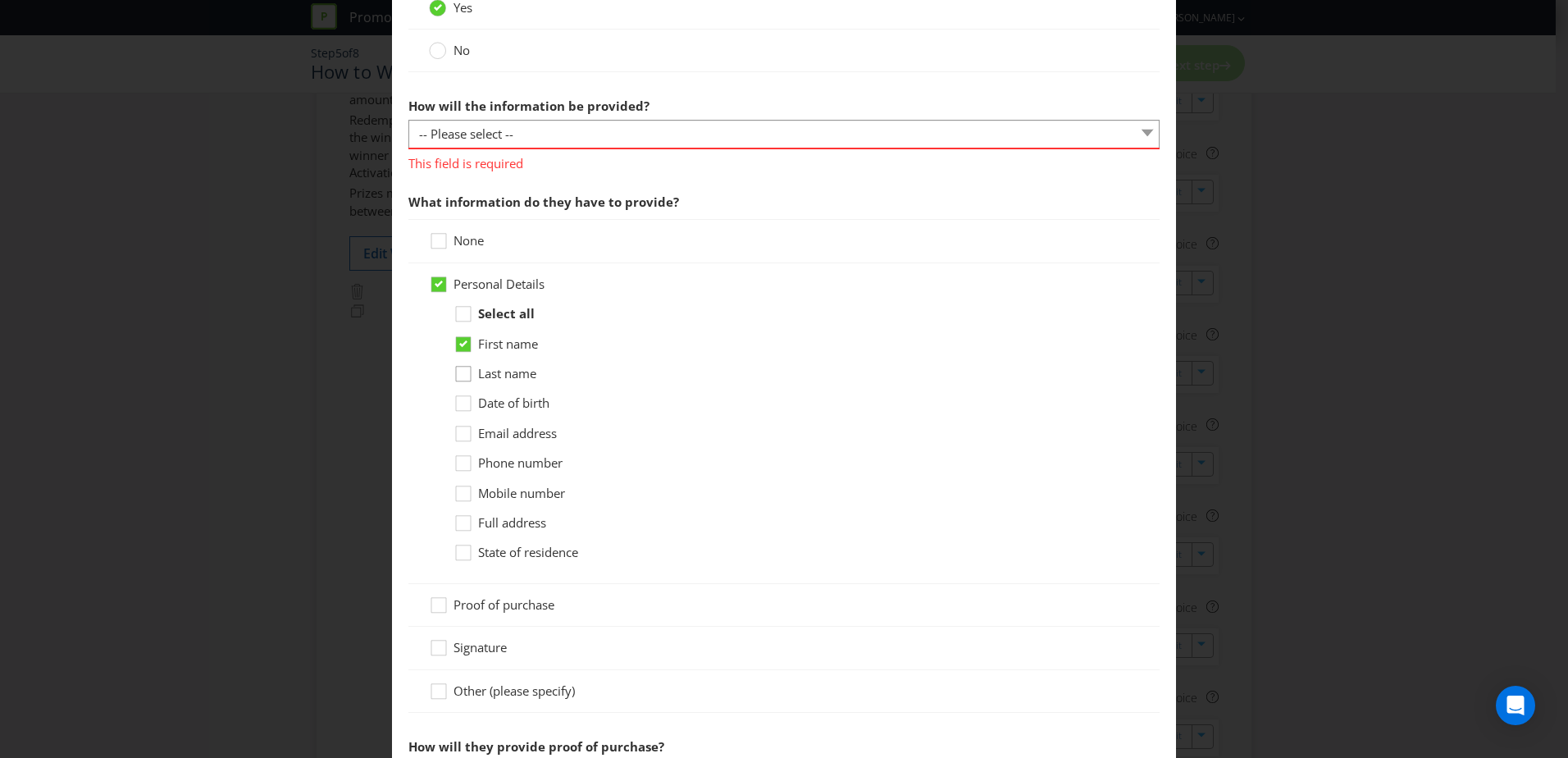
click at [457, 378] on icon at bounding box center [465, 376] width 24 height 24
click at [0, 0] on input "Last name" at bounding box center [0, 0] width 0 height 0
click at [462, 437] on icon at bounding box center [465, 436] width 24 height 24
click at [0, 0] on input "Email address" at bounding box center [0, 0] width 0 height 0
click at [466, 476] on icon at bounding box center [465, 466] width 24 height 24
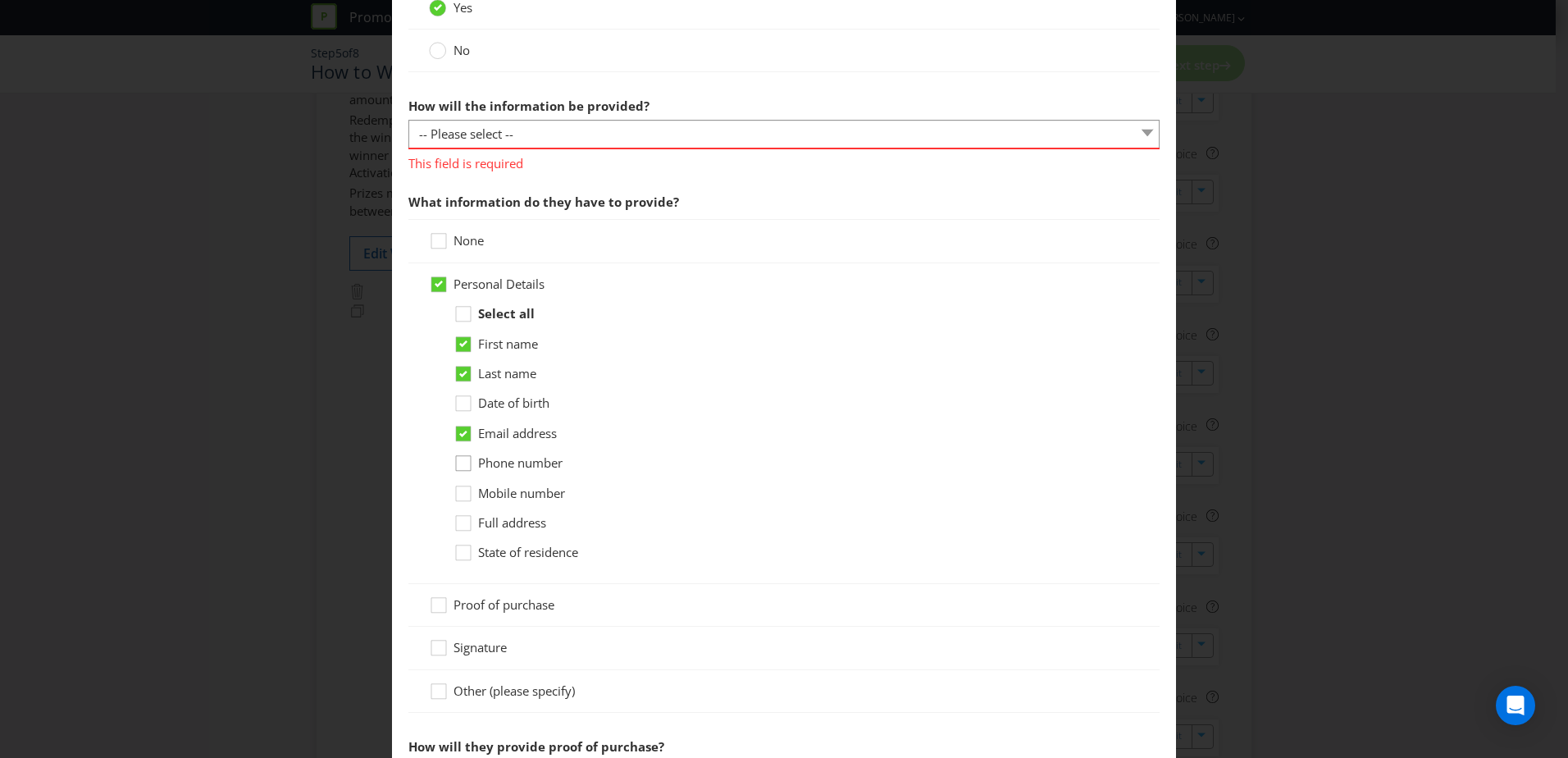
click at [0, 0] on input "Phone number" at bounding box center [0, 0] width 0 height 0
click at [460, 464] on icon at bounding box center [463, 463] width 8 height 7
click at [0, 0] on input "Phone number" at bounding box center [0, 0] width 0 height 0
click at [456, 493] on icon at bounding box center [465, 496] width 24 height 24
click at [0, 0] on input "Mobile number" at bounding box center [0, 0] width 0 height 0
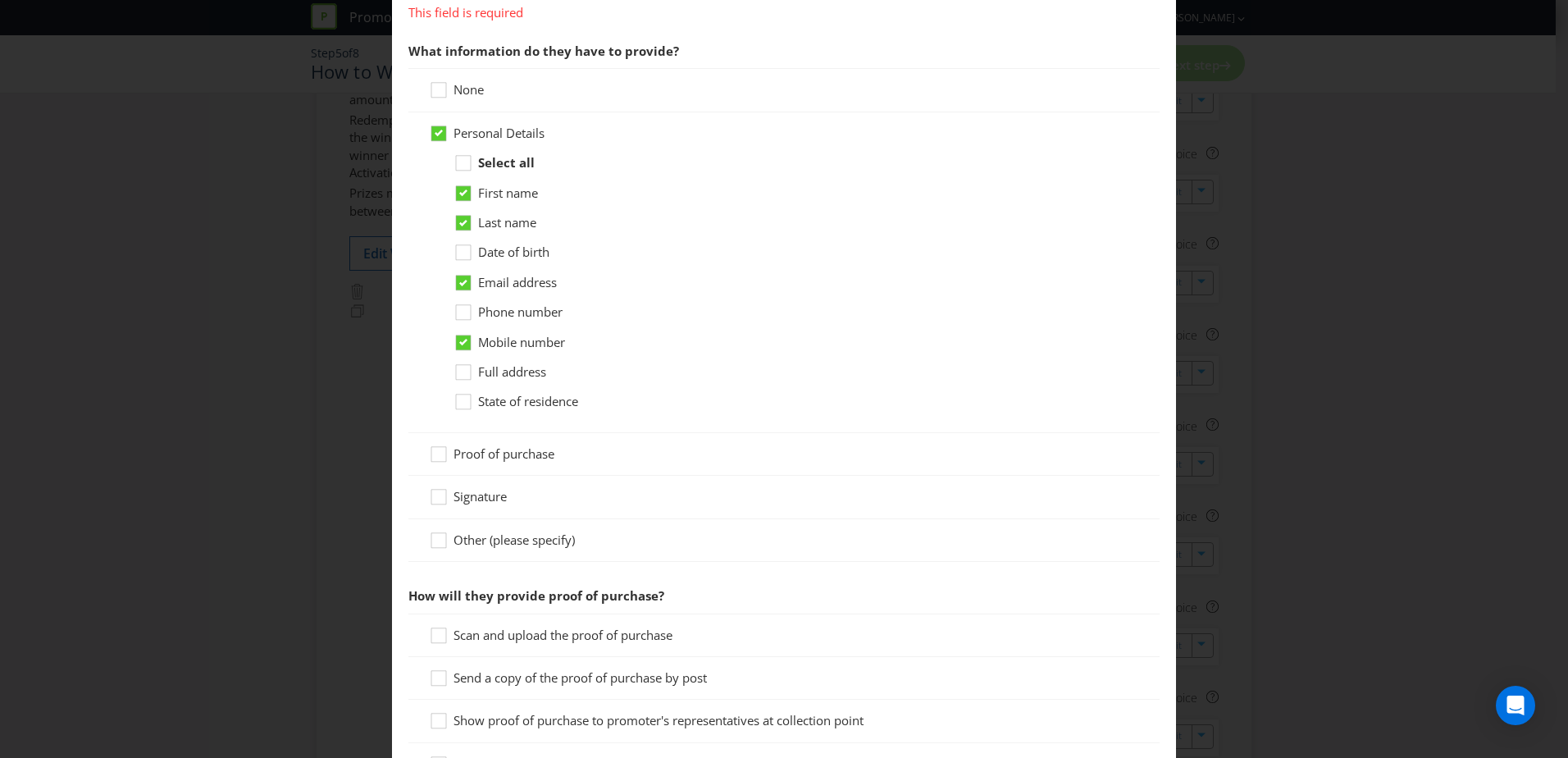
scroll to position [902, 0]
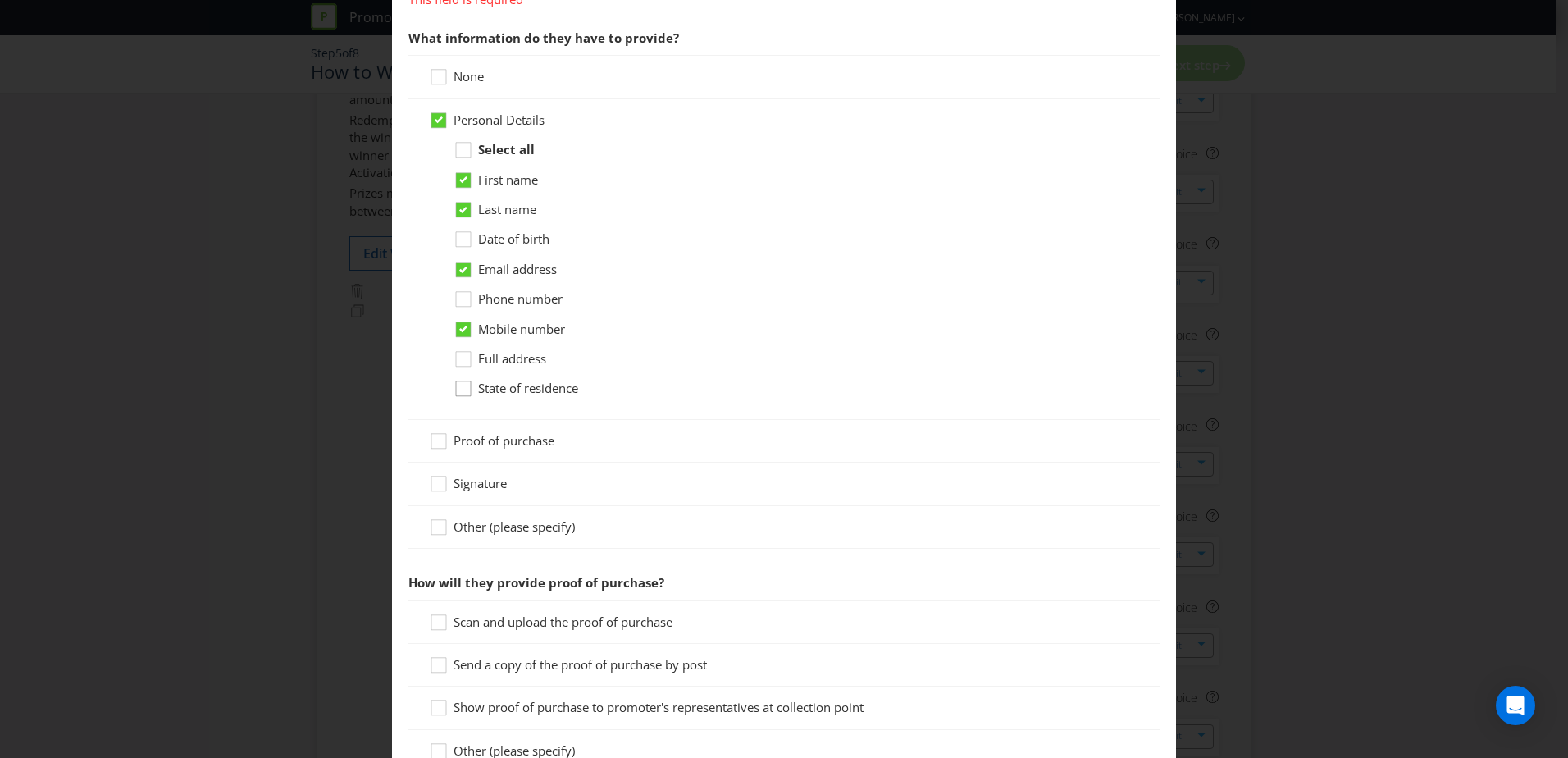
click at [473, 395] on icon at bounding box center [465, 392] width 24 height 24
click at [0, 0] on input "State of residence" at bounding box center [0, 0] width 0 height 0
click at [435, 450] on icon at bounding box center [441, 444] width 24 height 24
click at [0, 0] on input "Proof of purchase" at bounding box center [0, 0] width 0 height 0
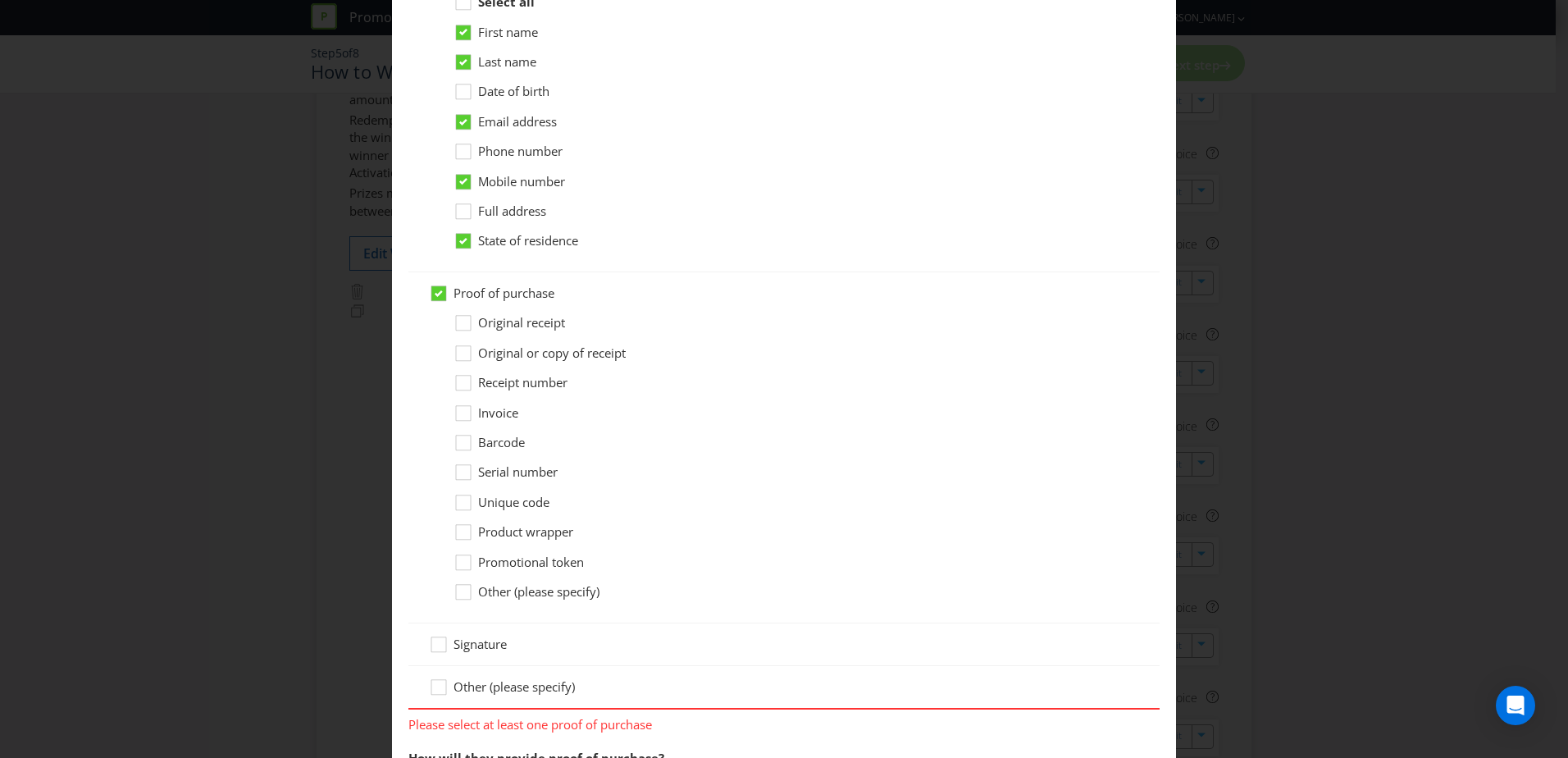
scroll to position [1066, 0]
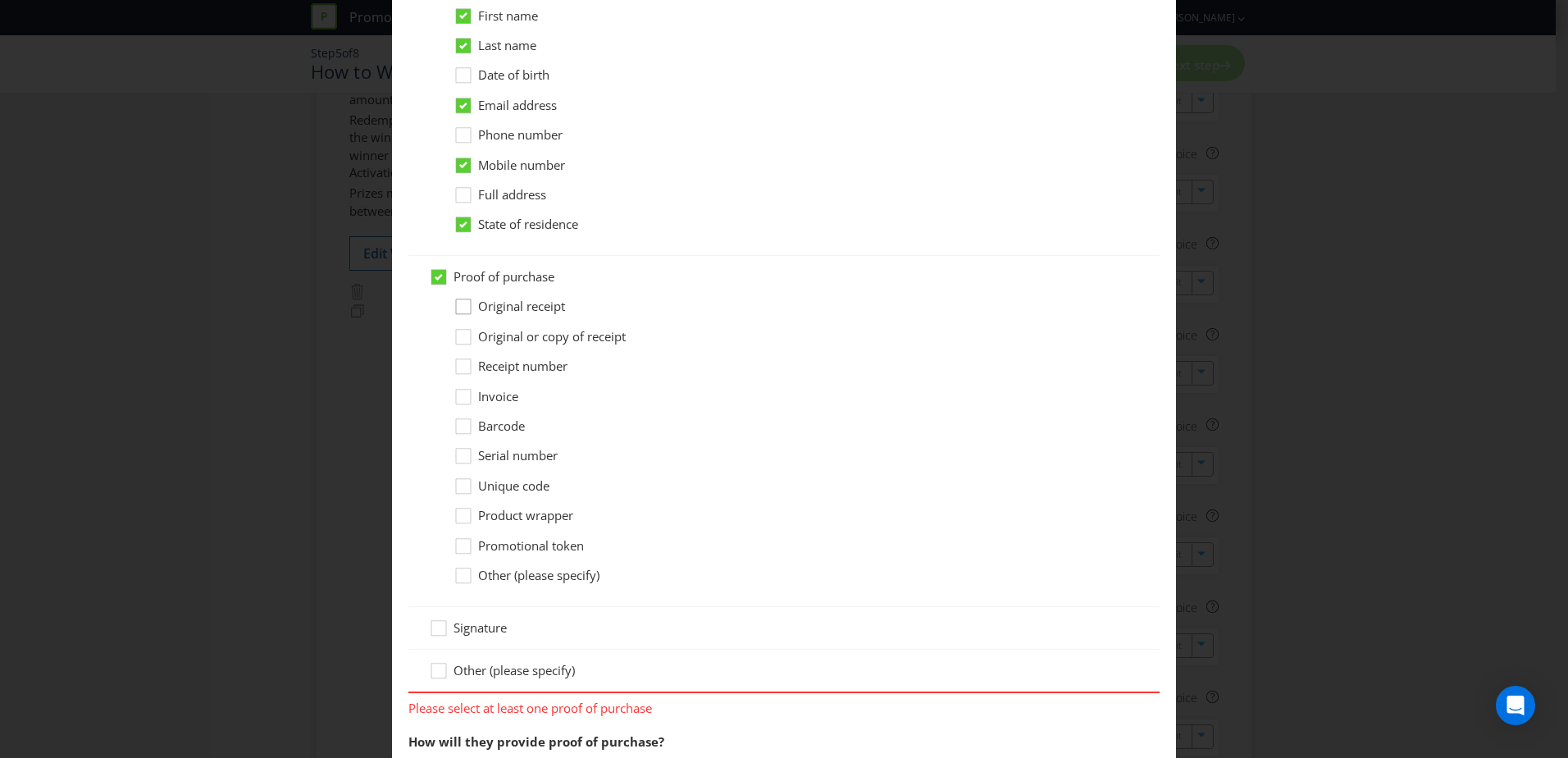
click at [459, 309] on icon at bounding box center [465, 309] width 24 height 24
click at [0, 0] on input "Original receipt" at bounding box center [0, 0] width 0 height 0
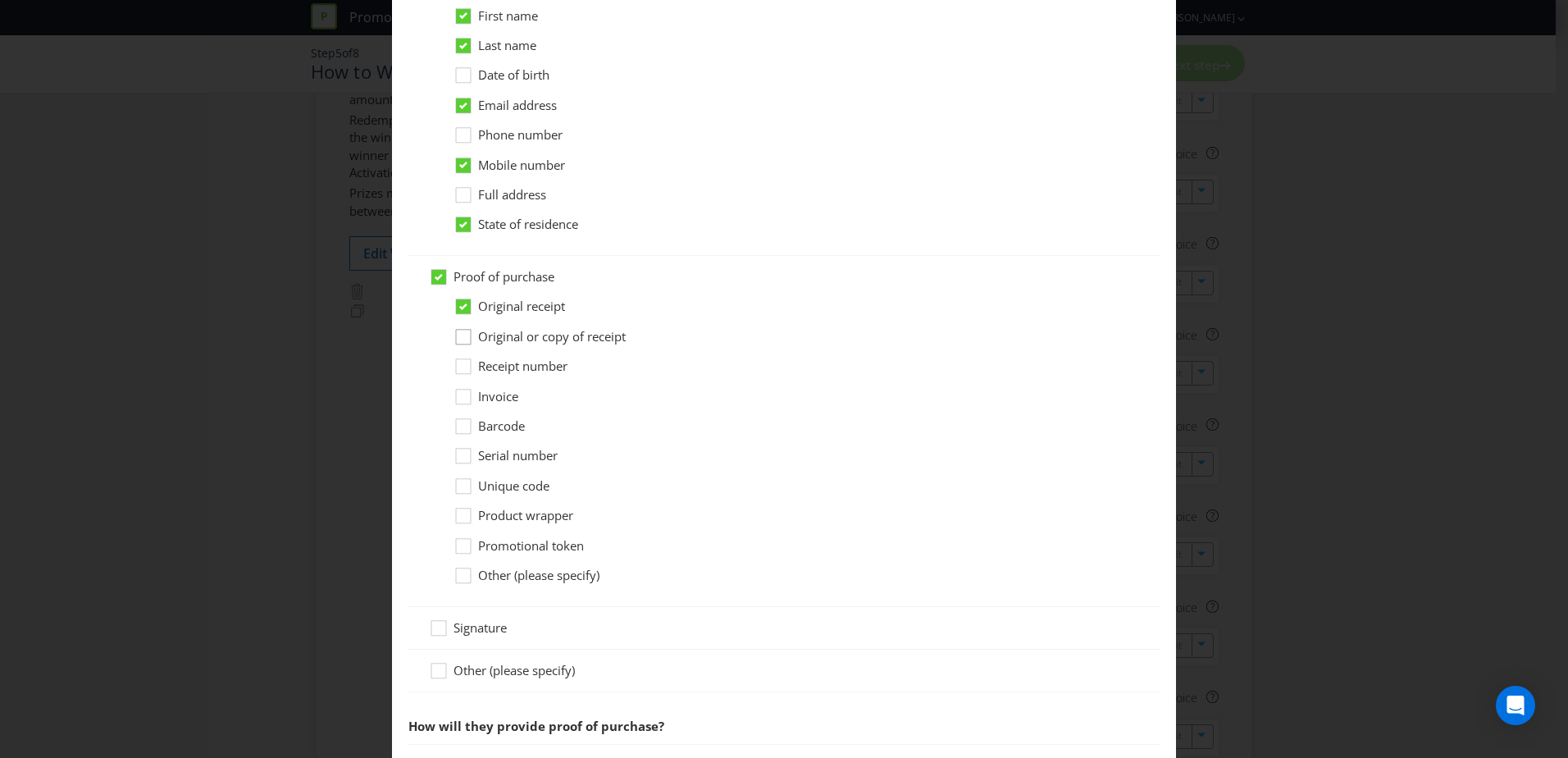
click at [459, 332] on div at bounding box center [463, 331] width 8 height 8
click at [0, 0] on input "Original or copy of receipt" at bounding box center [0, 0] width 0 height 0
click at [459, 337] on icon at bounding box center [463, 335] width 8 height 7
click at [0, 0] on input "Original or copy of receipt" at bounding box center [0, 0] width 0 height 0
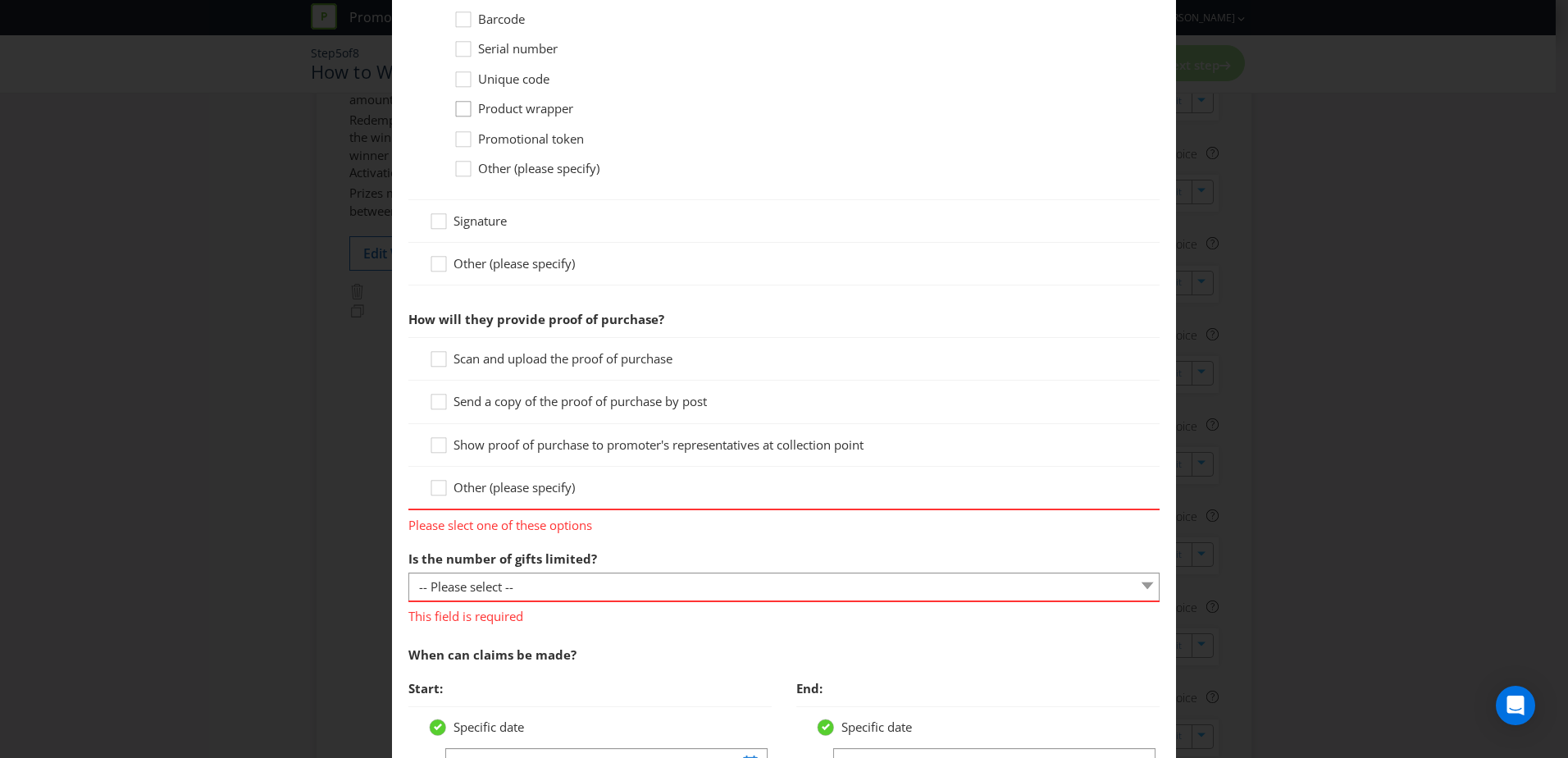
scroll to position [1476, 0]
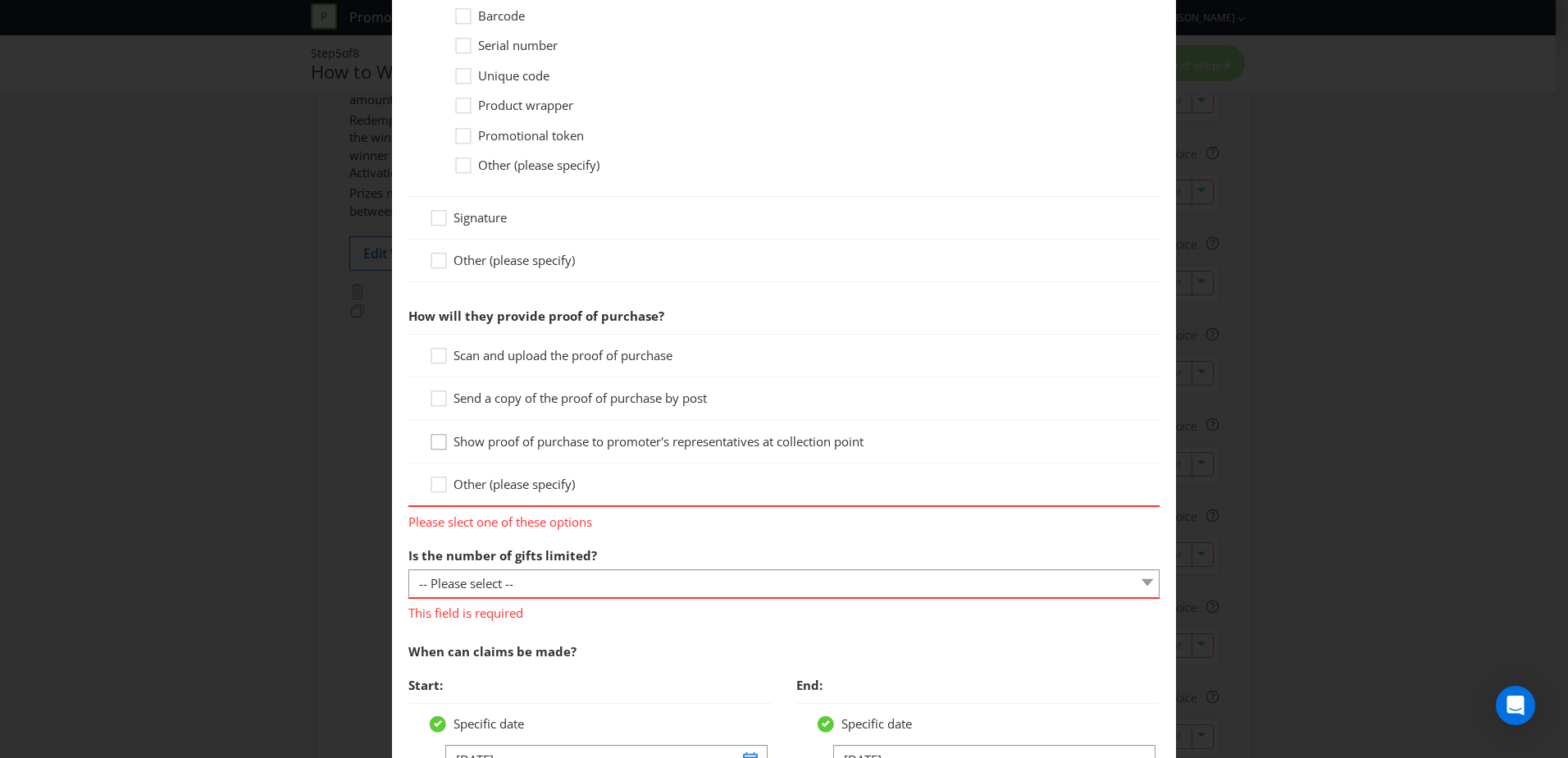
click at [431, 444] on icon at bounding box center [441, 445] width 24 height 24
click at [0, 0] on input "Show proof of purchase to promoter's representatives at collection point" at bounding box center [0, 0] width 0 height 0
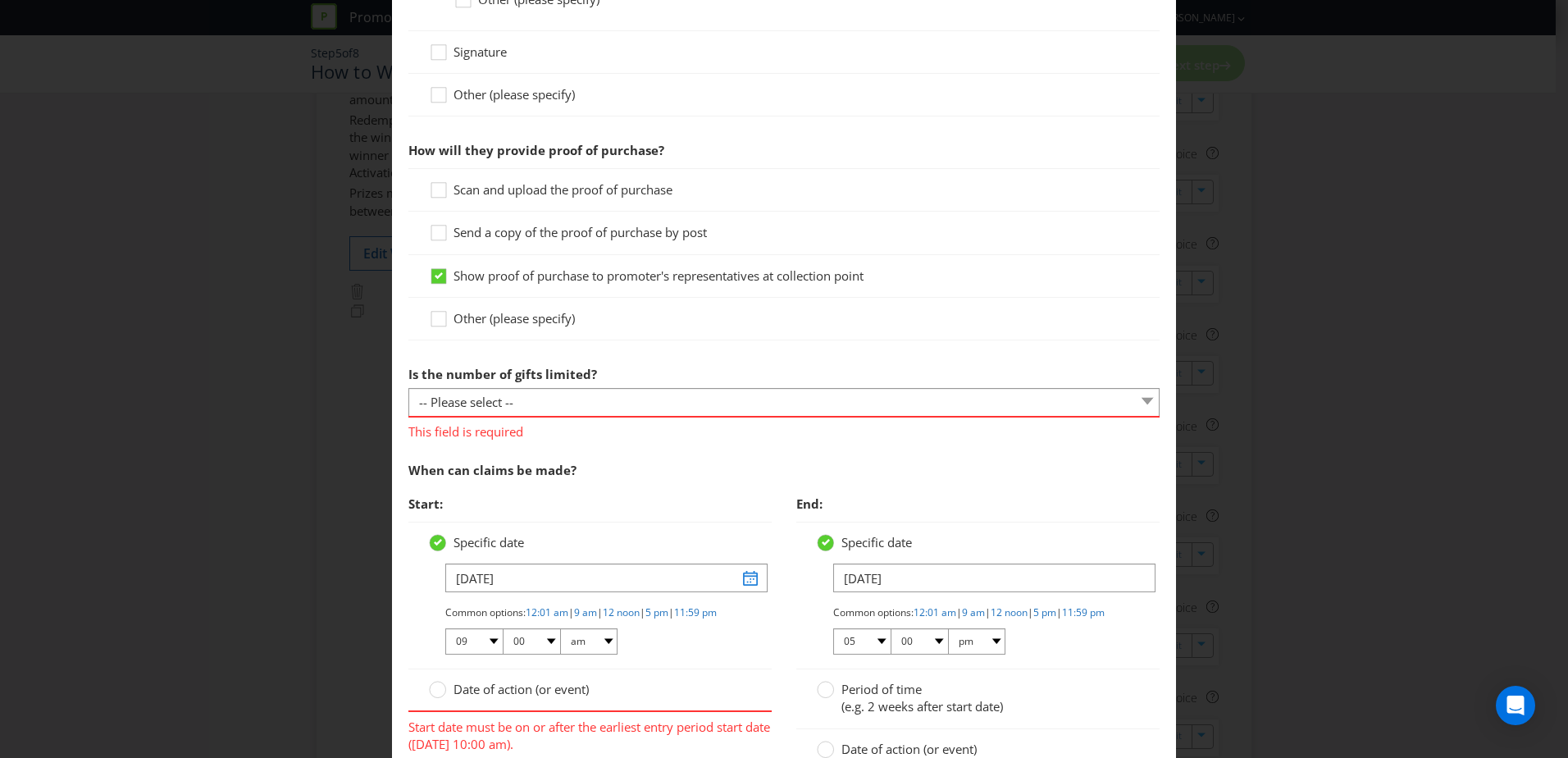
scroll to position [1722, 0]
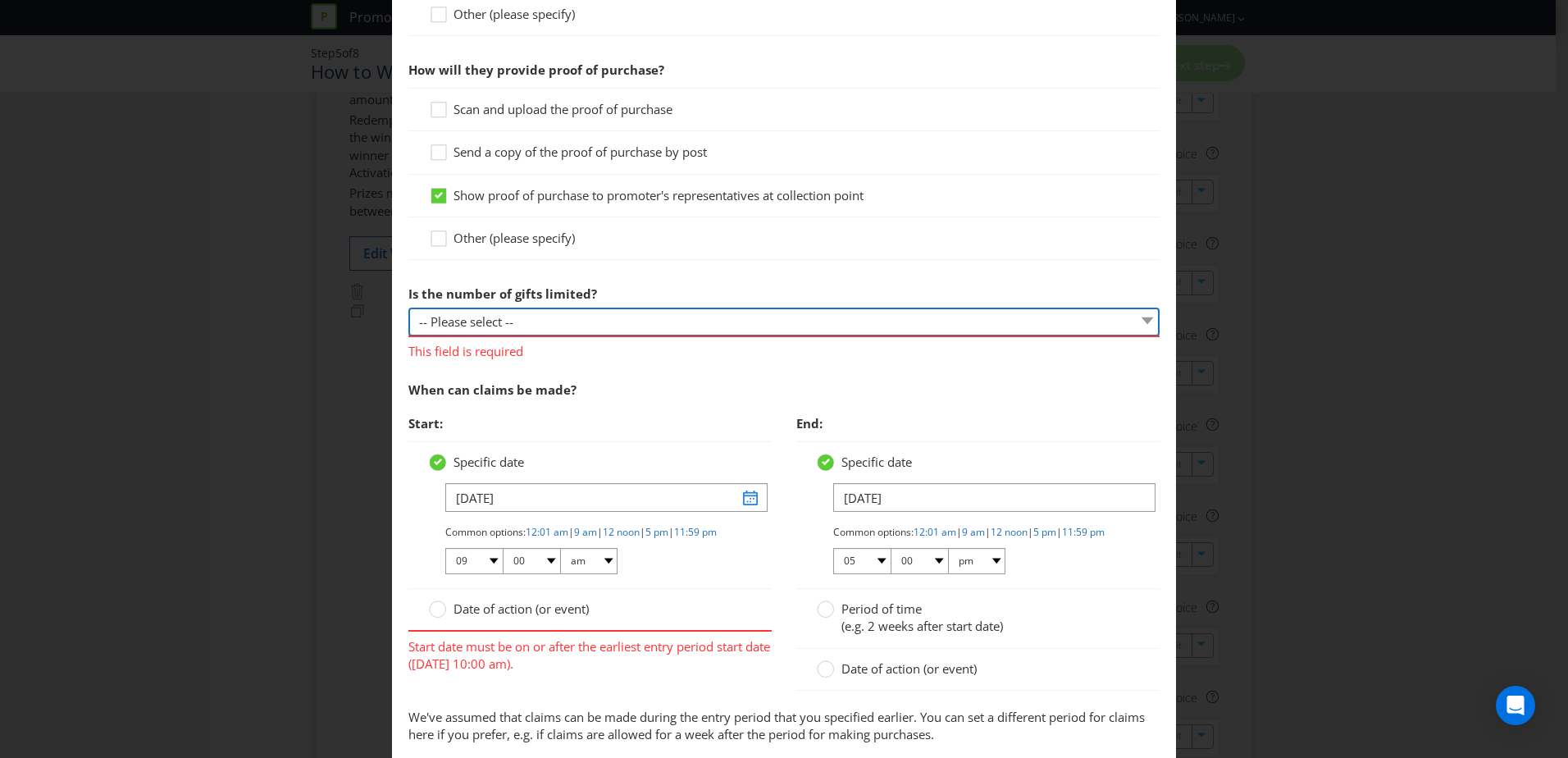
click at [542, 325] on select "-- Please select -- Unlimited gifts available during promotional period Number …" at bounding box center [783, 322] width 751 height 29
select select "LIMITED"
click at [408, 307] on select "-- Please select -- Unlimited gifts available during promotional period Number …" at bounding box center [783, 322] width 751 height 29
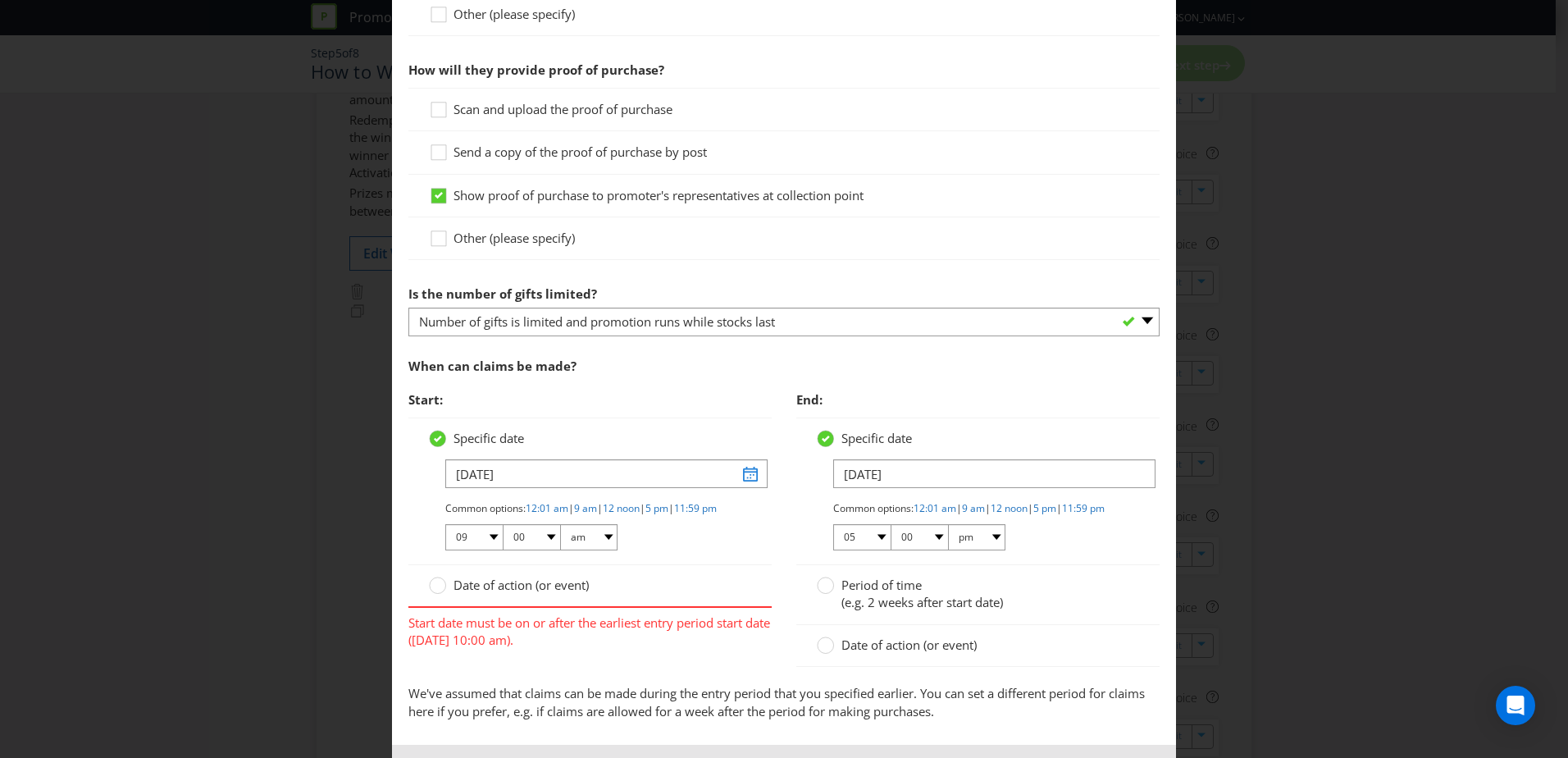
click at [554, 351] on div "When can claims be made?" at bounding box center [783, 365] width 751 height 34
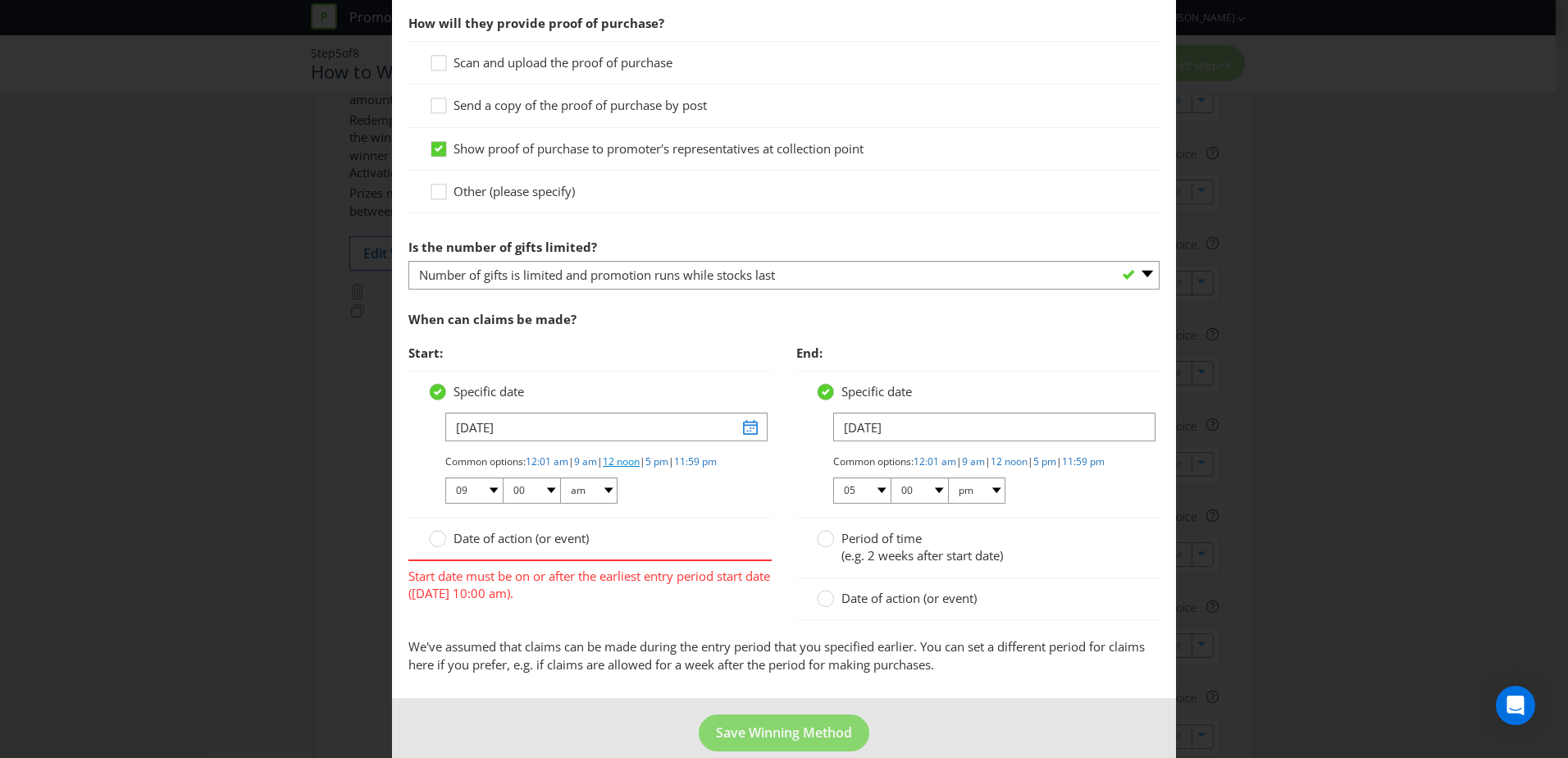
scroll to position [1806, 0]
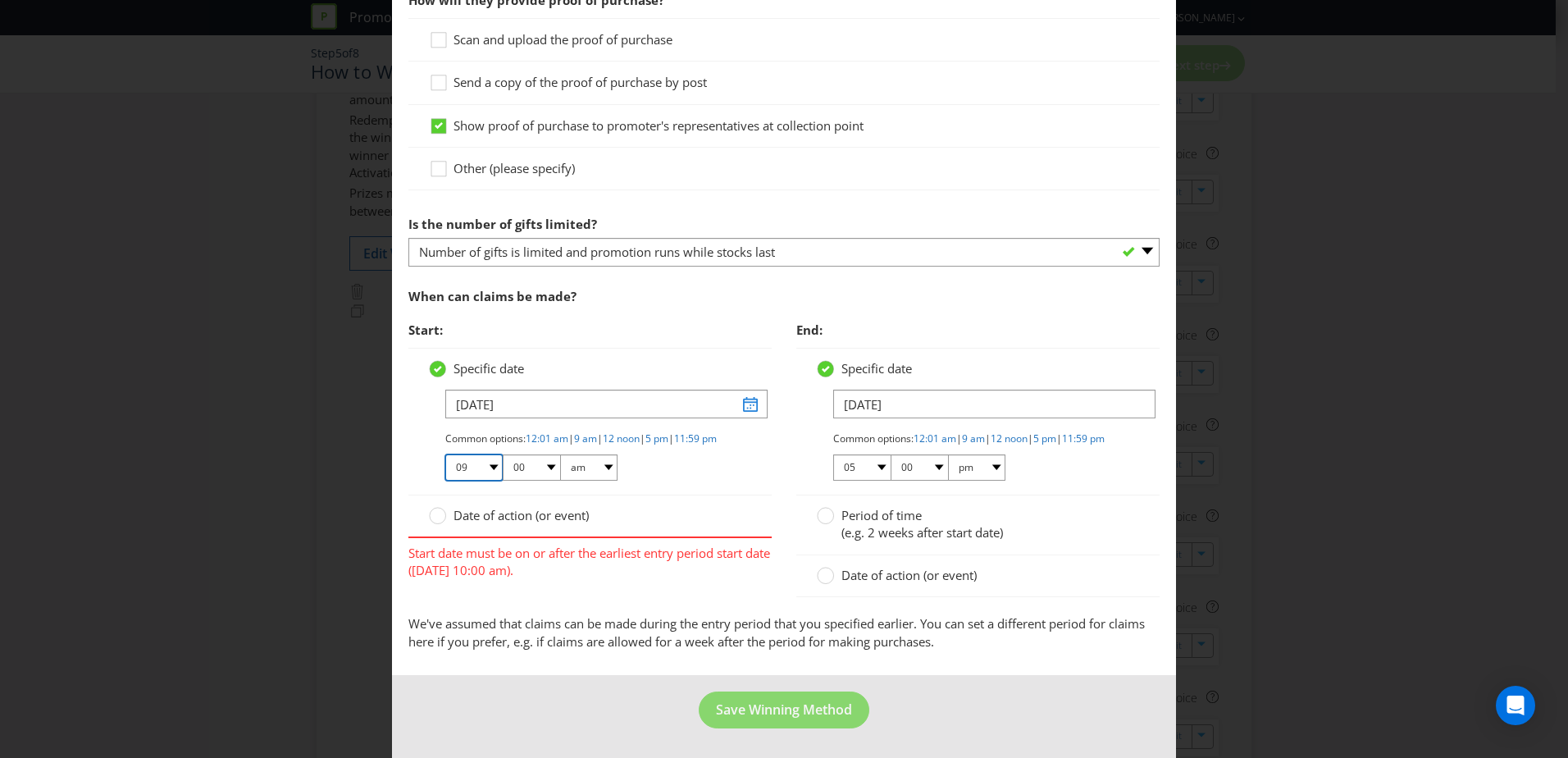
click at [488, 468] on select "01 02 03 04 05 06 07 08 09 10 11 12" at bounding box center [474, 467] width 57 height 26
select select "10"
click at [446, 454] on select "01 02 03 04 05 06 07 08 09 10 11 12" at bounding box center [474, 467] width 57 height 26
click at [714, 565] on div "Start: Specific date [DATE] Common options: 12:01 am | 9 am | 12 noon | 5 pm | …" at bounding box center [784, 463] width 775 height 301
click at [533, 519] on span "Date of action (or event)" at bounding box center [521, 514] width 135 height 16
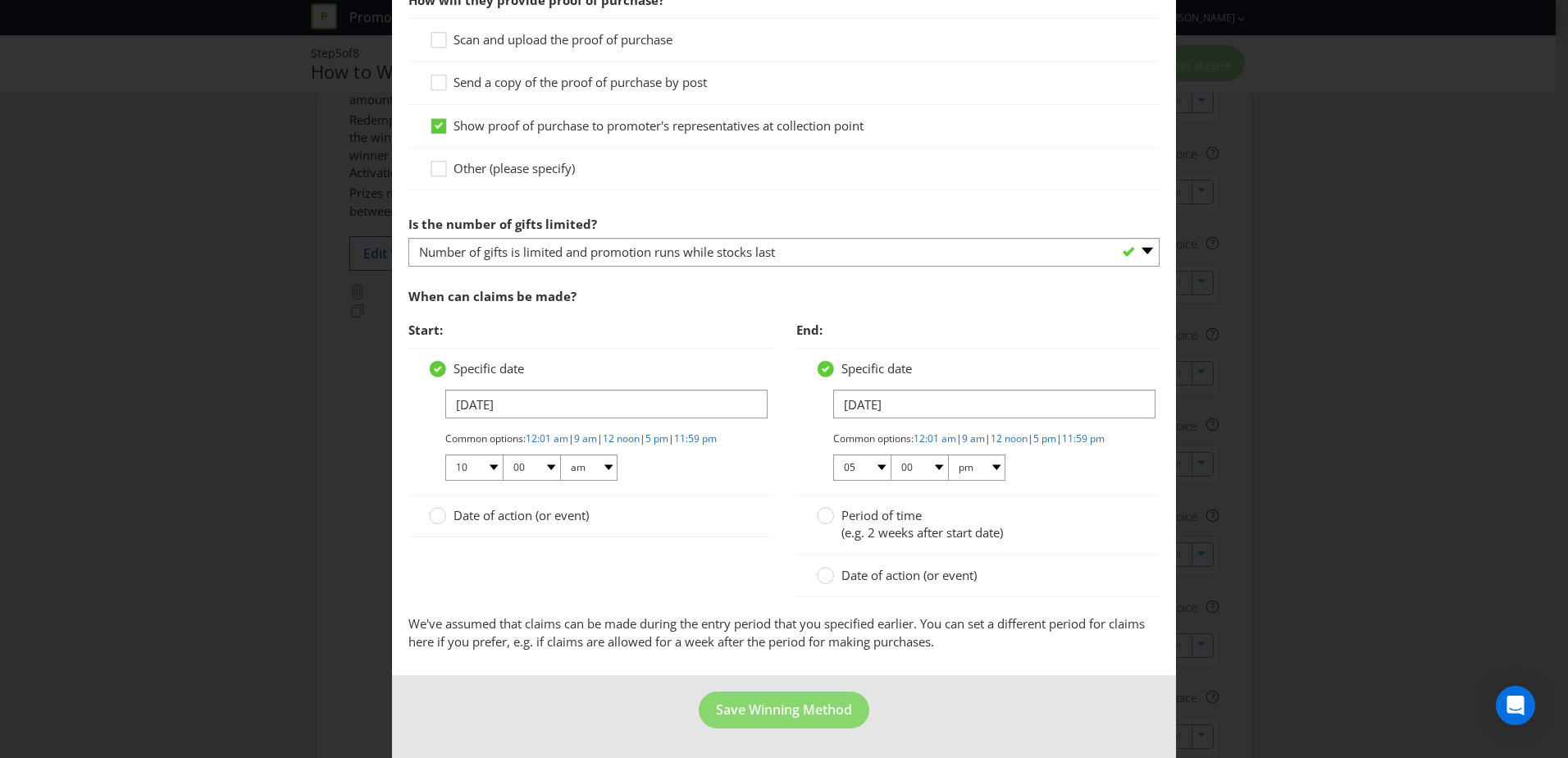
click at [0, 0] on input "Date of action (or event)" at bounding box center [0, 0] width 0 height 0
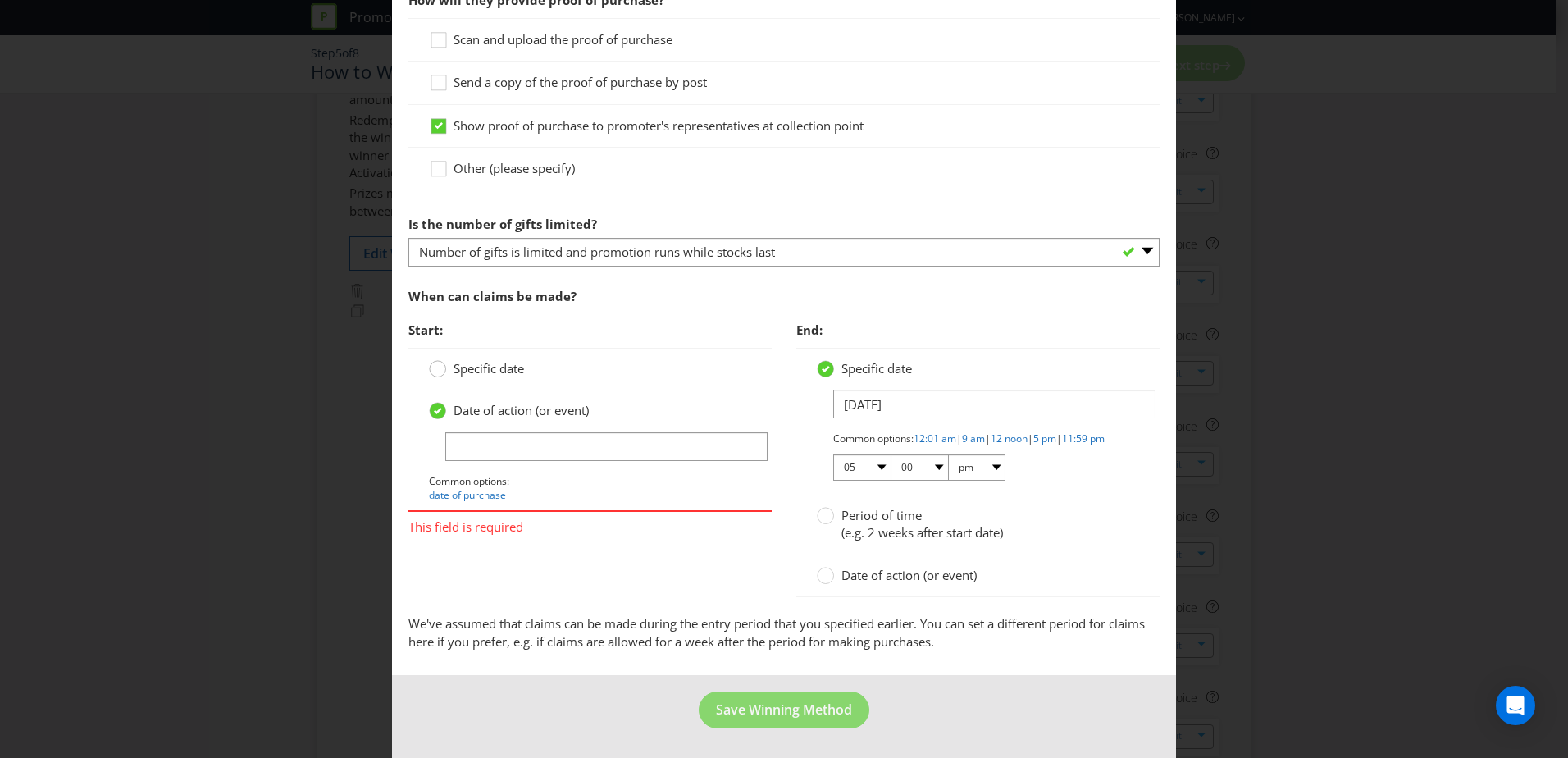
click at [440, 361] on circle at bounding box center [437, 368] width 16 height 16
click at [0, 0] on input "Specific date" at bounding box center [0, 0] width 0 height 0
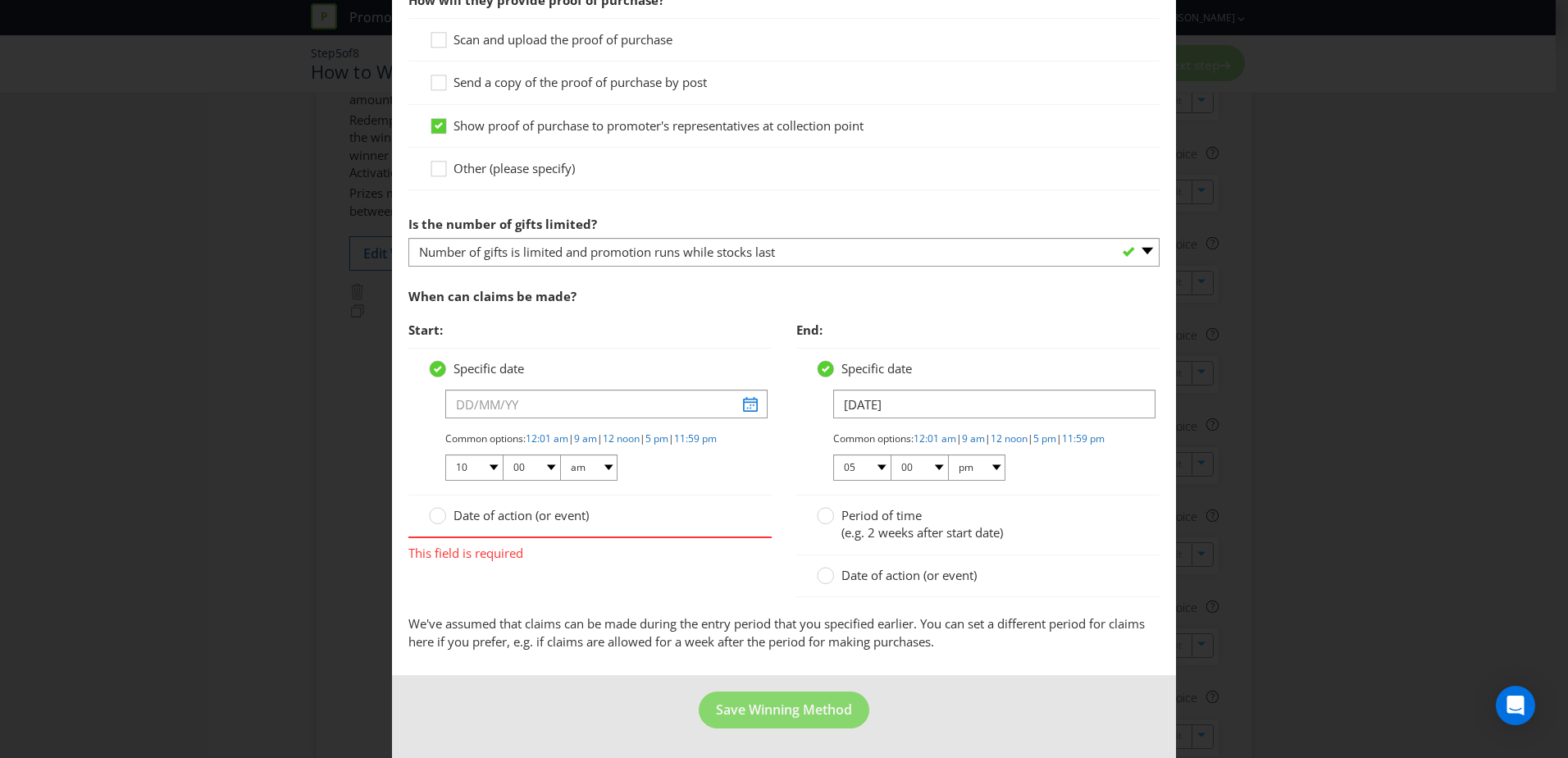
click at [689, 589] on div "Start: Specific date Common options: 12:01 am | 9 am | 12 noon | 5 pm | 11:59 p…" at bounding box center [784, 463] width 775 height 301
click at [753, 390] on input "text" at bounding box center [606, 404] width 322 height 29
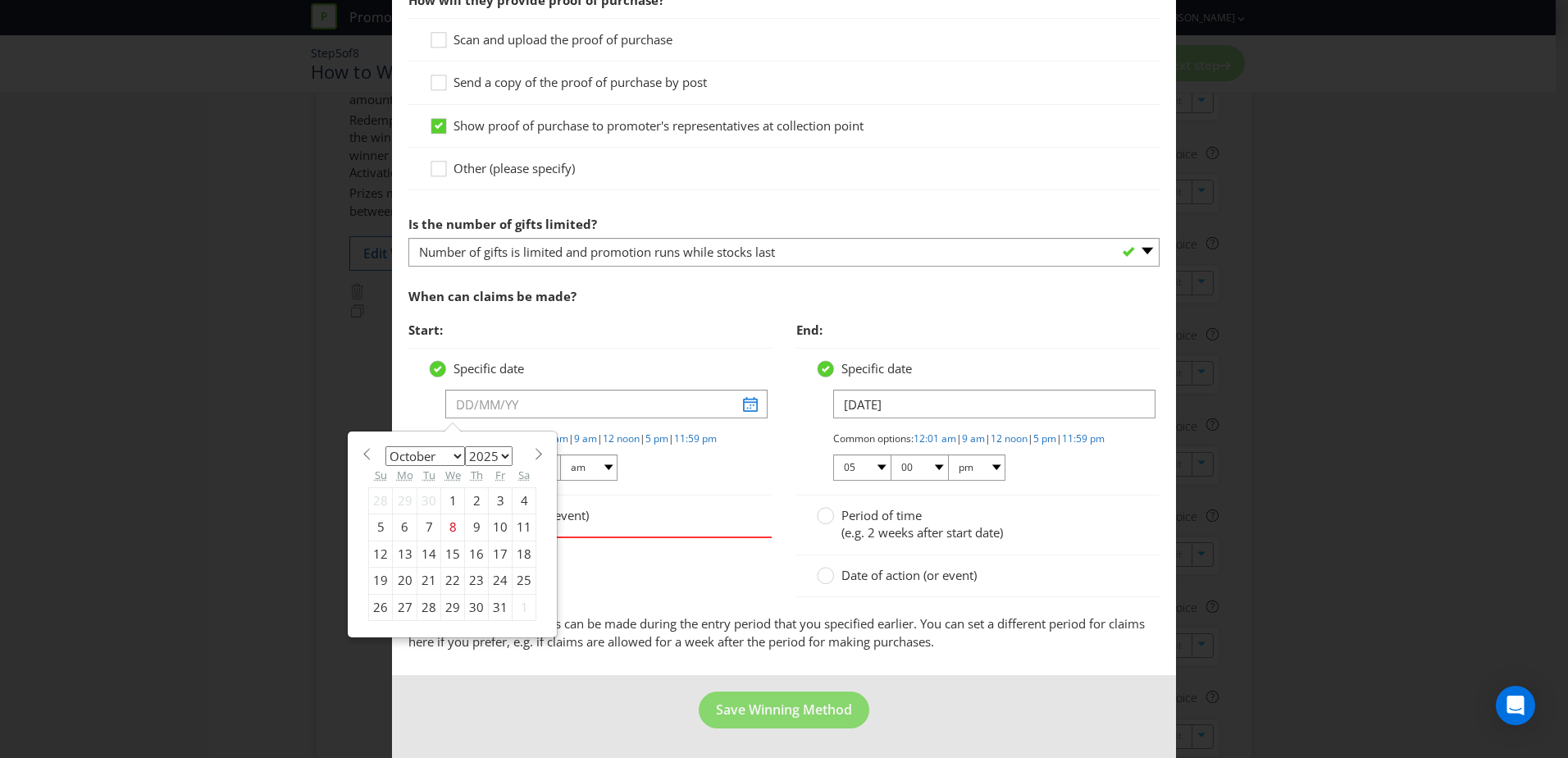
click at [445, 432] on div "January February March April May June July August September October November [D…" at bounding box center [452, 534] width 208 height 204
click at [543, 441] on div "January February March April May June July August September October November [D…" at bounding box center [452, 534] width 208 height 204
click at [537, 448] on span at bounding box center [538, 453] width 13 height 13
click at [537, 448] on span at bounding box center [538, 453] width 13 height 13
select select "11"
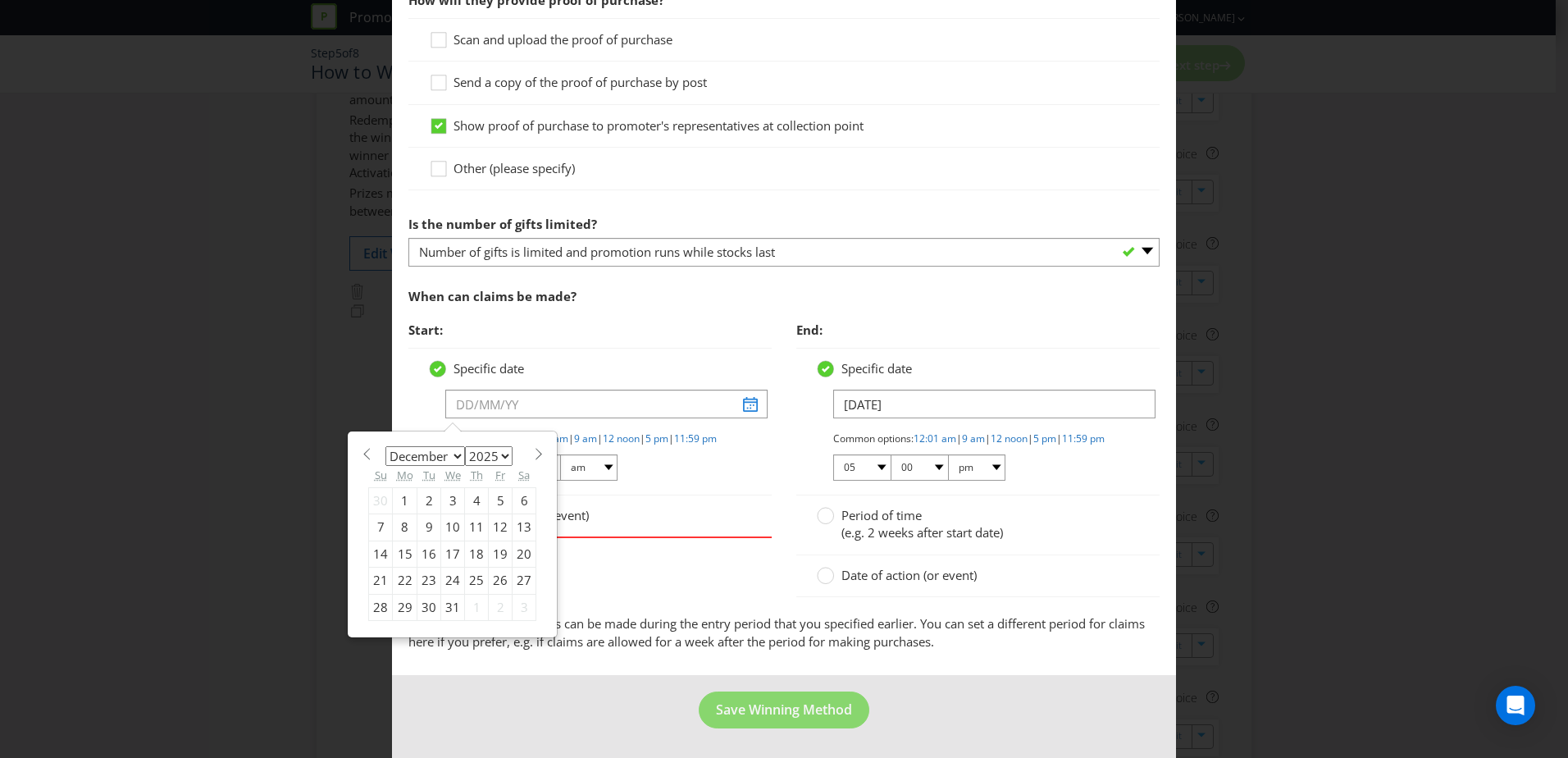
click at [399, 487] on div "1" at bounding box center [404, 500] width 24 height 26
type input "[DATE]"
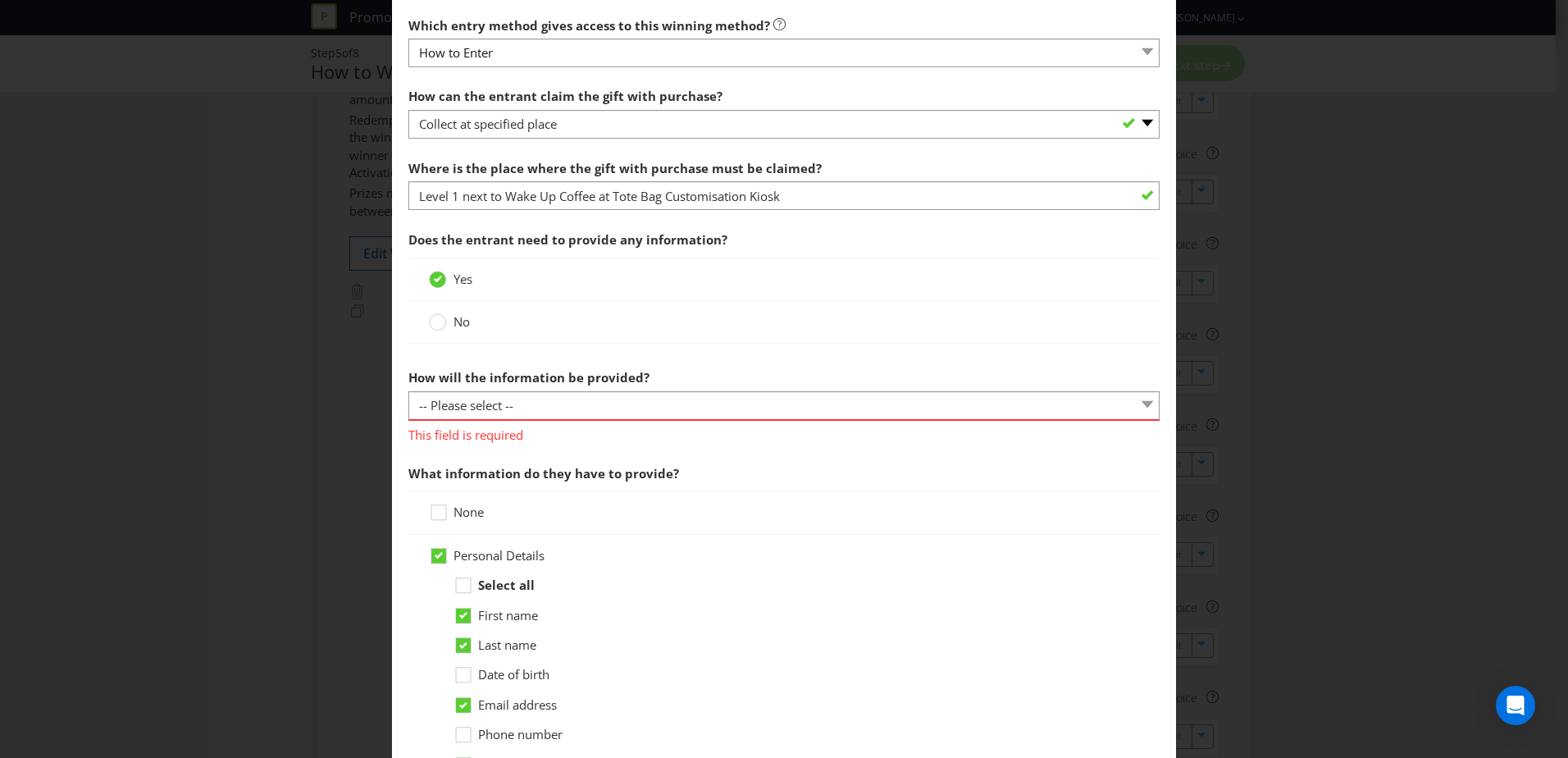
scroll to position [412, 0]
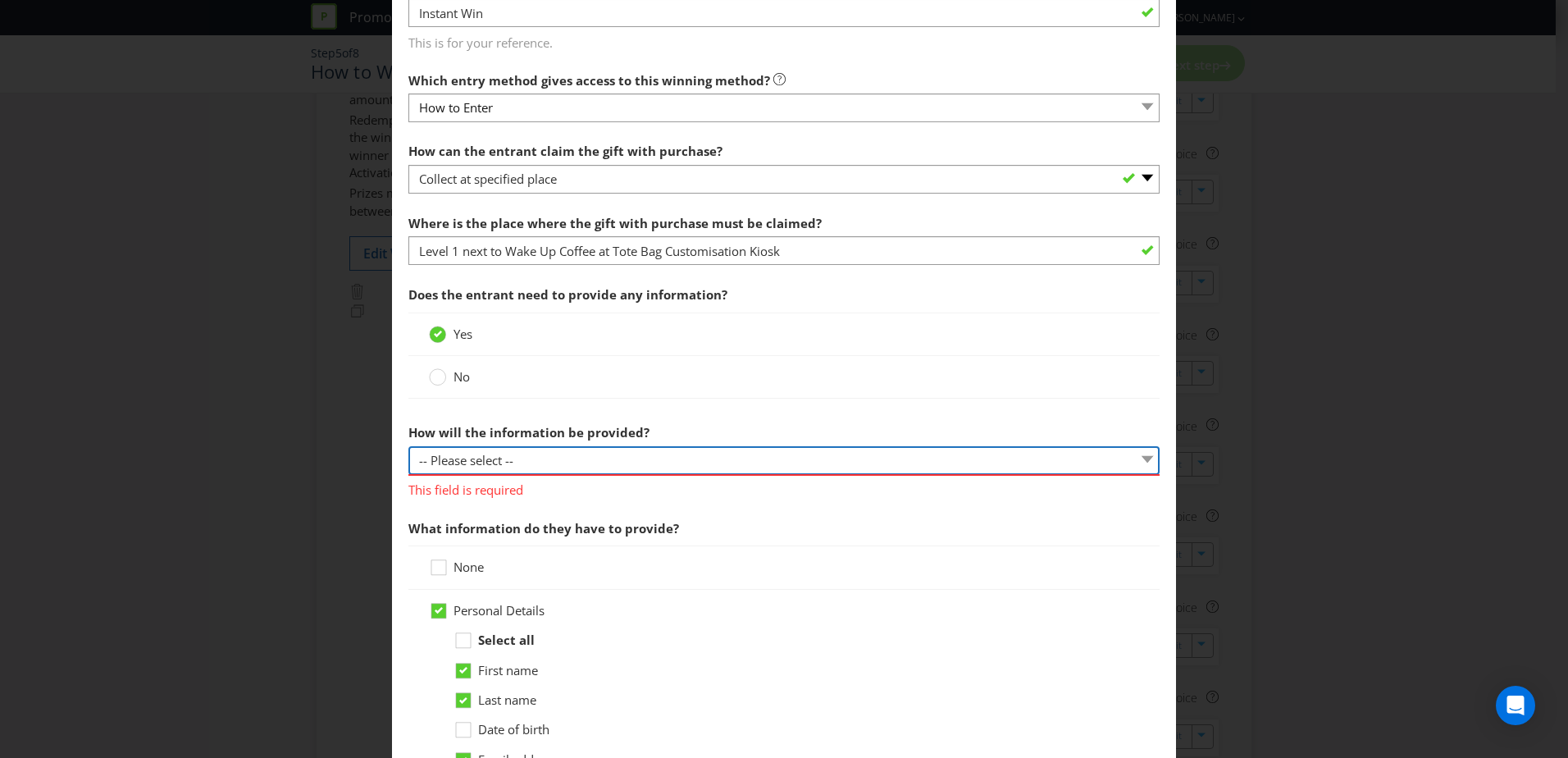
click at [635, 458] on select "-- Please select -- Claim form Details recorded at collection point Other (plea…" at bounding box center [783, 460] width 751 height 29
select select "CLAIM_FORM"
click at [408, 446] on select "-- Please select -- Claim form Details recorded at collection point Other (plea…" at bounding box center [783, 460] width 751 height 29
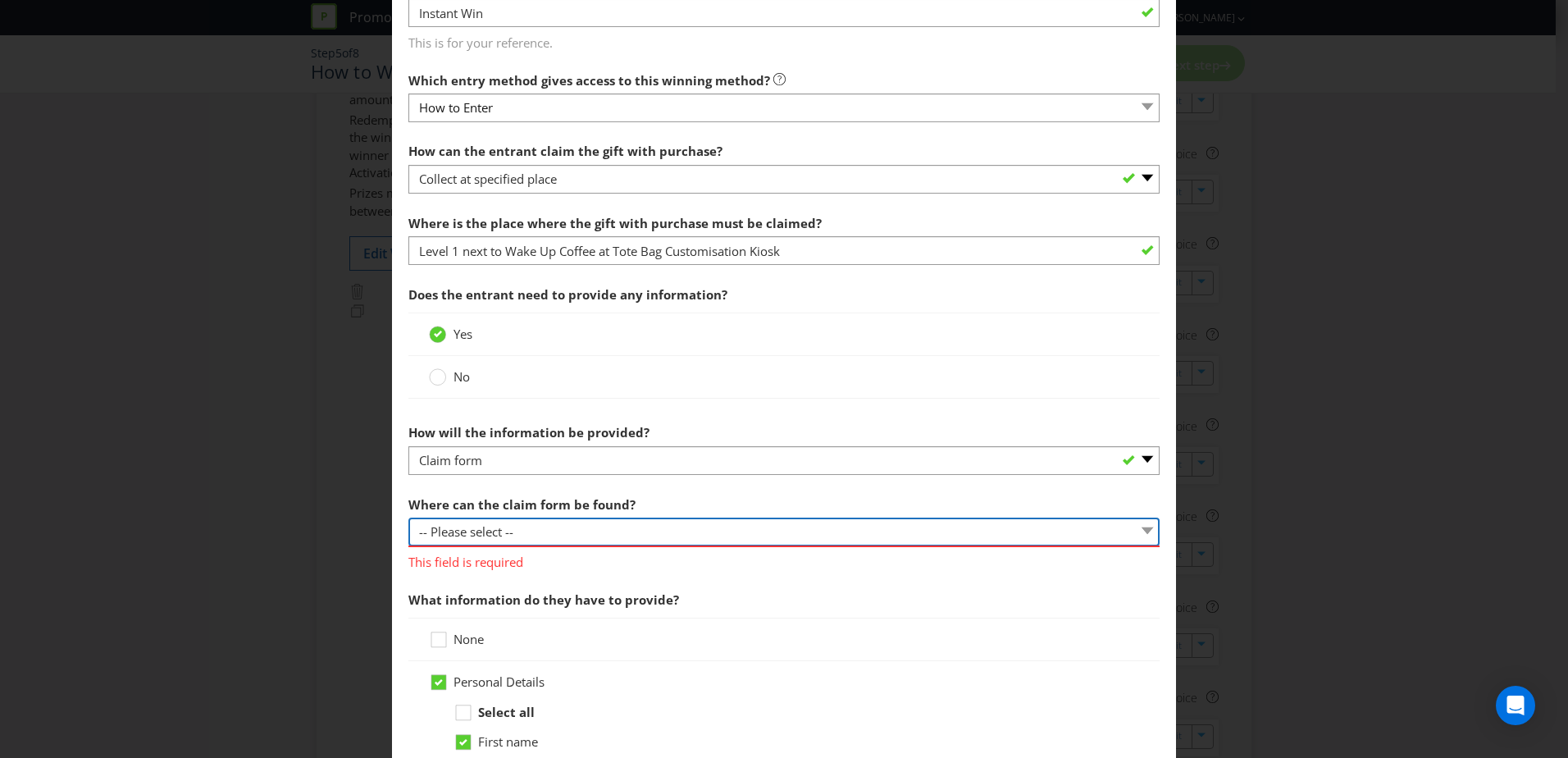
click at [703, 541] on select "-- Please select -- In-store Online (please specify URL) Other (please specify)" at bounding box center [783, 532] width 751 height 29
select select "IN_STORE"
click at [408, 517] on select "-- Please select -- In-store Online (please specify URL) Other (please specify)" at bounding box center [783, 532] width 751 height 29
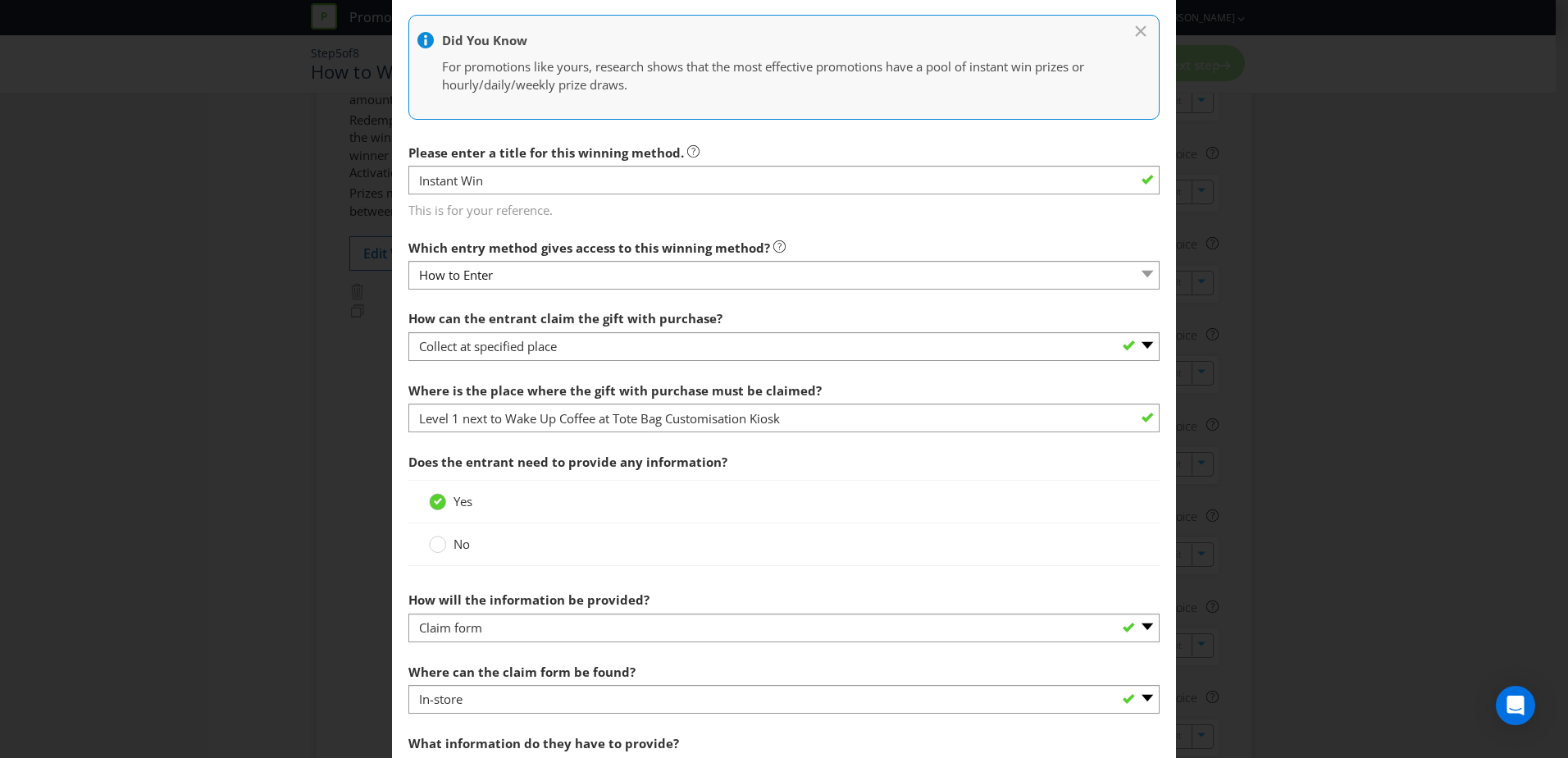
scroll to position [0, 0]
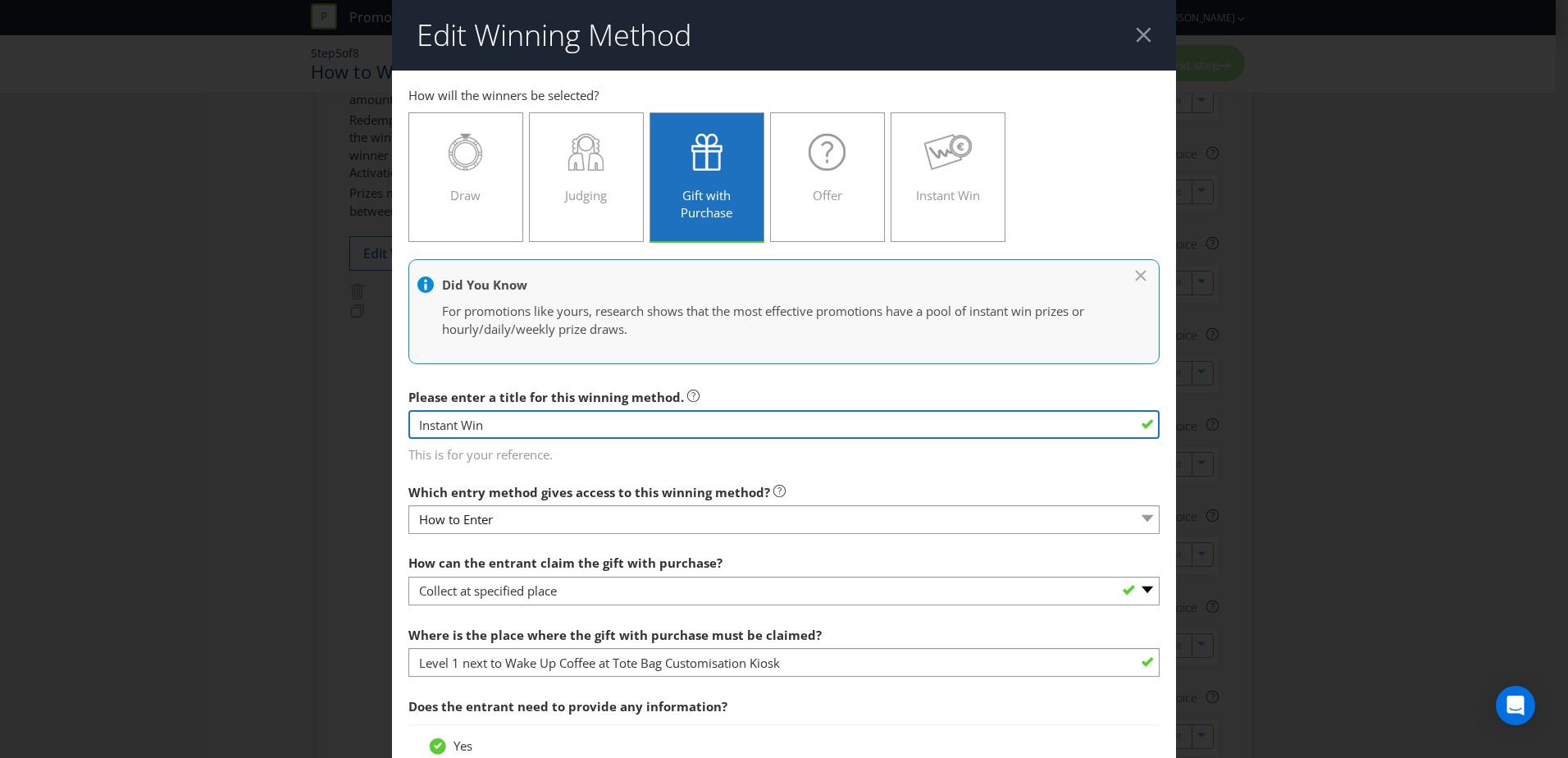
click at [660, 426] on input "Instant Win" at bounding box center [783, 424] width 751 height 29
drag, startPoint x: 629, startPoint y: 428, endPoint x: 375, endPoint y: 415, distance: 254.3
click at [375, 415] on div "Edit Winning Method How to Enter How will the winners be selected? Draw Judging…" at bounding box center [784, 379] width 1568 height 758
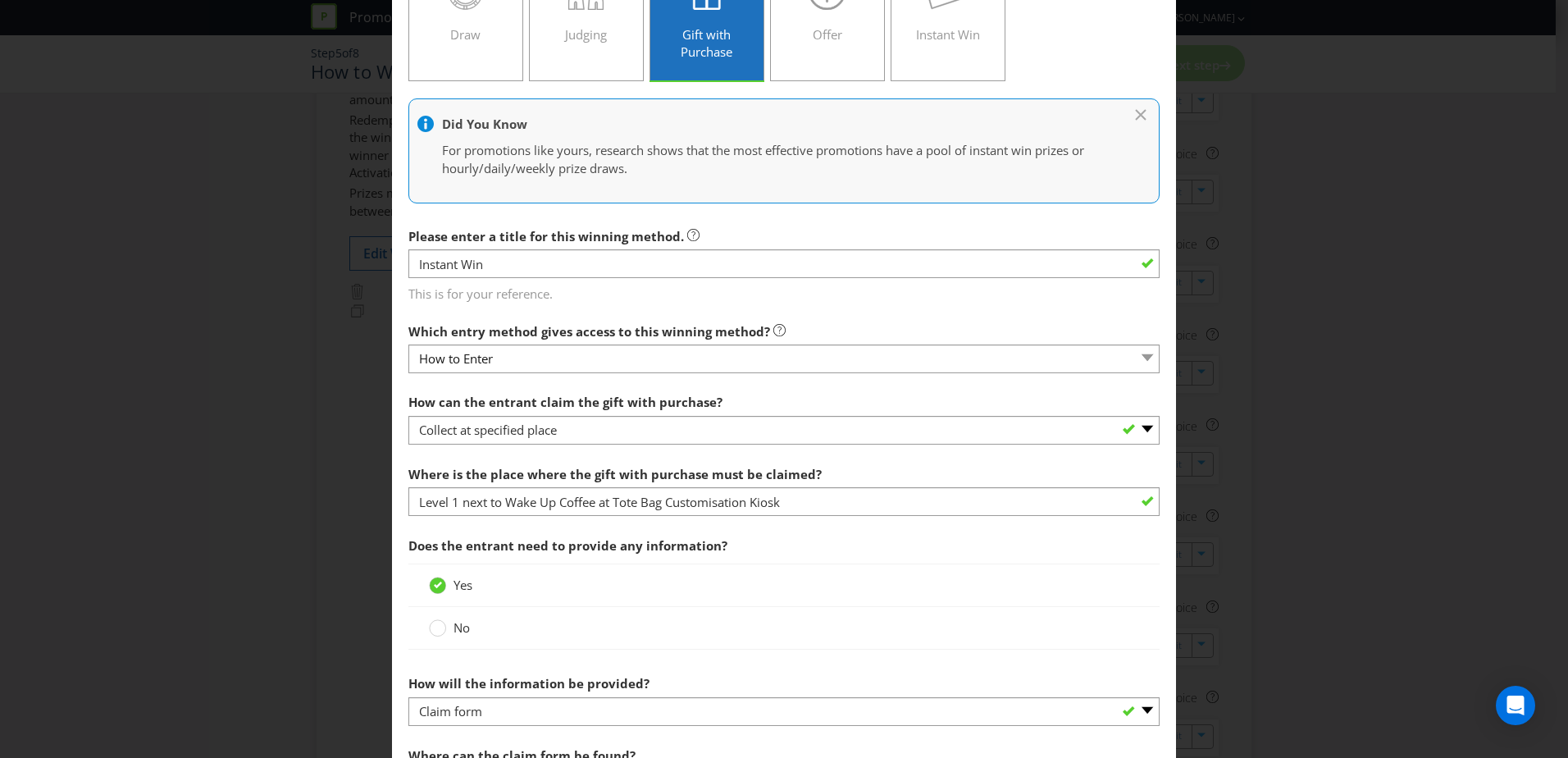
scroll to position [164, 0]
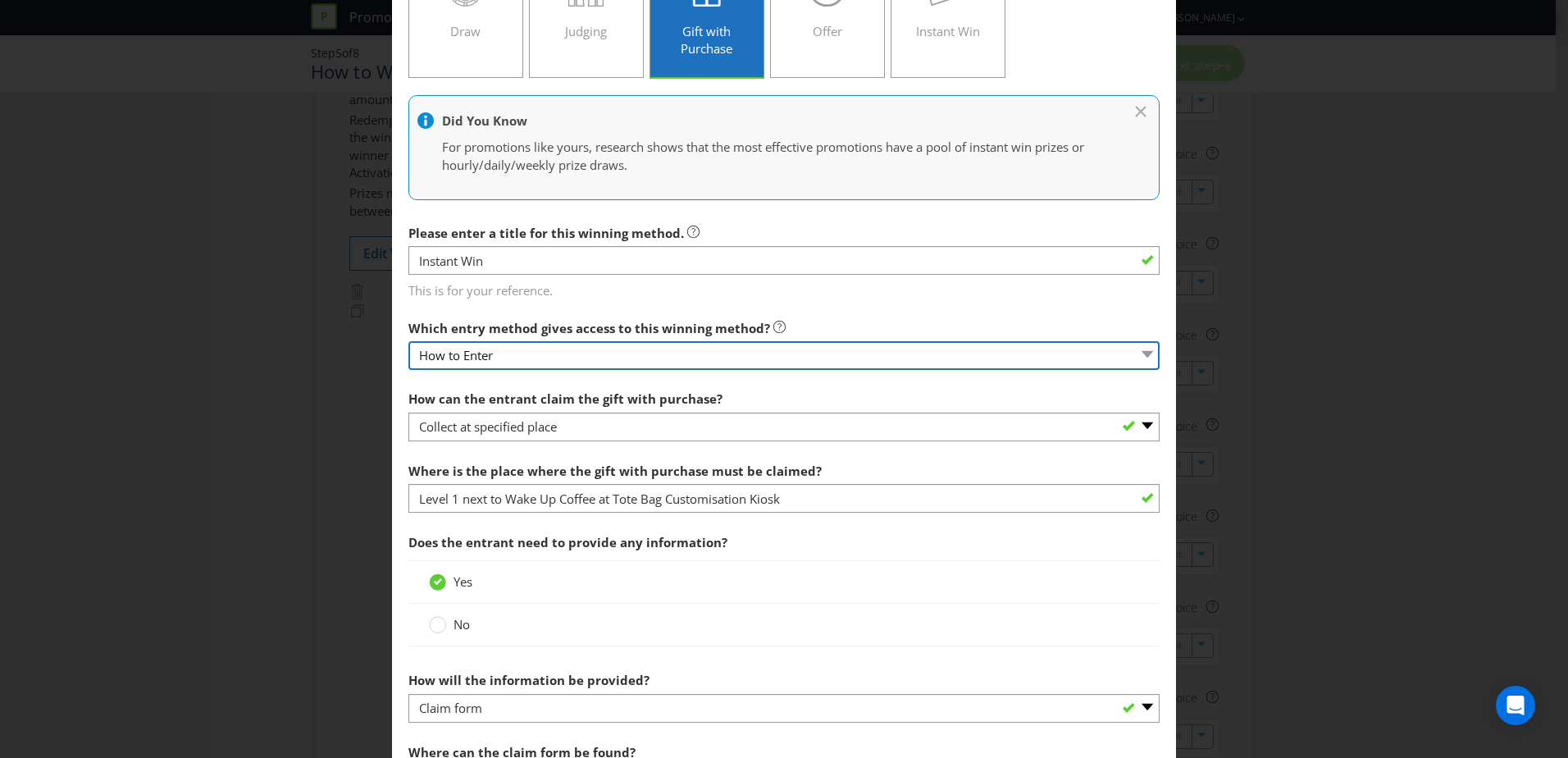
click at [617, 358] on select "How to Enter" at bounding box center [783, 356] width 751 height 29
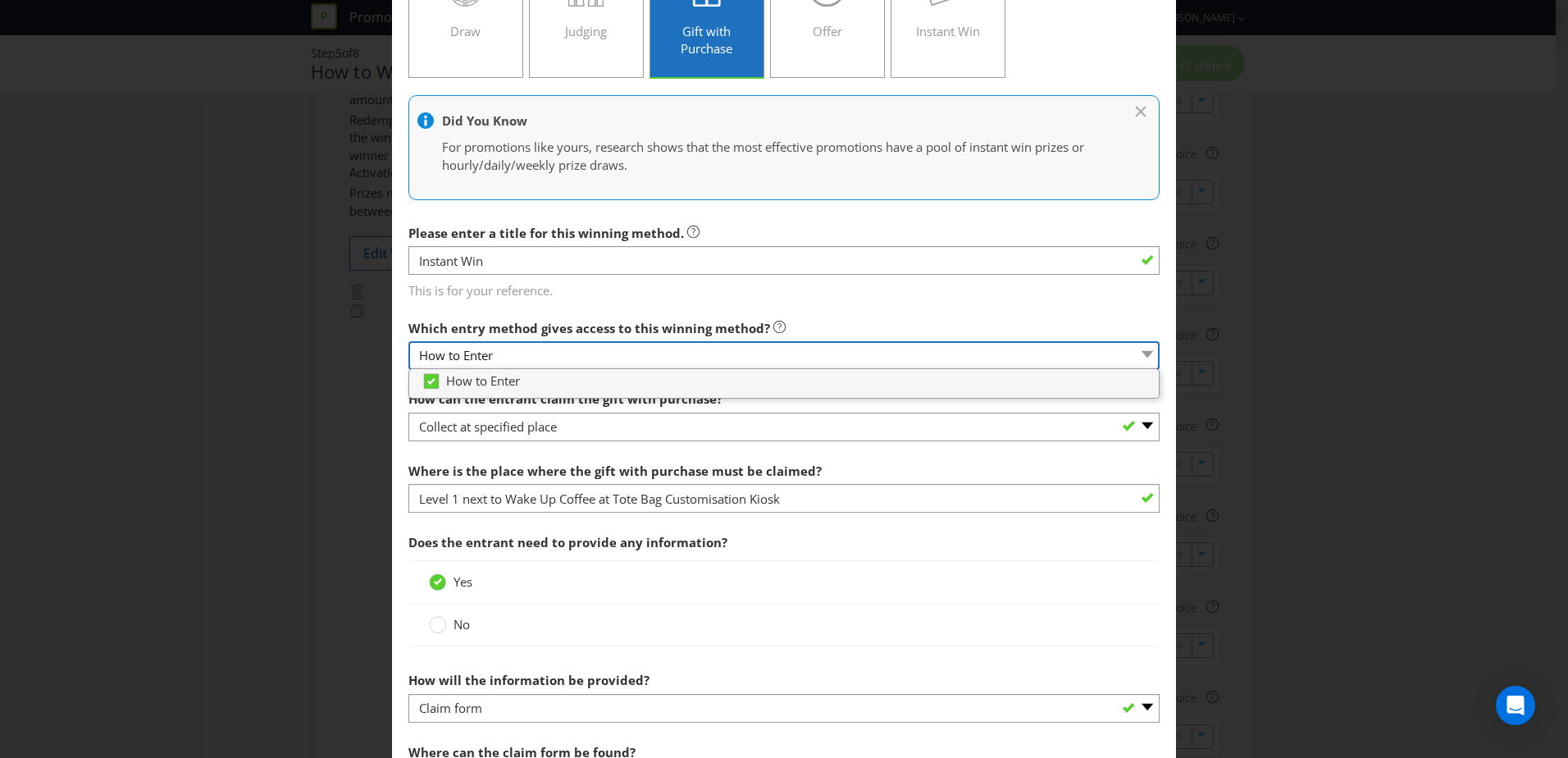
click at [617, 358] on select "How to Enter" at bounding box center [783, 356] width 751 height 29
click at [776, 333] on div "Which entry method gives access to this winning method? How to Enter" at bounding box center [783, 340] width 751 height 59
click at [828, 327] on div "Which entry method gives access to this winning method? How to Enter" at bounding box center [783, 340] width 751 height 59
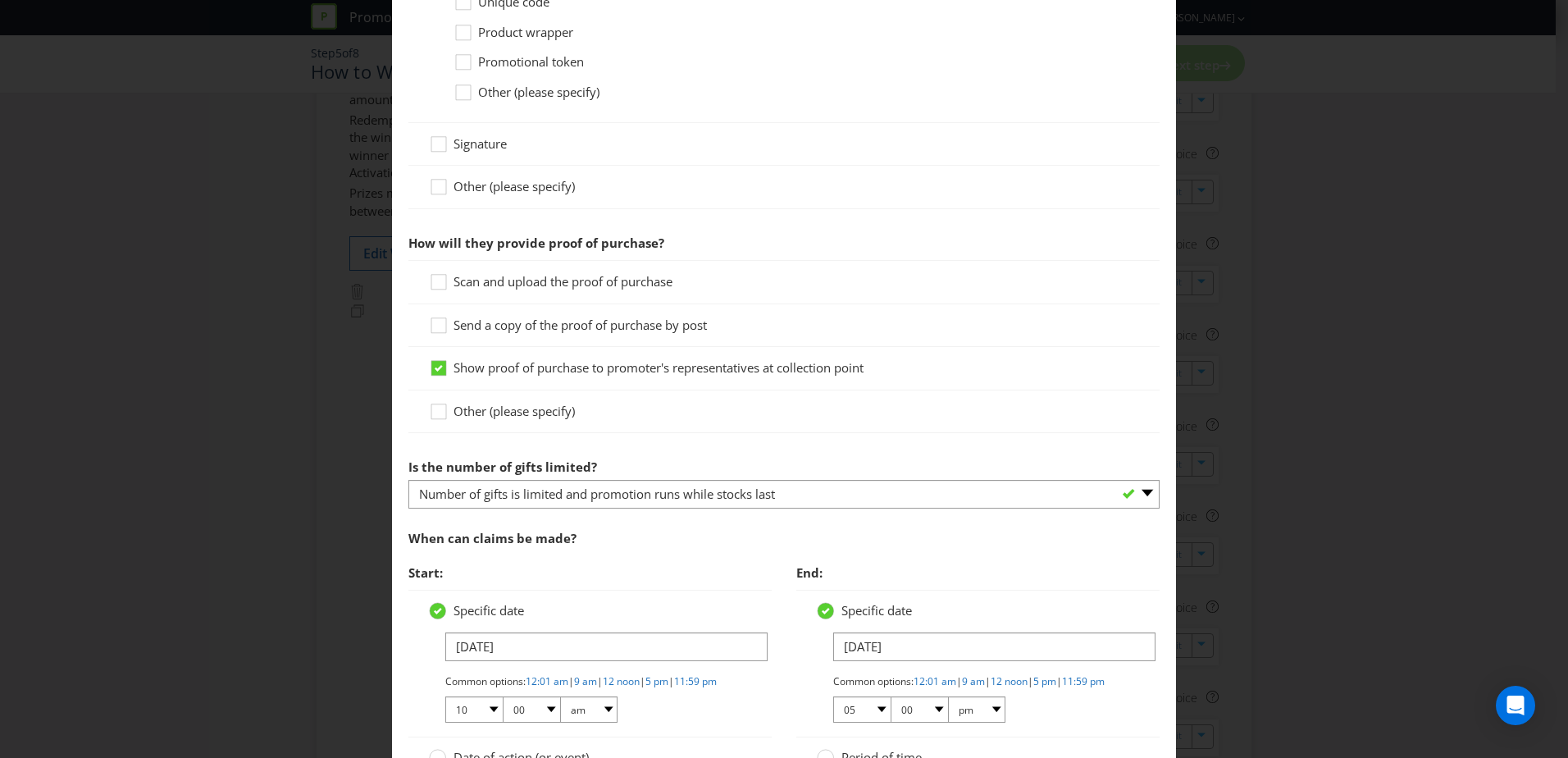
scroll to position [1854, 0]
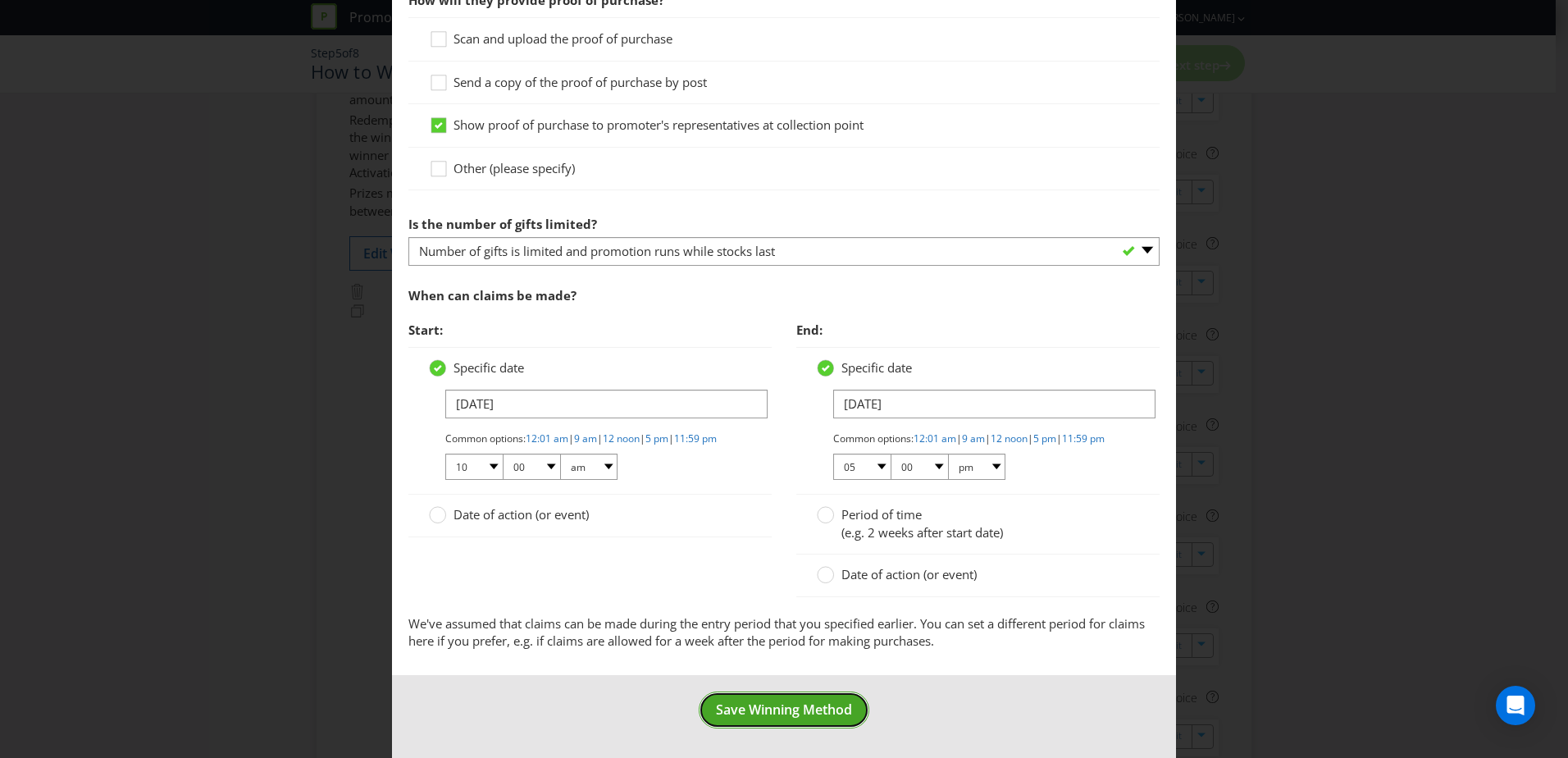
click at [775, 716] on span "Save Winning Method" at bounding box center [784, 709] width 136 height 18
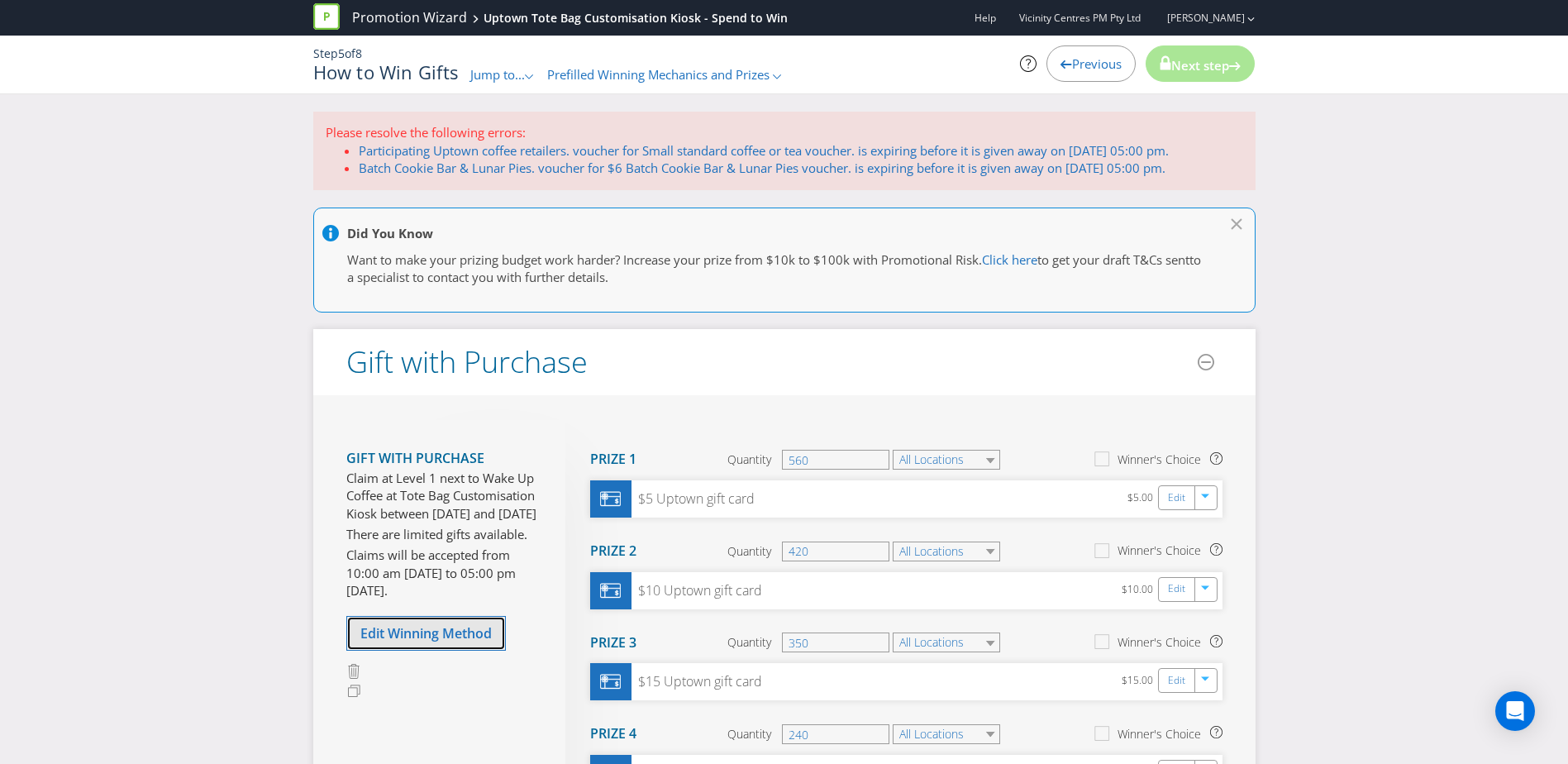
click at [437, 642] on span "Edit Winning Method" at bounding box center [426, 632] width 132 height 19
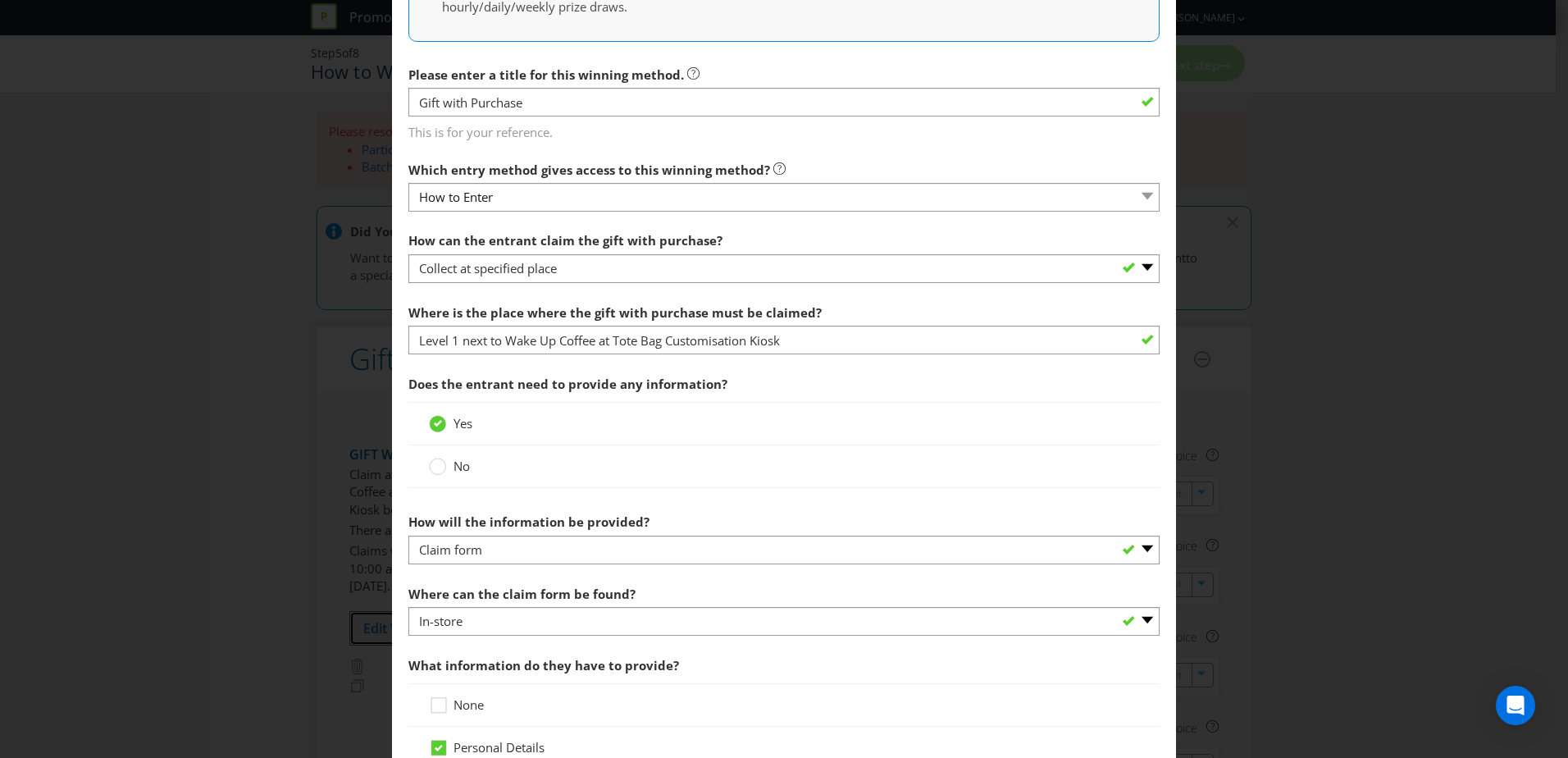
scroll to position [328, 0]
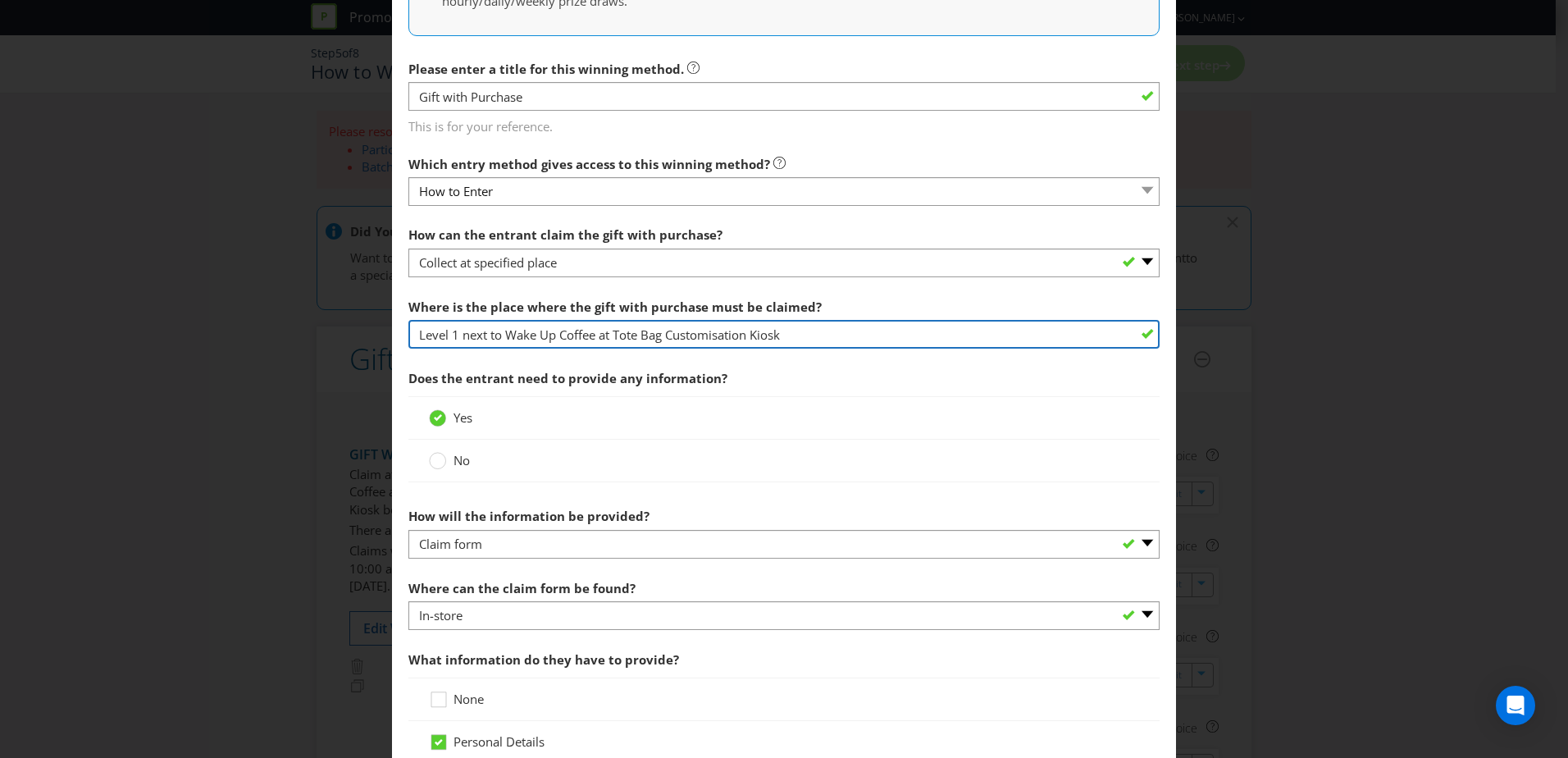
click at [608, 338] on input "Level 1 next to Wake Up Coffee at Tote Bag Customisation Kiosk" at bounding box center [783, 335] width 751 height 29
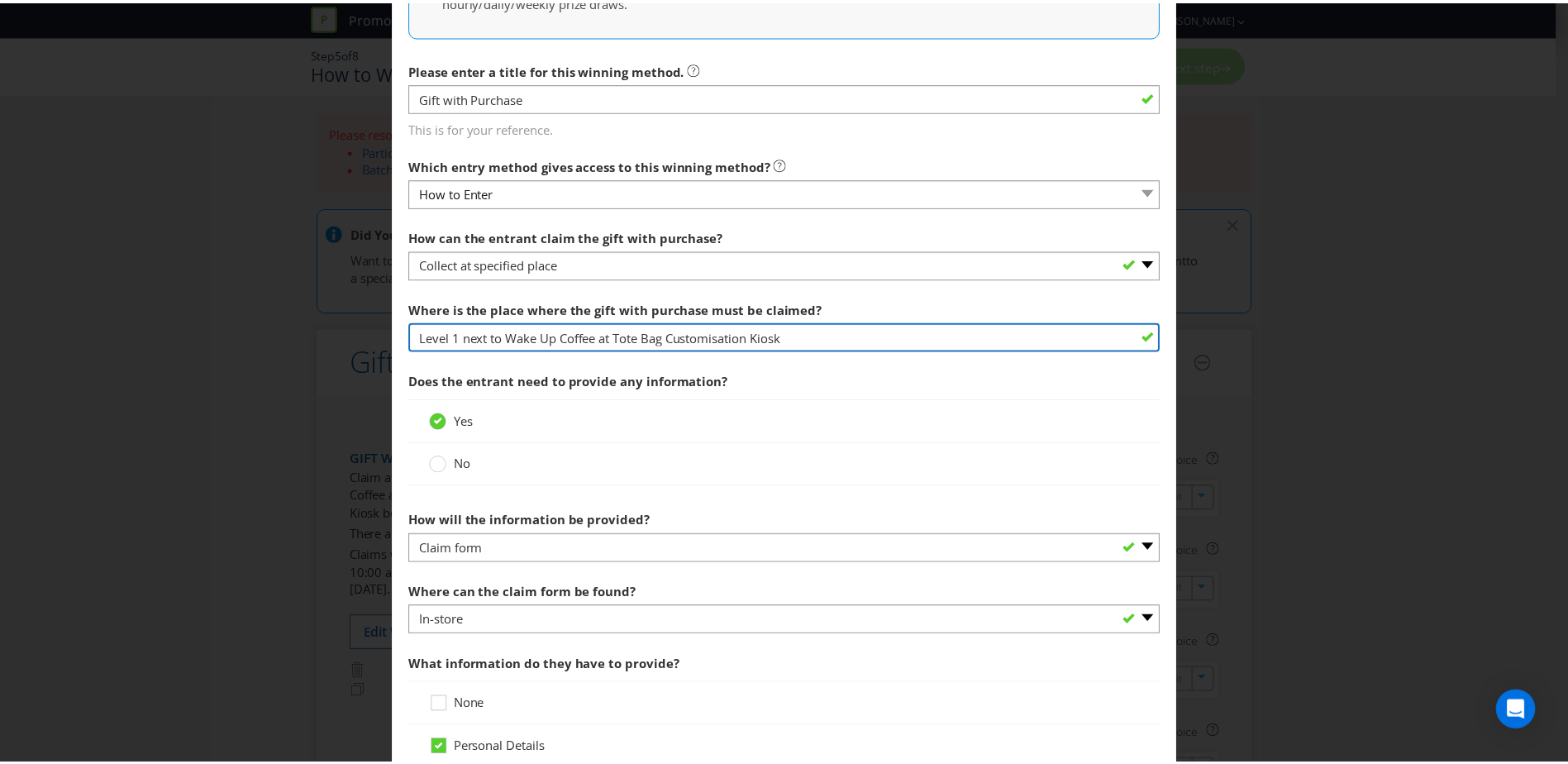
scroll to position [0, 0]
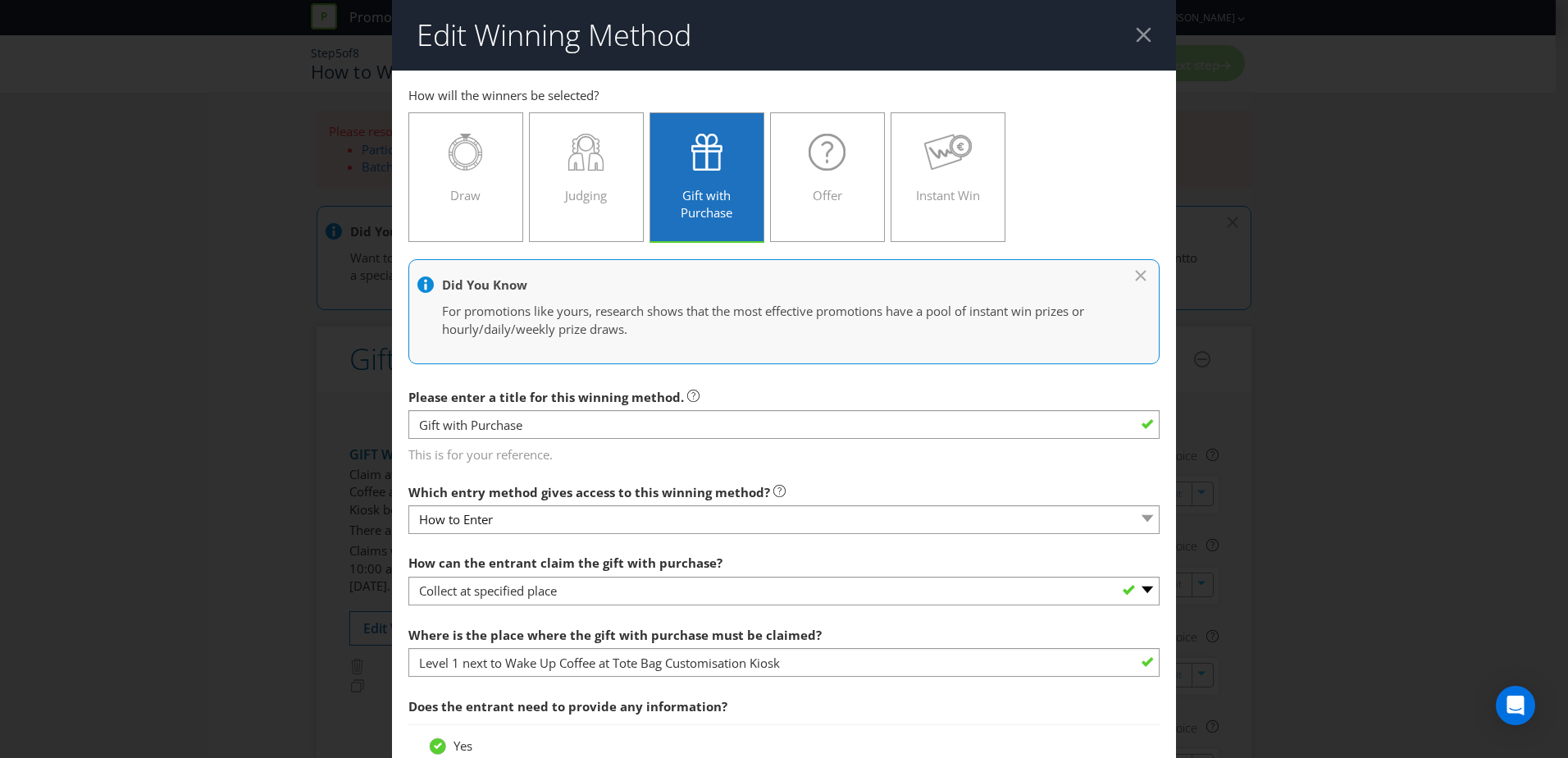
click at [1138, 30] on div at bounding box center [1144, 35] width 15 height 15
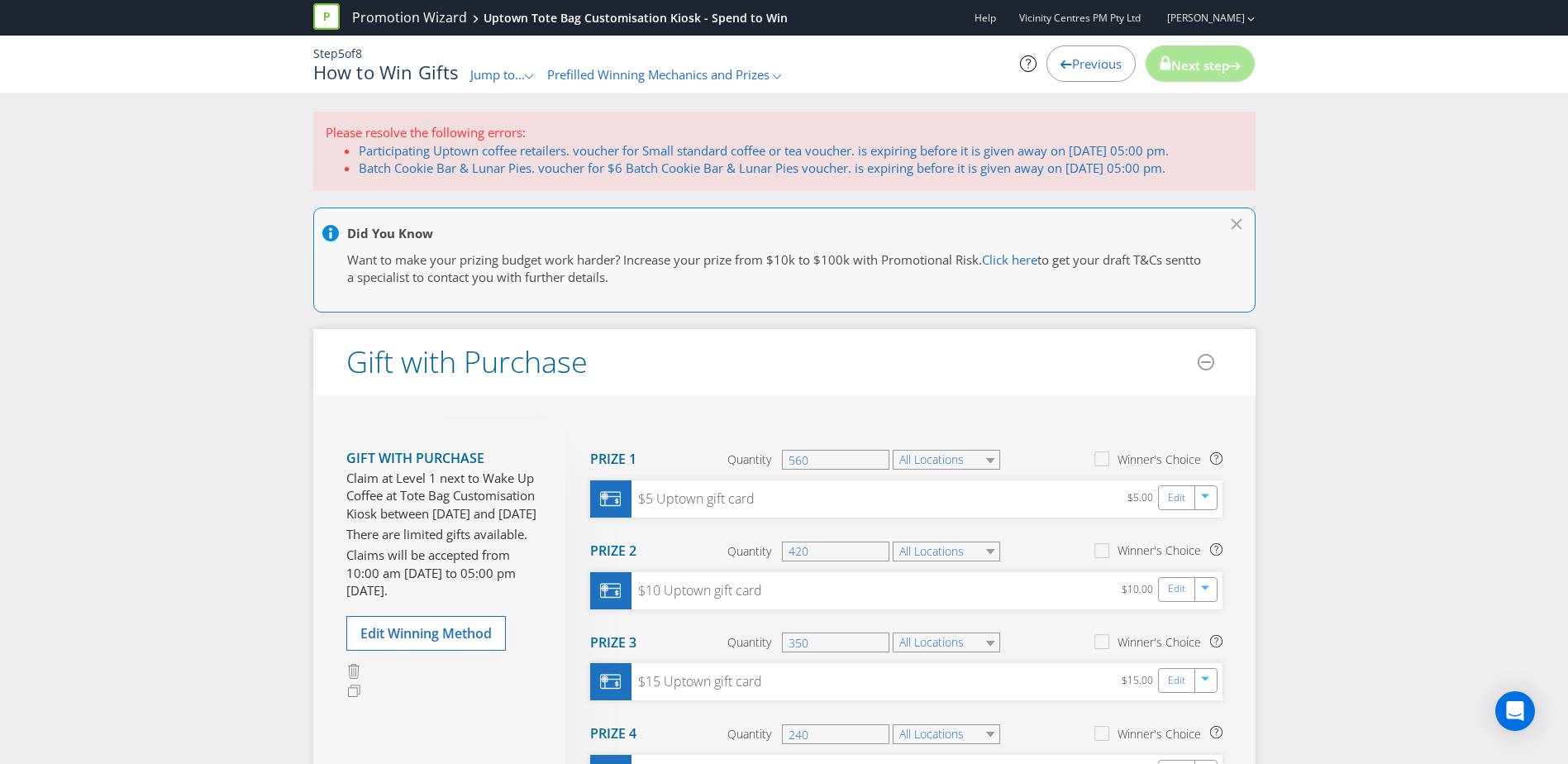
scroll to position [166, 0]
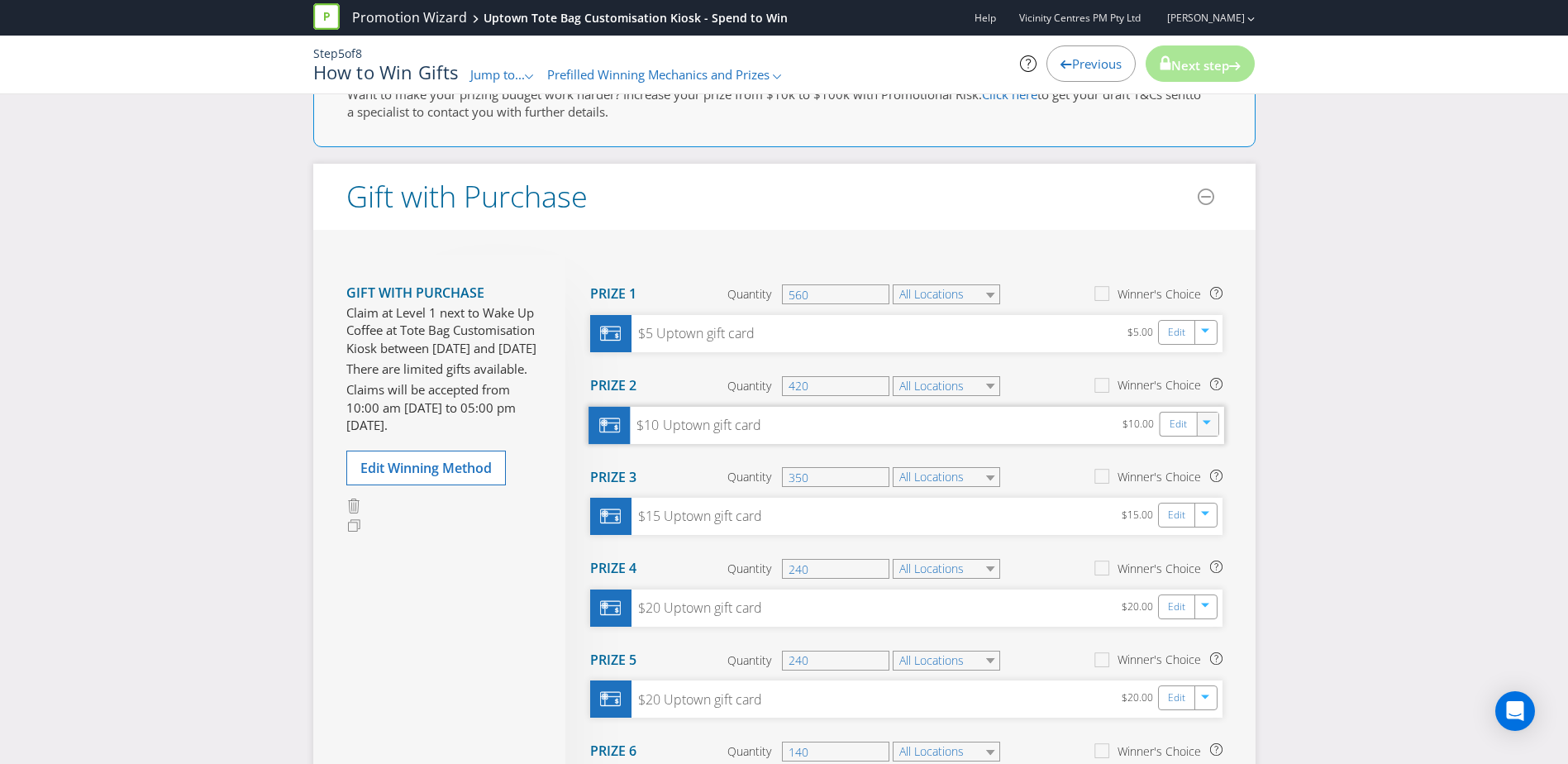
click at [1208, 428] on icon "button" at bounding box center [1207, 425] width 10 height 10
click at [1194, 478] on link "Delete" at bounding box center [1196, 481] width 36 height 17
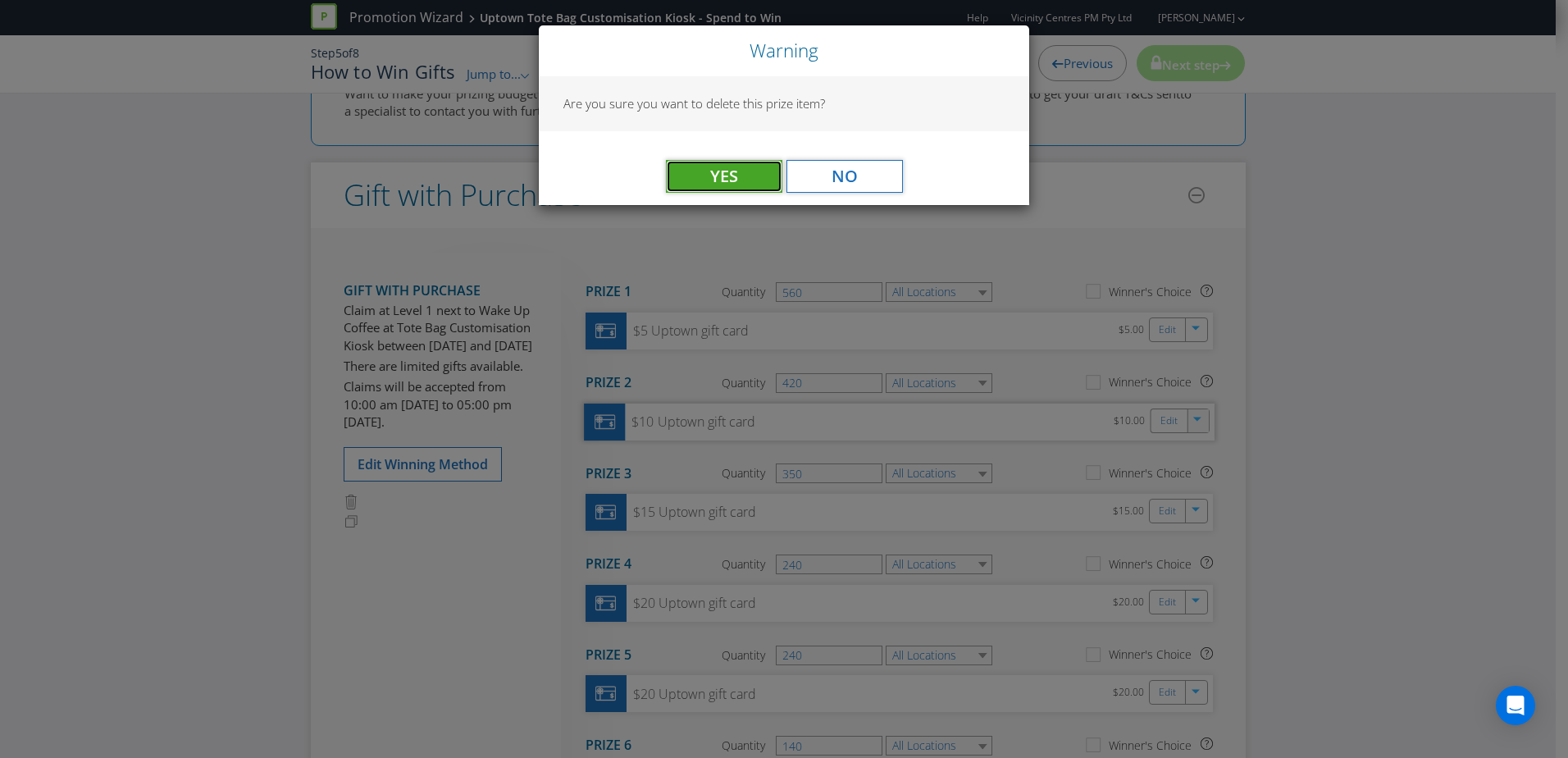
click at [690, 176] on button "Yes" at bounding box center [724, 176] width 116 height 33
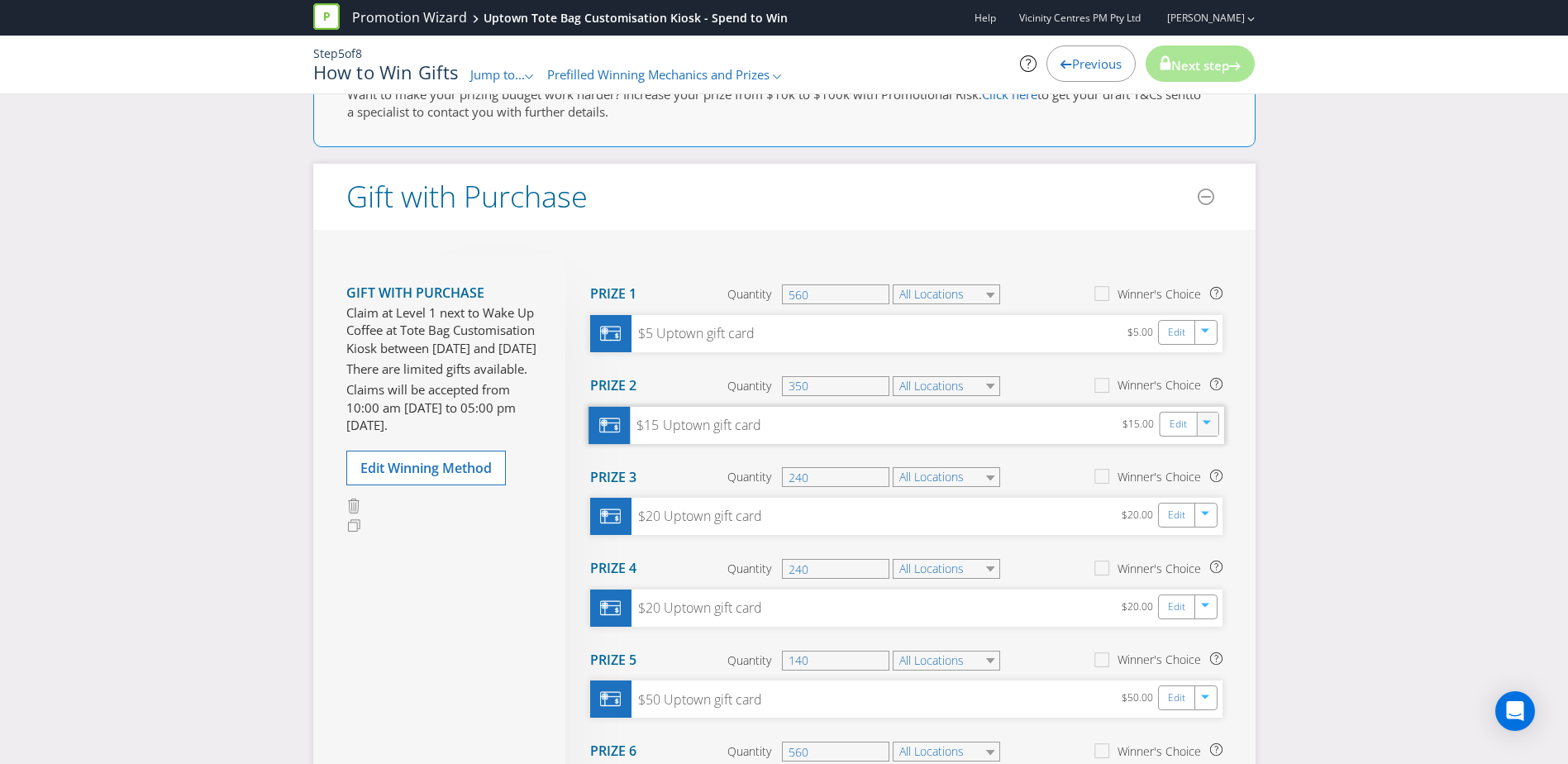
click at [1207, 427] on icon "button" at bounding box center [1207, 425] width 10 height 10
click at [1195, 476] on link "Delete" at bounding box center [1196, 481] width 36 height 17
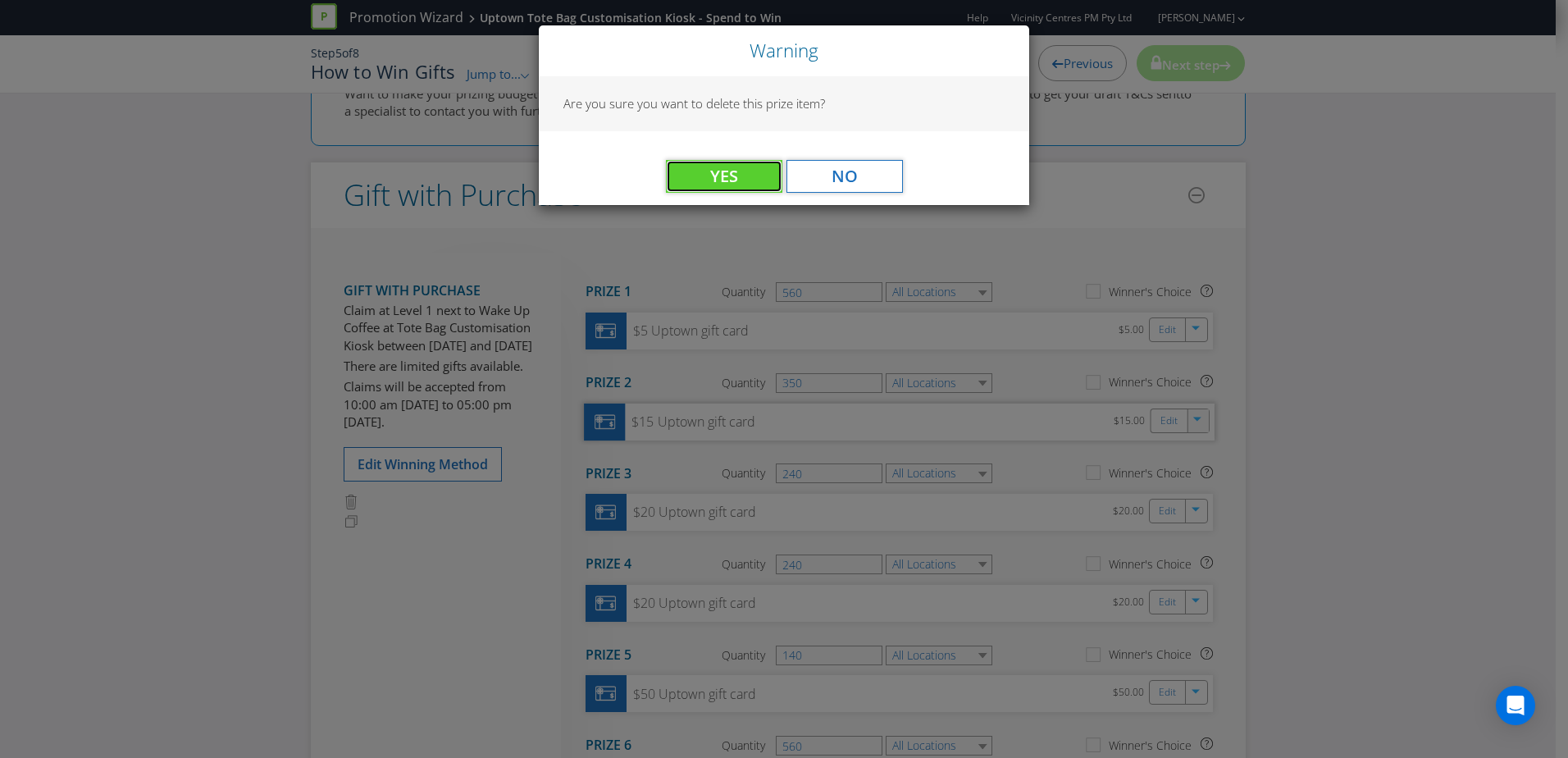
click at [731, 172] on span "Yes" at bounding box center [724, 175] width 28 height 22
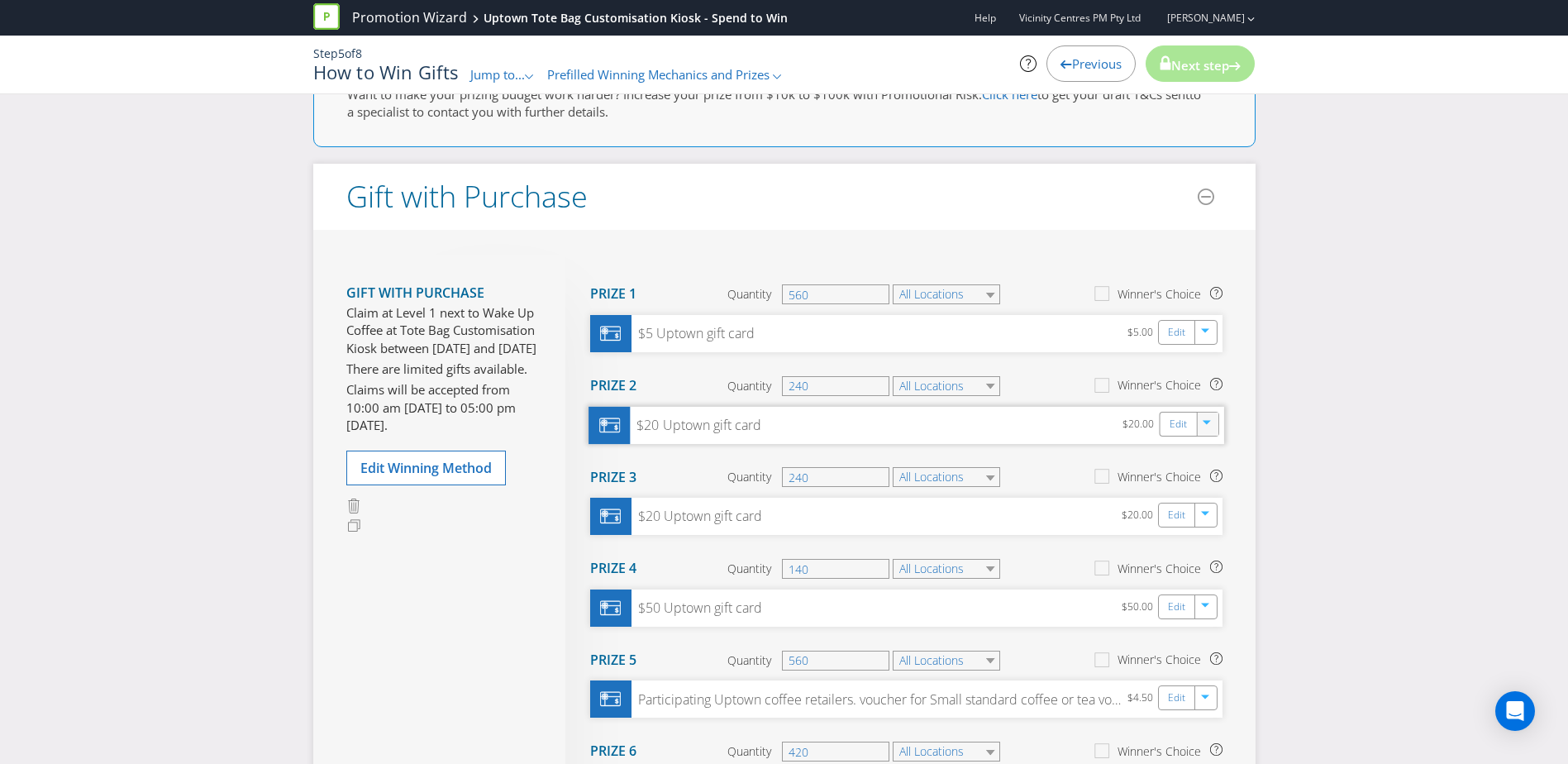
click at [1206, 424] on icon "button" at bounding box center [1206, 422] width 8 height 4
click at [1190, 482] on link "Delete" at bounding box center [1196, 481] width 36 height 17
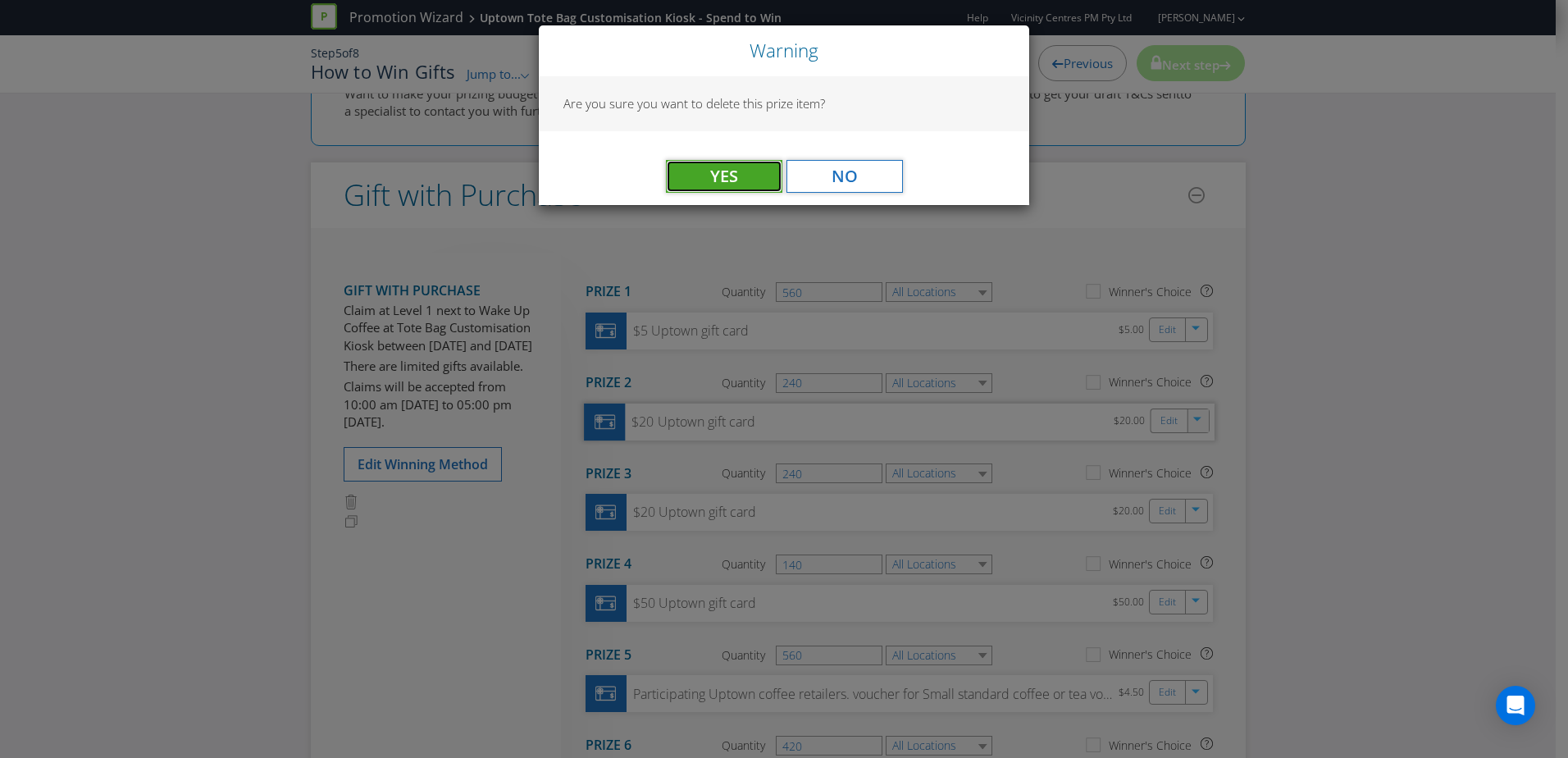
click at [752, 173] on button "Yes" at bounding box center [724, 176] width 116 height 33
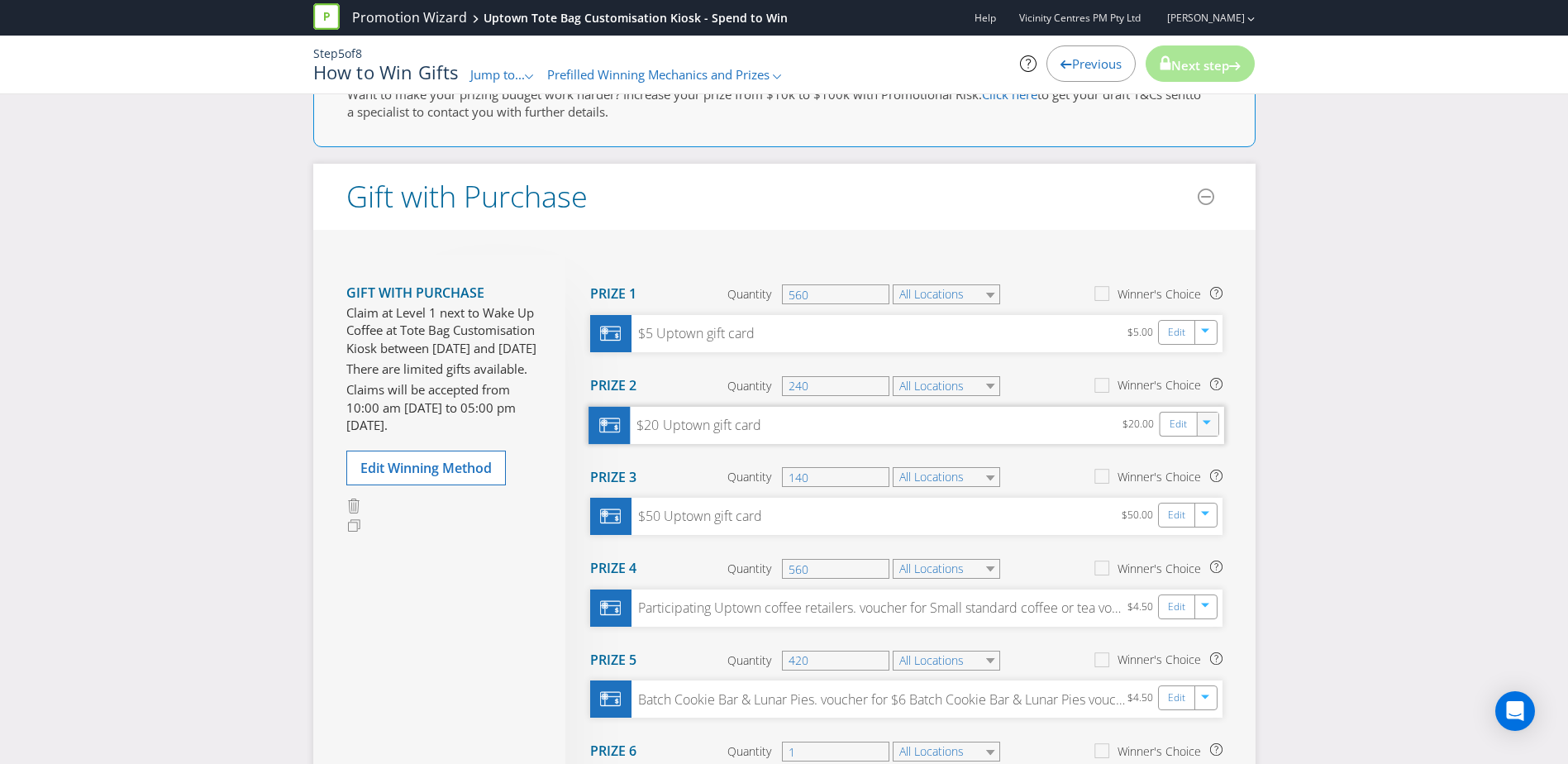
click at [1208, 425] on icon "button" at bounding box center [1207, 425] width 10 height 10
click at [1185, 487] on link "Delete" at bounding box center [1196, 481] width 36 height 17
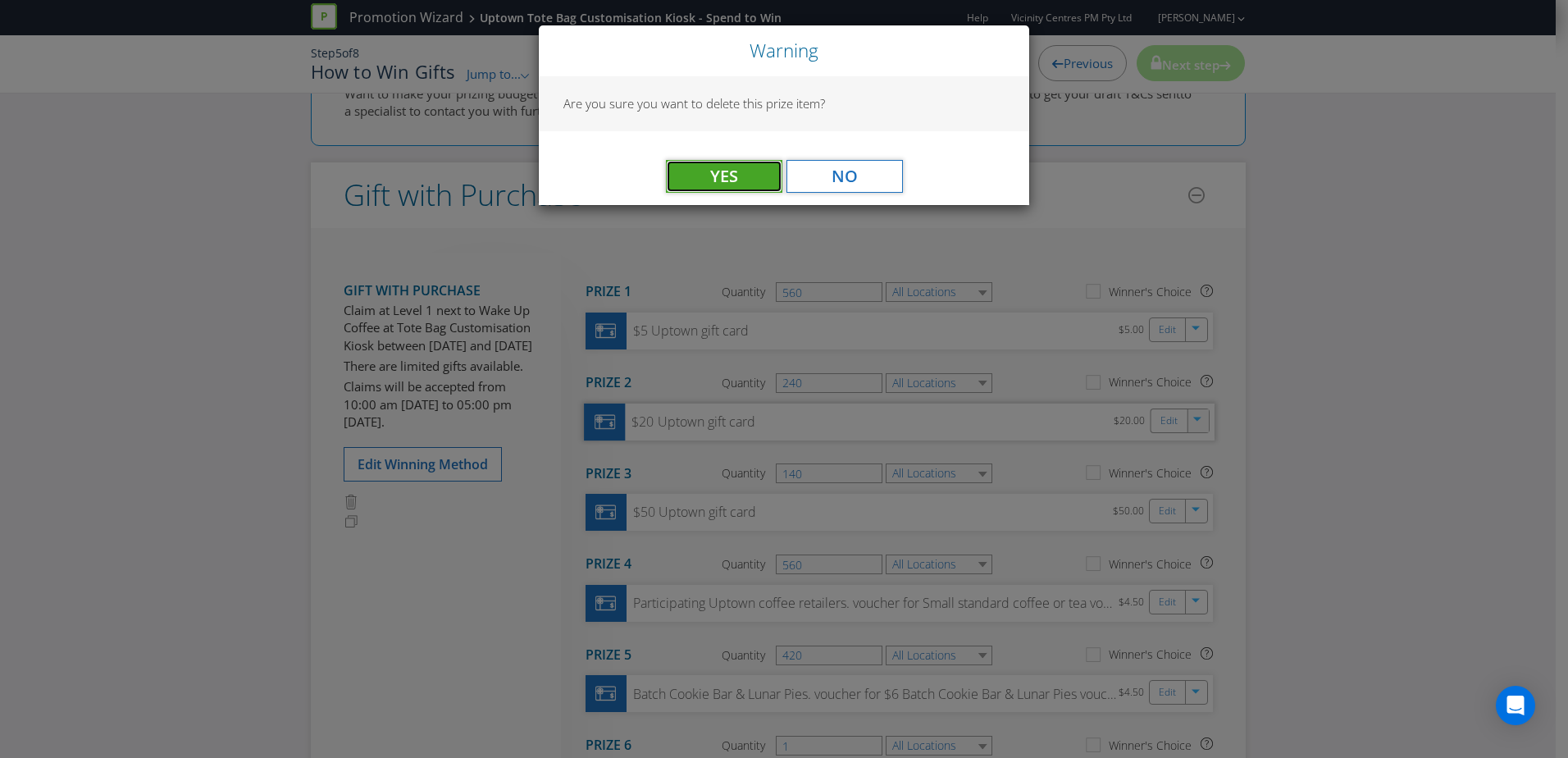
click at [732, 175] on span "Yes" at bounding box center [724, 175] width 28 height 22
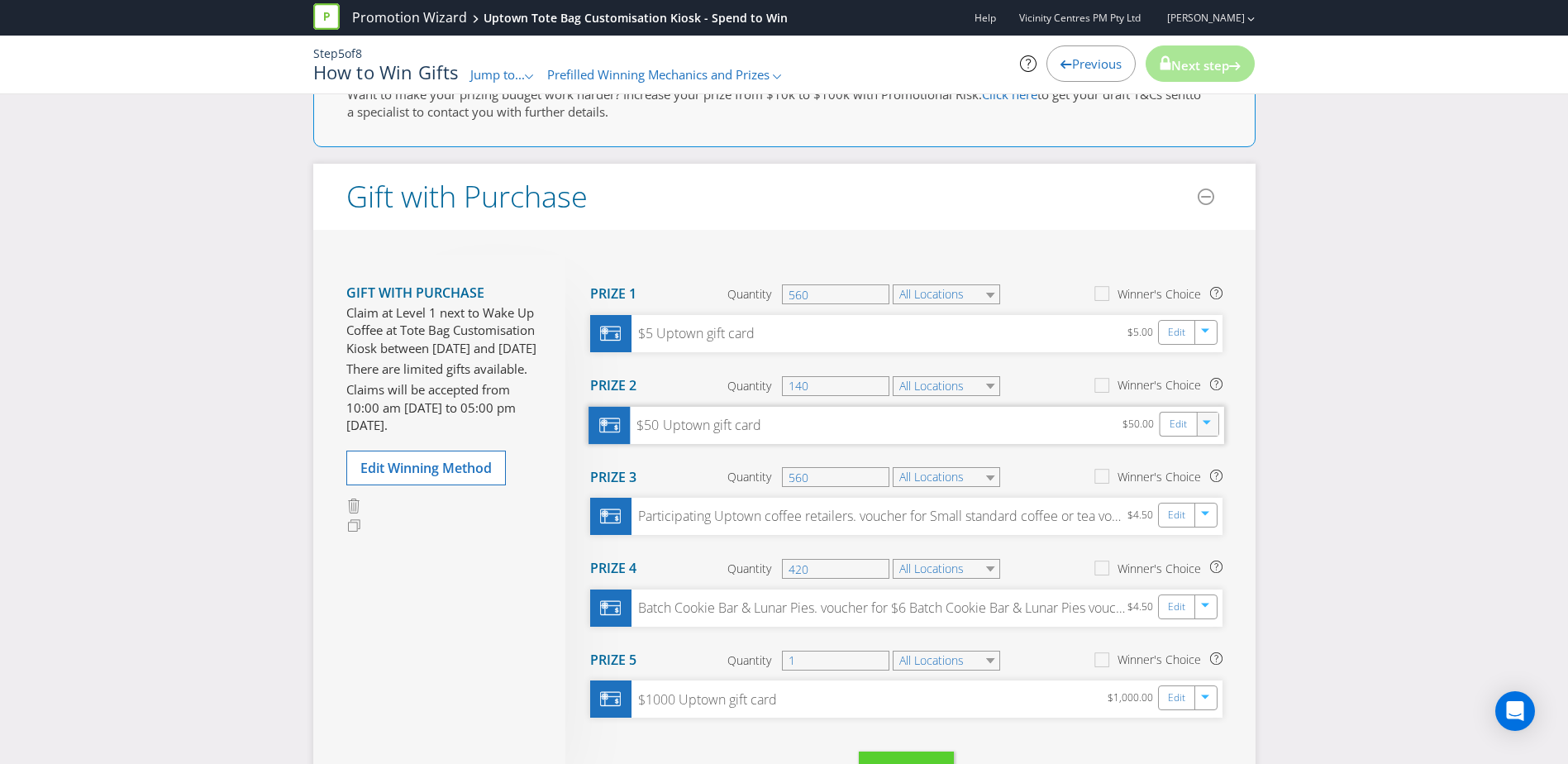
click at [1212, 427] on icon "button" at bounding box center [1207, 425] width 10 height 10
click at [1185, 482] on link "Delete" at bounding box center [1196, 481] width 36 height 17
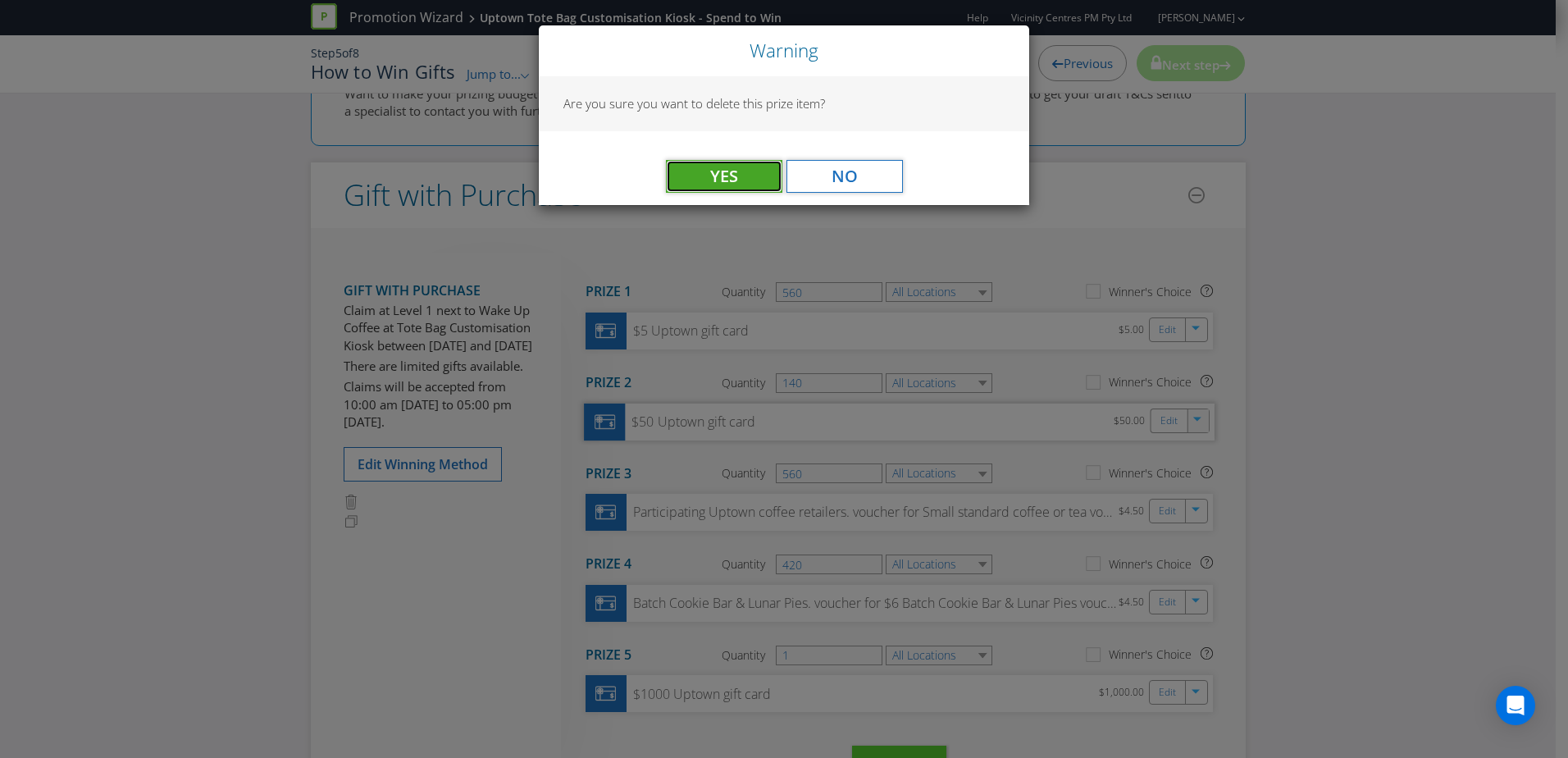
click at [705, 167] on button "Yes" at bounding box center [724, 176] width 116 height 33
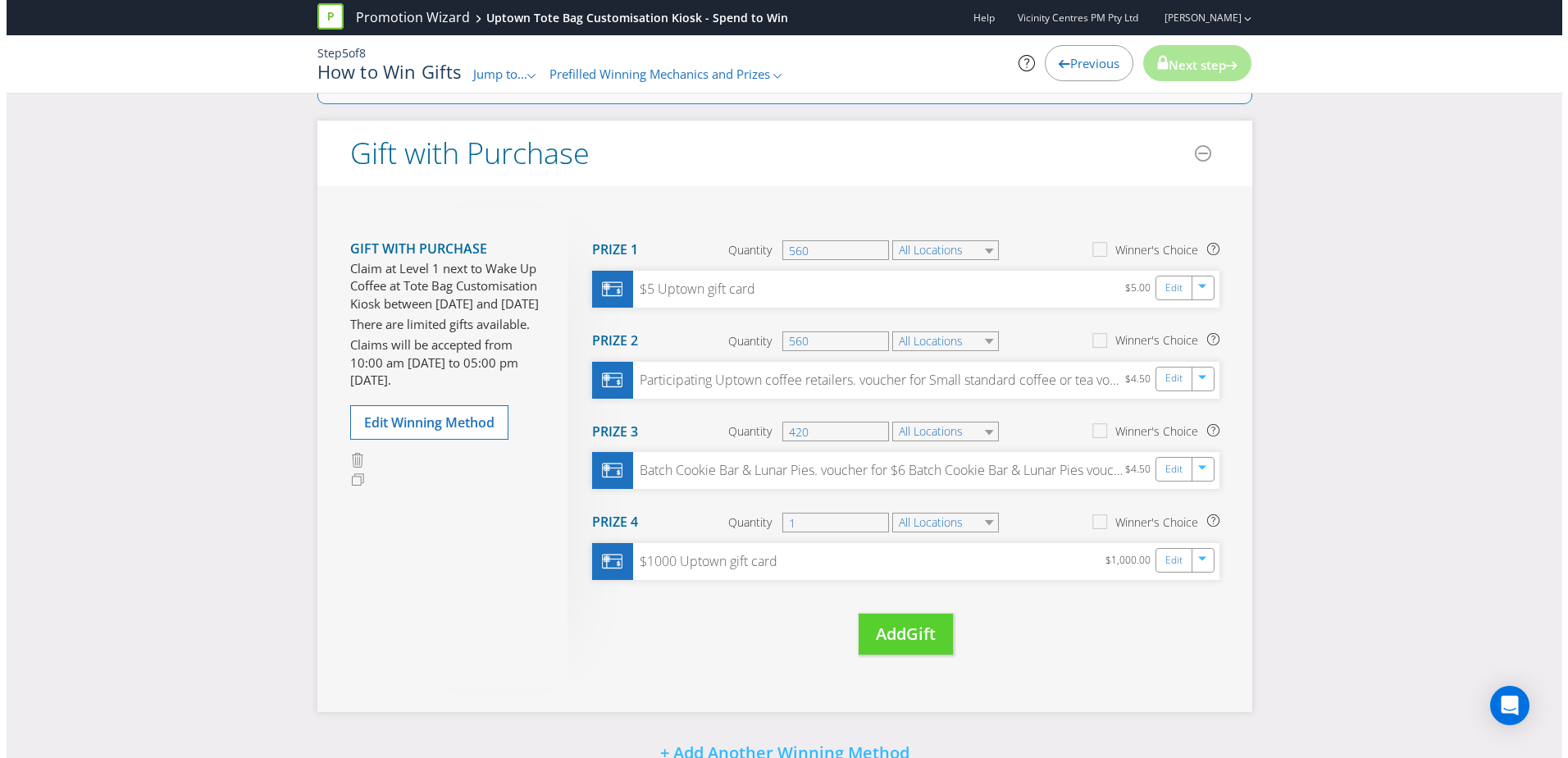
scroll to position [246, 0]
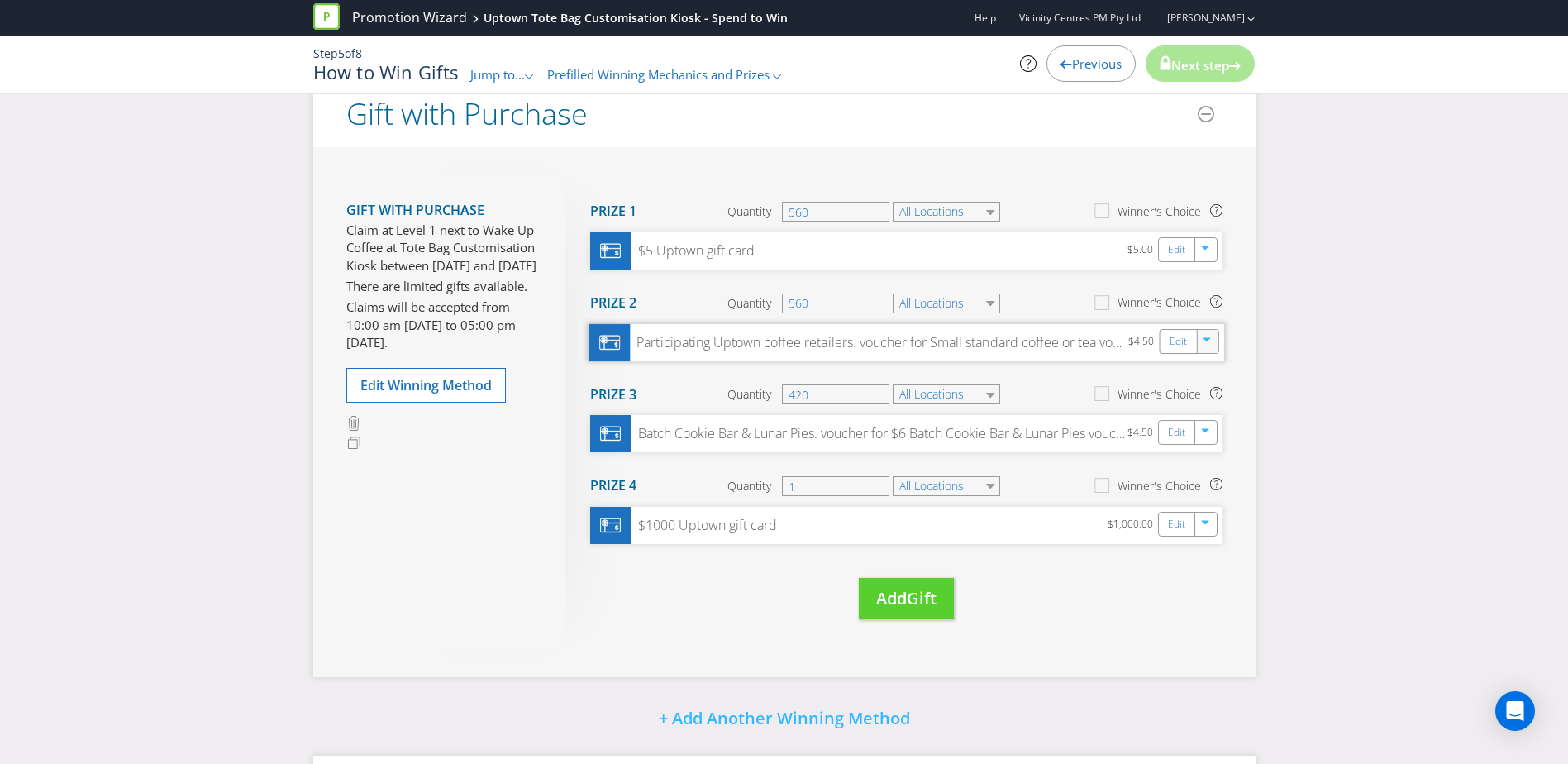
click at [1207, 341] on icon "button" at bounding box center [1207, 342] width 10 height 10
click at [1192, 399] on link "Delete" at bounding box center [1196, 399] width 36 height 17
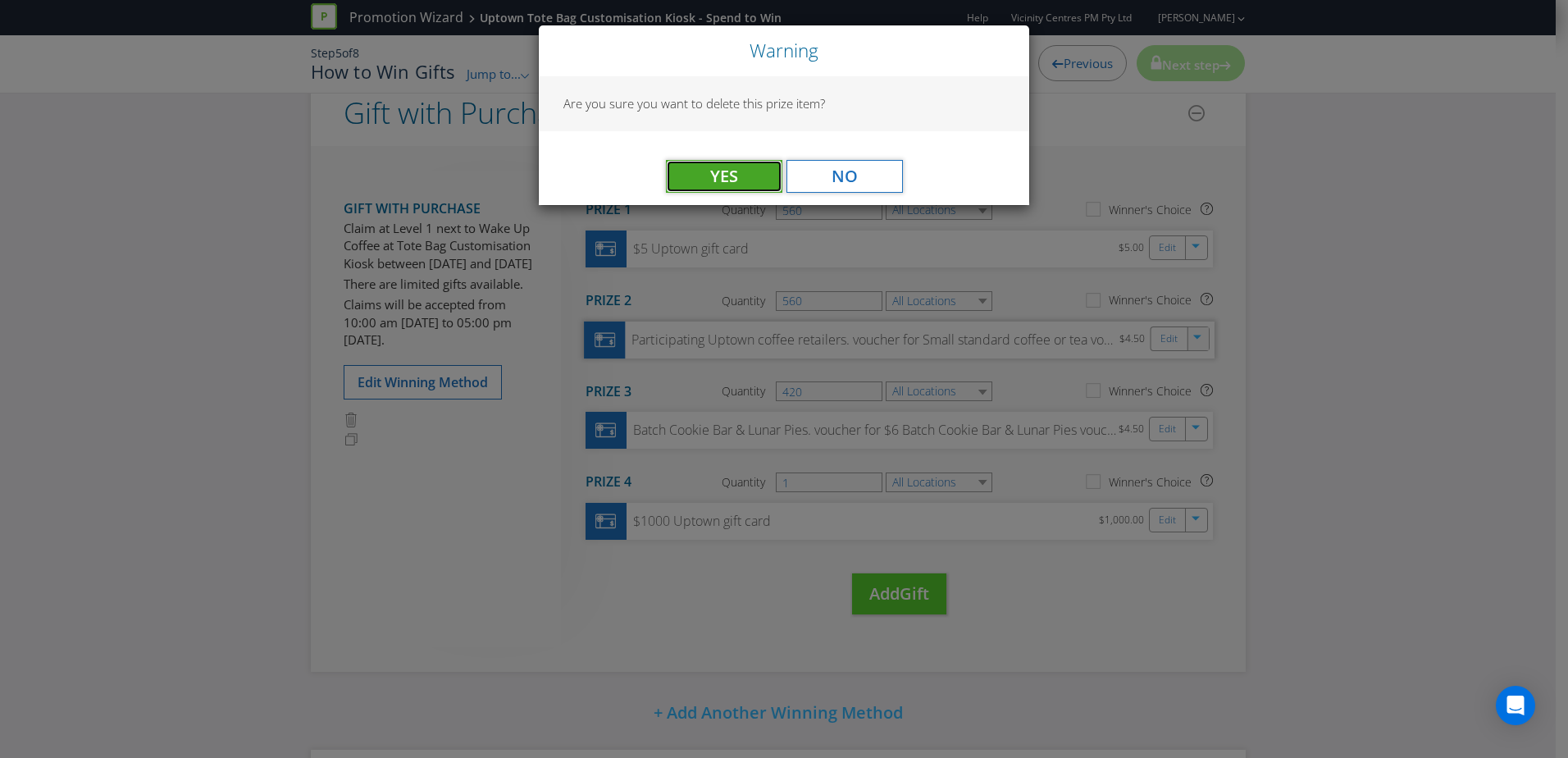
click at [715, 175] on span "Yes" at bounding box center [724, 175] width 28 height 22
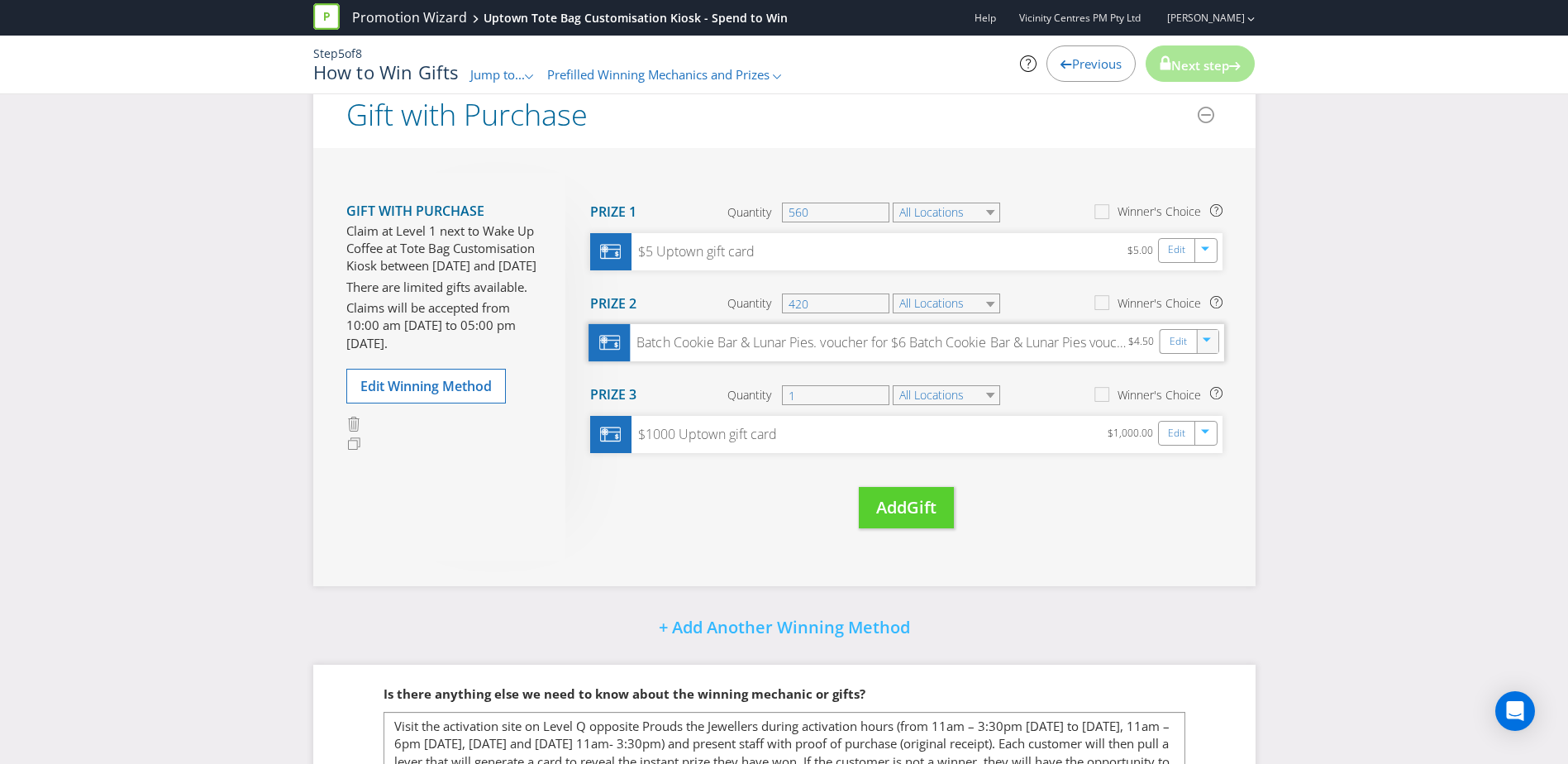
click at [1209, 346] on icon "button" at bounding box center [1207, 342] width 10 height 10
click at [1186, 401] on link "Delete" at bounding box center [1196, 399] width 36 height 17
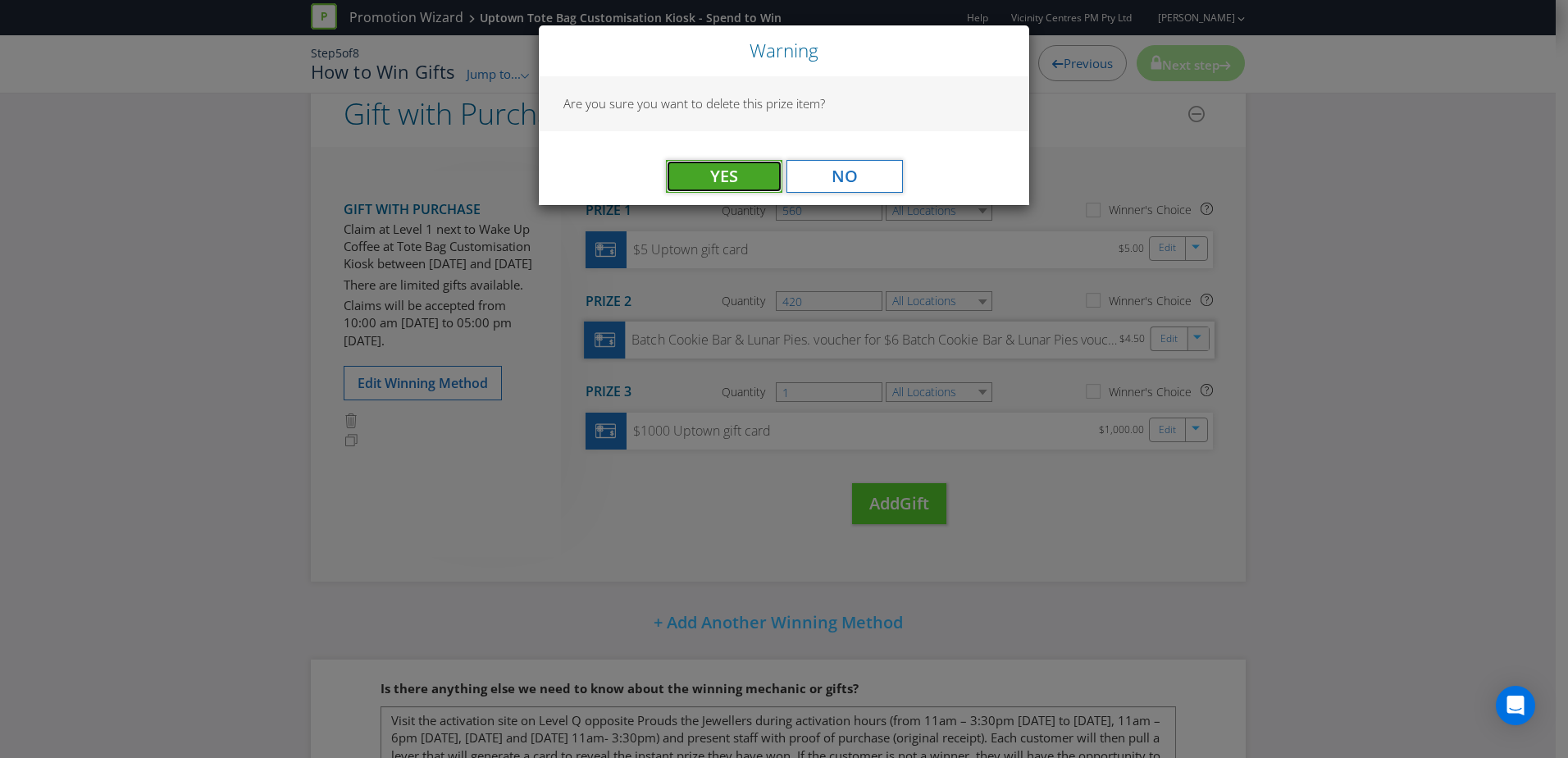
click at [735, 168] on span "Yes" at bounding box center [724, 175] width 28 height 22
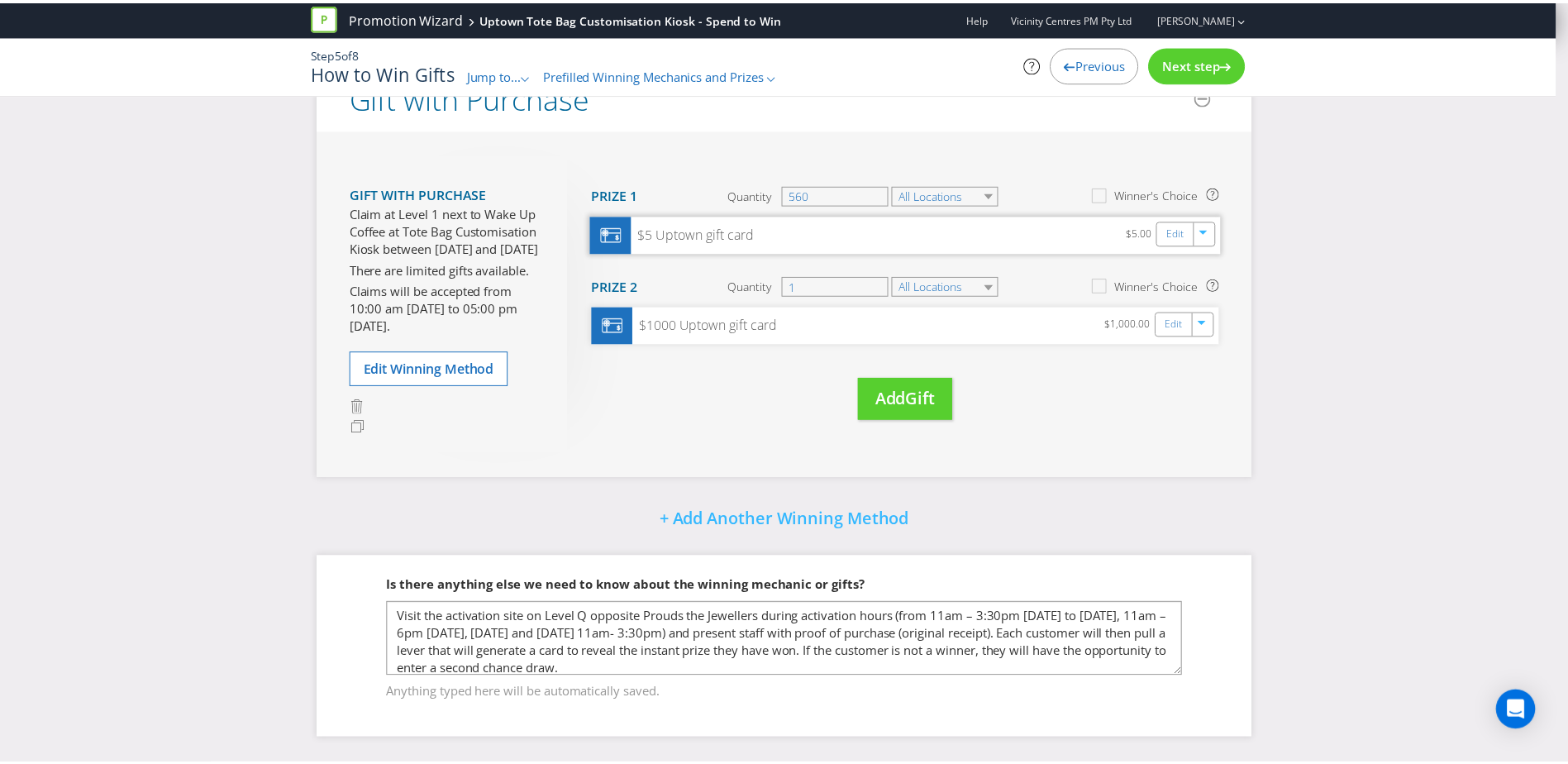
scroll to position [52, 0]
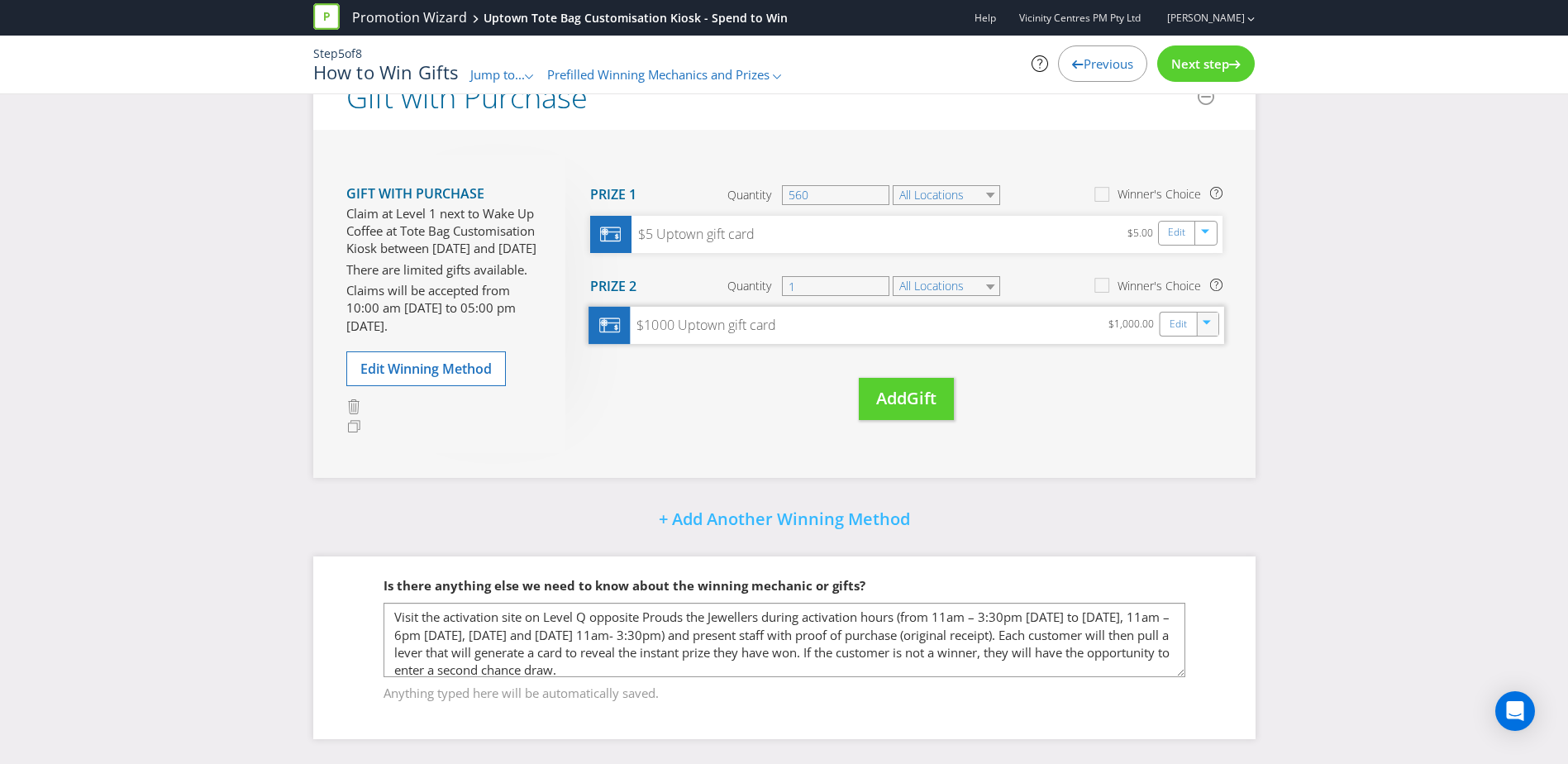
click at [1210, 320] on icon "button" at bounding box center [1207, 325] width 10 height 10
click at [1189, 388] on div "Duplicate Delete" at bounding box center [1207, 371] width 84 height 55
click at [1207, 325] on icon "button" at bounding box center [1207, 325] width 10 height 10
click at [1182, 373] on link "Delete" at bounding box center [1196, 381] width 36 height 17
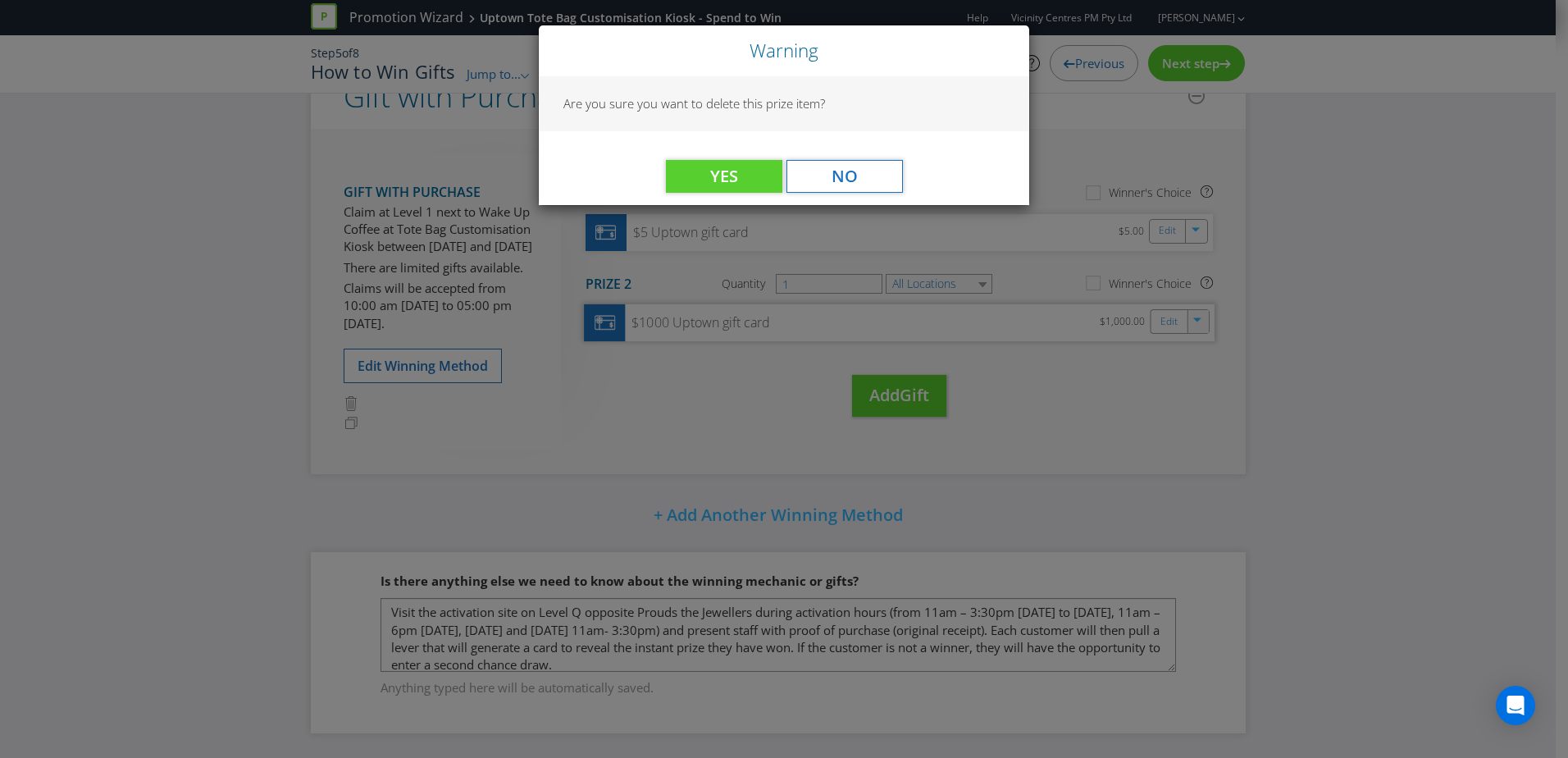
click at [726, 158] on div "Yes No" at bounding box center [783, 168] width 490 height 73
click at [738, 169] on span "Yes" at bounding box center [724, 175] width 28 height 22
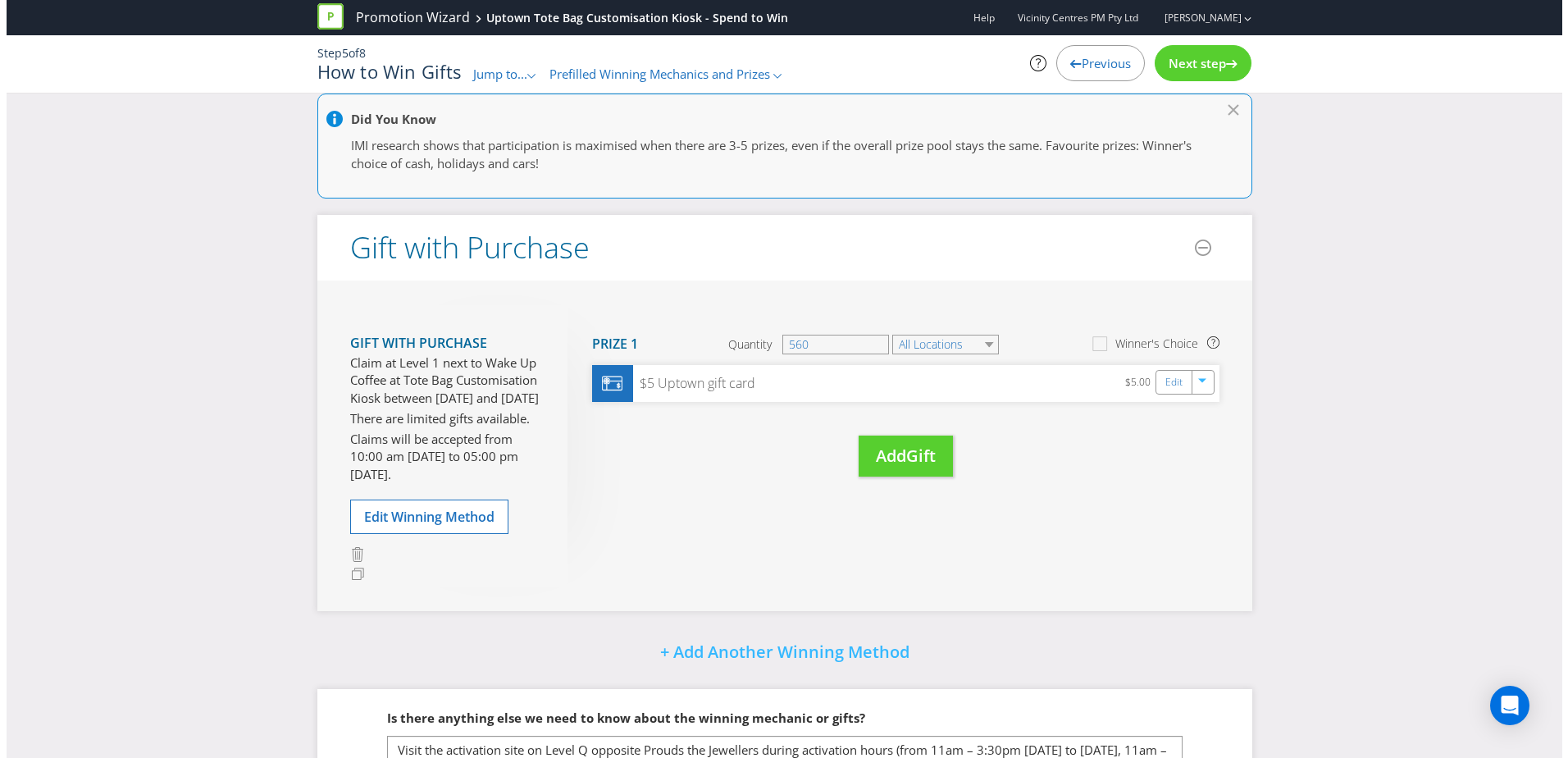
scroll to position [0, 0]
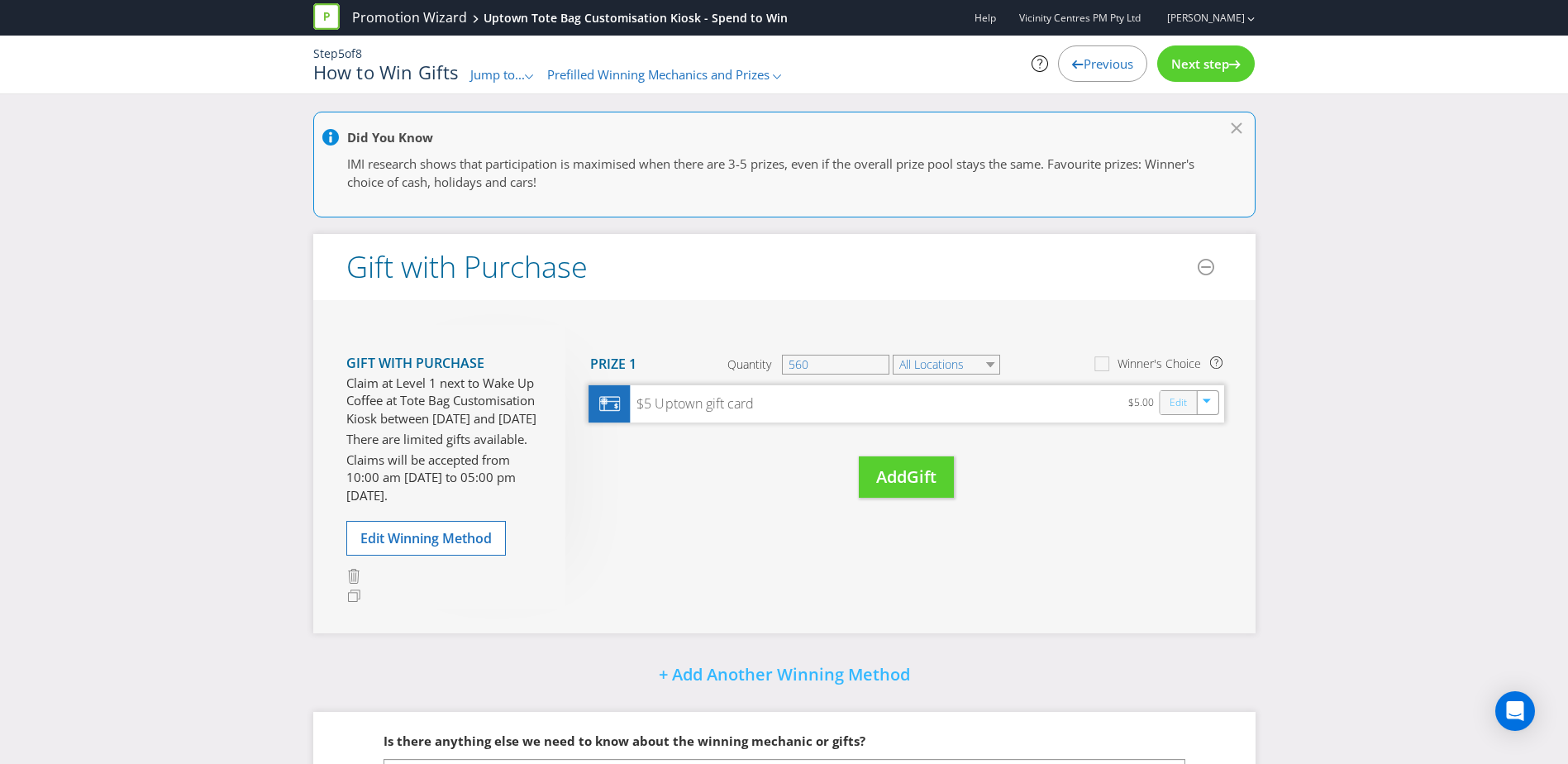
click at [1182, 398] on link "Edit" at bounding box center [1177, 402] width 18 height 19
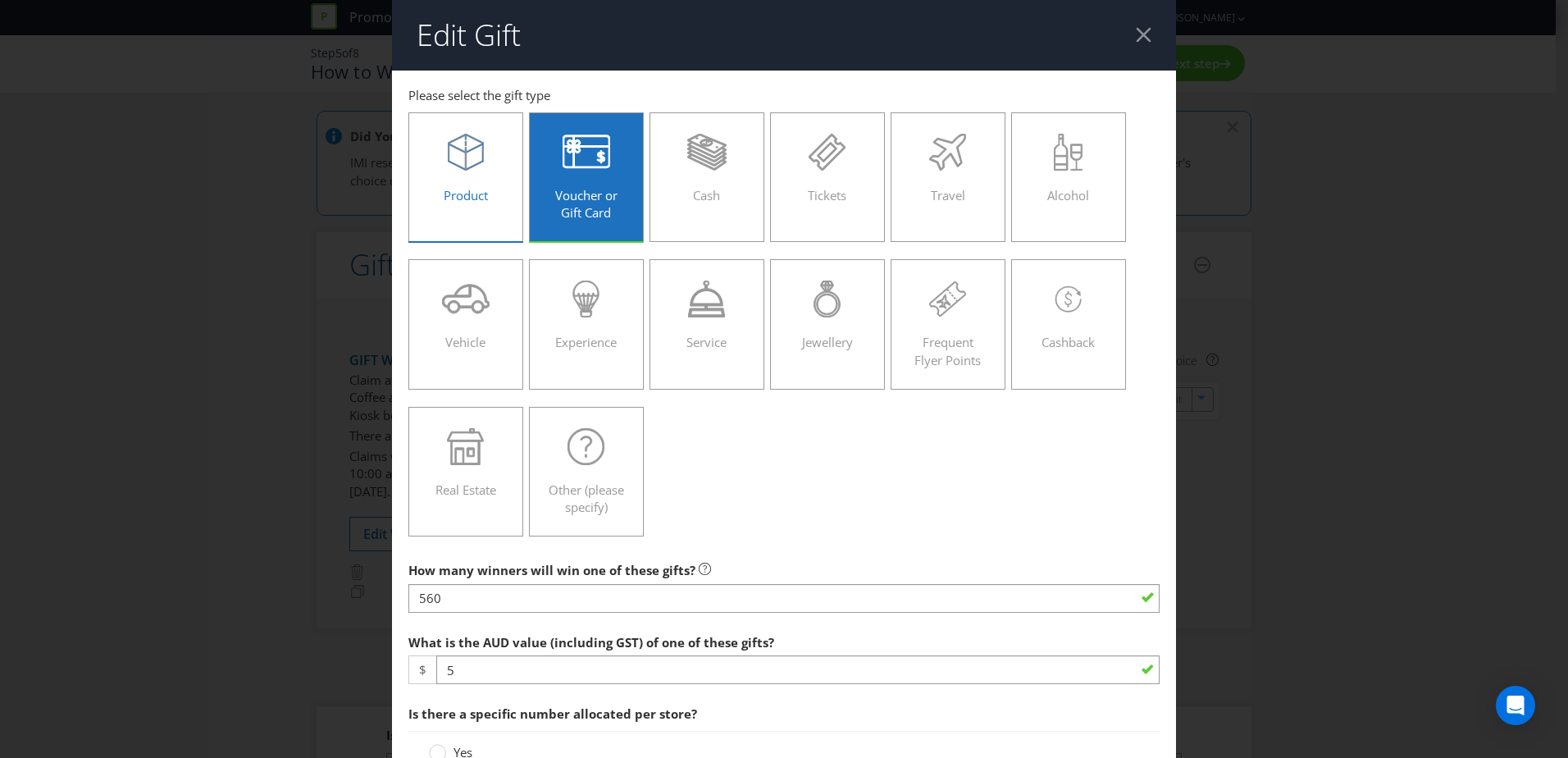
click at [450, 151] on icon at bounding box center [465, 152] width 36 height 37
click at [0, 0] on input "Product" at bounding box center [0, 0] width 0 height 0
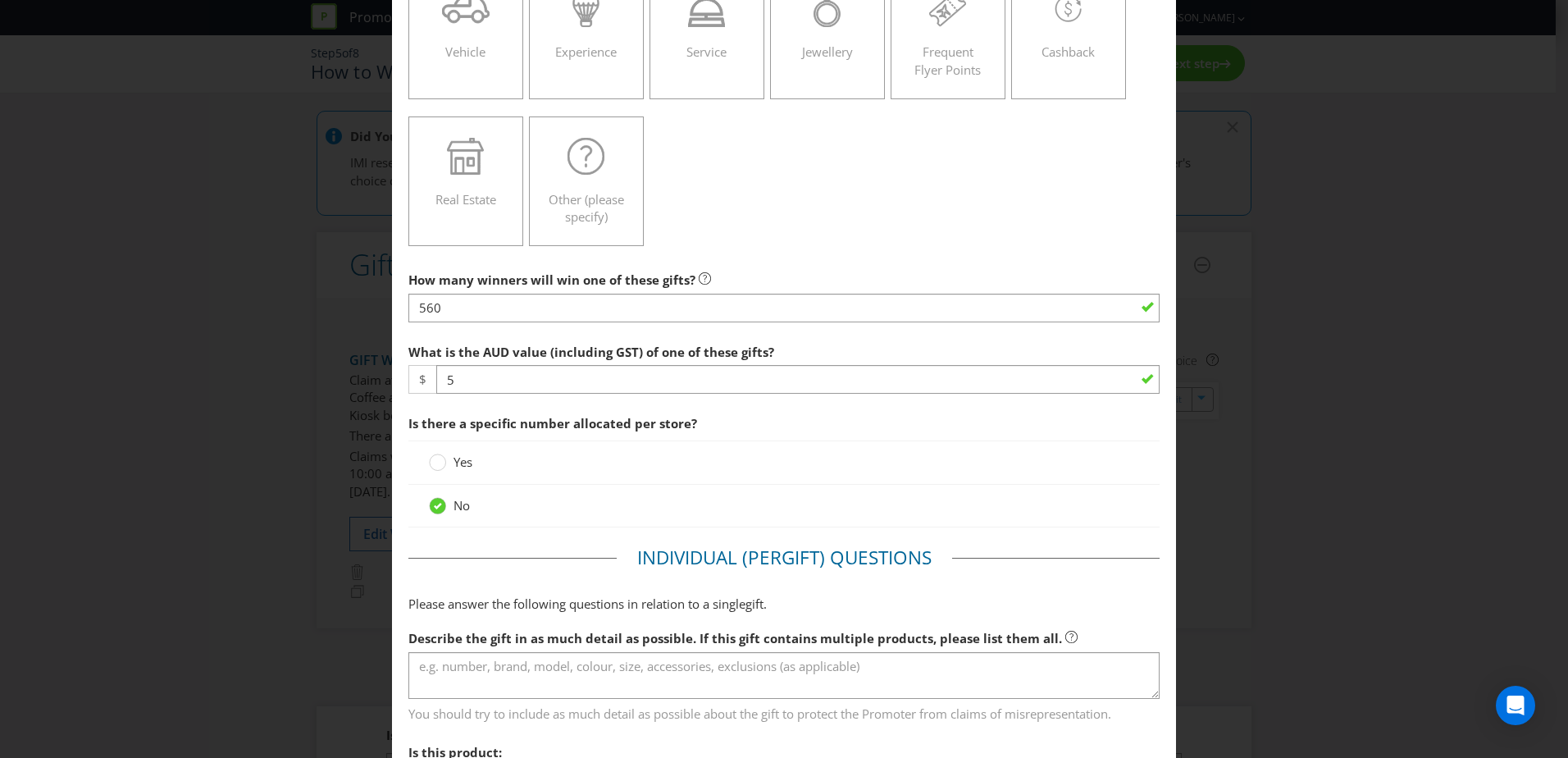
scroll to position [328, 0]
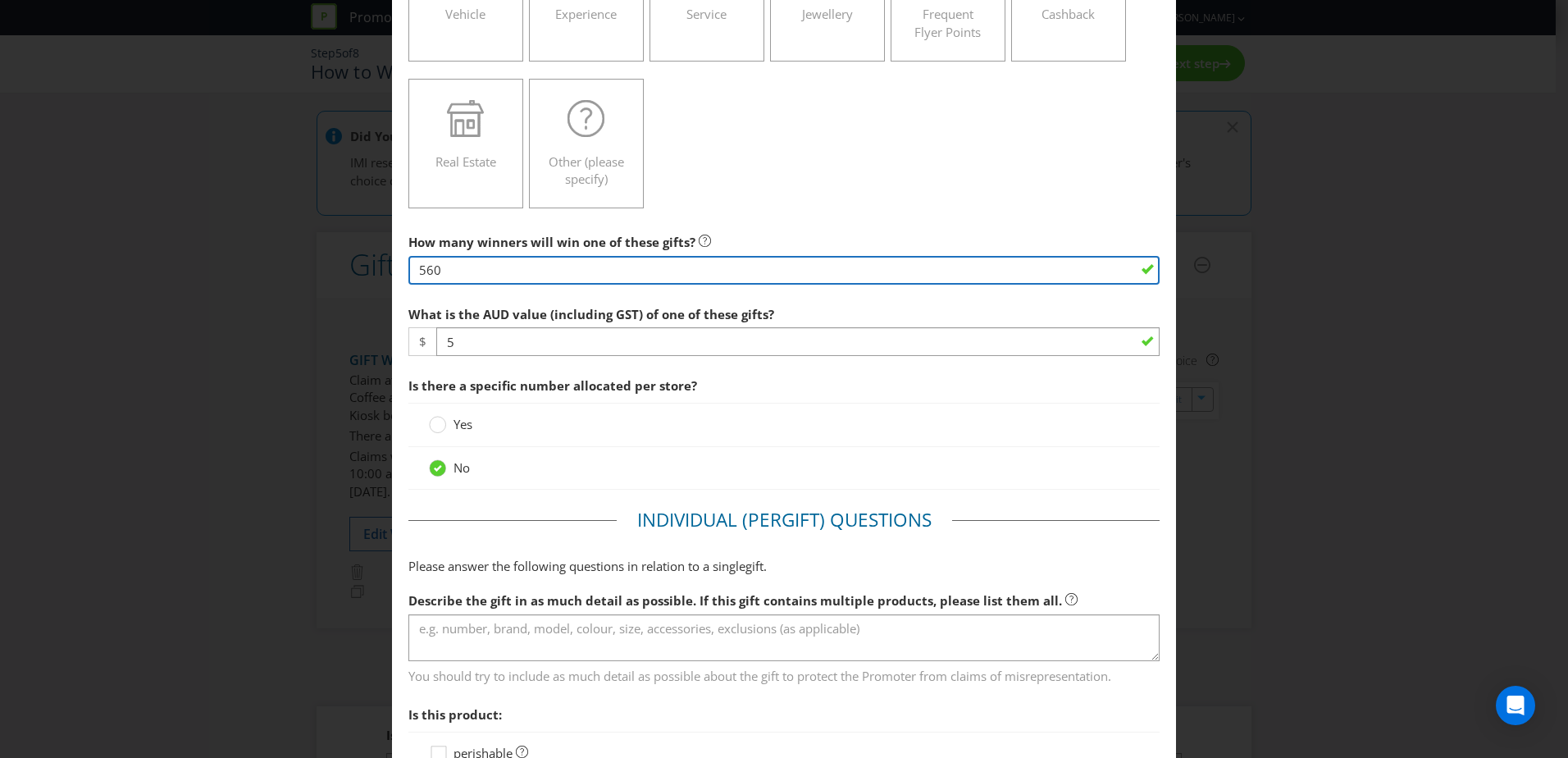
click at [497, 276] on input "560" at bounding box center [783, 271] width 751 height 29
type input "5"
type input "6000"
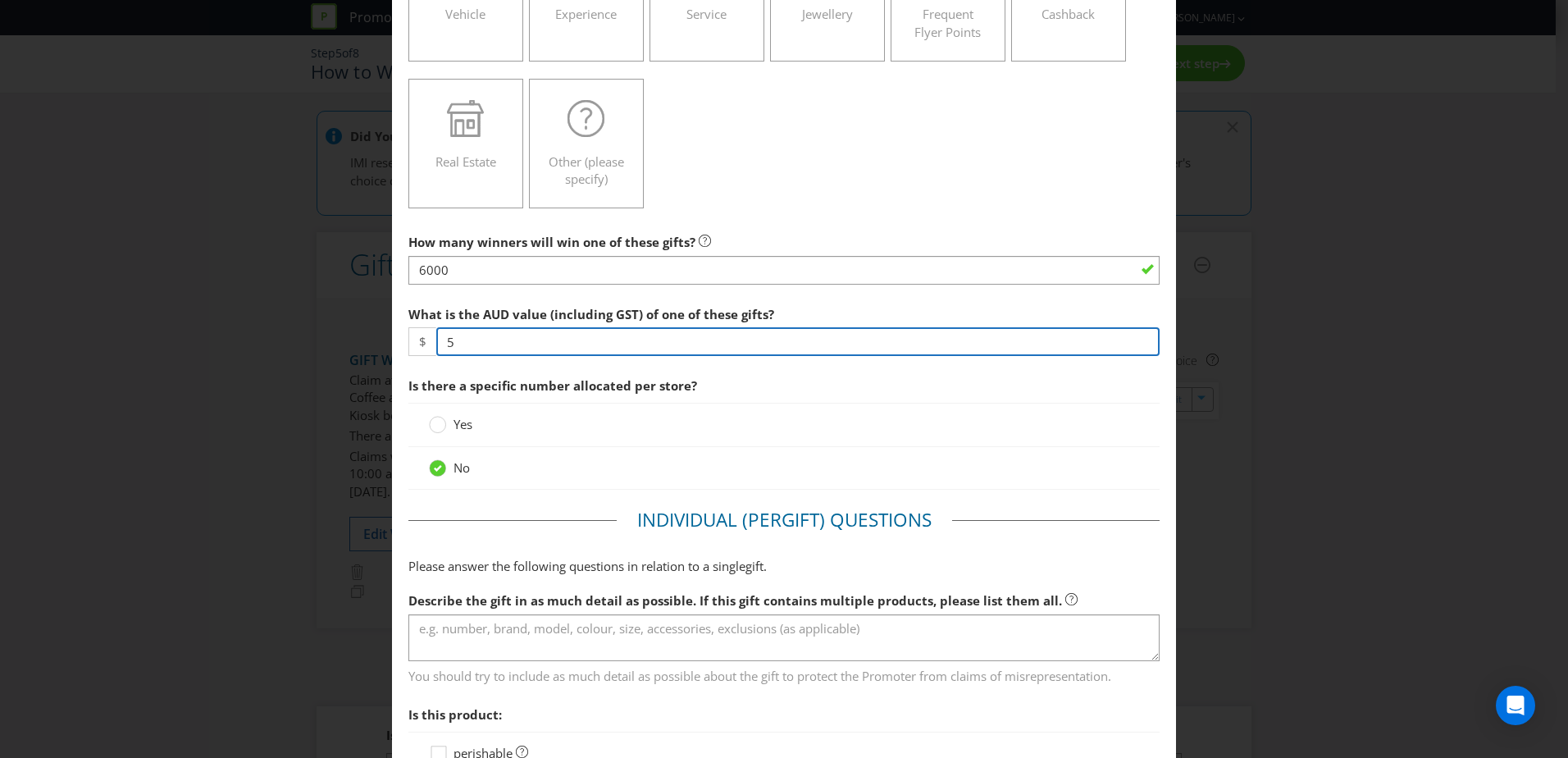
click at [513, 350] on input "5" at bounding box center [798, 341] width 723 height 29
type input "30"
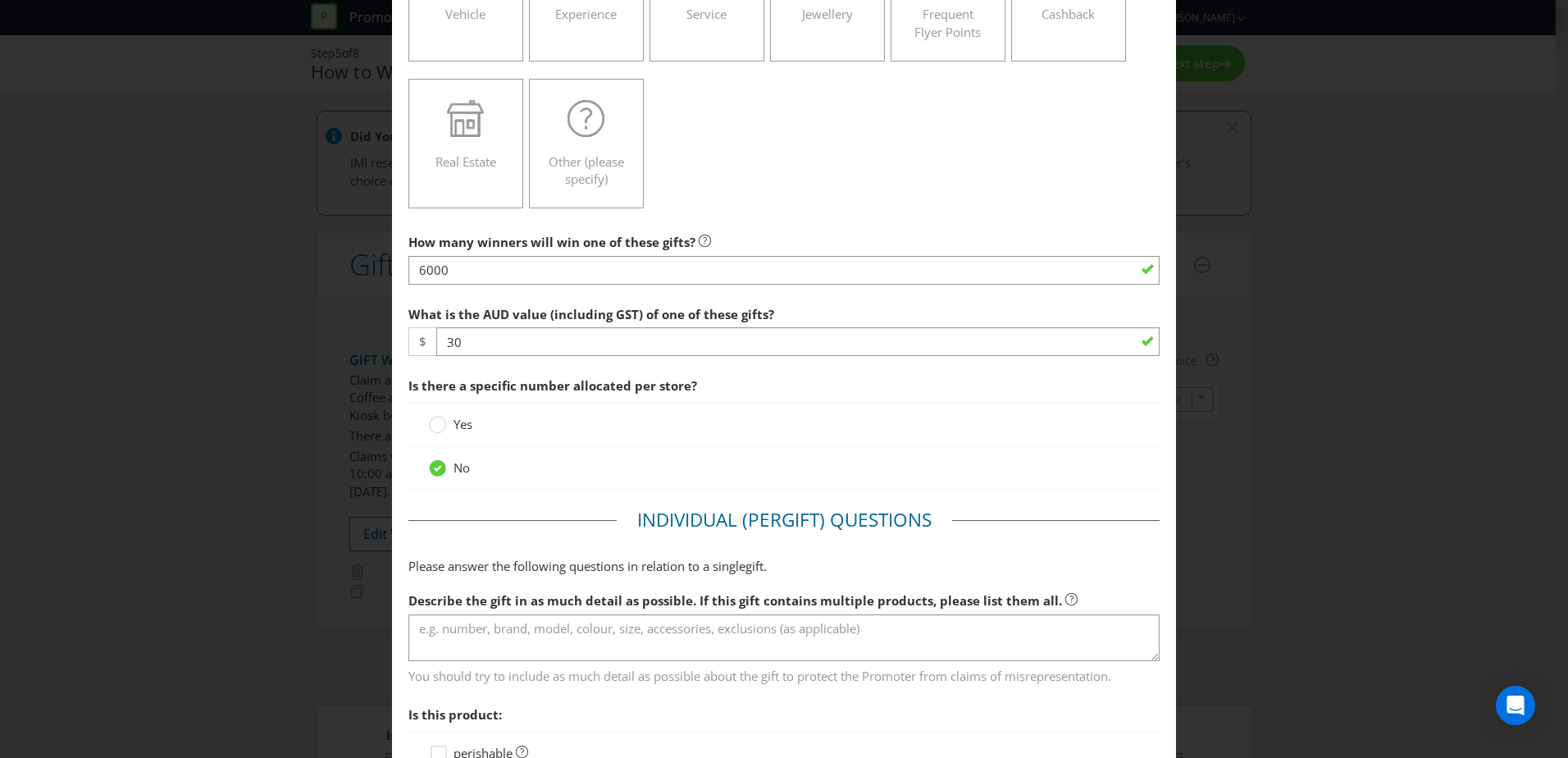
click at [529, 370] on span "Is there a specific number allocated per store?" at bounding box center [783, 386] width 751 height 34
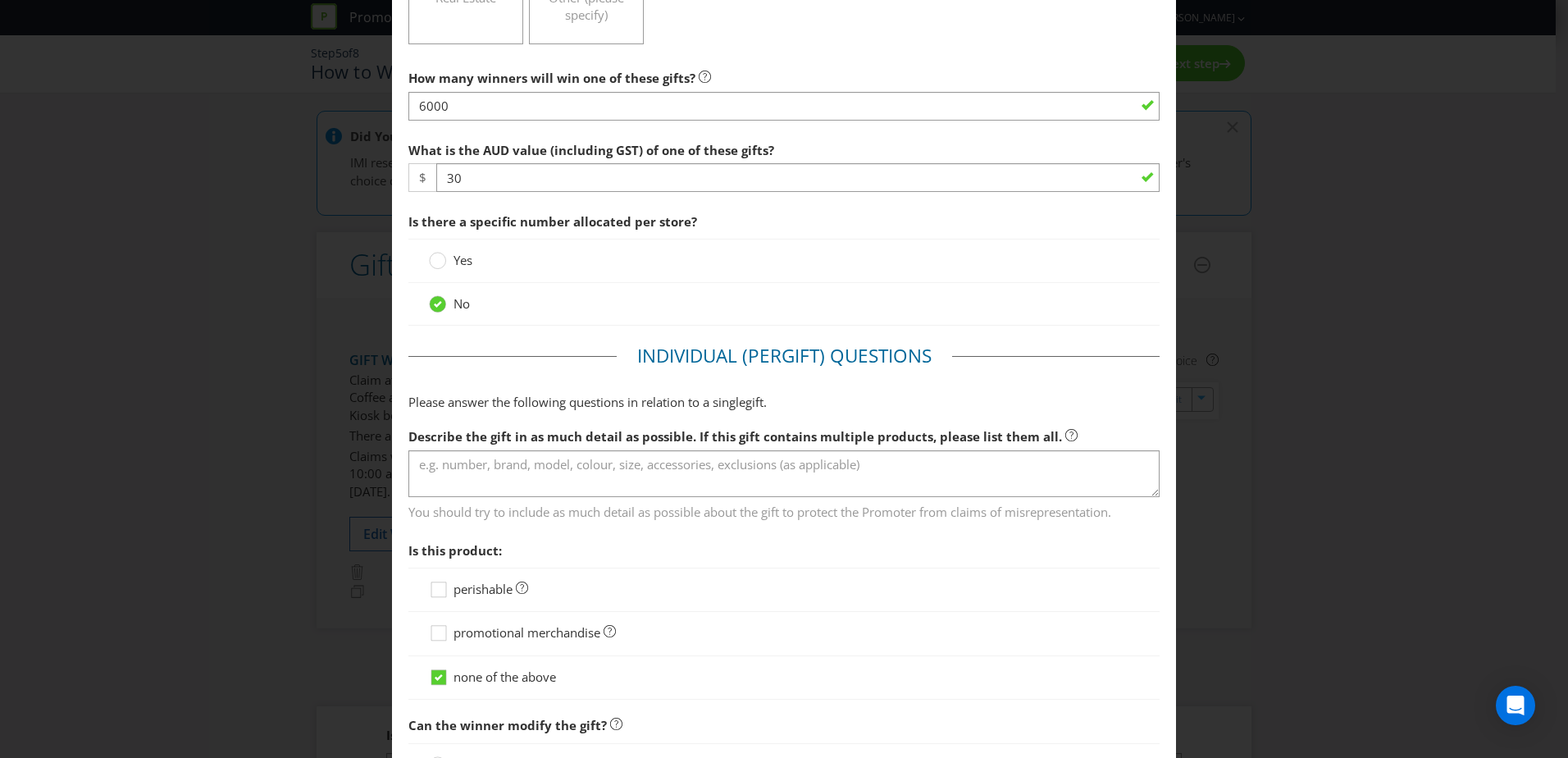
scroll to position [656, 0]
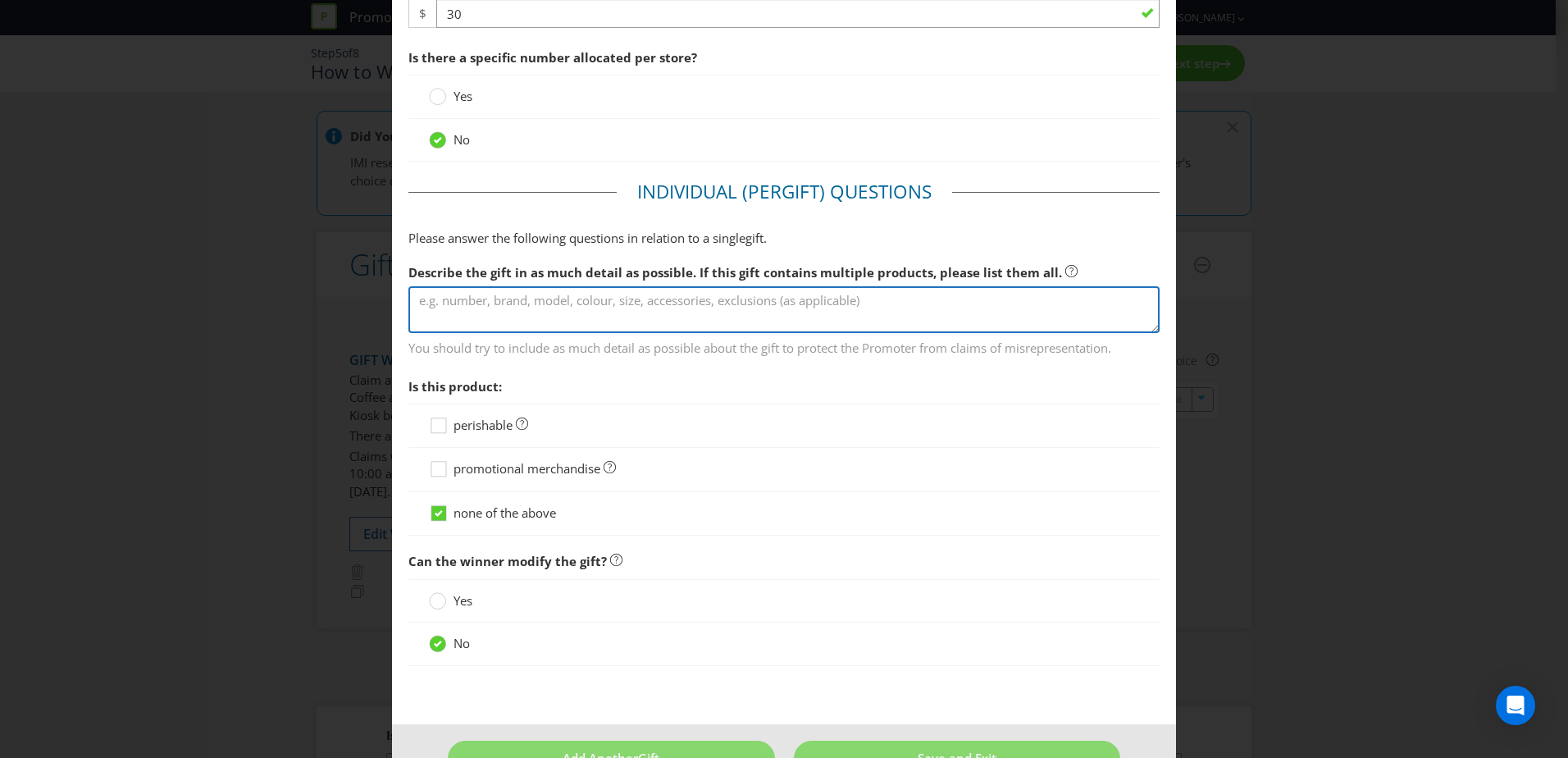
click at [538, 312] on textarea at bounding box center [783, 309] width 751 height 46
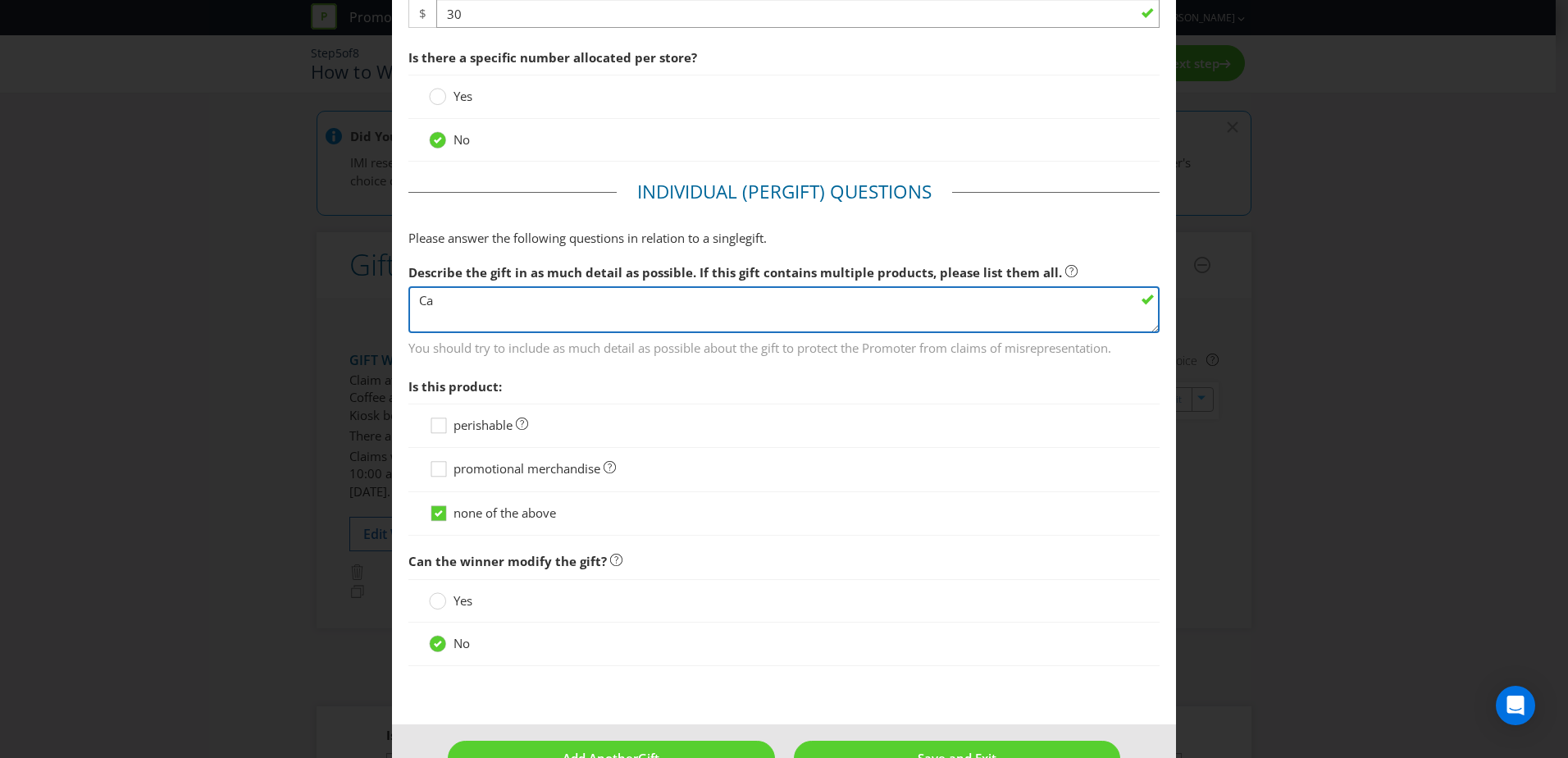
type textarea "C"
click at [792, 302] on textarea "Calico Tote Bag with the Customer's choice of 3 iron-on patches. The patches wi…" at bounding box center [783, 309] width 751 height 46
click at [416, 315] on textarea "Calico Tote Bag with the Customer's choice of 3 iron-on patches. The customer h…" at bounding box center [783, 309] width 751 height 46
drag, startPoint x: 456, startPoint y: 320, endPoint x: 549, endPoint y: 328, distance: 93.3
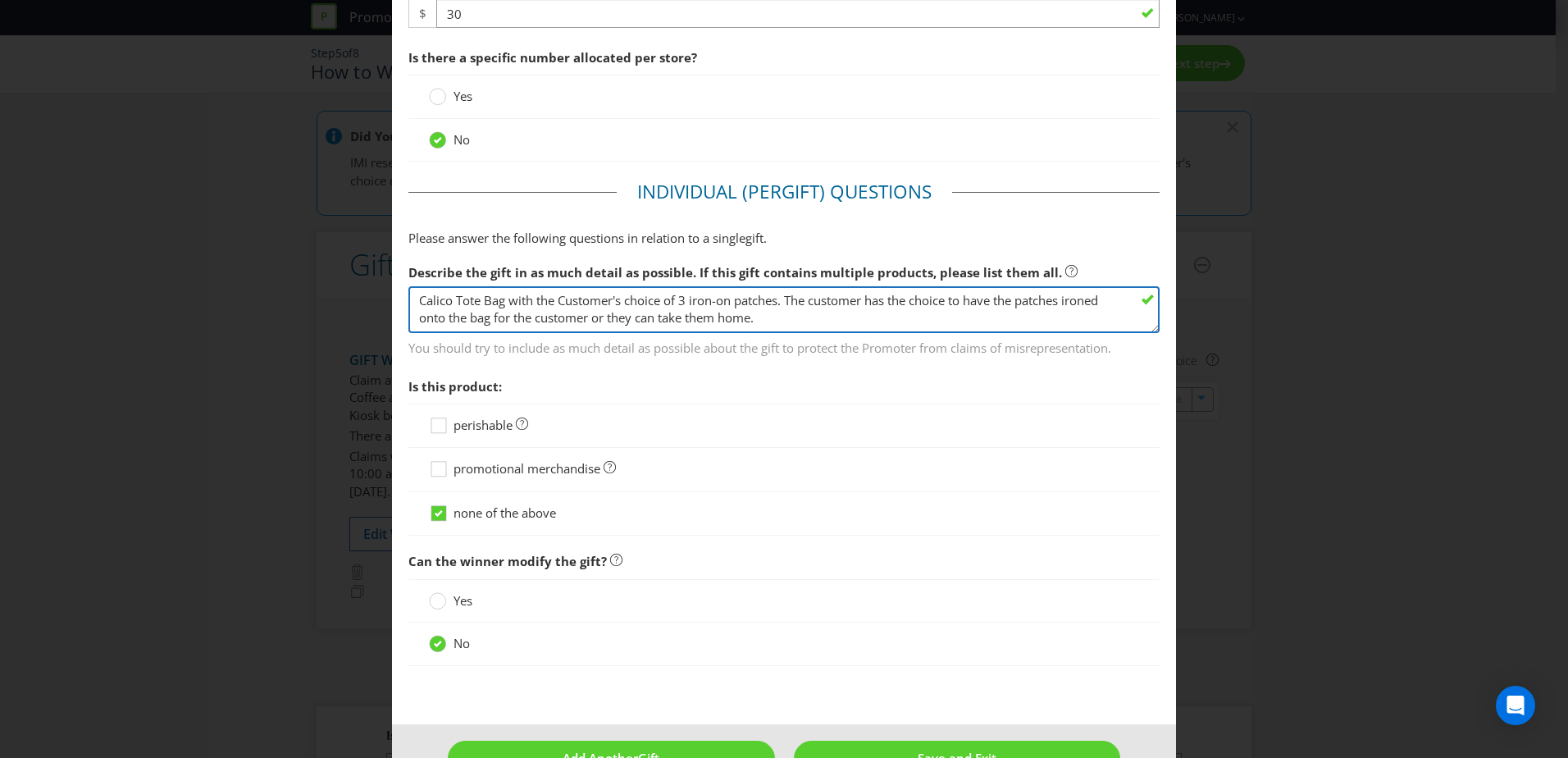
click at [549, 328] on textarea "Calico Tote Bag with the Customer's choice of 3 iron-on patches. The customer h…" at bounding box center [783, 309] width 751 height 46
drag, startPoint x: 514, startPoint y: 318, endPoint x: 590, endPoint y: 316, distance: 76.0
click at [590, 316] on textarea "Calico Tote Bag with the Customer's choice of 3 iron-on patches. The customer h…" at bounding box center [783, 309] width 751 height 46
click at [776, 321] on textarea "Calico Tote Bag with the Customer's choice of 3 iron-on patches. The customer h…" at bounding box center [783, 309] width 751 height 46
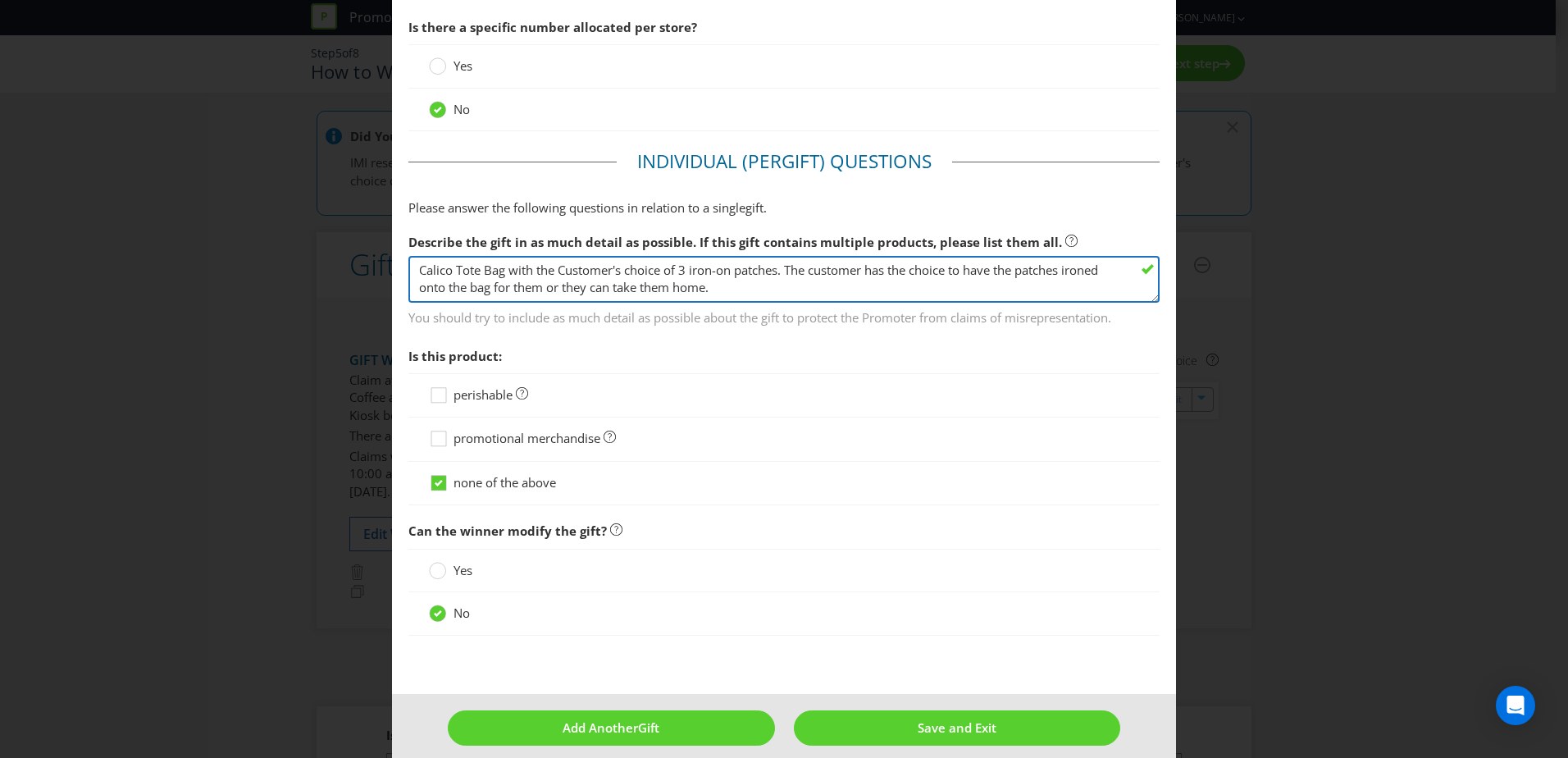
scroll to position [703, 0]
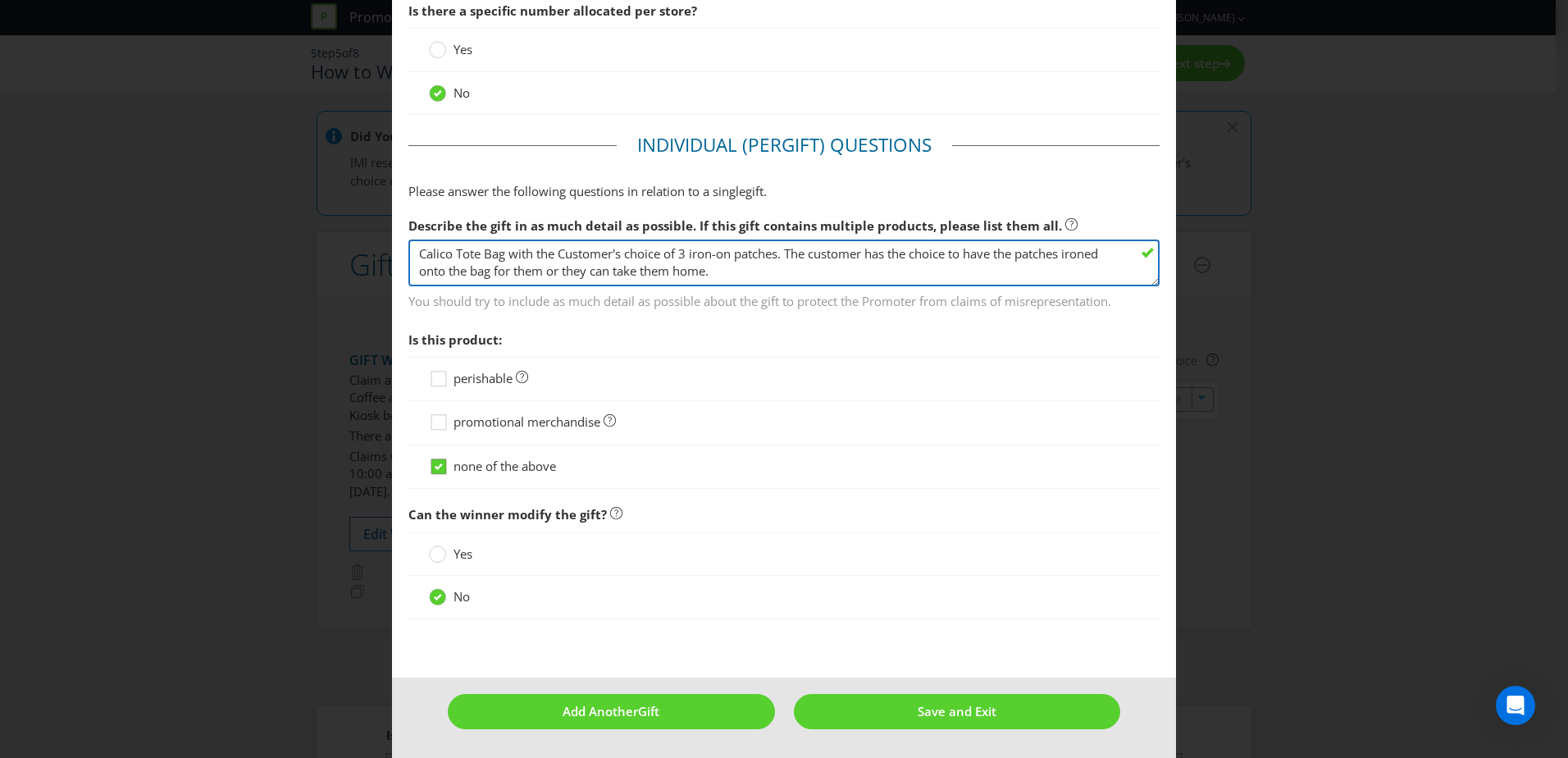
type textarea "Calico Tote Bag with the Customer's choice of 3 iron-on patches. The customer h…"
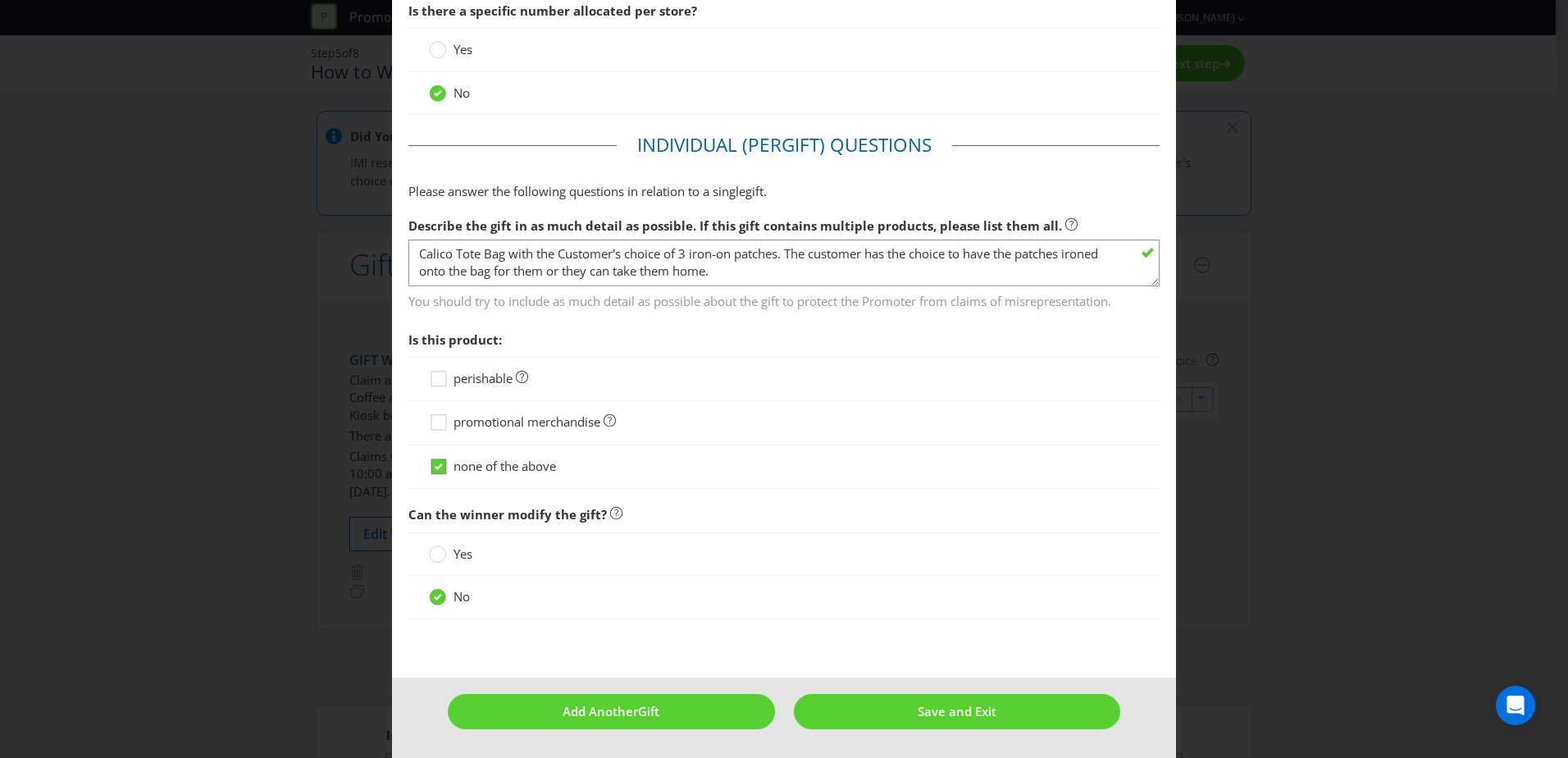
click at [435, 456] on div at bounding box center [439, 460] width 8 height 8
click at [0, 0] on input "none of the above" at bounding box center [0, 0] width 0 height 0
click at [435, 426] on icon at bounding box center [441, 425] width 24 height 24
click at [0, 0] on input "promotional merchandise" at bounding box center [0, 0] width 0 height 0
click at [439, 557] on circle at bounding box center [437, 554] width 16 height 16
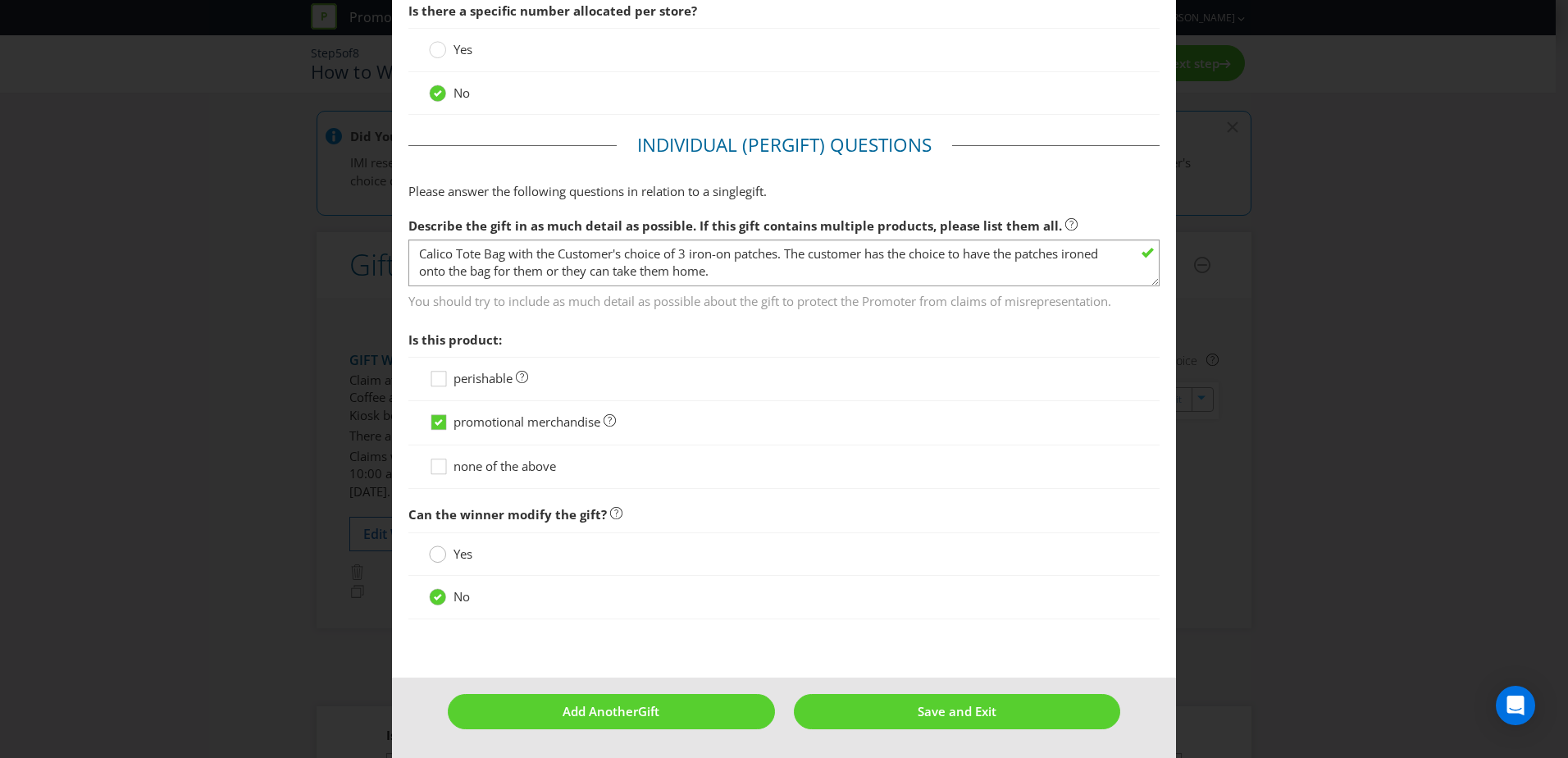
click at [0, 0] on input "Yes" at bounding box center [0, 0] width 0 height 0
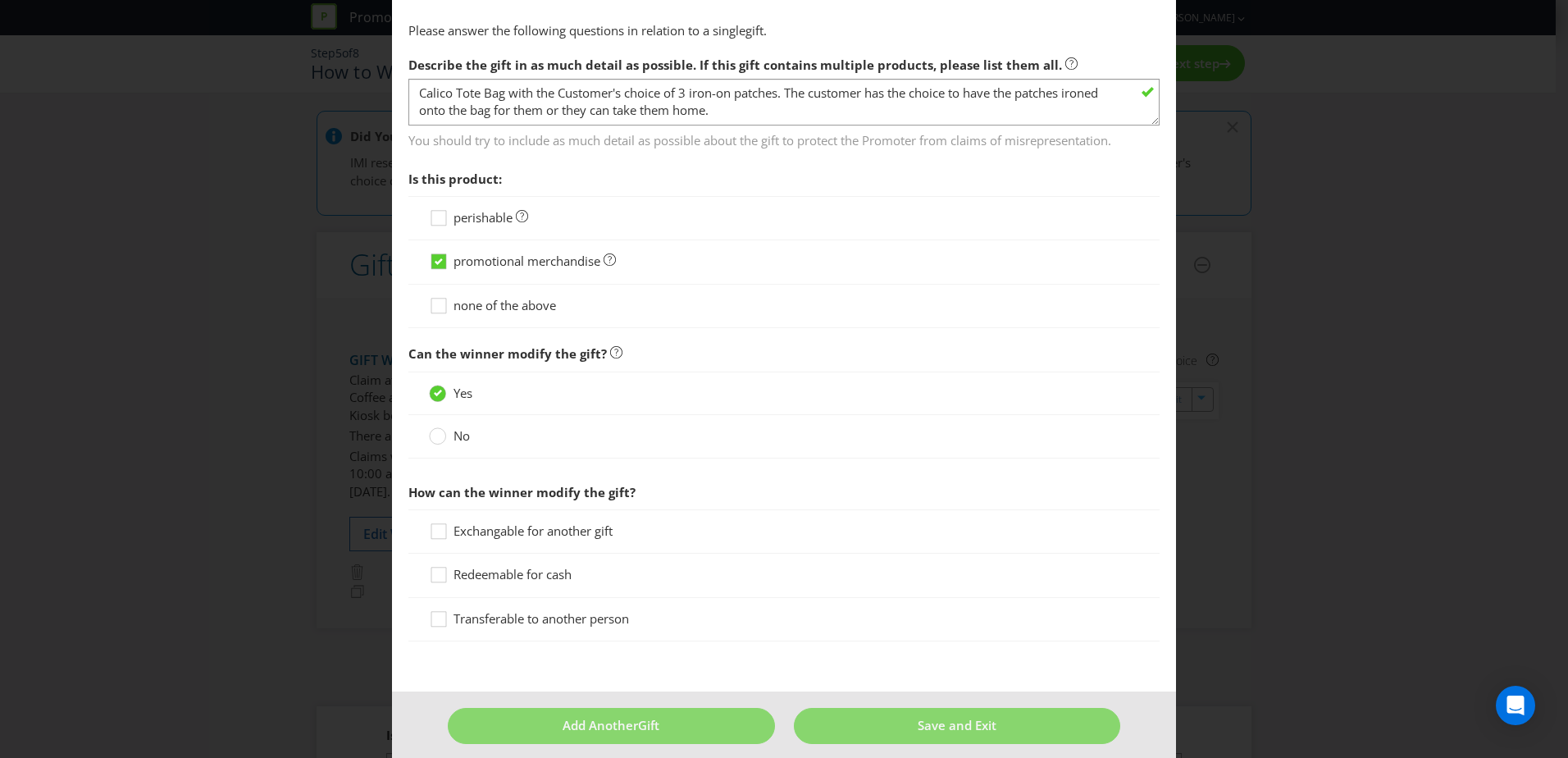
scroll to position [878, 0]
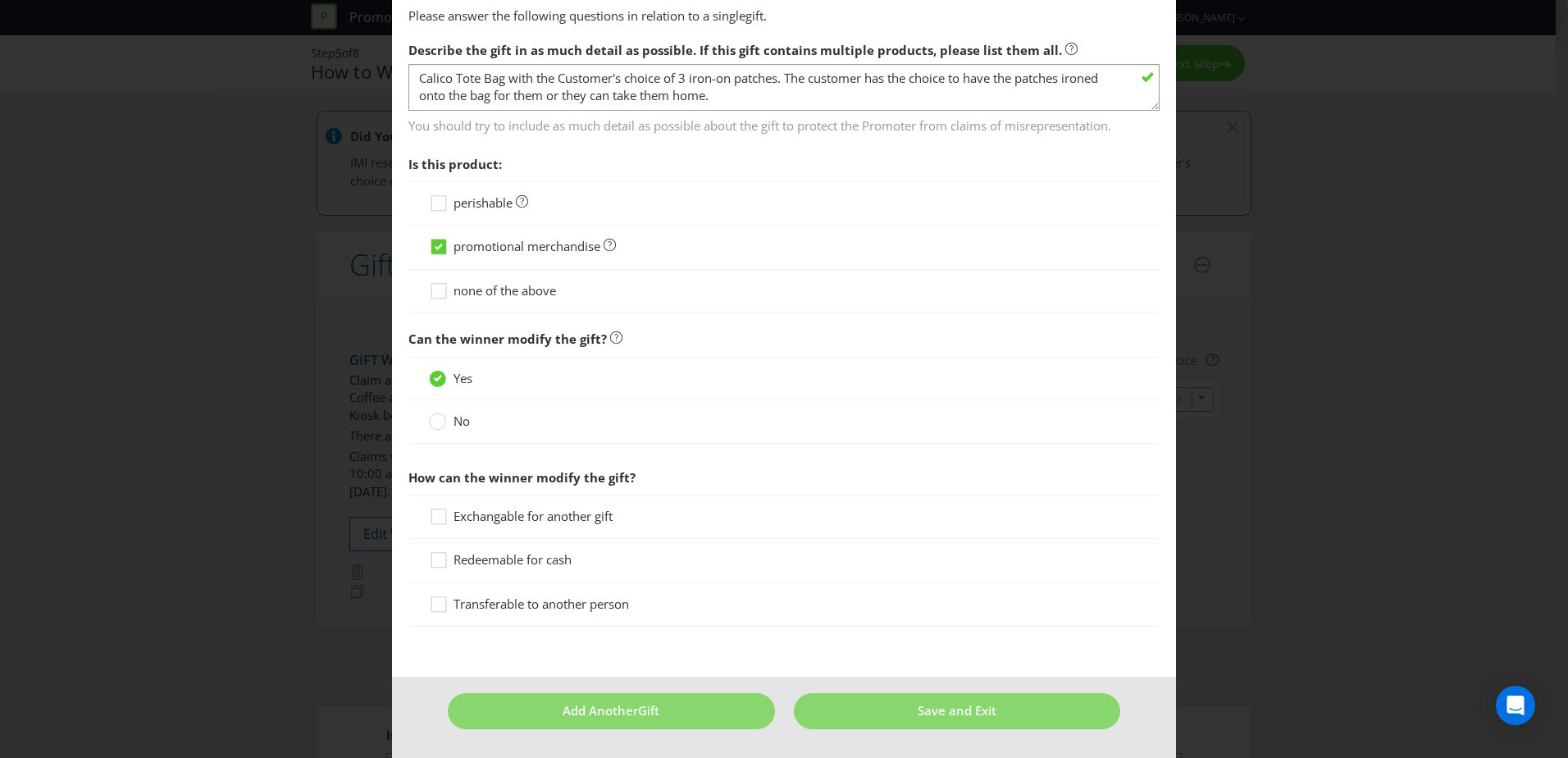
click at [445, 427] on label "No" at bounding box center [451, 422] width 44 height 17
click at [0, 0] on input "No" at bounding box center [0, 0] width 0 height 0
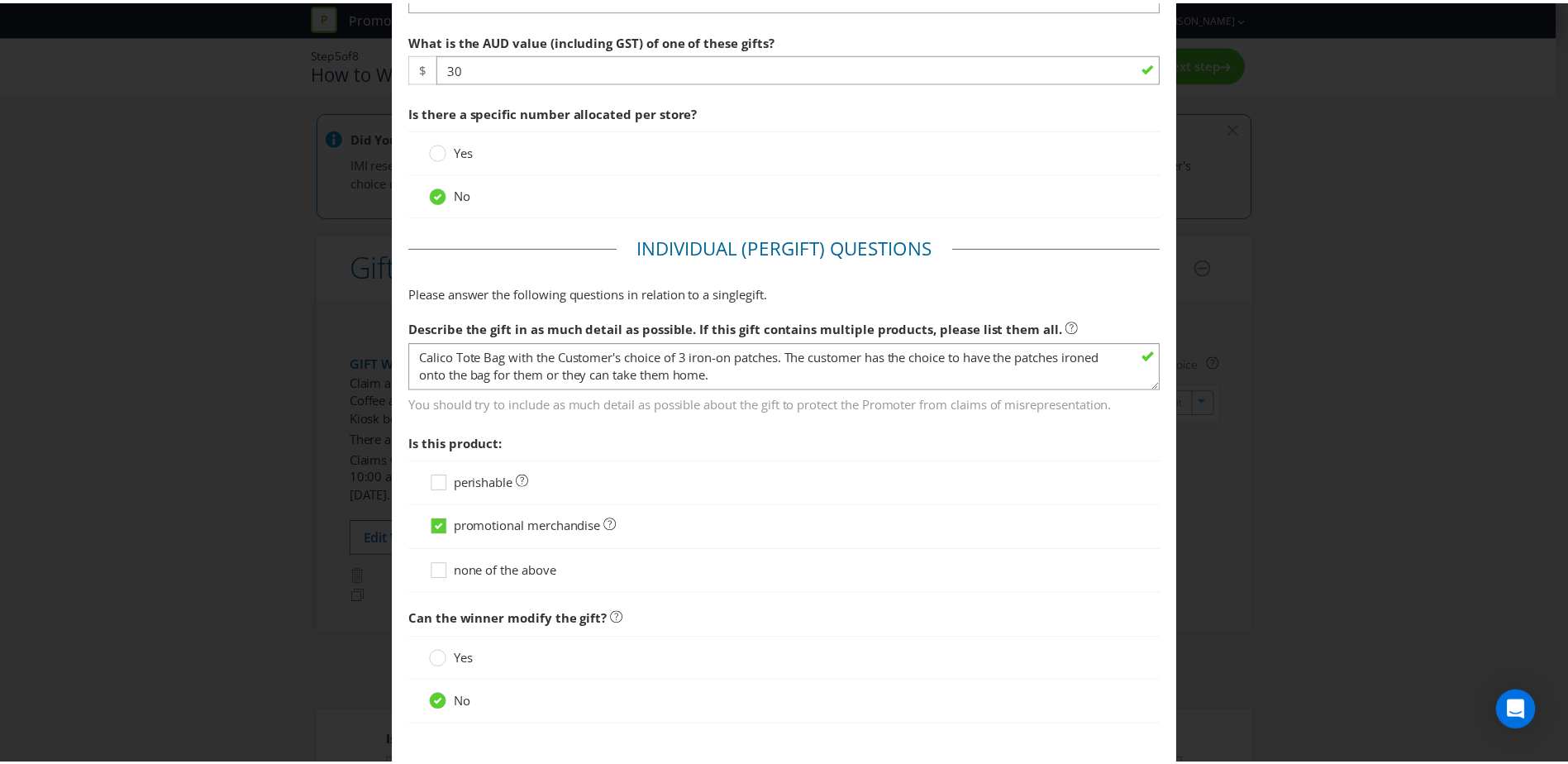
scroll to position [708, 0]
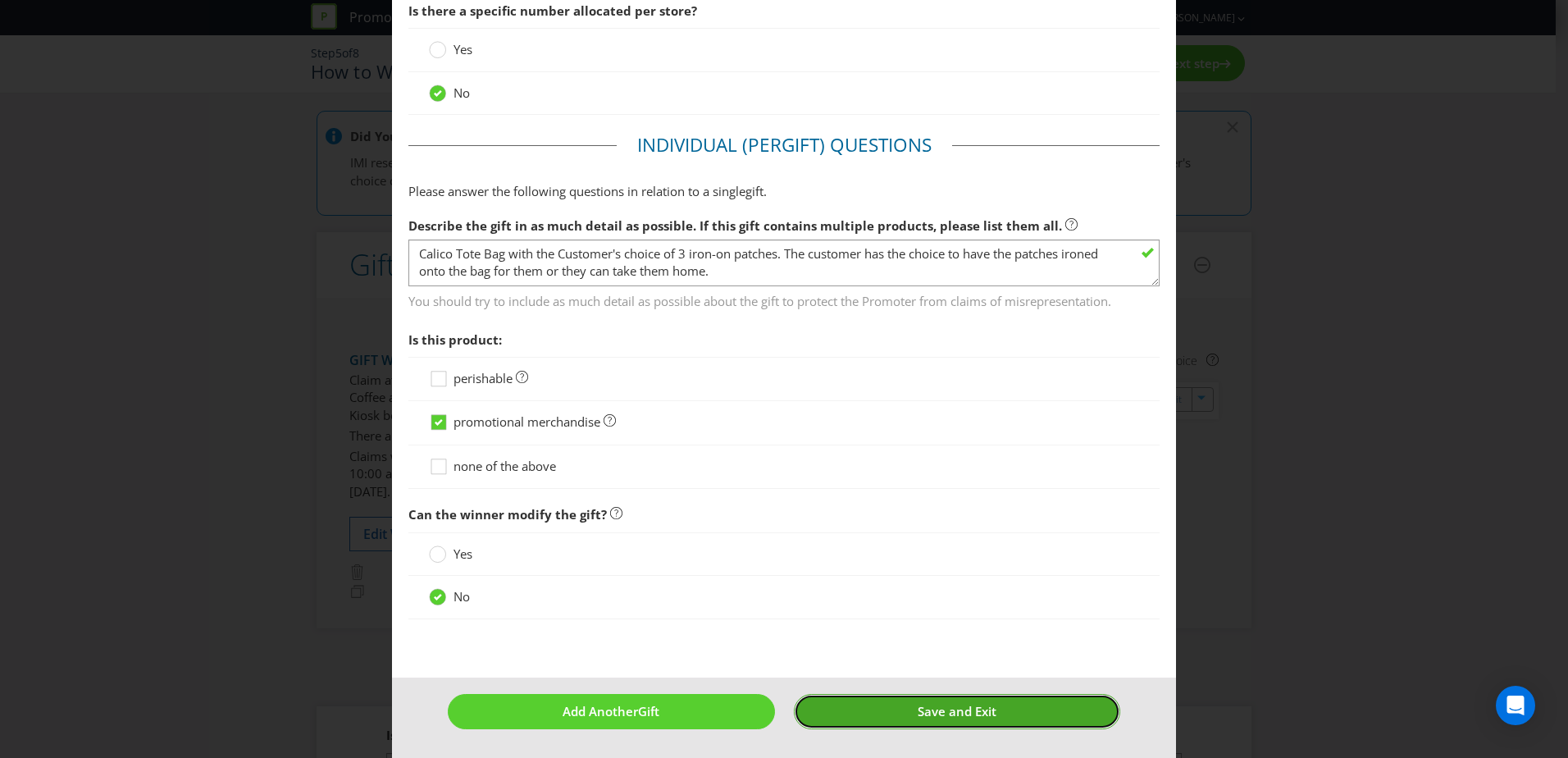
click at [878, 701] on button "Save and Exit" at bounding box center [957, 712] width 327 height 35
type input "6000"
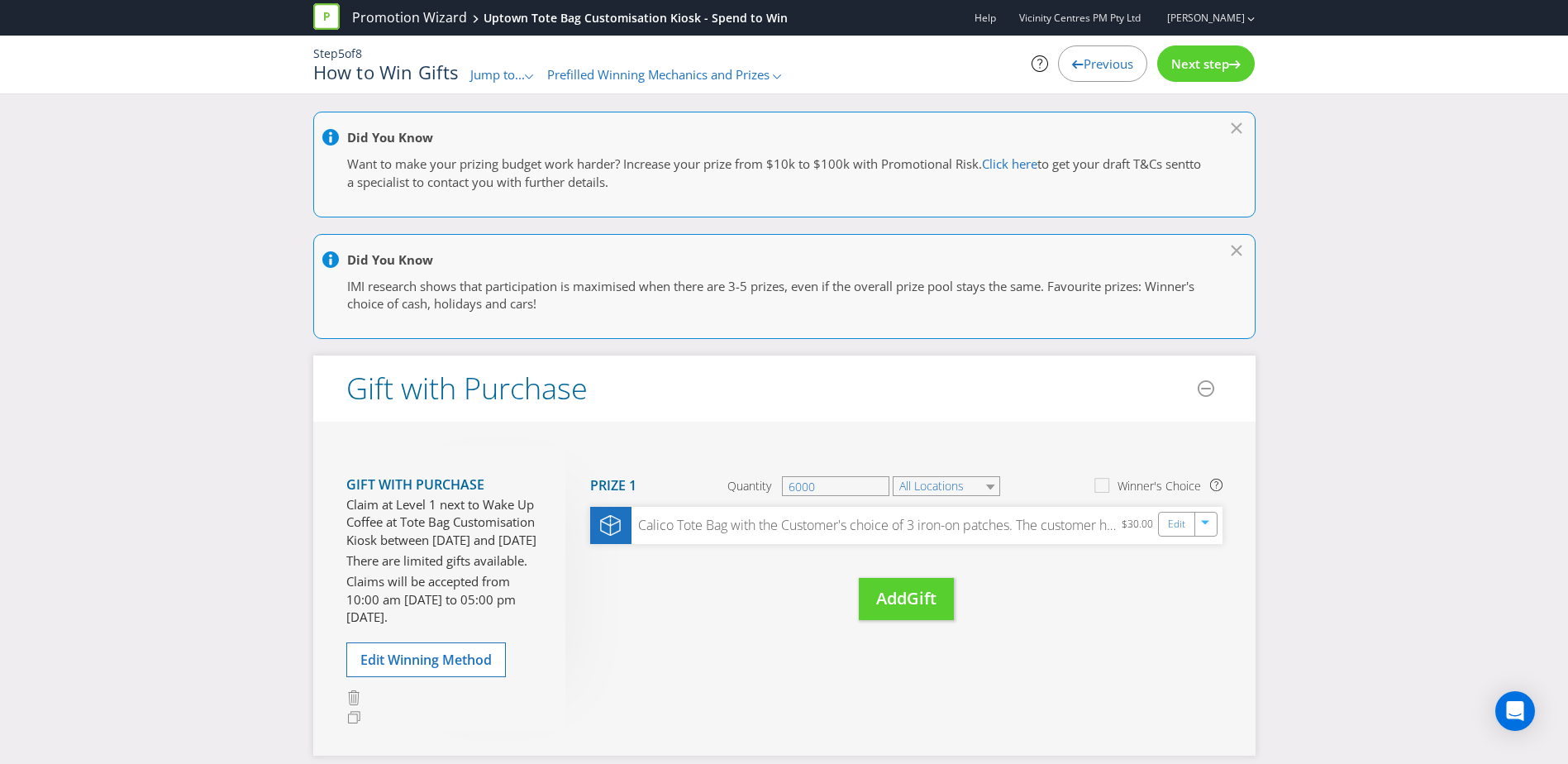
click at [1213, 54] on div "Next step" at bounding box center [1206, 63] width 97 height 36
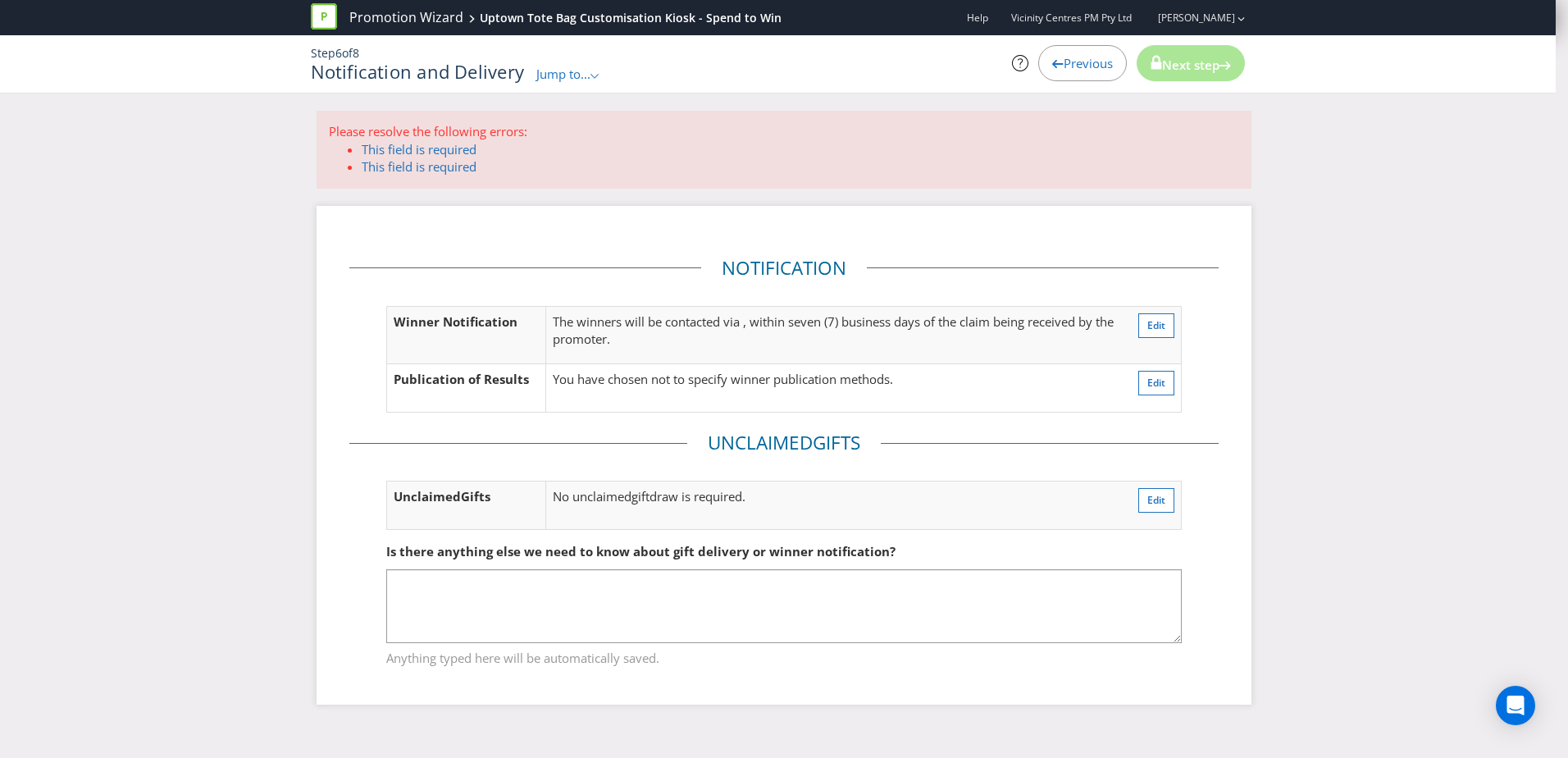
click at [1192, 65] on span "Next step" at bounding box center [1190, 65] width 57 height 16
click at [1099, 62] on span "Previous" at bounding box center [1088, 63] width 49 height 16
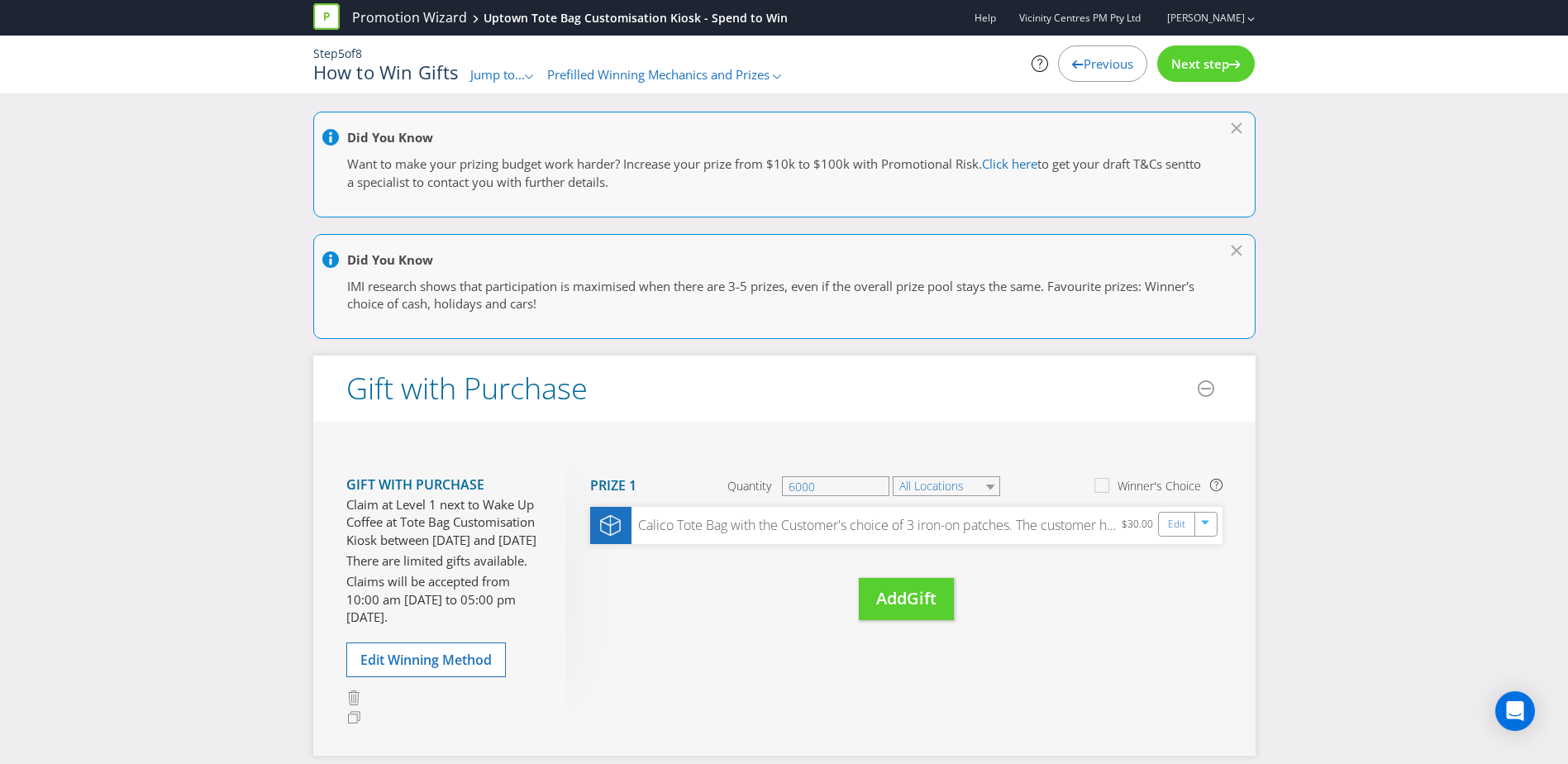
click at [1198, 73] on div "Next step" at bounding box center [1206, 63] width 97 height 36
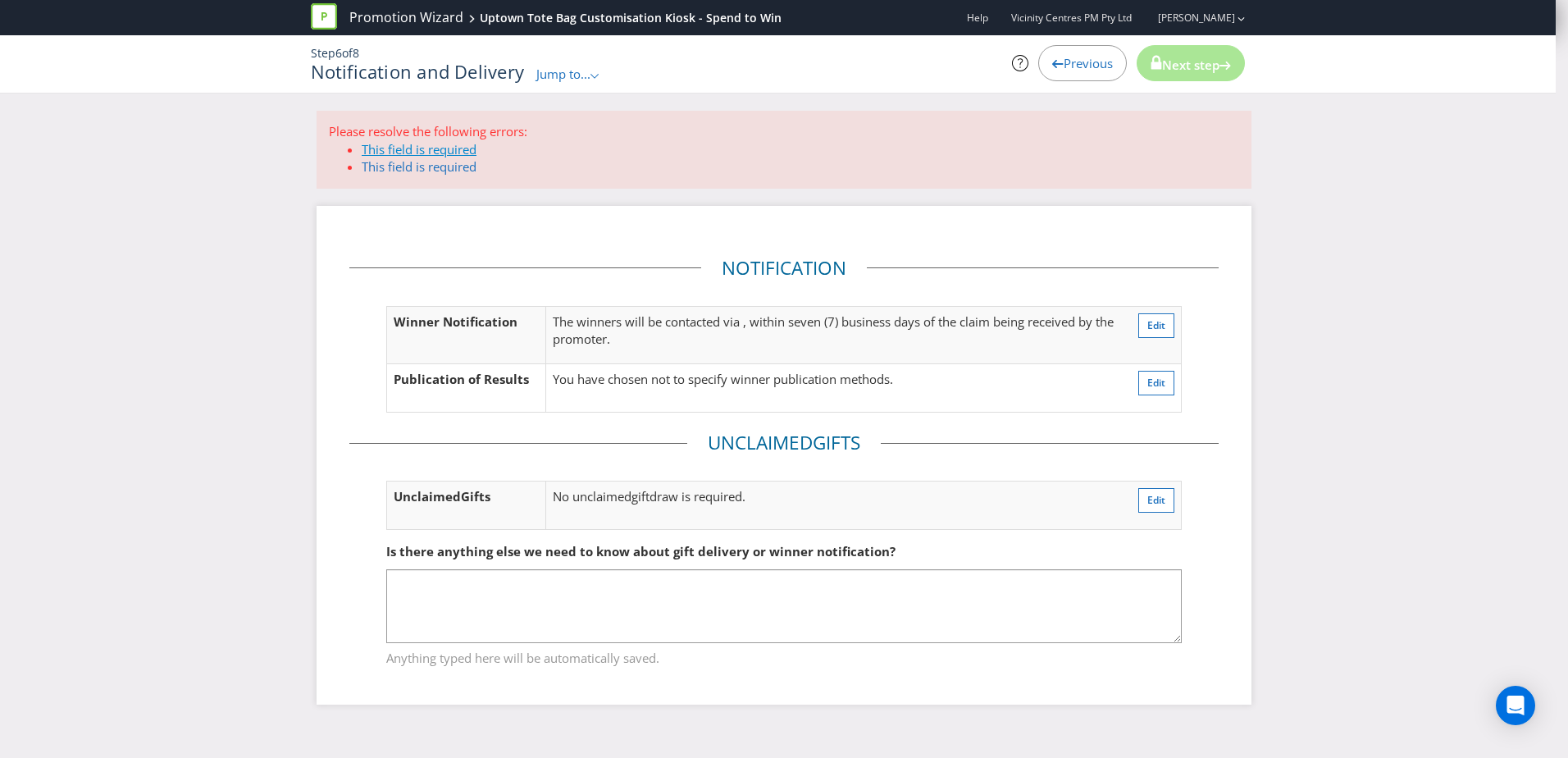
click at [414, 155] on link "This field is required" at bounding box center [419, 149] width 115 height 16
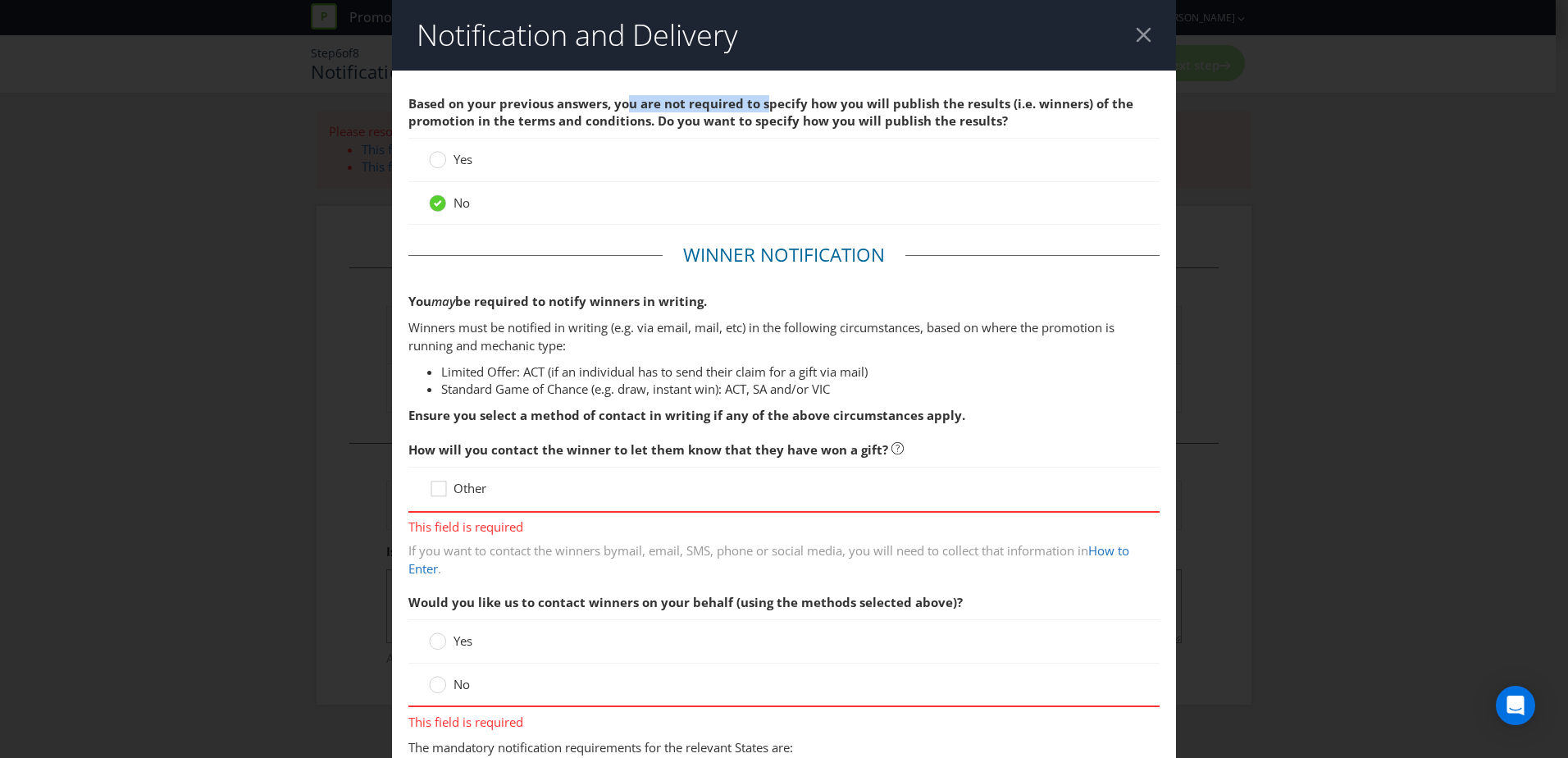
drag, startPoint x: 621, startPoint y: 105, endPoint x: 766, endPoint y: 105, distance: 145.0
click at [766, 105] on span "Based on your previous answers, you are not required to specify how you will pu…" at bounding box center [770, 111] width 725 height 34
drag, startPoint x: 766, startPoint y: 105, endPoint x: 698, endPoint y: 122, distance: 70.1
click at [701, 122] on span "Based on your previous answers, you are not required to specify how you will pu…" at bounding box center [770, 111] width 725 height 34
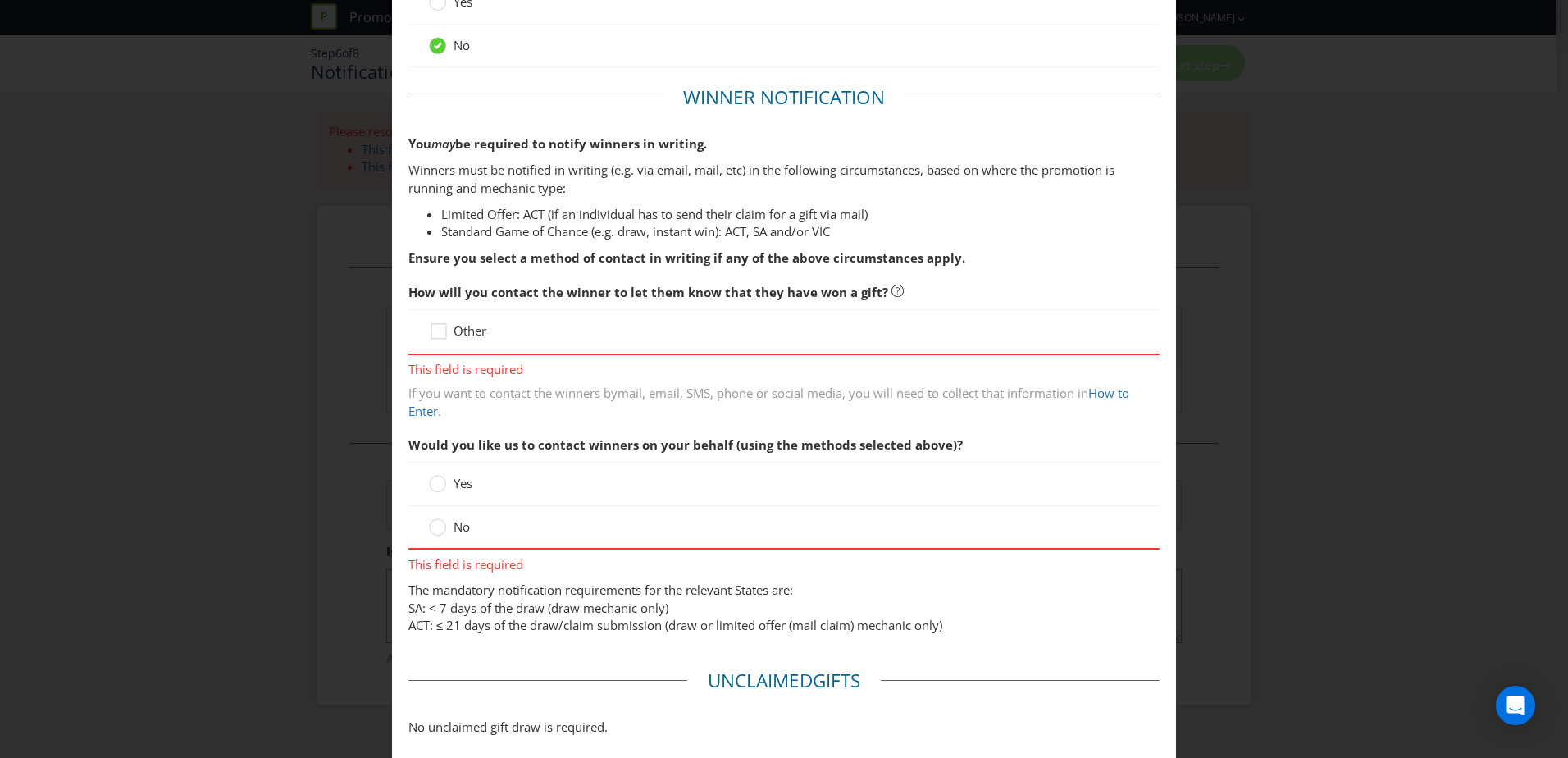
scroll to position [164, 0]
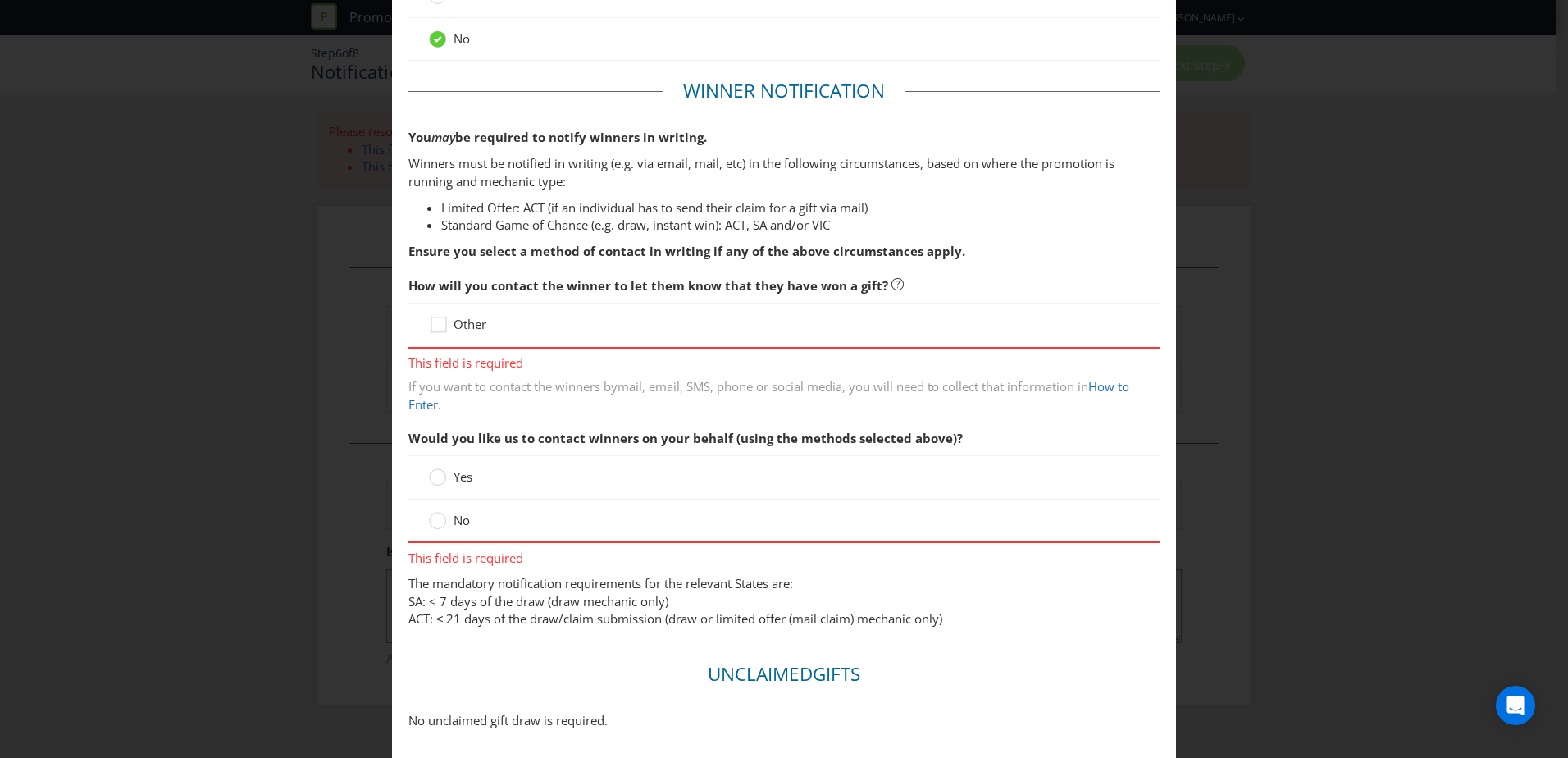
click at [527, 364] on span "This field is required" at bounding box center [783, 361] width 751 height 24
drag, startPoint x: 577, startPoint y: 252, endPoint x: 691, endPoint y: 254, distance: 114.0
click at [691, 254] on strong "Ensure you select a method of contact in writing if any of the above circumstan…" at bounding box center [686, 250] width 557 height 16
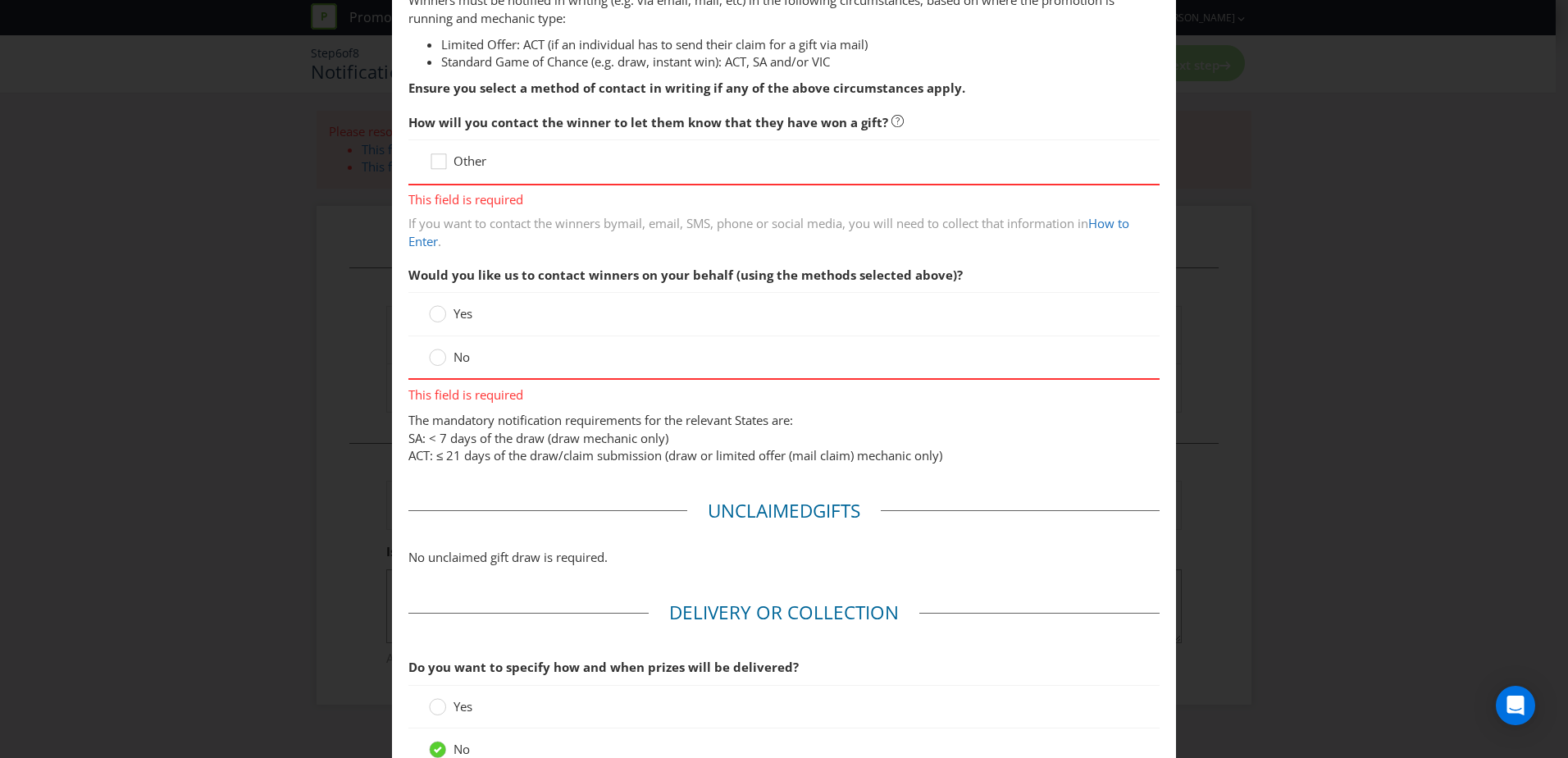
scroll to position [328, 0]
click at [436, 153] on div at bounding box center [439, 155] width 8 height 8
click at [0, 0] on input "Other" at bounding box center [0, 0] width 0 height 0
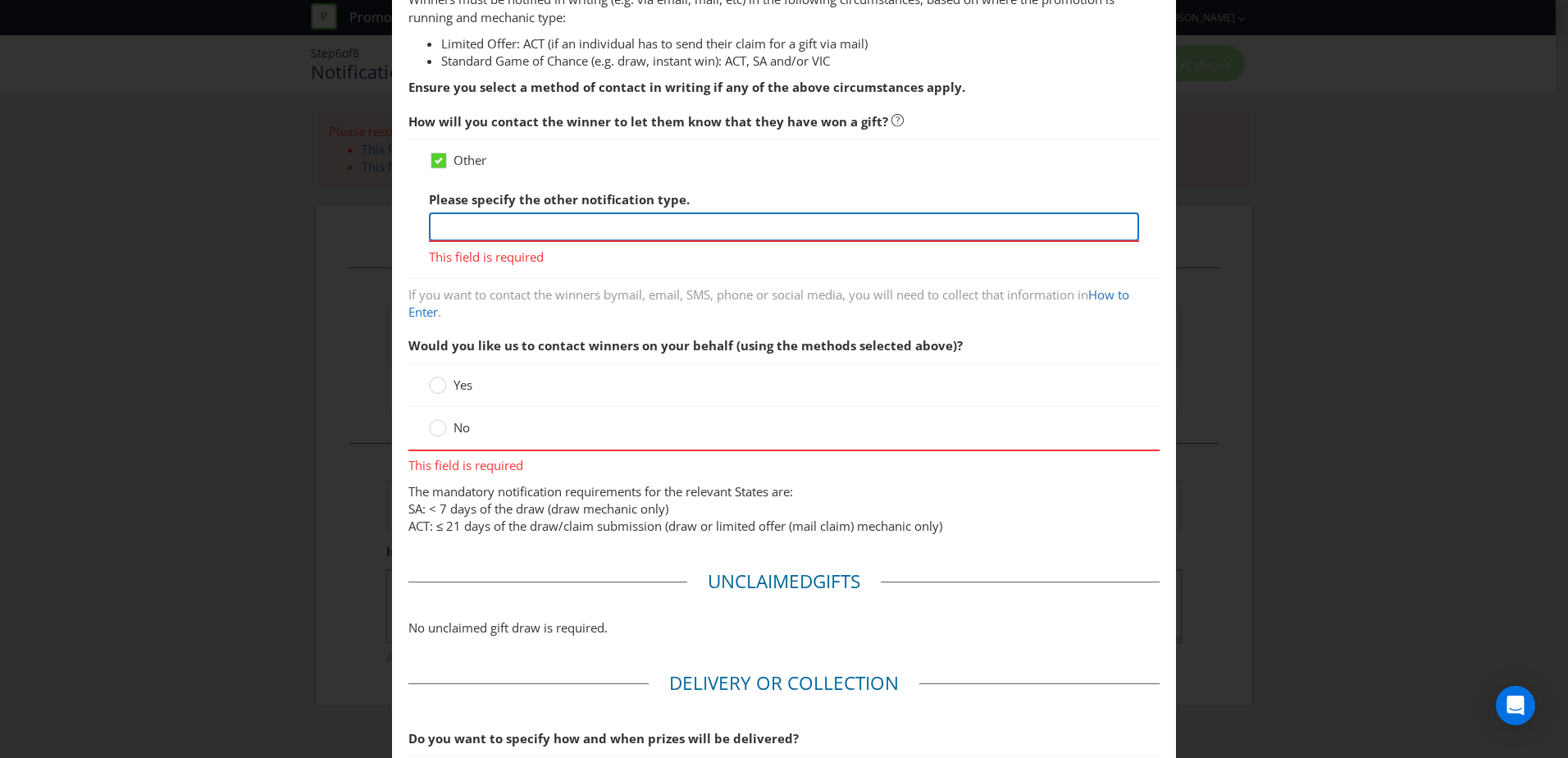
click at [524, 220] on input "text" at bounding box center [784, 227] width 711 height 29
type input "Customers must speak to Customer Service Staff to see if they are eligible to r…"
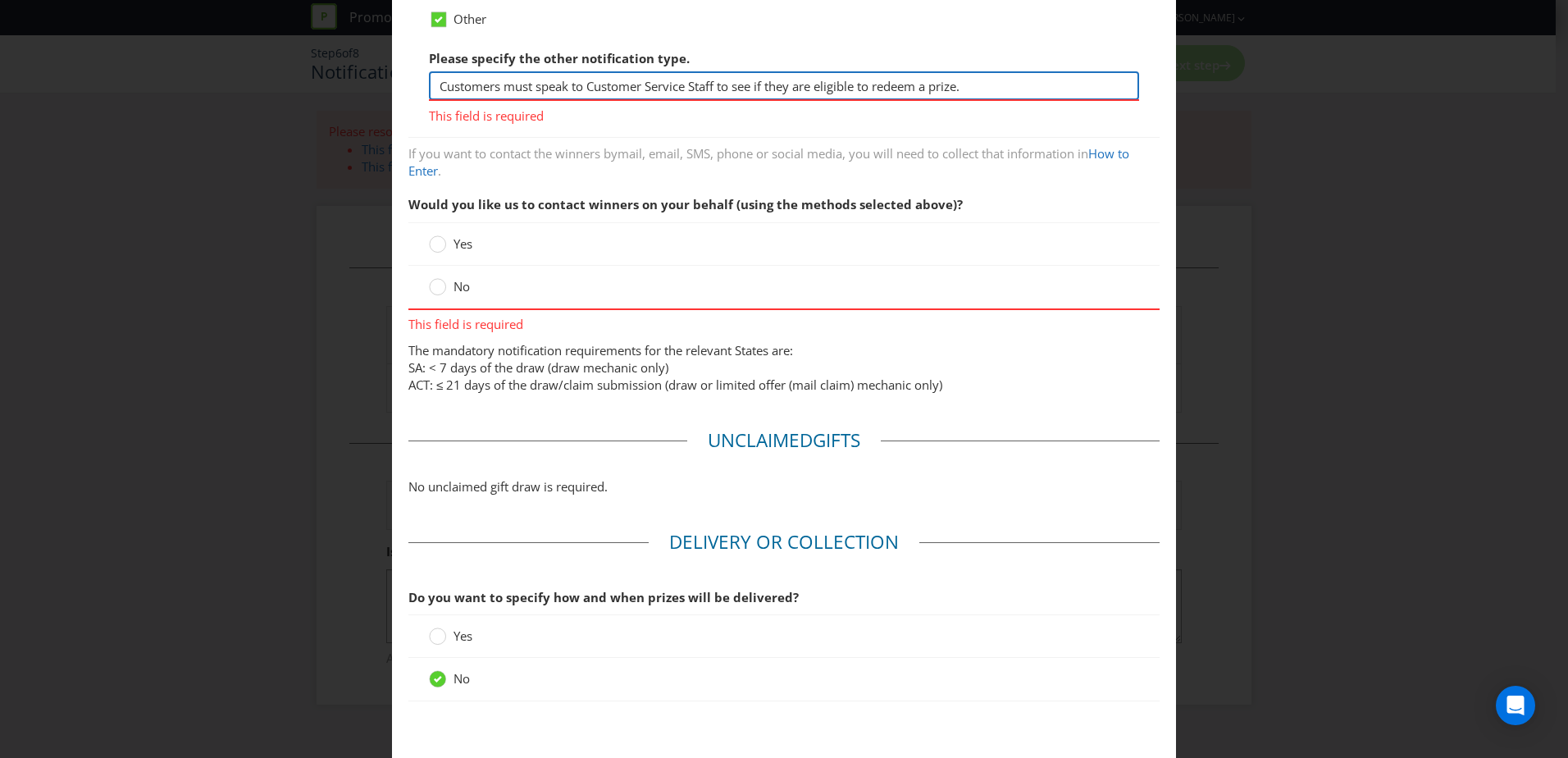
scroll to position [492, 0]
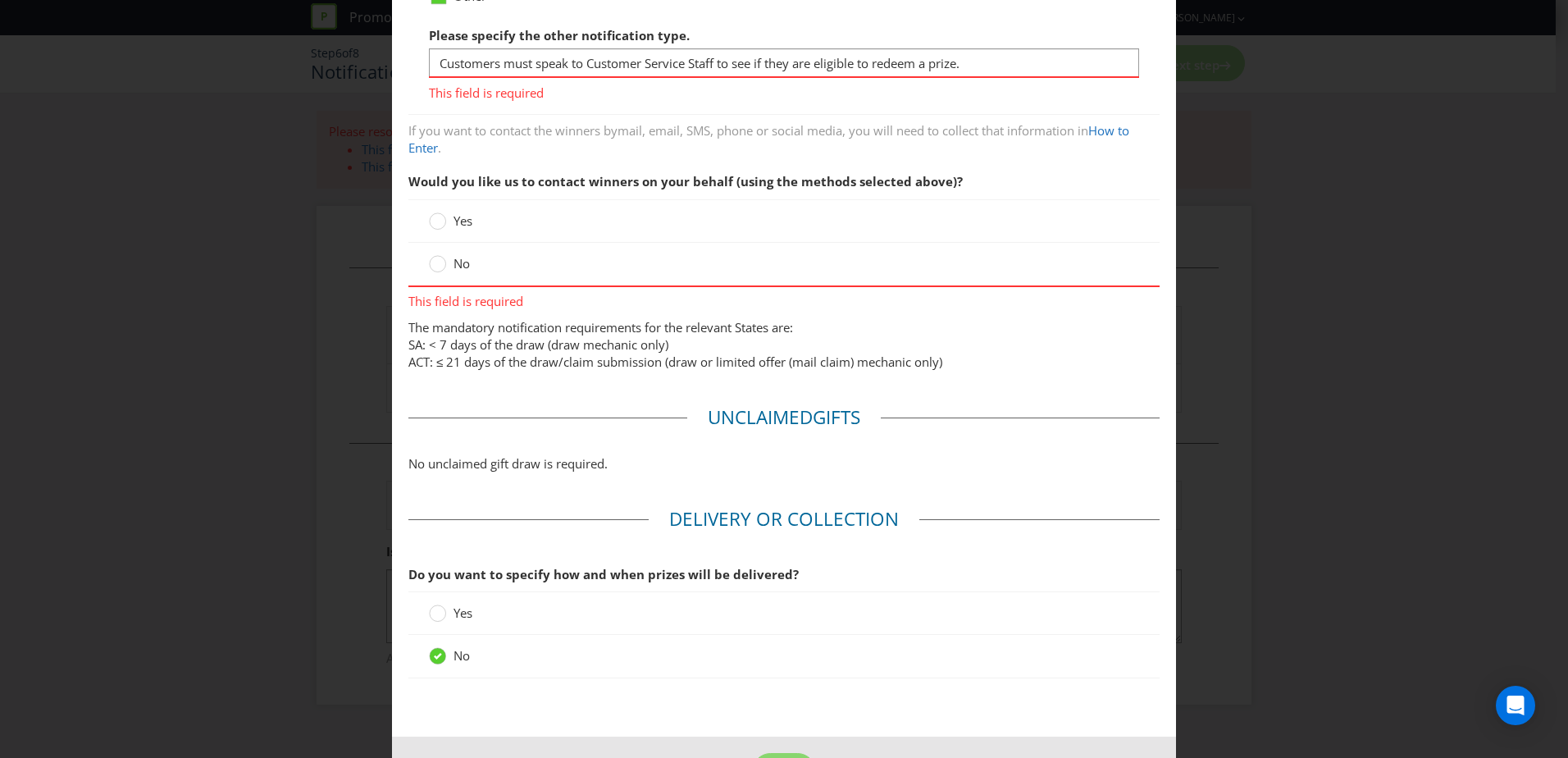
click at [446, 261] on div "Would you like us to contact winners on your behalf (using the methods selected…" at bounding box center [783, 237] width 751 height 145
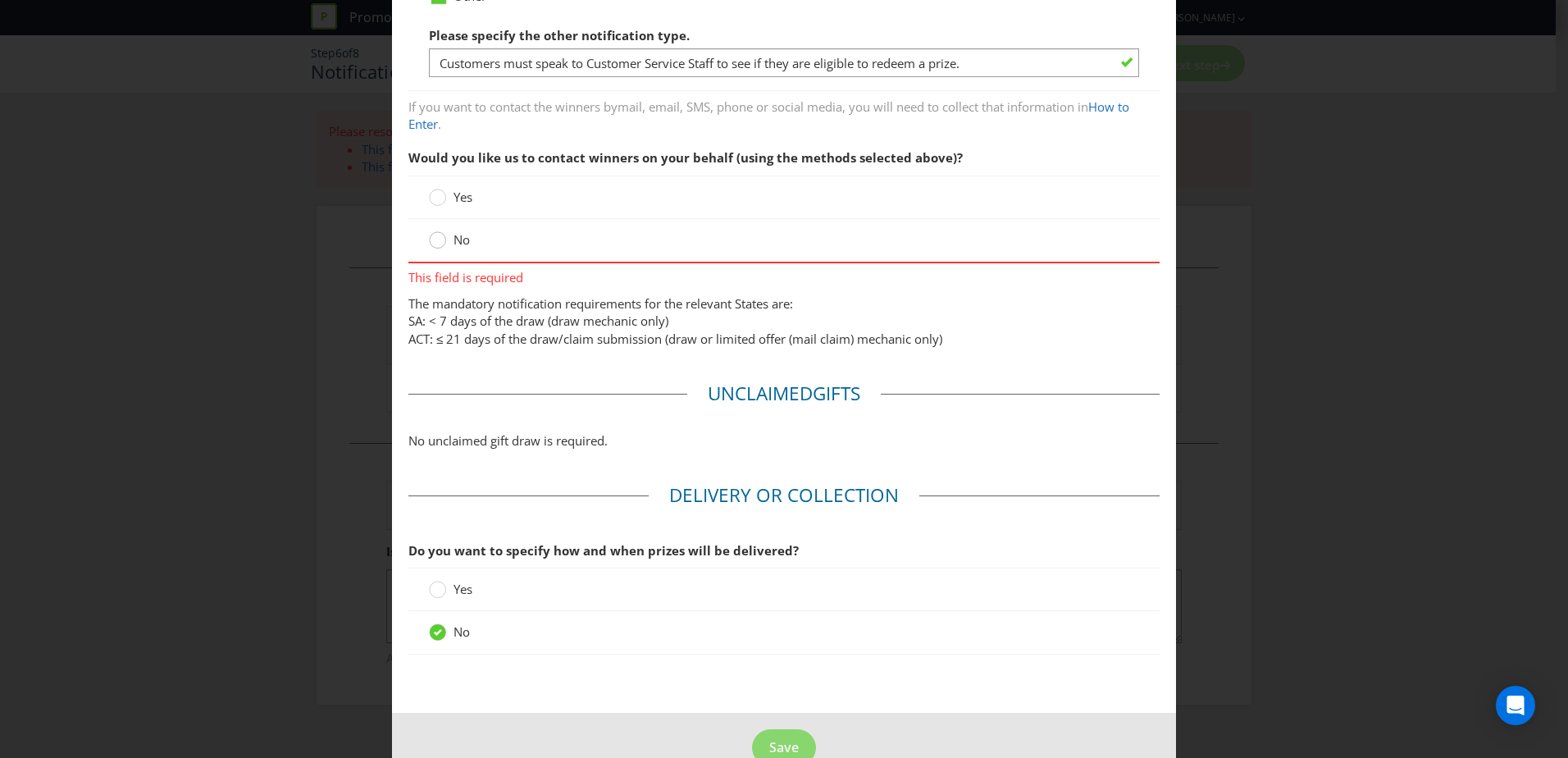
click at [440, 243] on circle at bounding box center [437, 240] width 16 height 16
click at [0, 0] on input "No" at bounding box center [0, 0] width 0 height 0
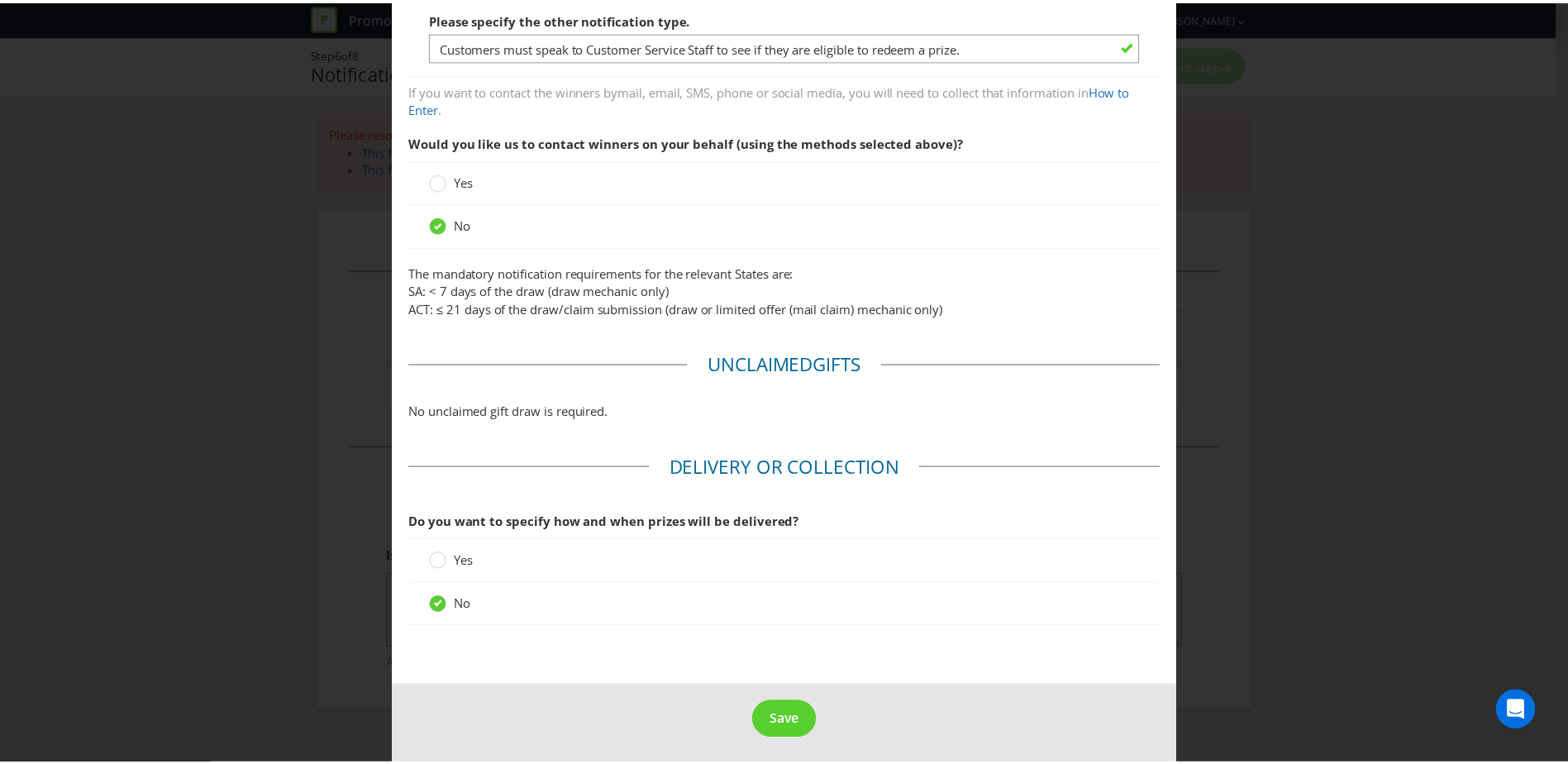
scroll to position [518, 0]
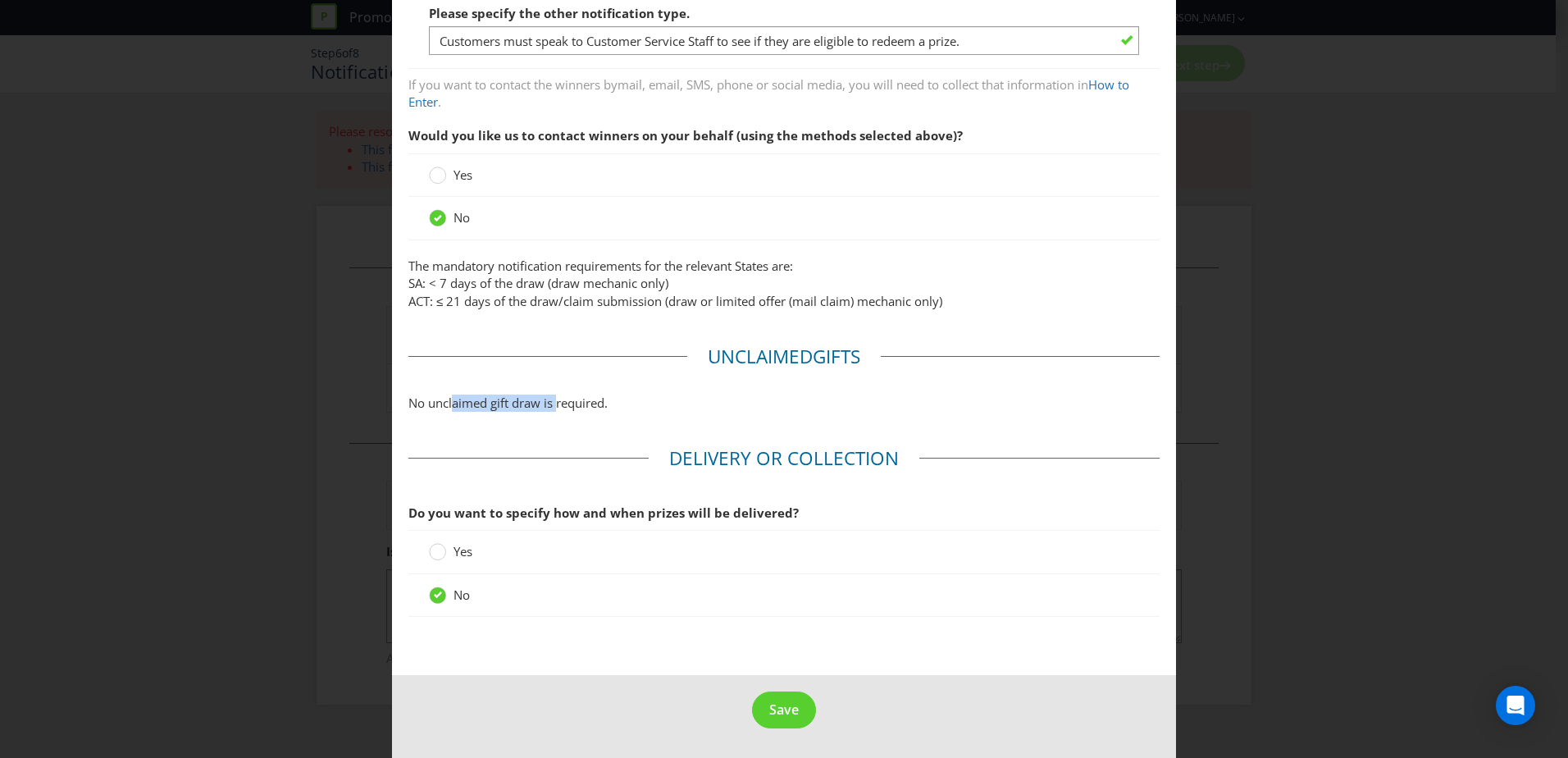
drag, startPoint x: 450, startPoint y: 403, endPoint x: 569, endPoint y: 410, distance: 119.2
click at [569, 410] on p "No unclaimed gift draw is required." at bounding box center [783, 403] width 751 height 17
drag, startPoint x: 569, startPoint y: 410, endPoint x: 590, endPoint y: 434, distance: 31.9
click at [590, 434] on main "Based on your previous answers, you are not required to specify how you will pu…" at bounding box center [783, 115] width 784 height 1119
click at [765, 702] on button "Save" at bounding box center [784, 710] width 64 height 37
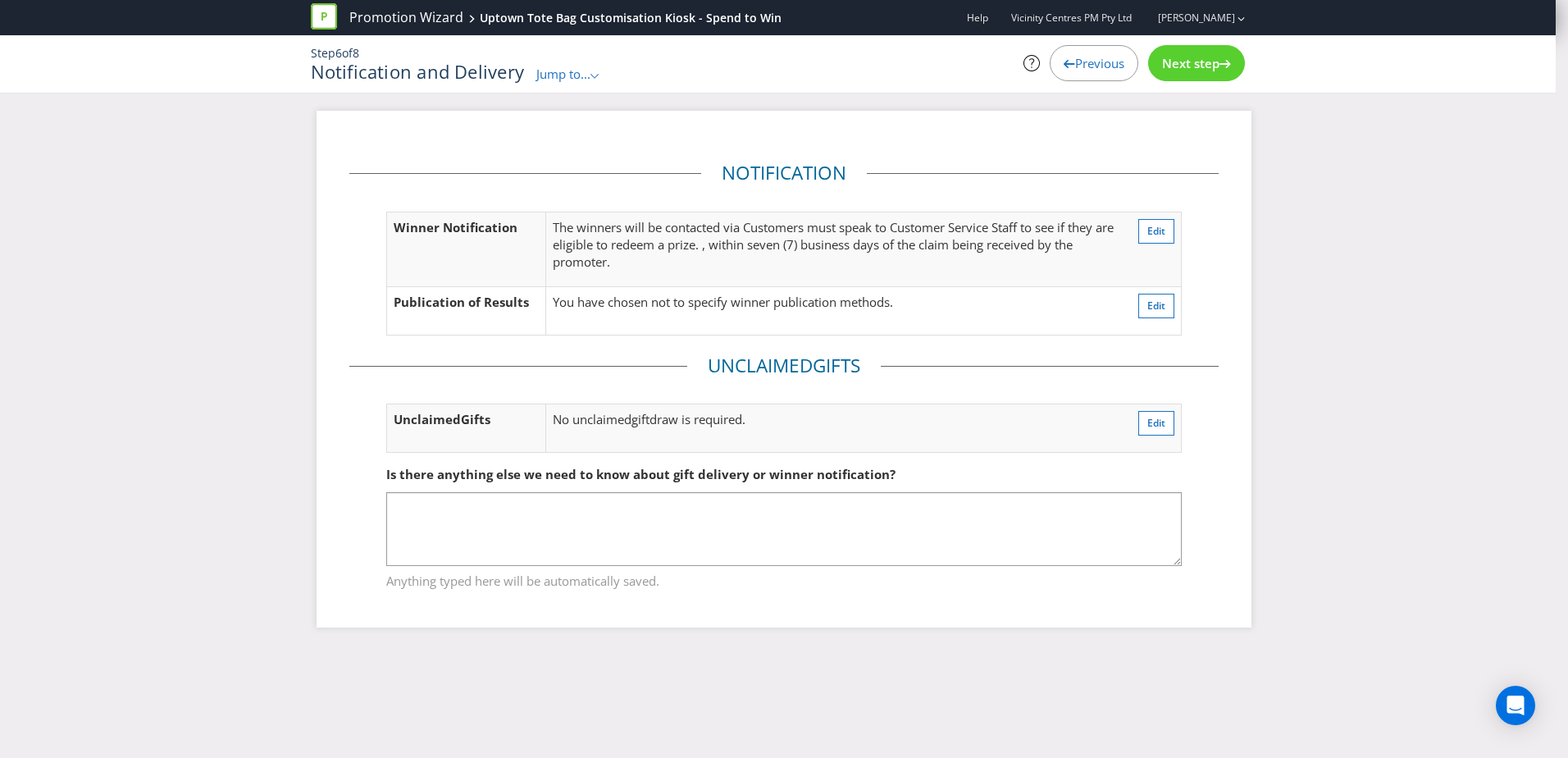
click at [1180, 75] on div "Next step" at bounding box center [1197, 63] width 97 height 36
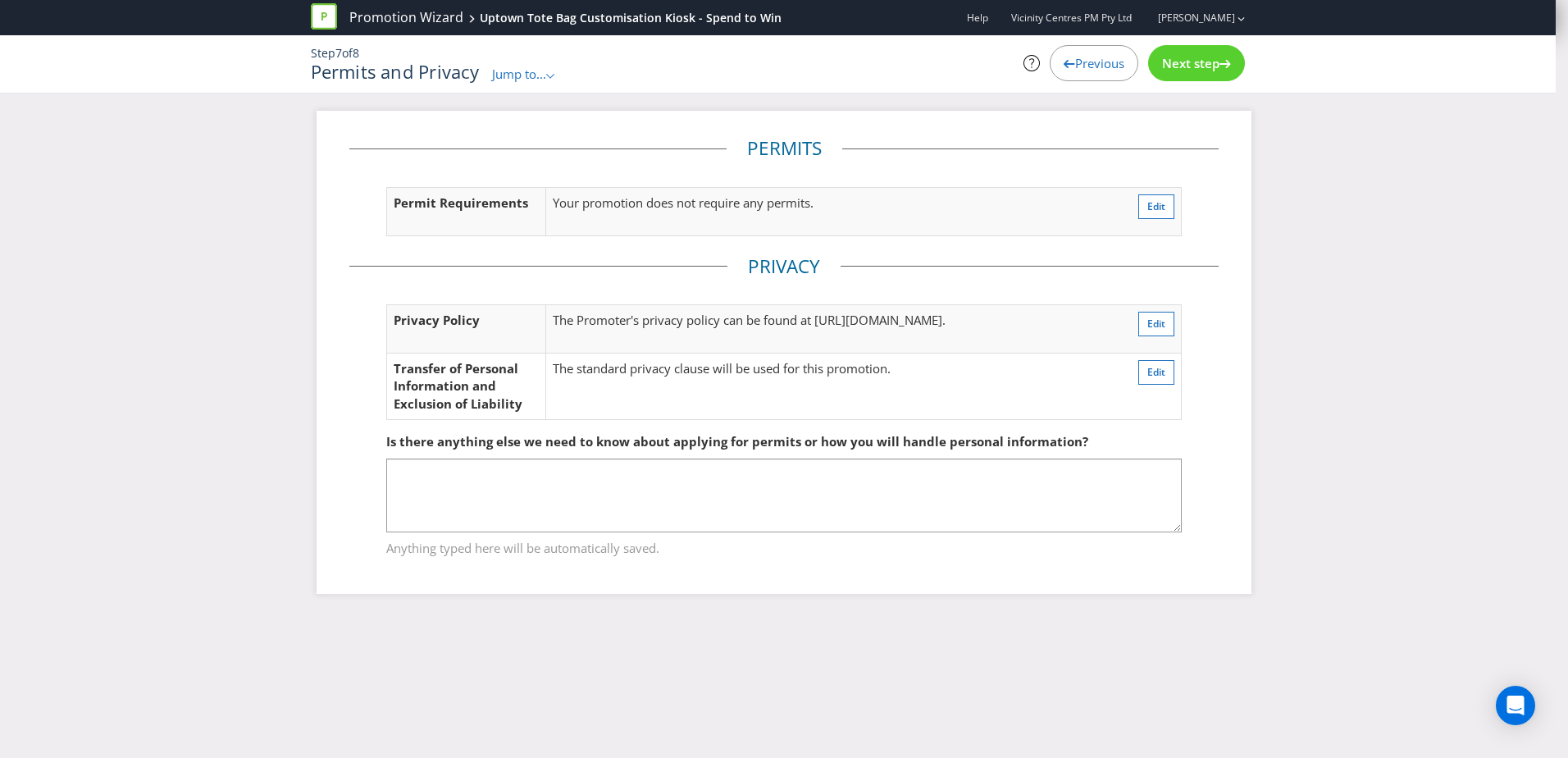
click at [1192, 61] on span "Next step" at bounding box center [1190, 63] width 57 height 16
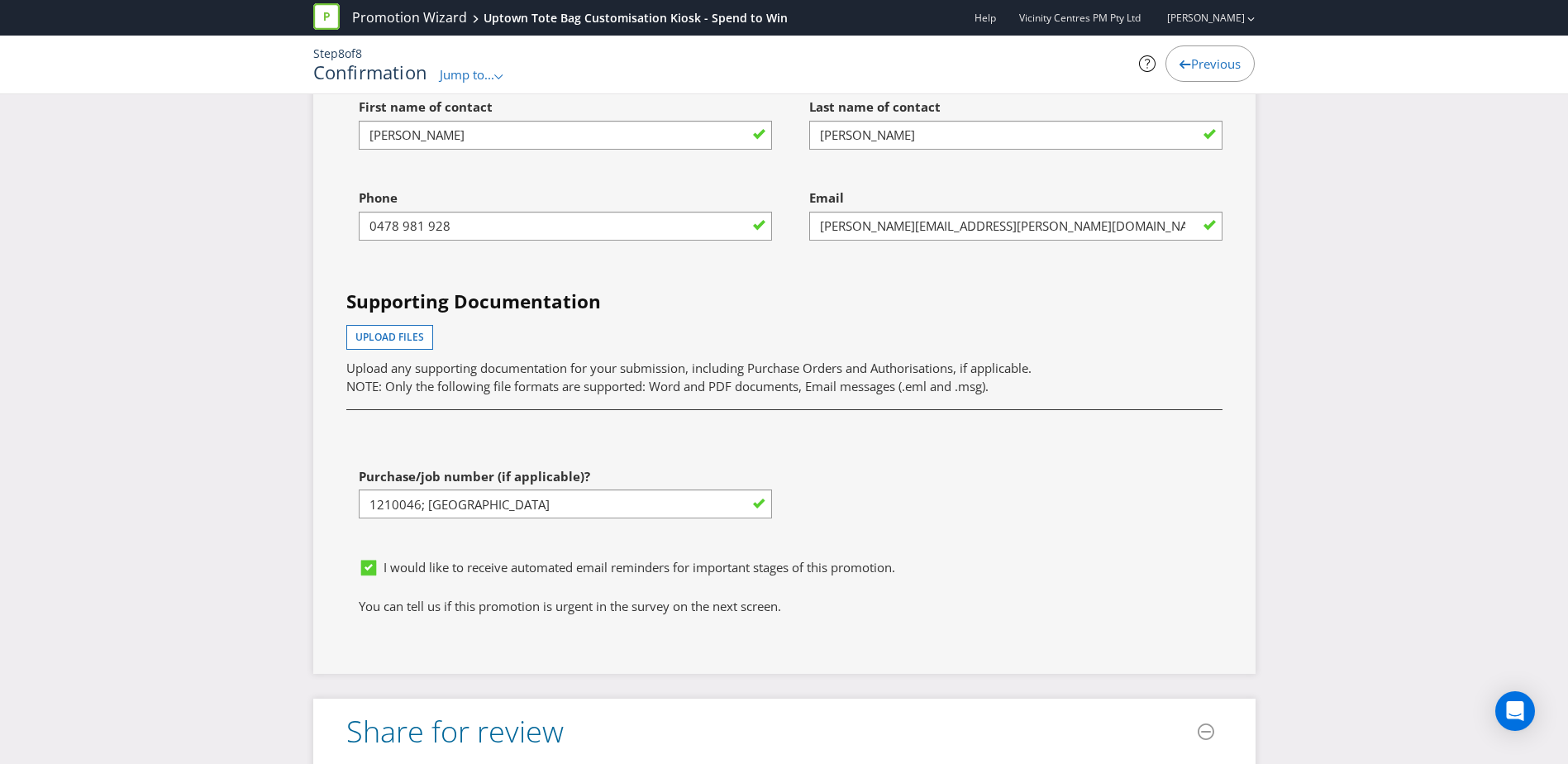
scroll to position [4527, 0]
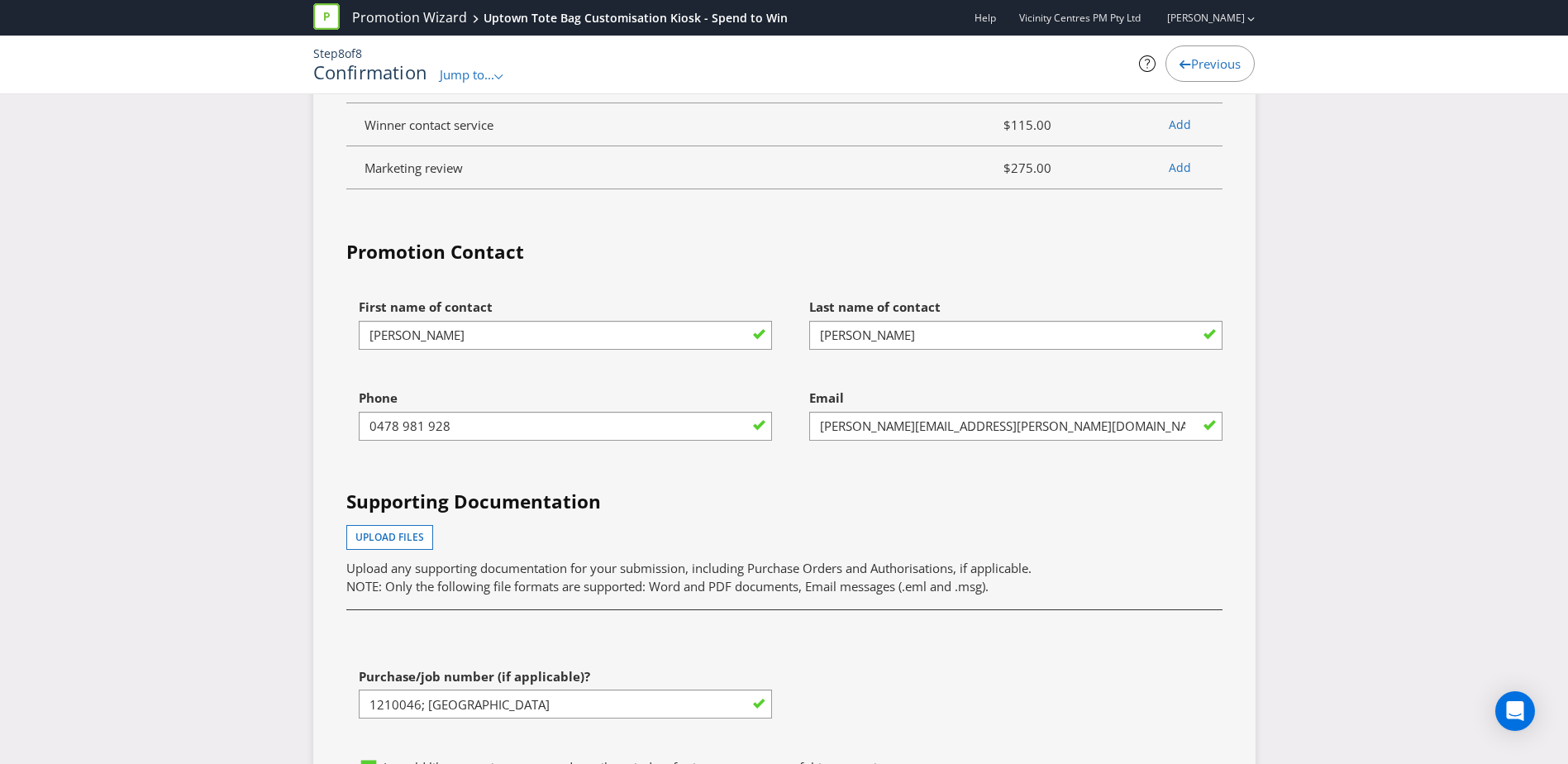
scroll to position [4279, 0]
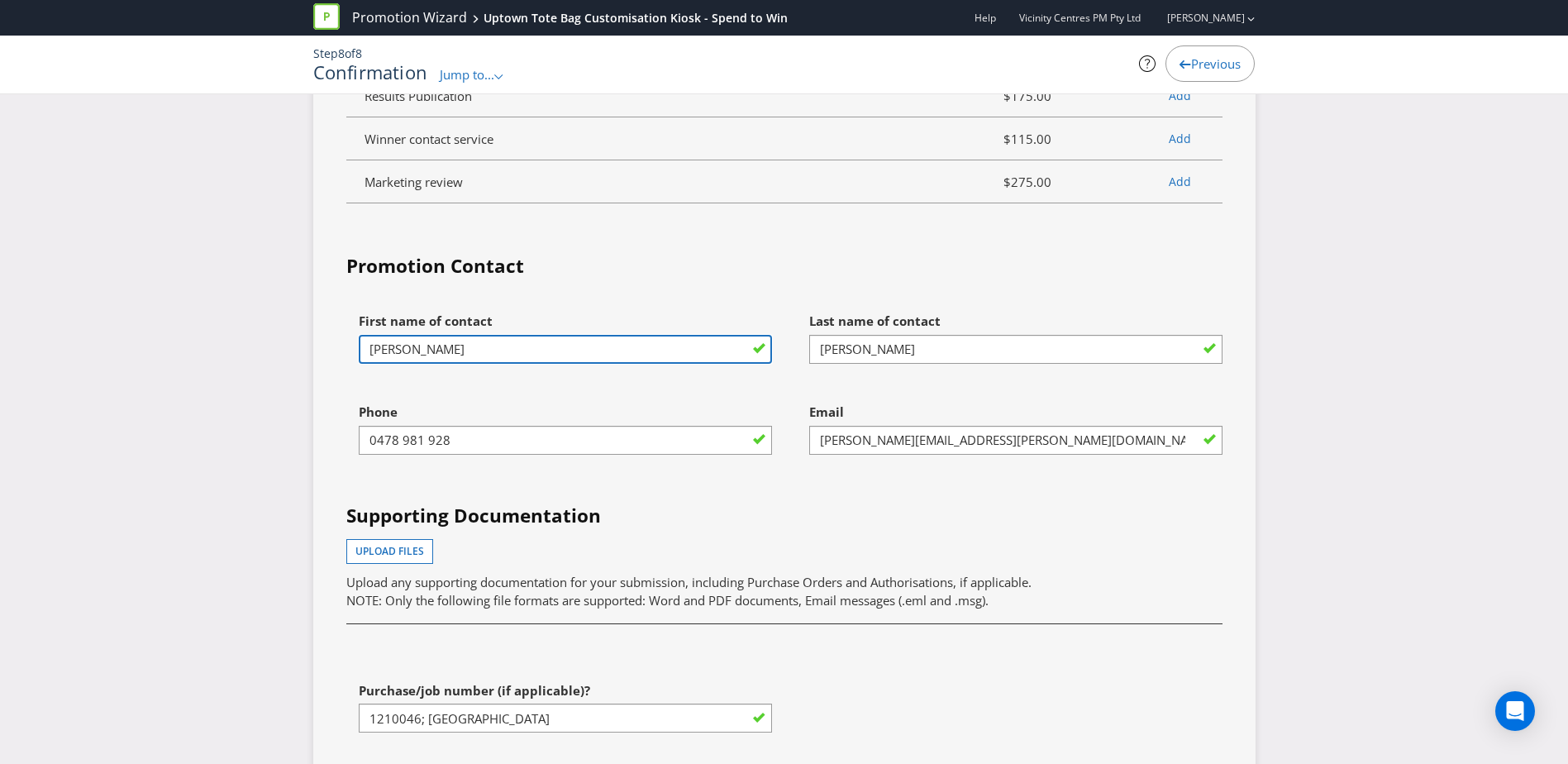
drag, startPoint x: 429, startPoint y: 356, endPoint x: 357, endPoint y: 352, distance: 72.1
click at [357, 352] on div "First name of contact [PERSON_NAME]" at bounding box center [559, 349] width 450 height 91
type input "[PERSON_NAME]"
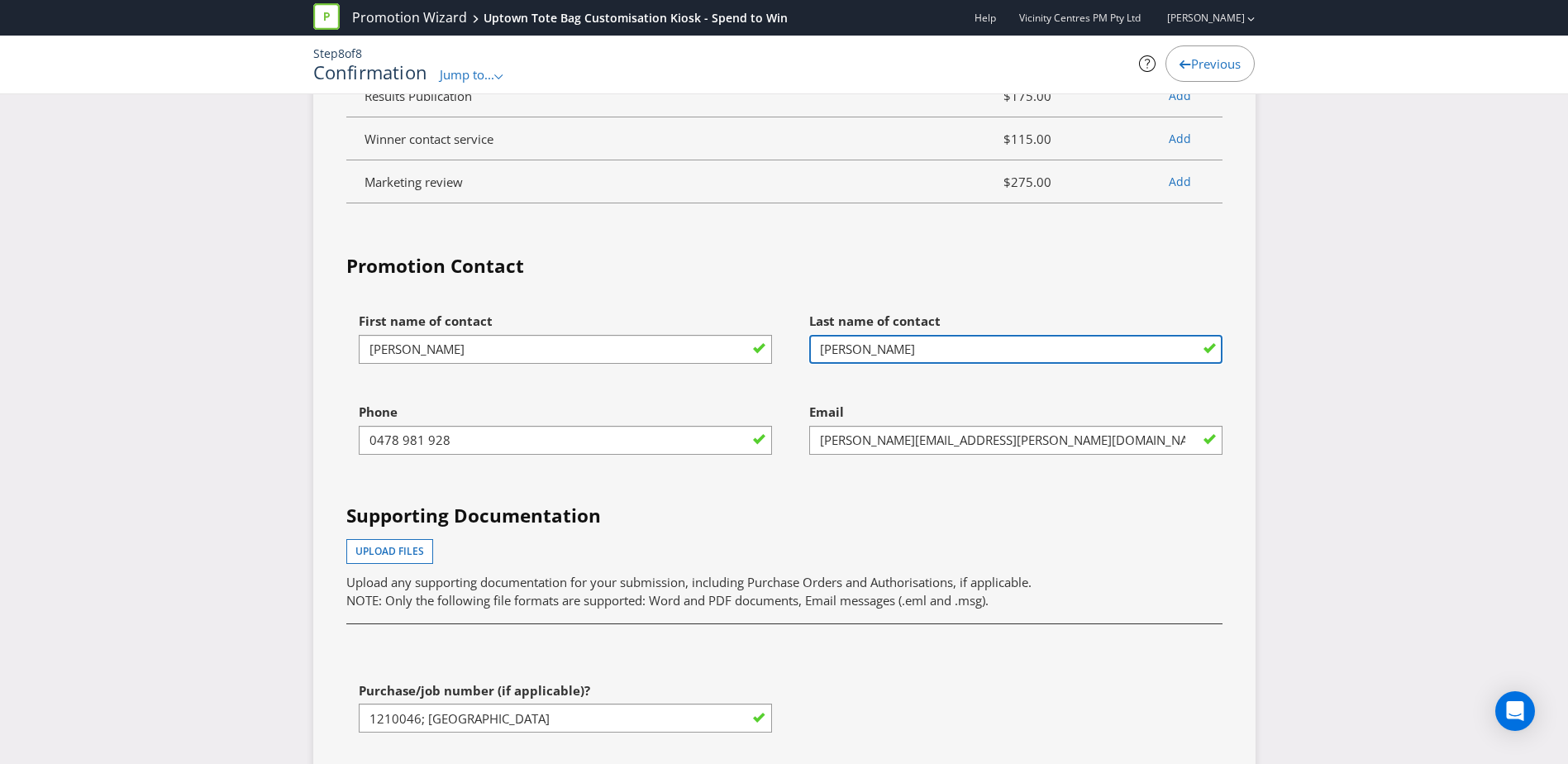
type input "[PERSON_NAME]"
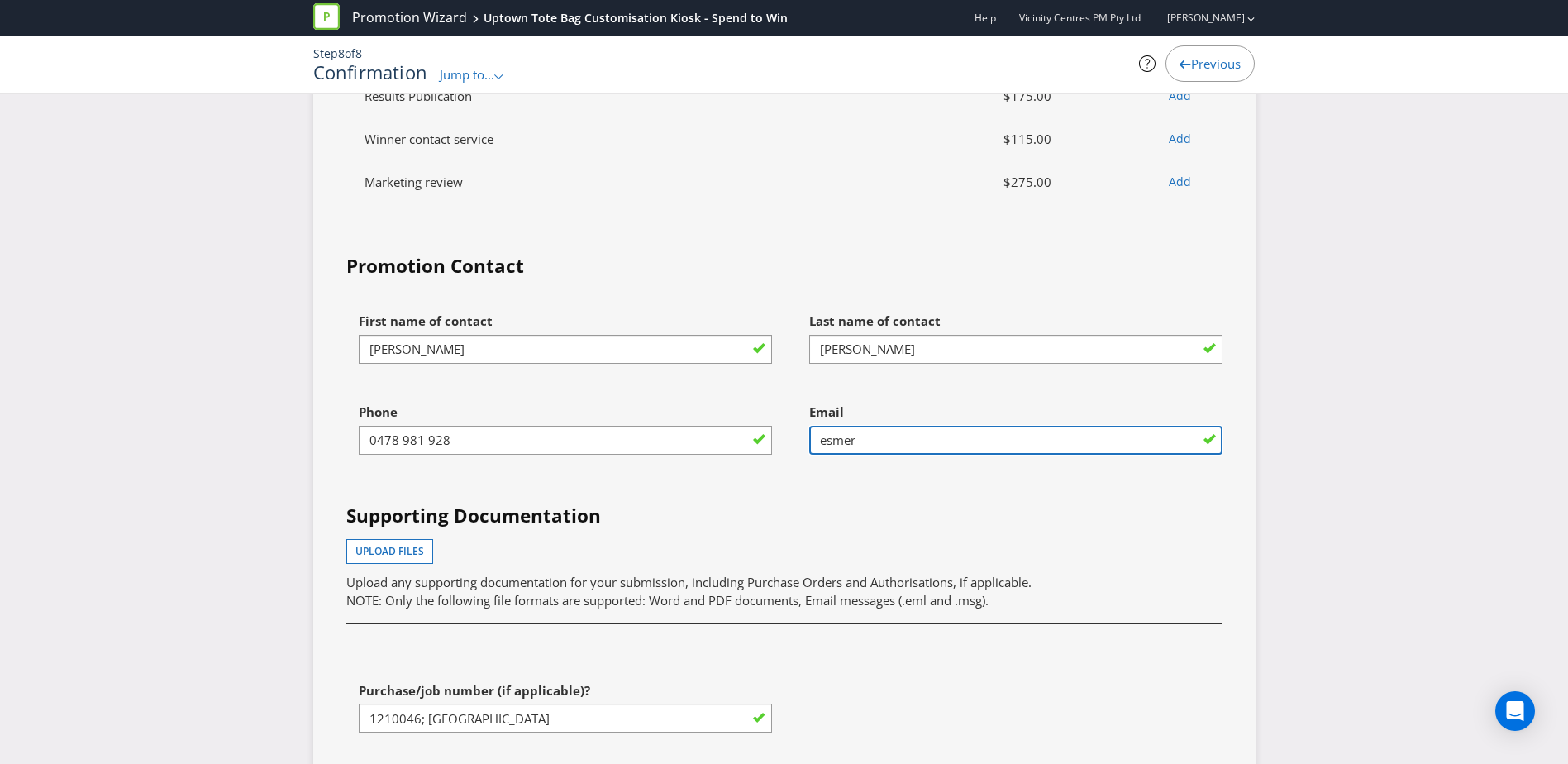
type input "[PERSON_NAME][EMAIL_ADDRESS][PERSON_NAME][DOMAIN_NAME]"
click at [803, 511] on h4 "Supporting Documentation" at bounding box center [784, 516] width 876 height 26
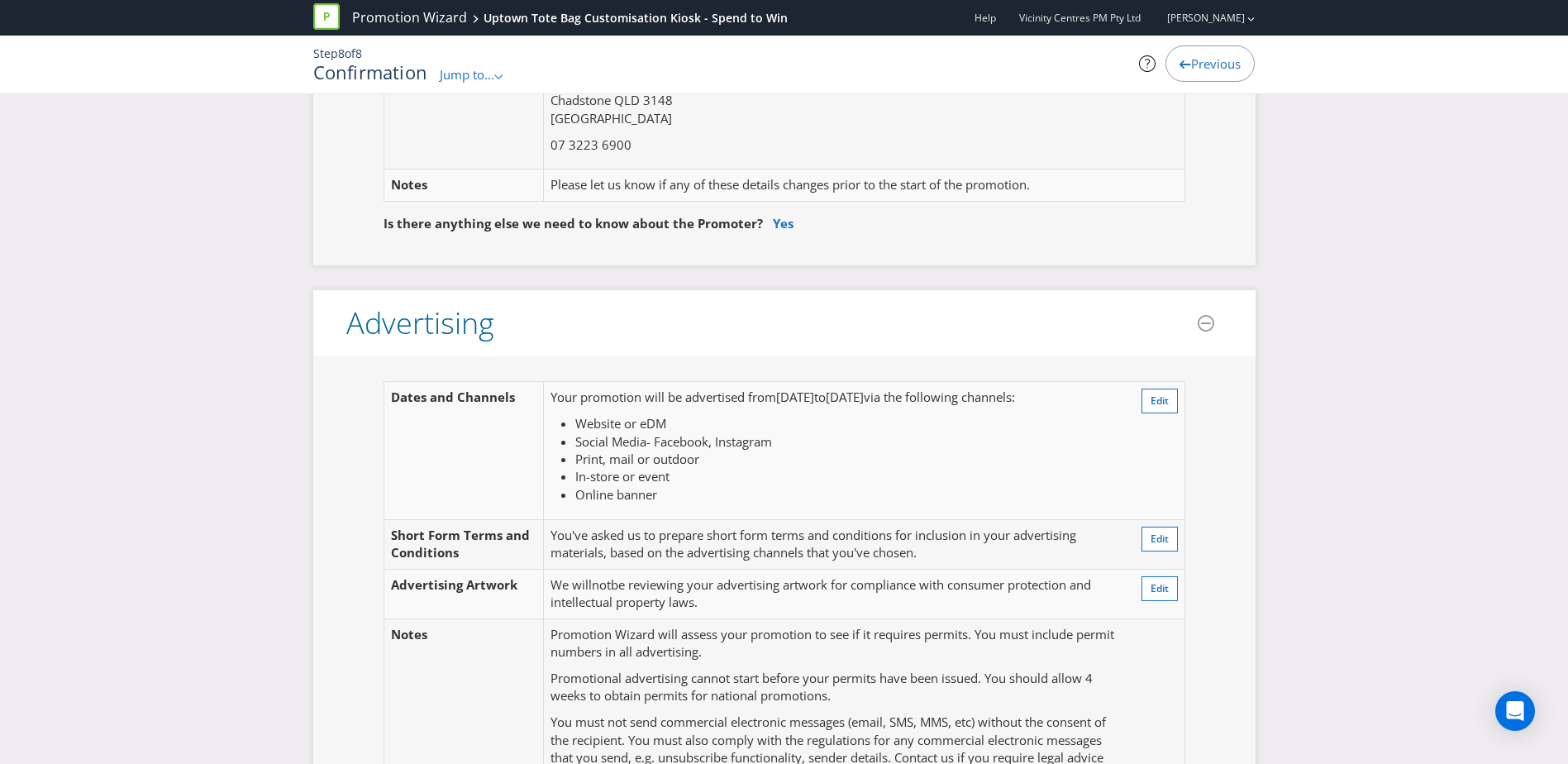
scroll to position [0, 0]
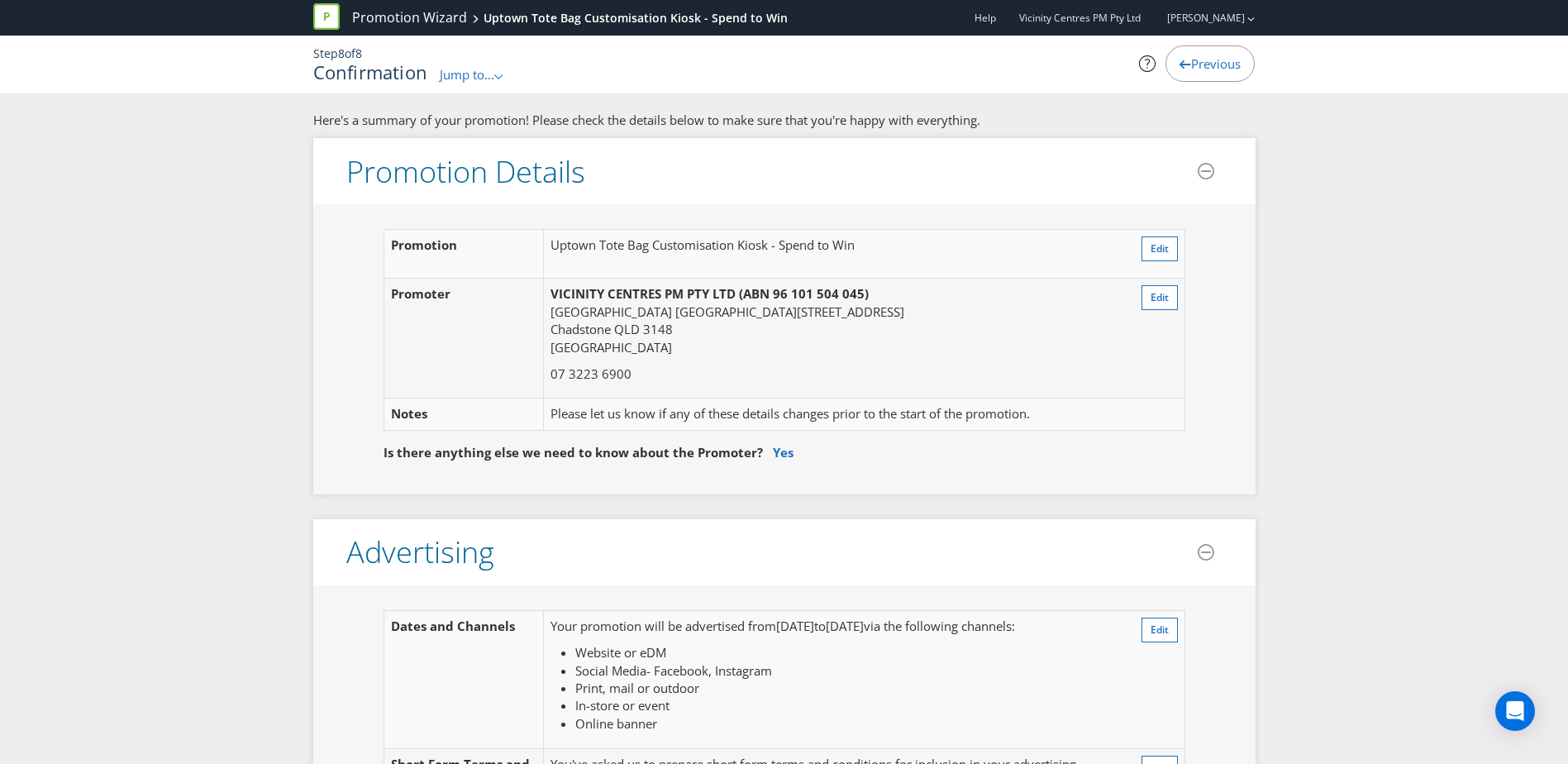
click at [1164, 248] on span "Edit" at bounding box center [1160, 248] width 19 height 14
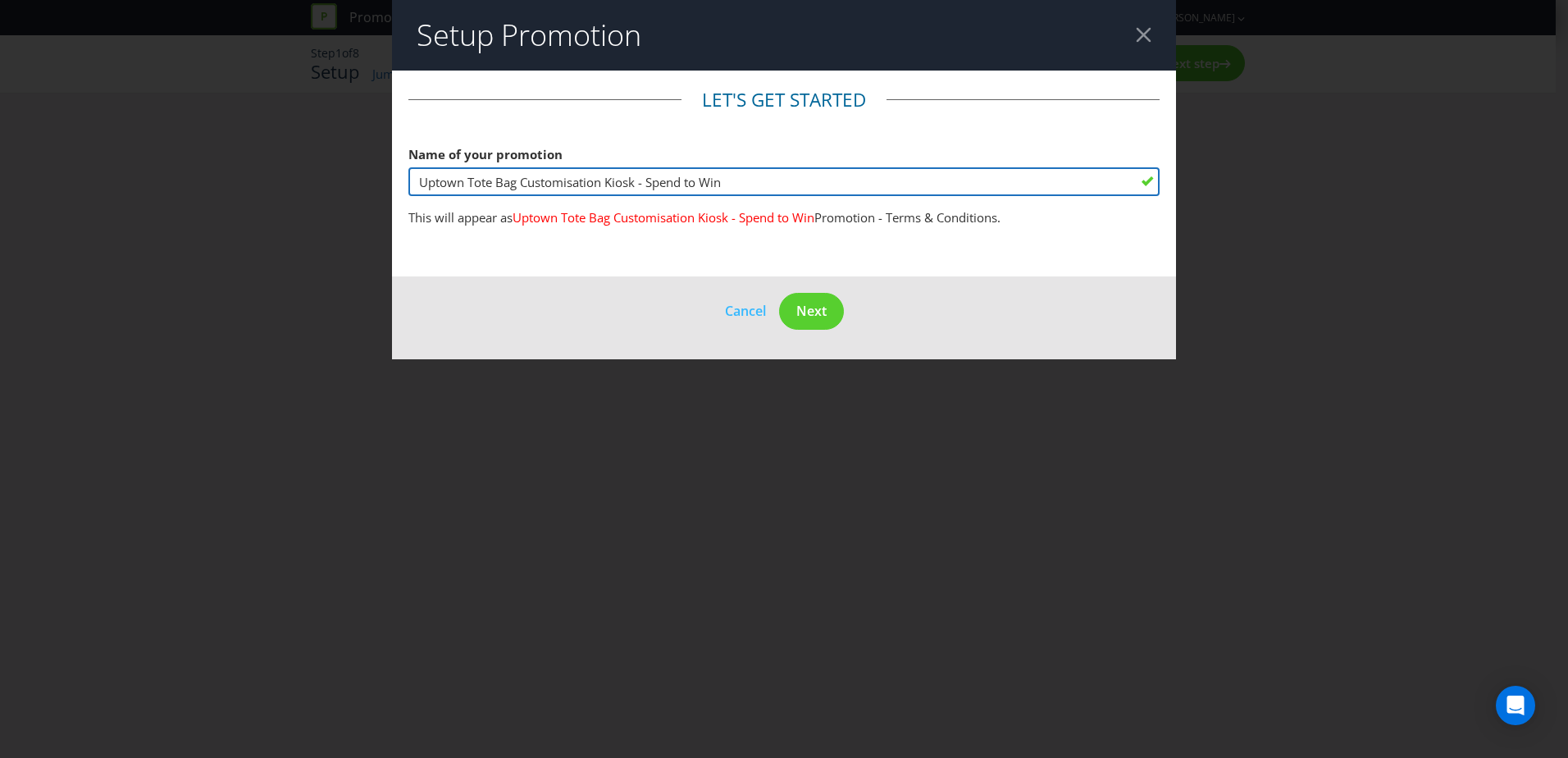
drag, startPoint x: 776, startPoint y: 188, endPoint x: 648, endPoint y: 181, distance: 128.2
click at [648, 181] on input "Uptown Tote Bag Customisation Kiosk - Spend to Win" at bounding box center [783, 182] width 751 height 29
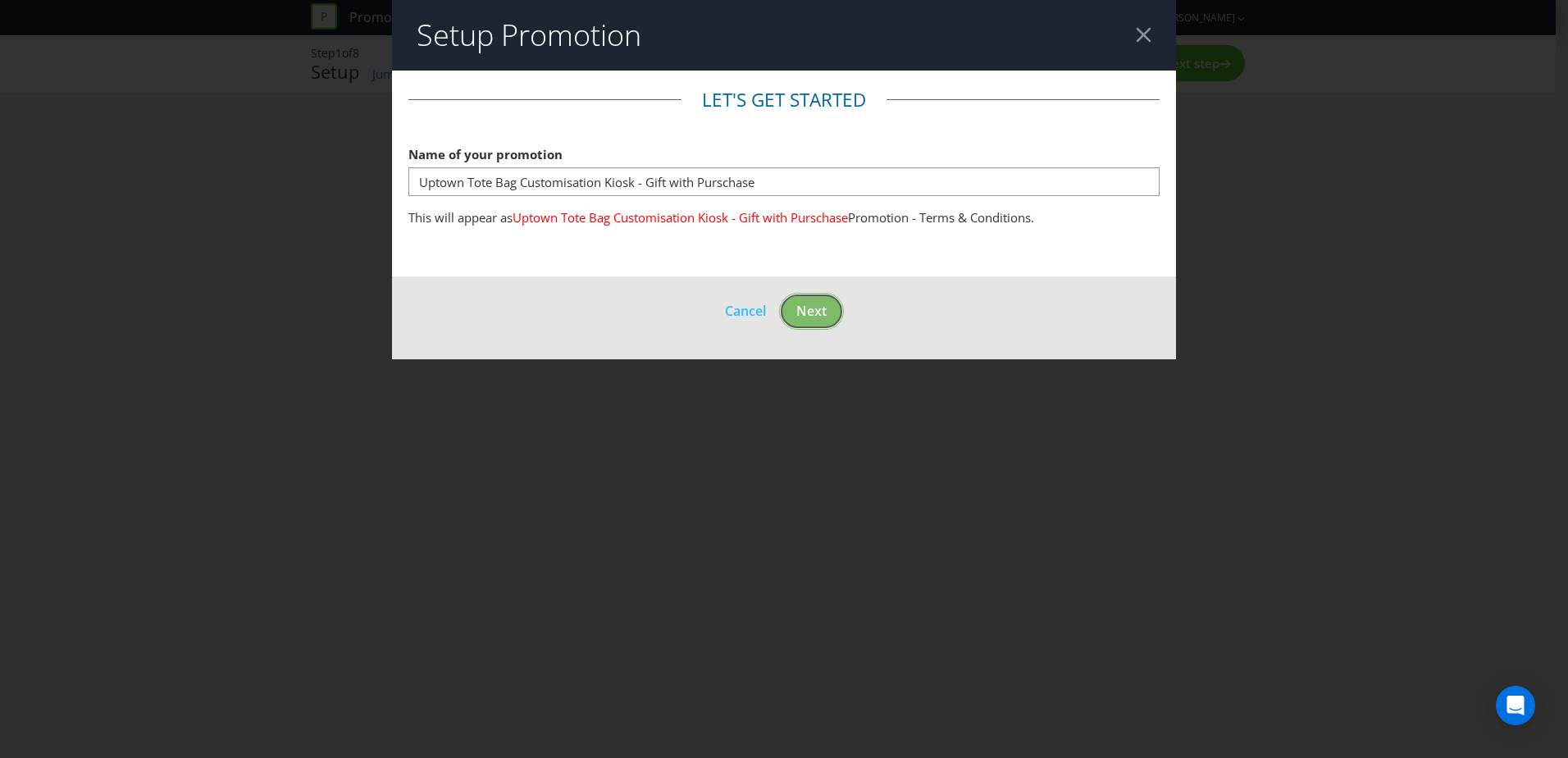
click at [816, 306] on footer "Cancel Next" at bounding box center [783, 318] width 784 height 83
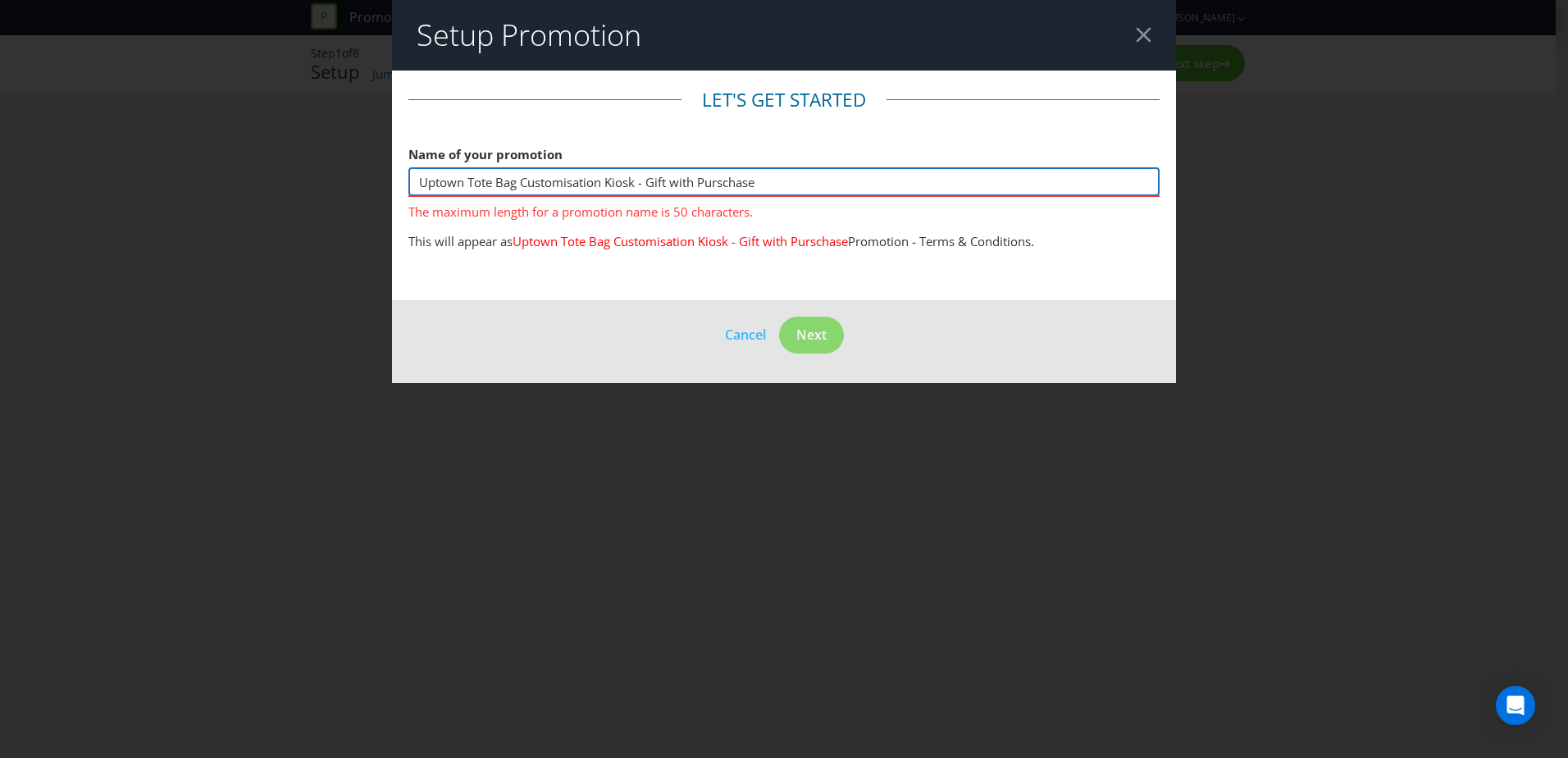
click at [779, 185] on input "Uptown Tote Bag Customisation Kiosk - Gift with Purschase" at bounding box center [783, 182] width 751 height 29
drag, startPoint x: 480, startPoint y: 181, endPoint x: 748, endPoint y: 192, distance: 268.2
click at [748, 192] on input "Uptown Tote Bag Customisation Kiosk - Gift with Purschase" at bounding box center [783, 182] width 751 height 29
click at [771, 191] on input "Uptown Tote Bag Customisation Kiosk - Gift with Purschase" at bounding box center [783, 182] width 751 height 29
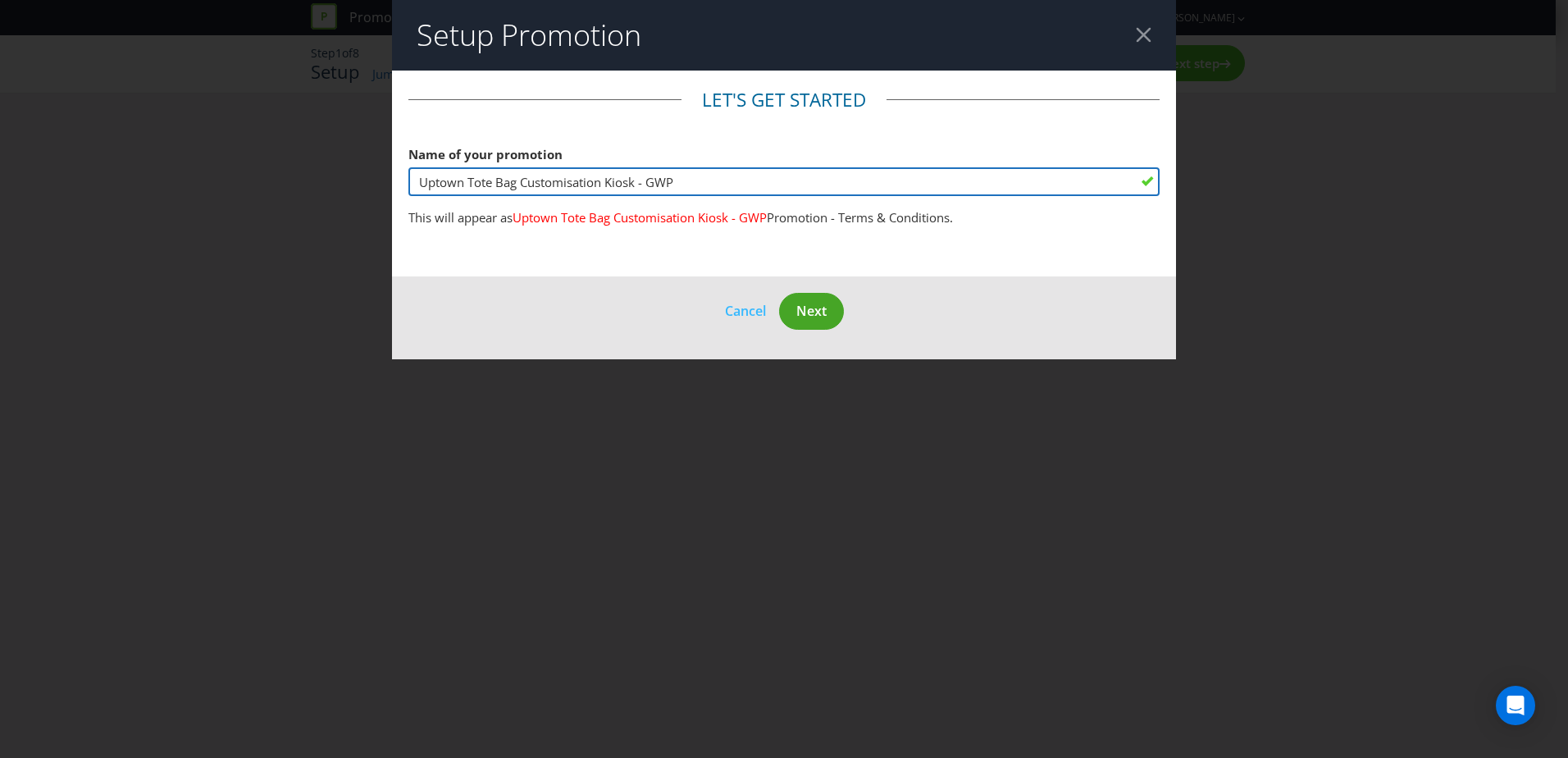
type input "Uptown Tote Bag Customisation Kiosk - GWP"
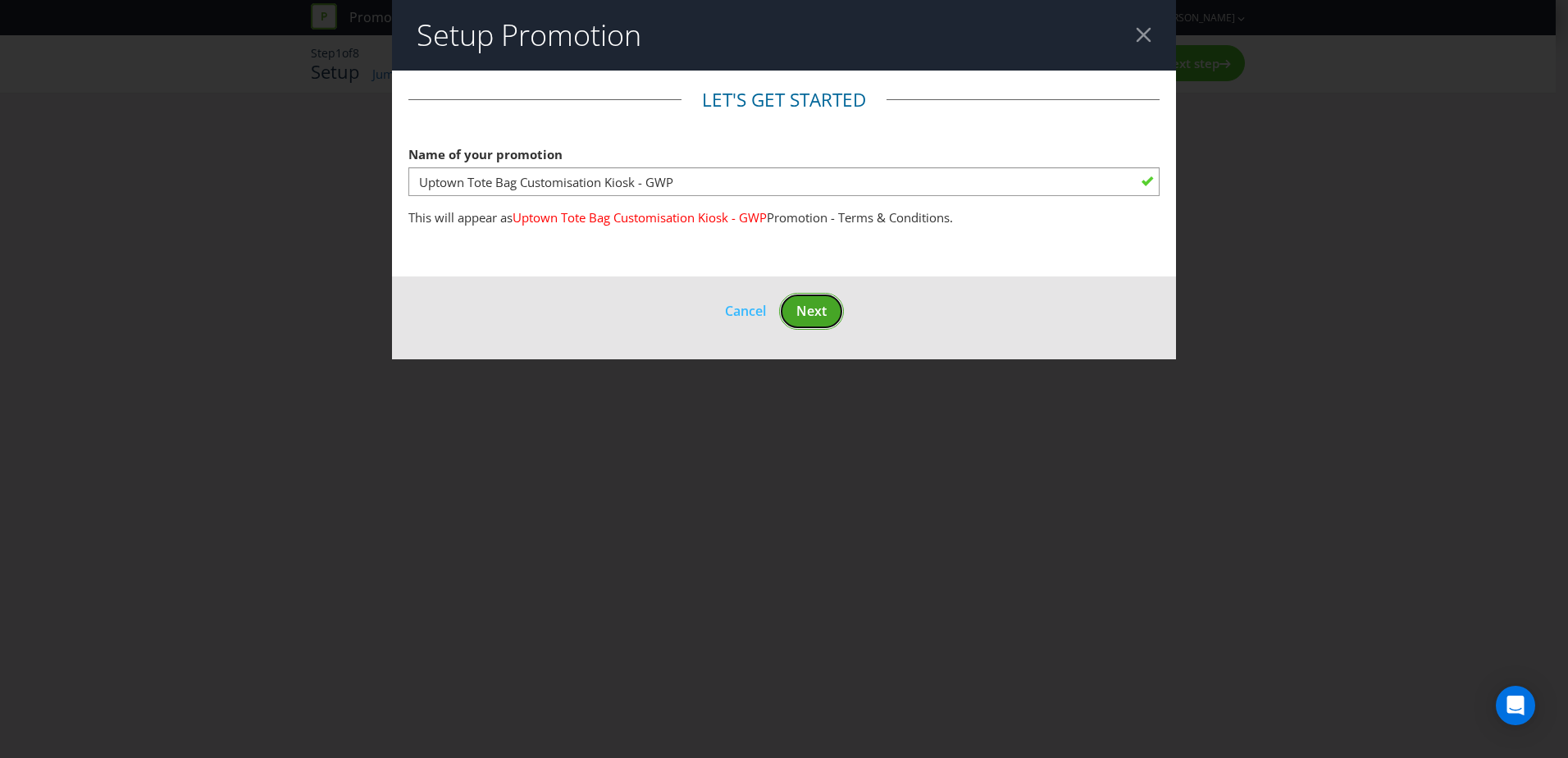
click at [828, 308] on button "Next" at bounding box center [811, 311] width 65 height 37
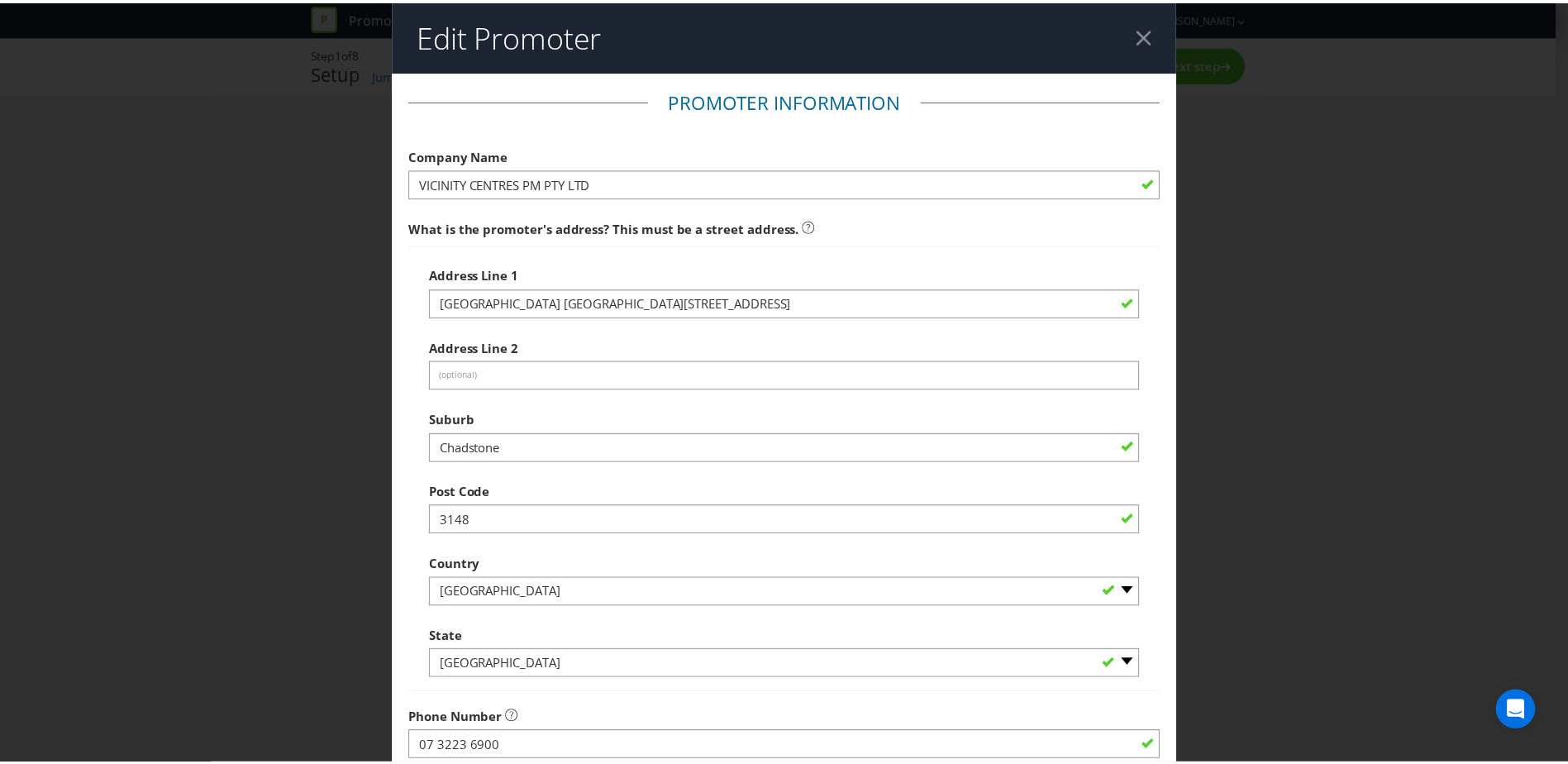
scroll to position [315, 0]
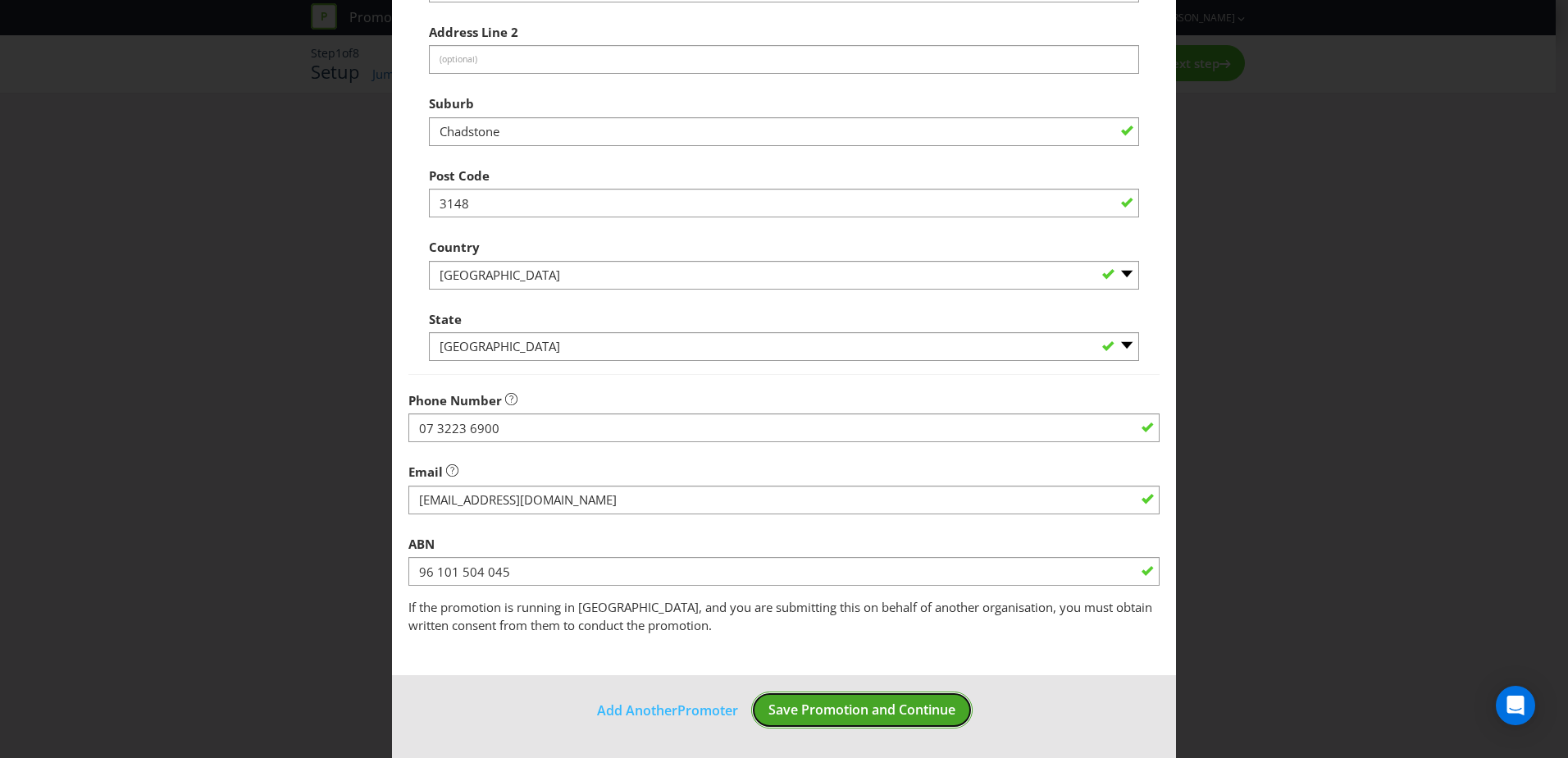
click at [851, 717] on span "Save Promotion and Continue" at bounding box center [861, 709] width 187 height 18
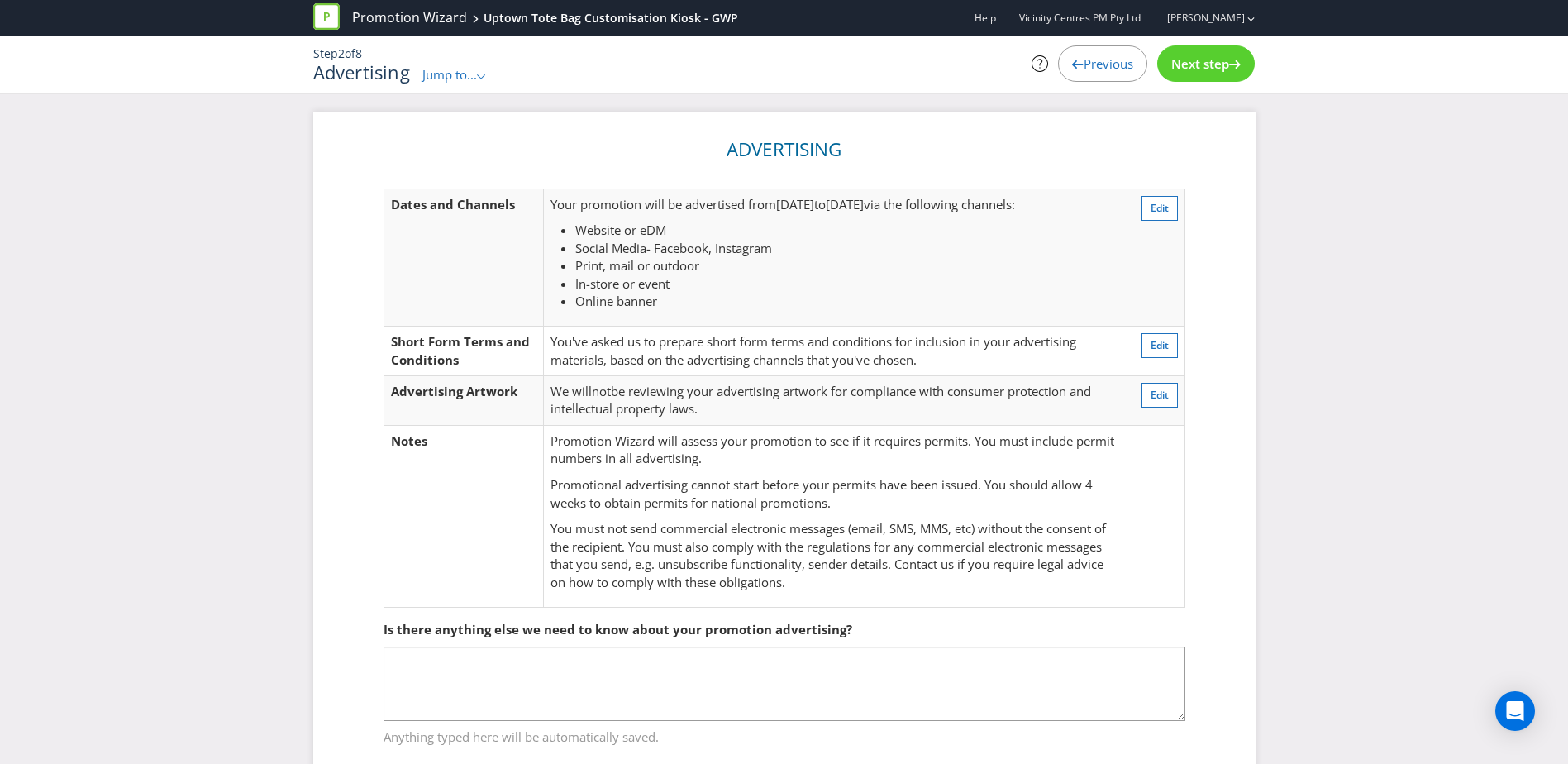
click at [297, 505] on div "Advertising Dates and Channels Your promotion will be advertised from [DATE] to…" at bounding box center [784, 460] width 1568 height 696
click at [1205, 75] on div "Next step" at bounding box center [1206, 63] width 97 height 36
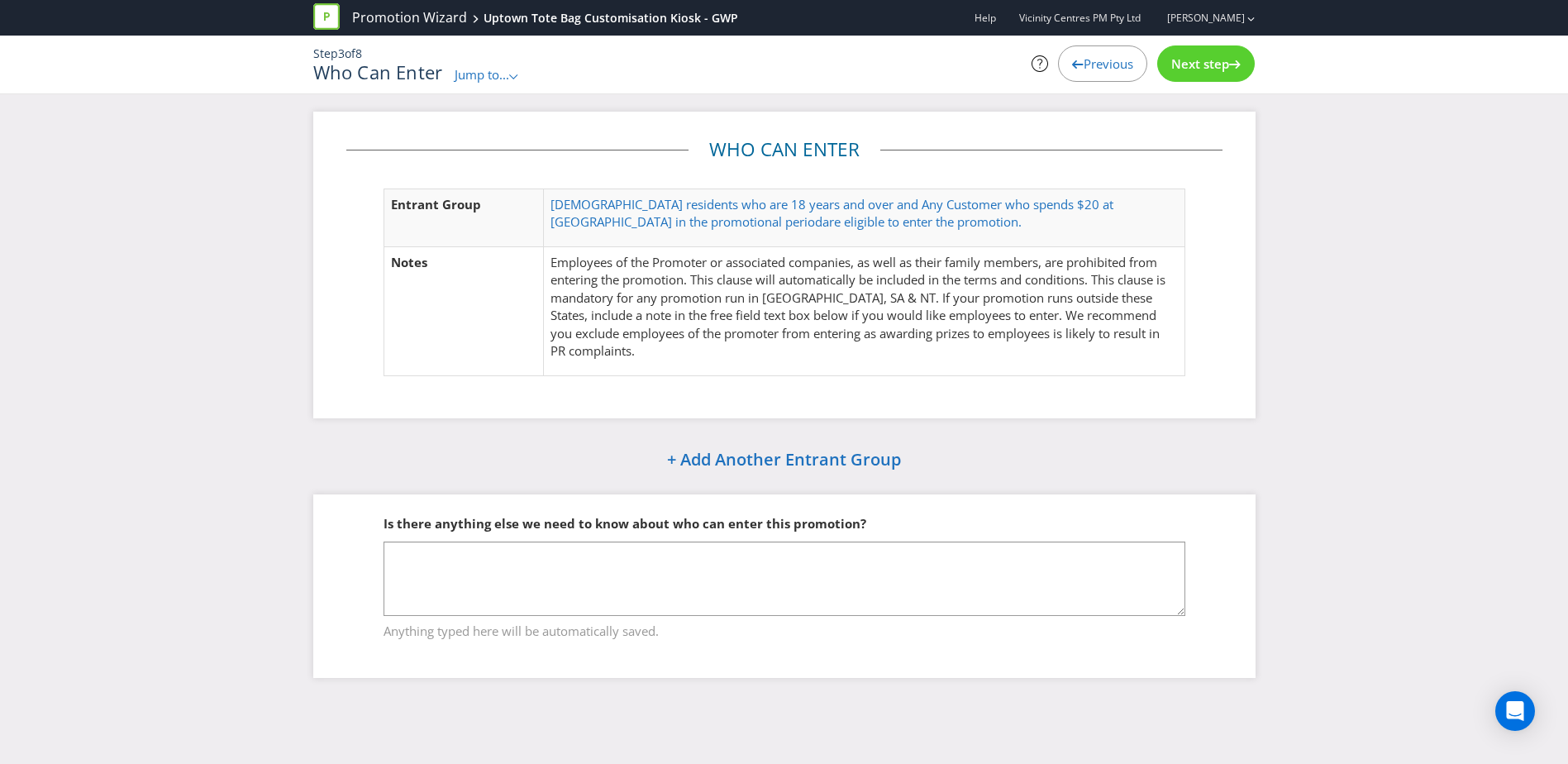
click at [1205, 75] on div "Next step" at bounding box center [1206, 63] width 97 height 36
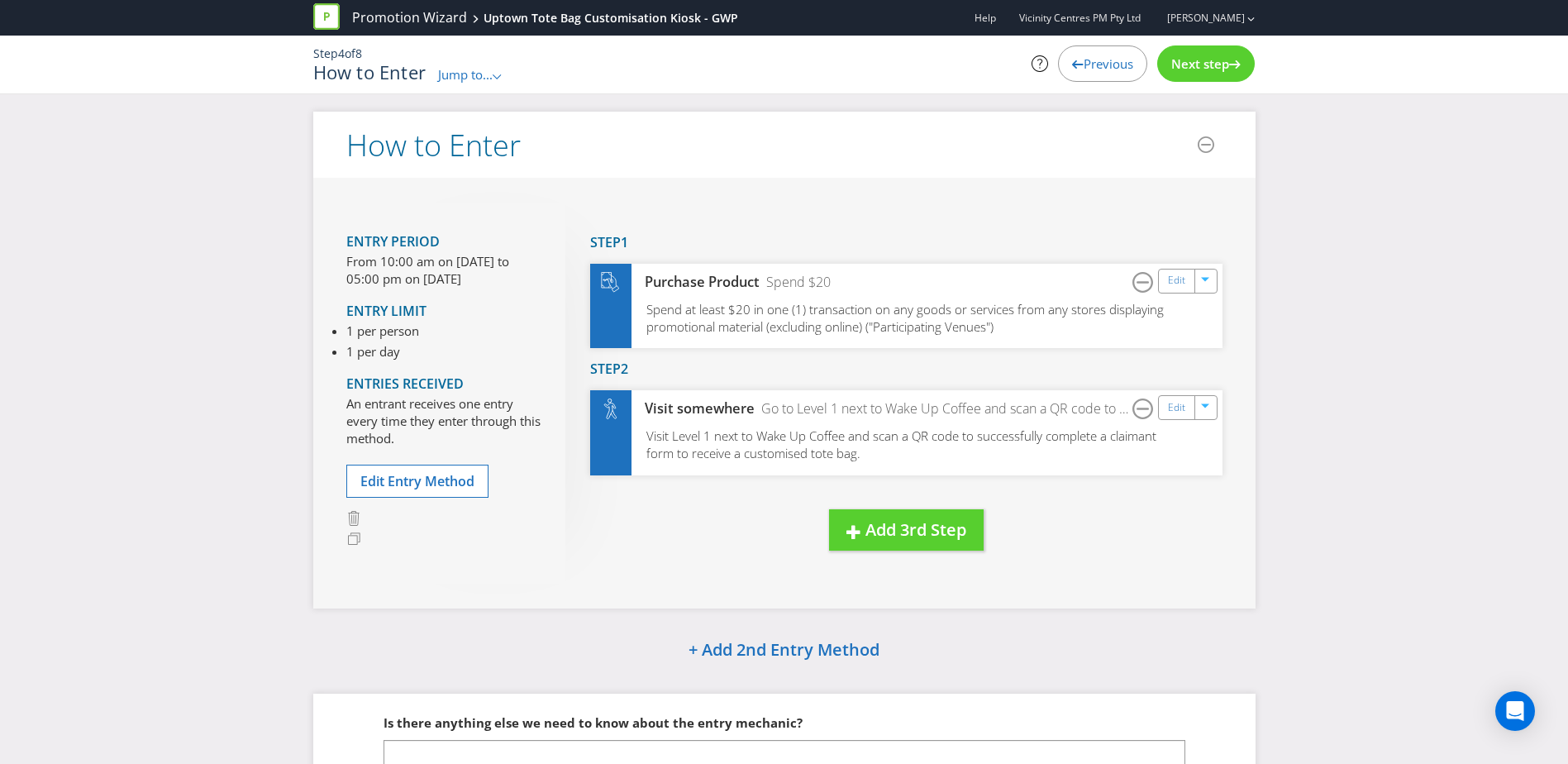
click at [1205, 79] on div "Next step" at bounding box center [1206, 63] width 97 height 36
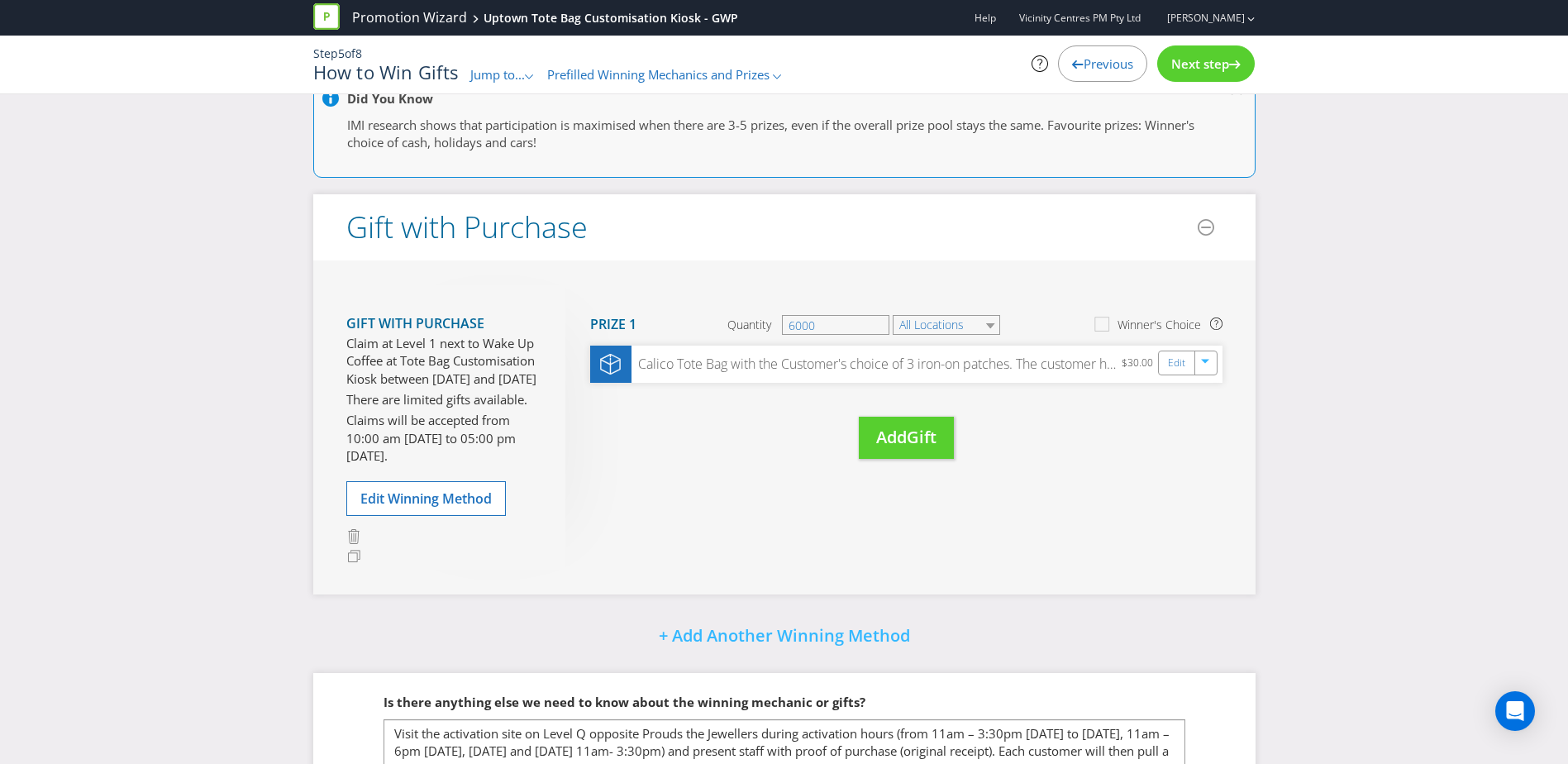
scroll to position [295, 0]
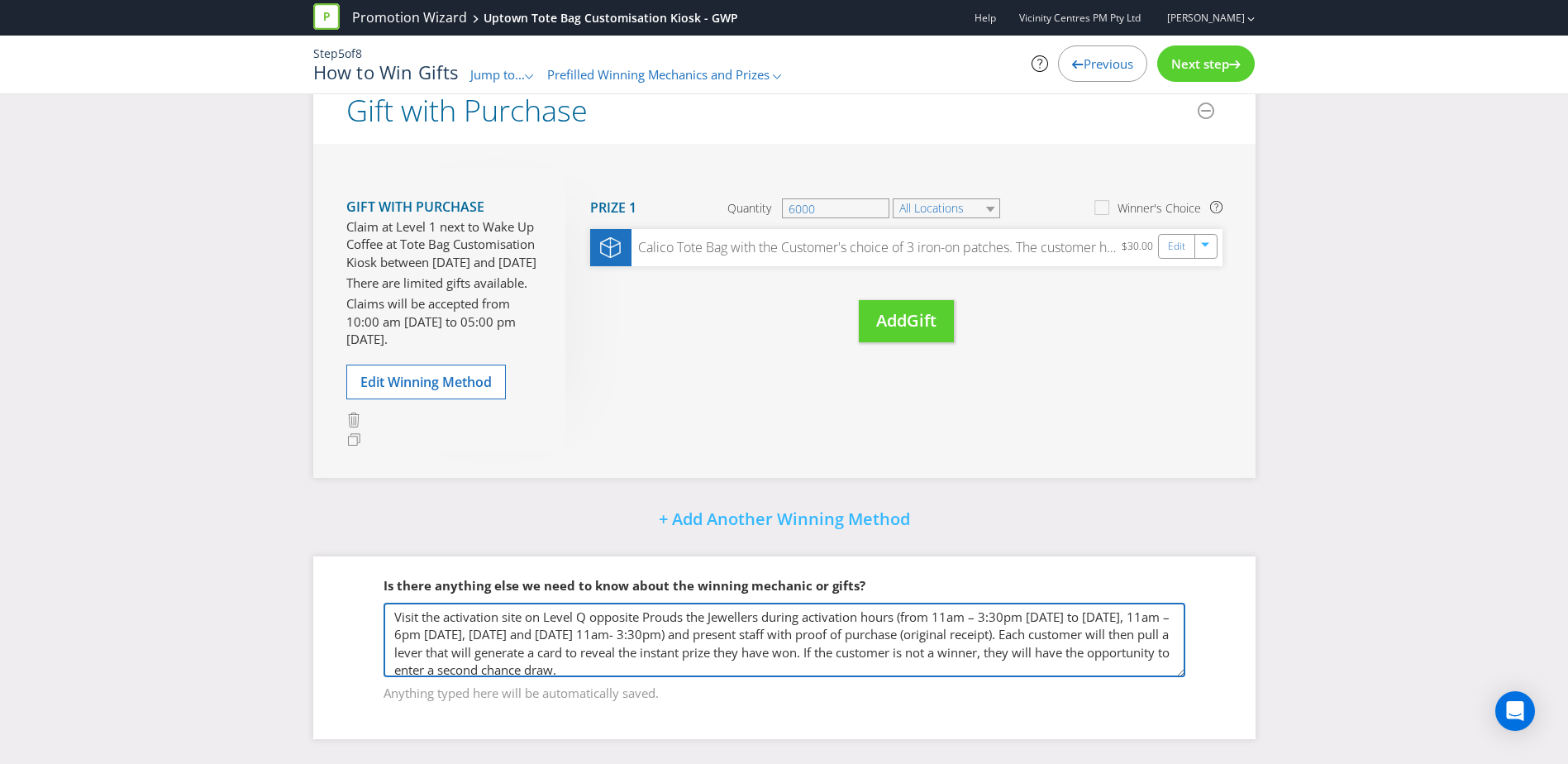
click at [618, 633] on textarea "Visit the activation site on Level Q opposite Prouds the Jewellers during activ…" at bounding box center [784, 639] width 802 height 74
click at [766, 662] on textarea "Visit the activation site on Level Q opposite Prouds the Jewellers during activ…" at bounding box center [784, 639] width 802 height 74
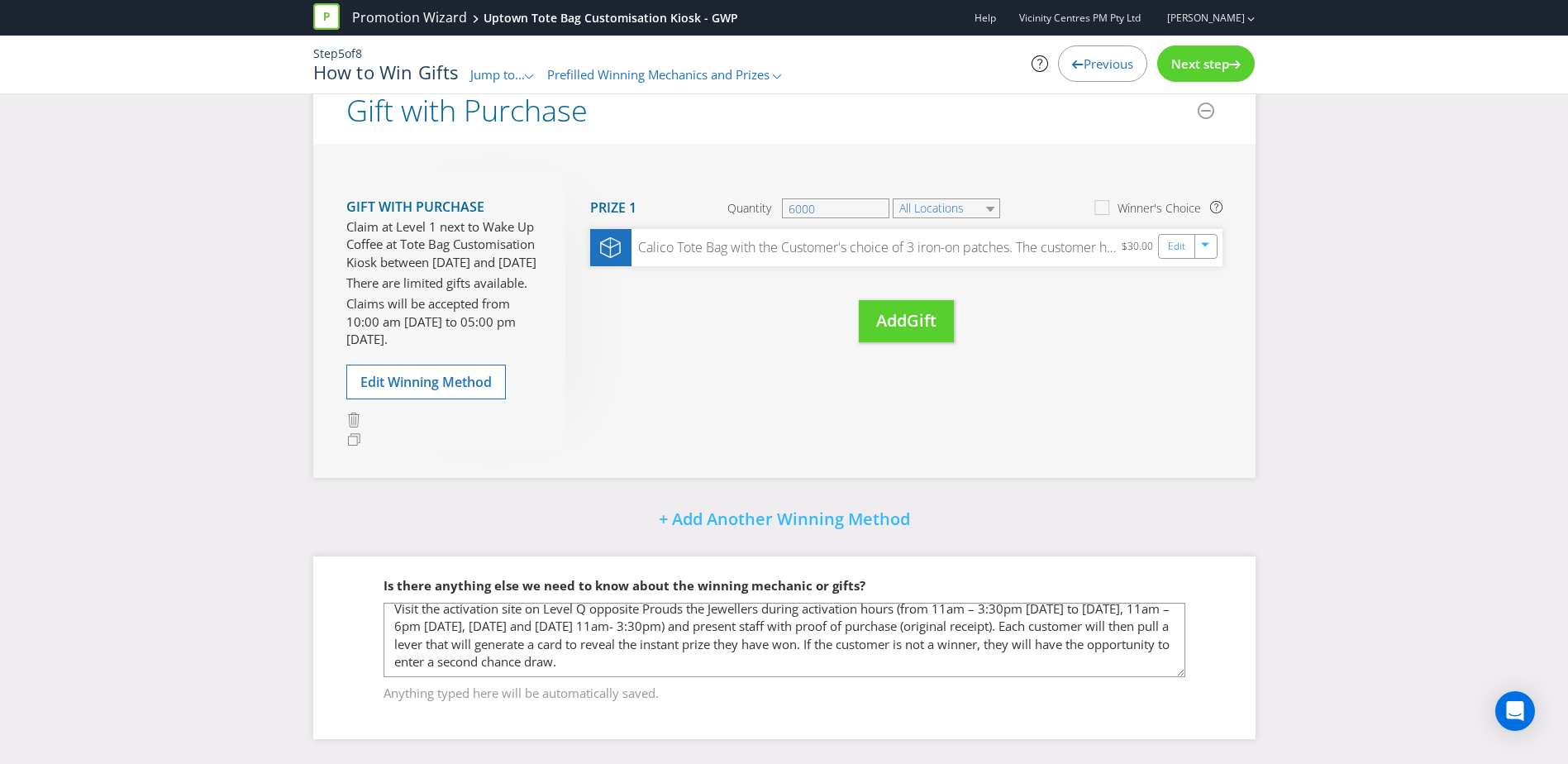
click at [1319, 590] on div "Did You Know Want to make your prizing budget work harder? Increase your prize …" at bounding box center [784, 299] width 1568 height 930
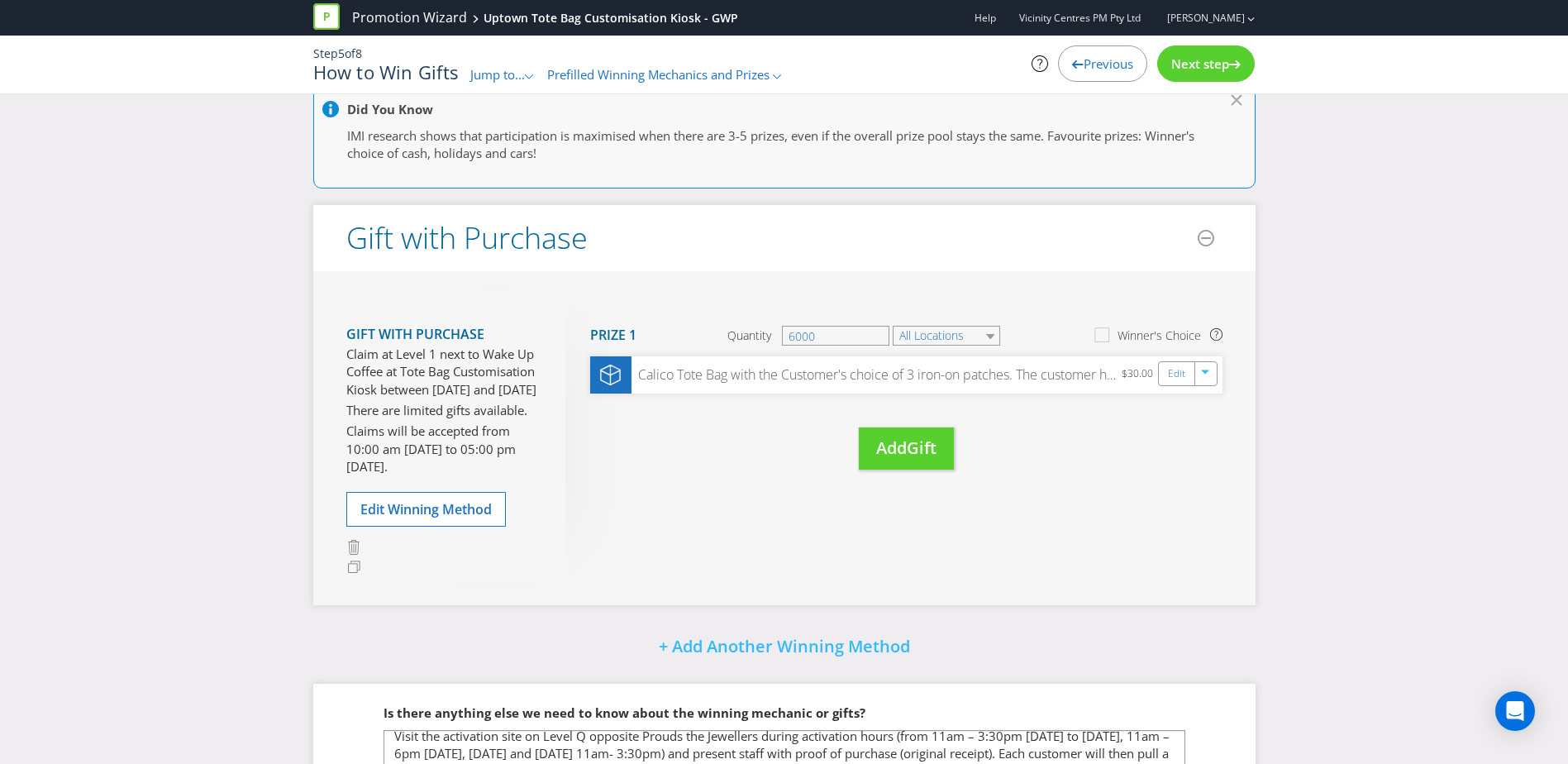
scroll to position [295, 0]
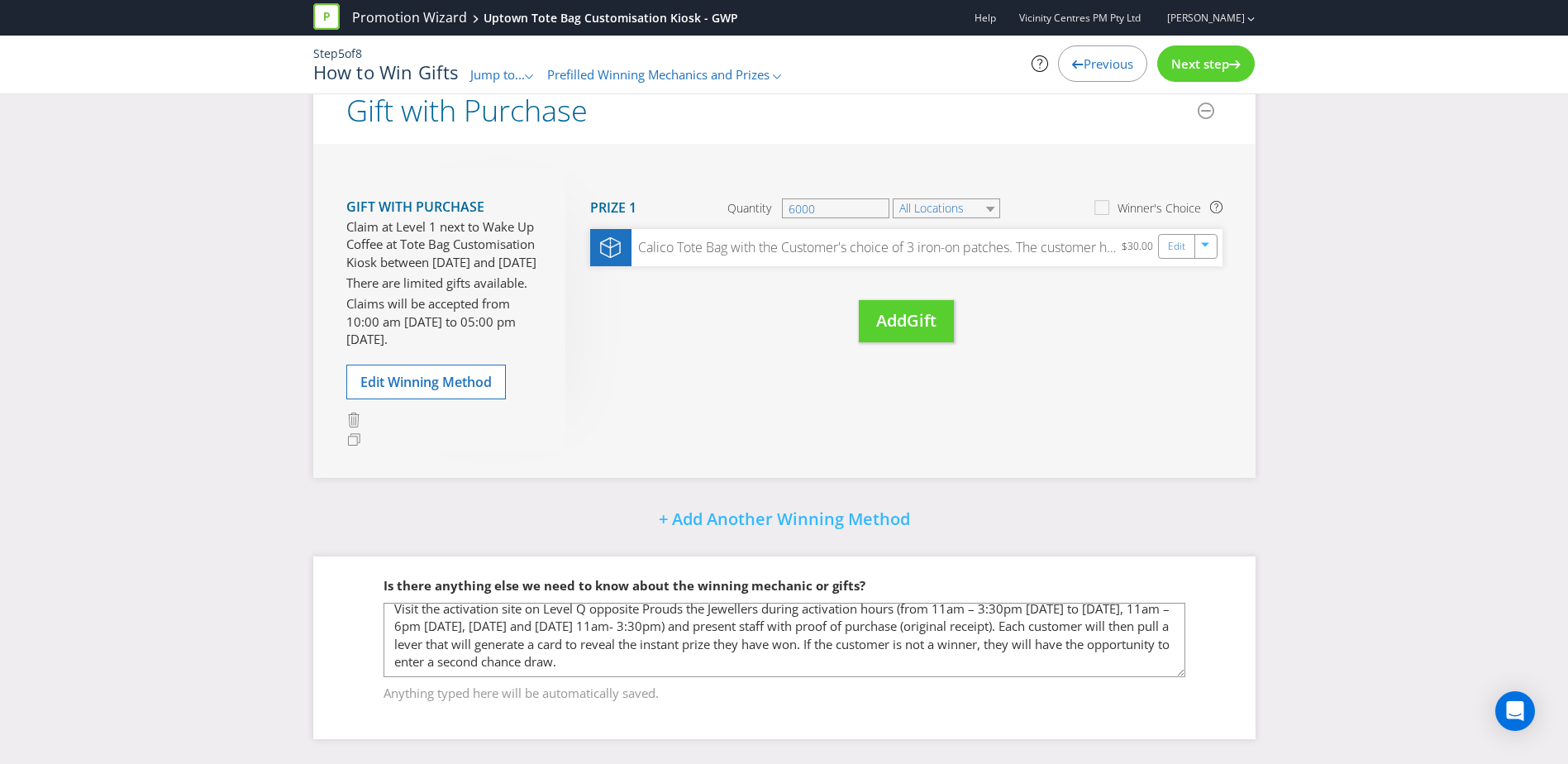
click at [244, 442] on div "Did You Know Want to make your prizing budget work harder? Increase your prize …" at bounding box center [784, 299] width 1568 height 930
click at [226, 401] on div "Did You Know Want to make your prizing budget work harder? Increase your prize …" at bounding box center [784, 299] width 1568 height 930
